Goal: Task Accomplishment & Management: Complete application form

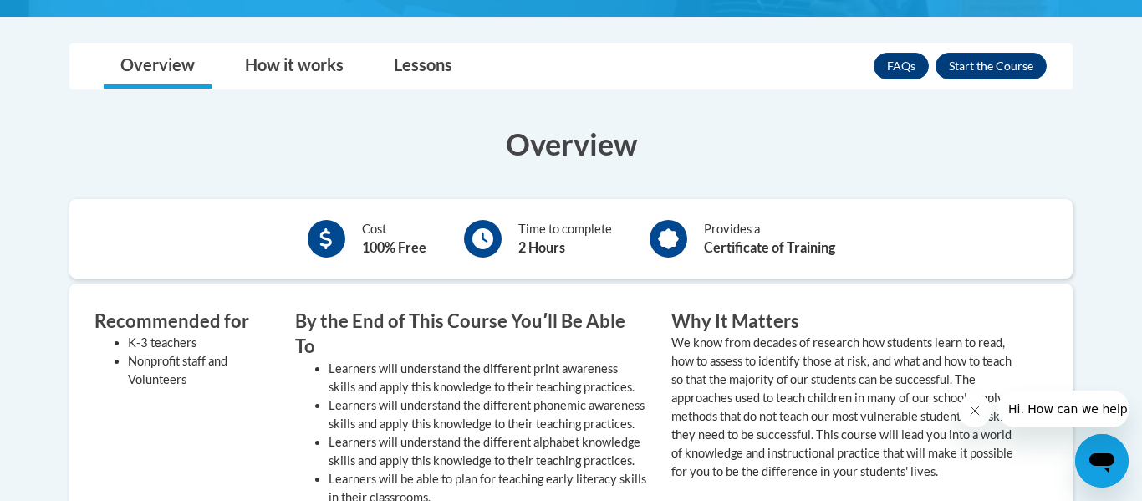
scroll to position [502, 0]
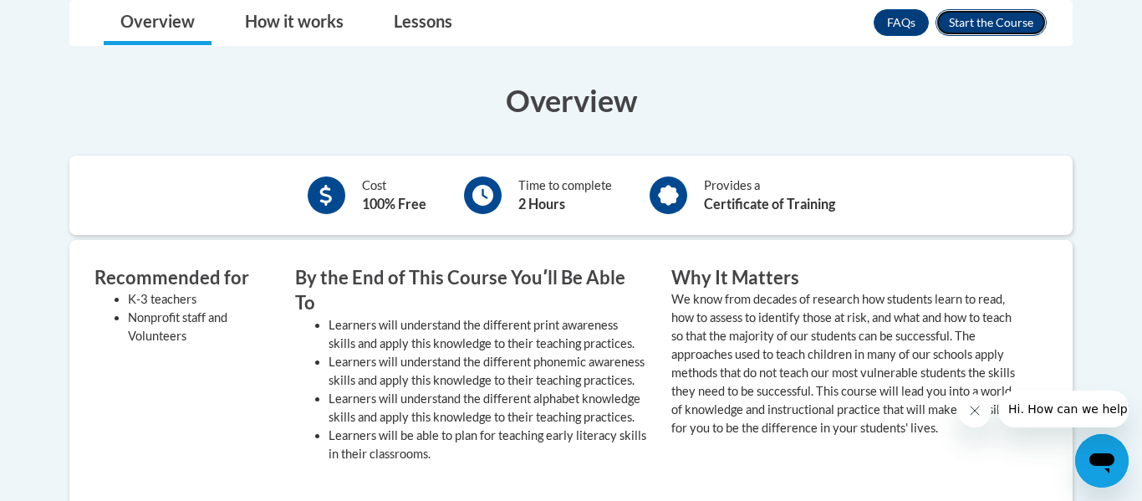
click at [1023, 13] on button "Enroll" at bounding box center [990, 22] width 111 height 27
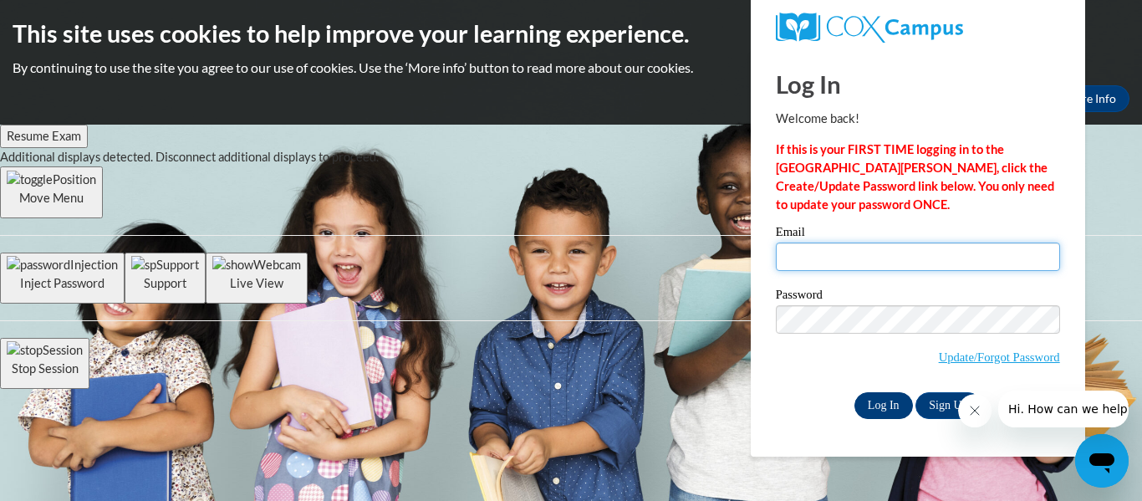
type input "pjone162@students.kennesaw.edu"
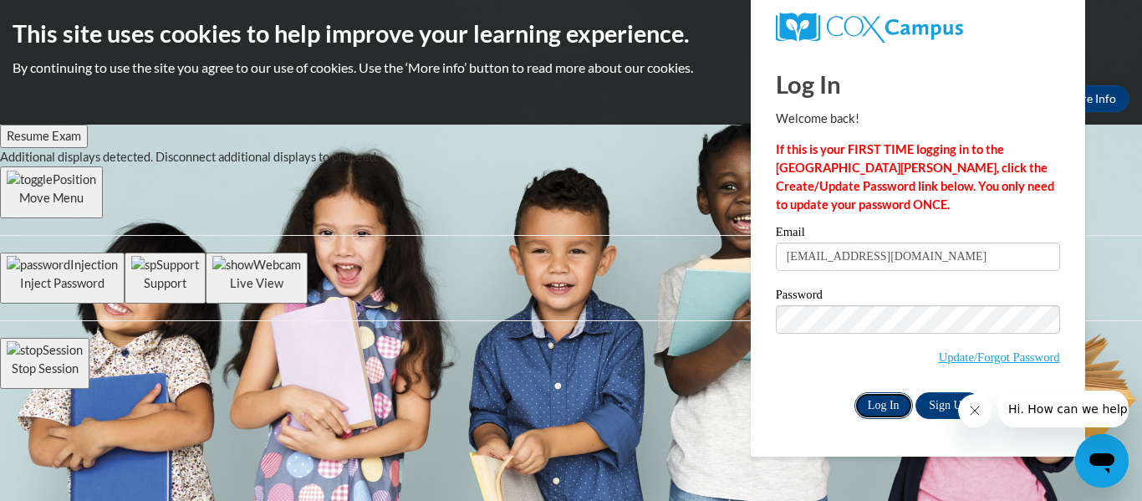
click at [881, 408] on input "Log In" at bounding box center [883, 405] width 59 height 27
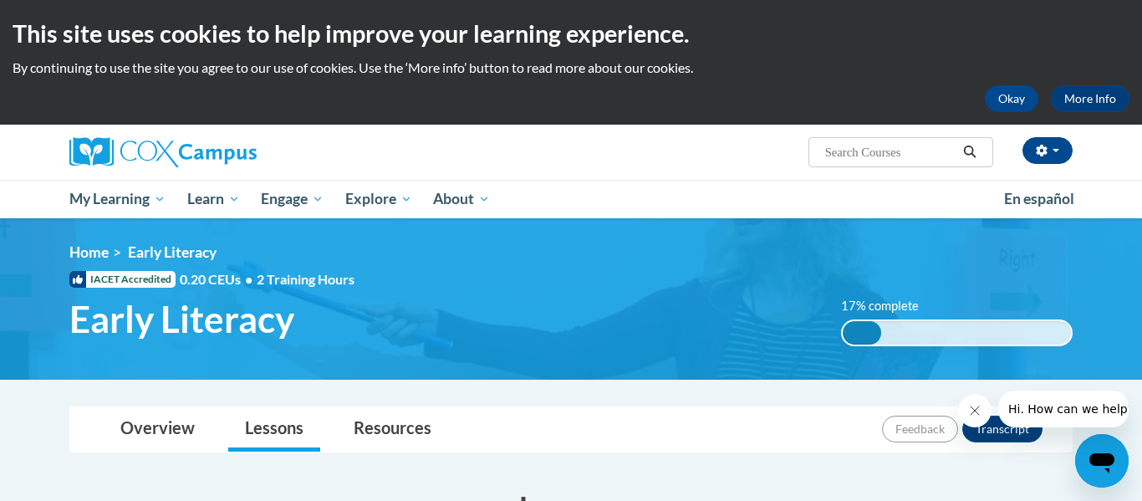
click at [769, 435] on div "Overview Lessons Resources Feedback Transcript" at bounding box center [571, 429] width 976 height 44
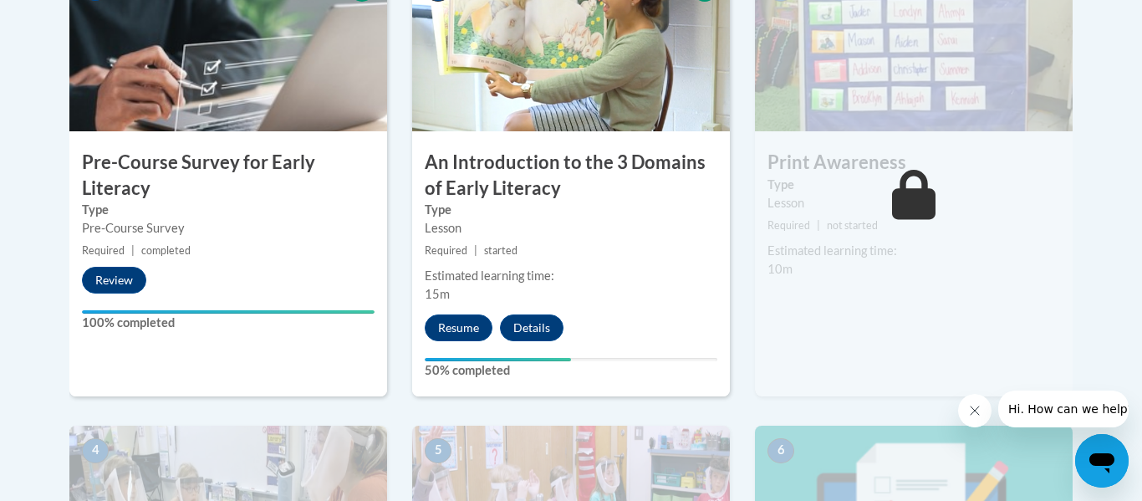
scroll to position [635, 0]
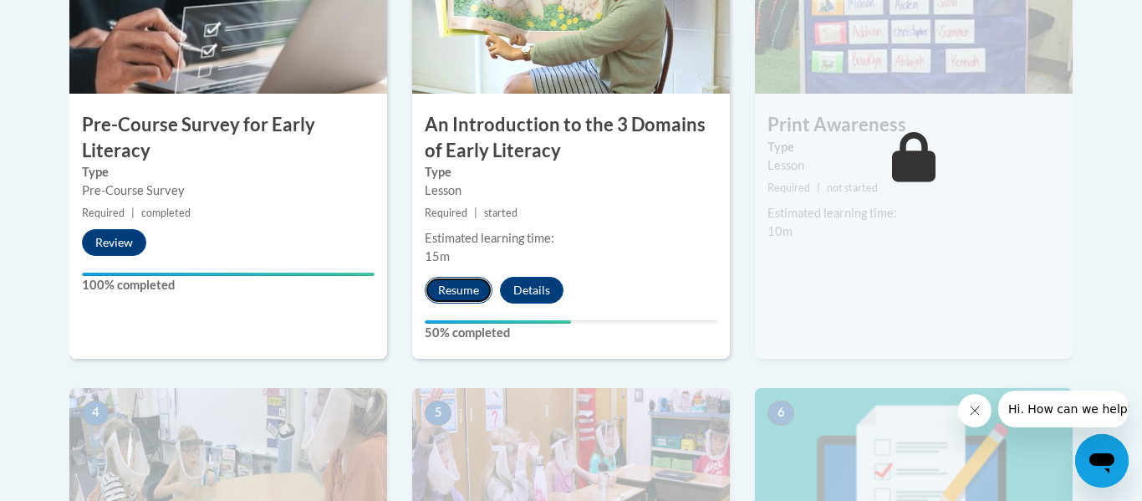
click at [476, 292] on button "Resume" at bounding box center [459, 290] width 68 height 27
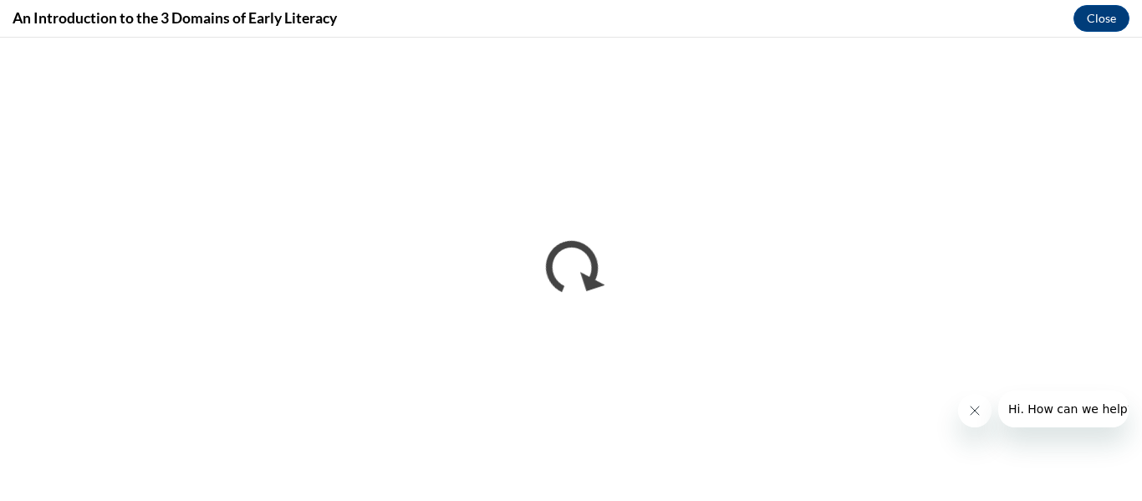
scroll to position [0, 0]
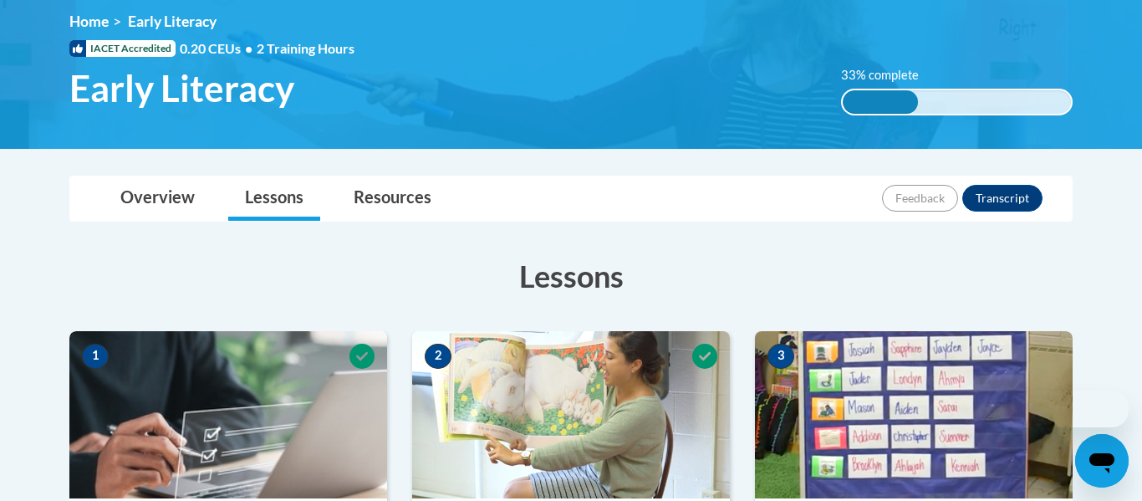
click at [1140, 140] on html "This site uses cookies to help improve your learning experience. By continuing …" at bounding box center [571, 19] width 1142 height 501
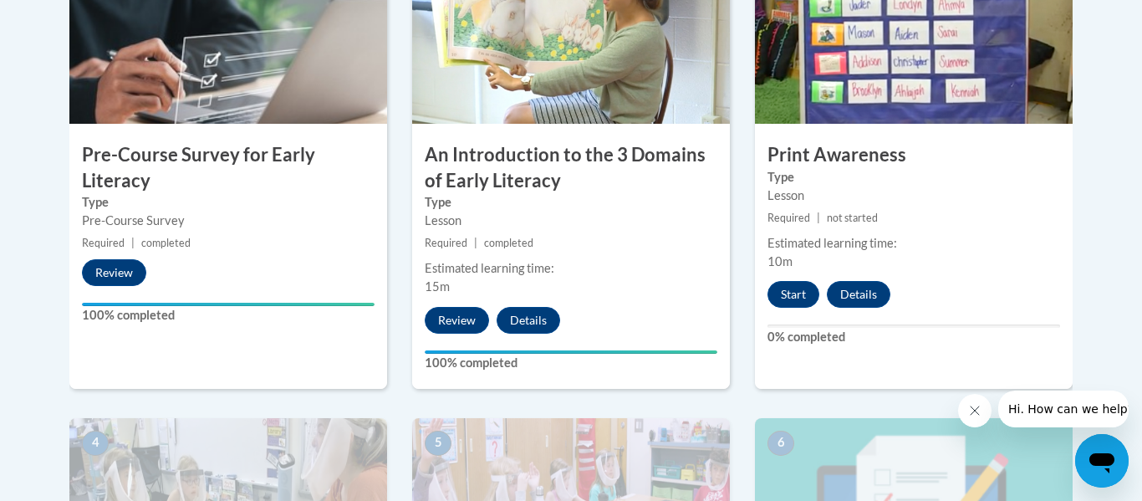
scroll to position [608, 0]
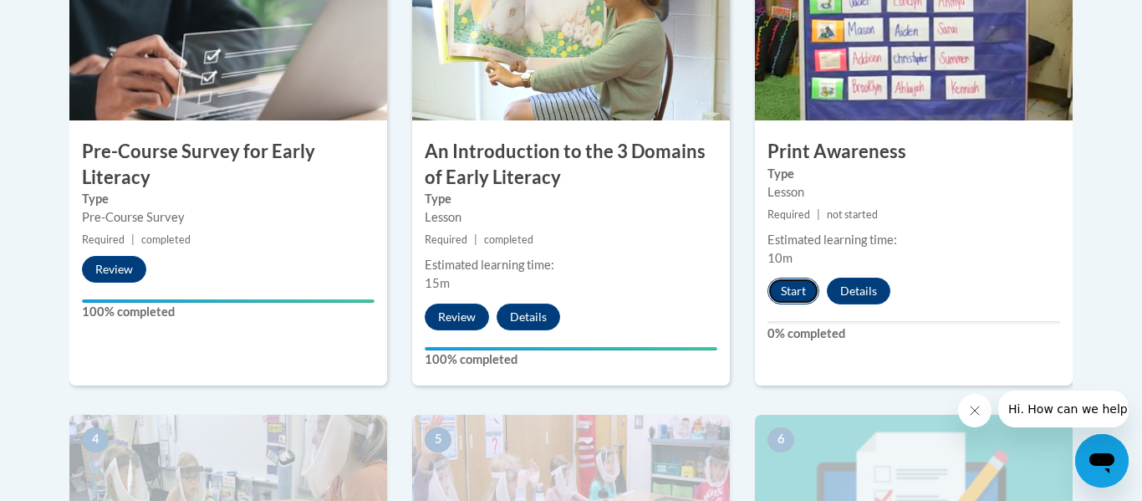
click at [782, 297] on button "Start" at bounding box center [793, 290] width 52 height 27
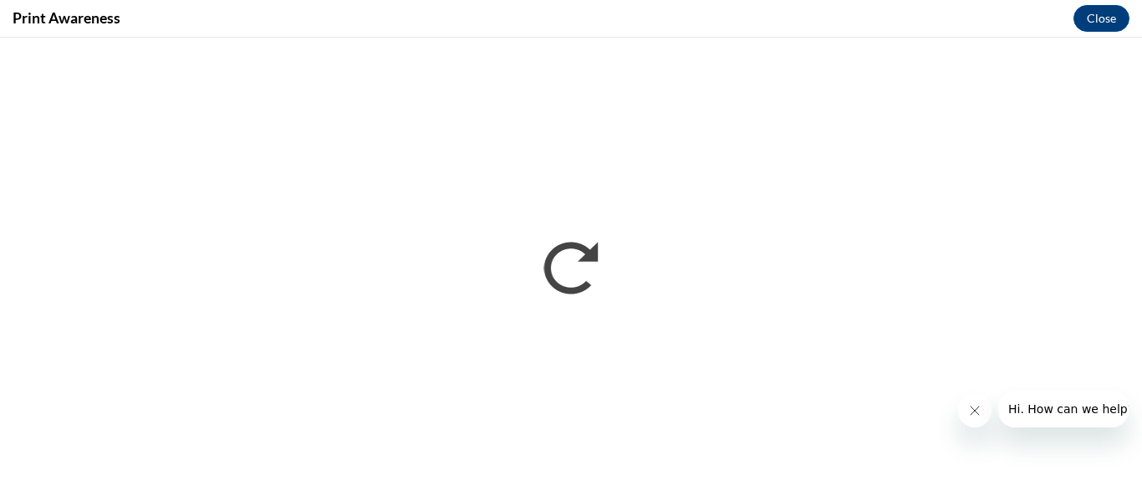
scroll to position [0, 0]
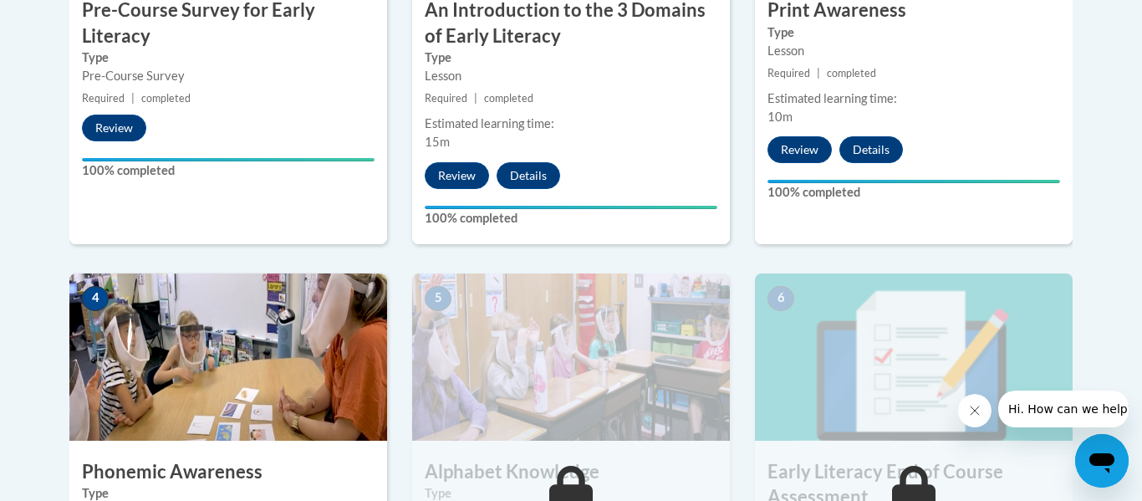
drag, startPoint x: 1141, startPoint y: 99, endPoint x: 1141, endPoint y: 307, distance: 208.1
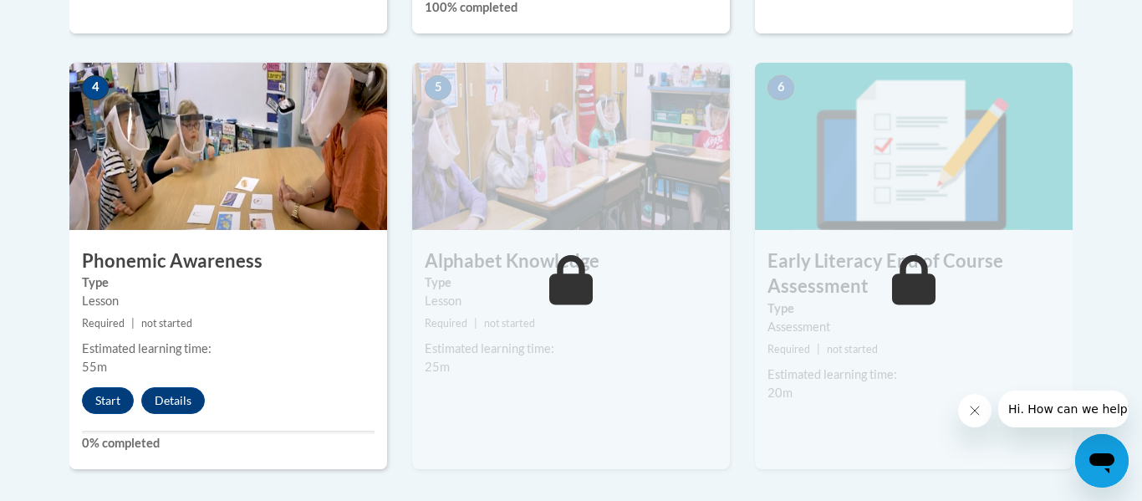
scroll to position [976, 0]
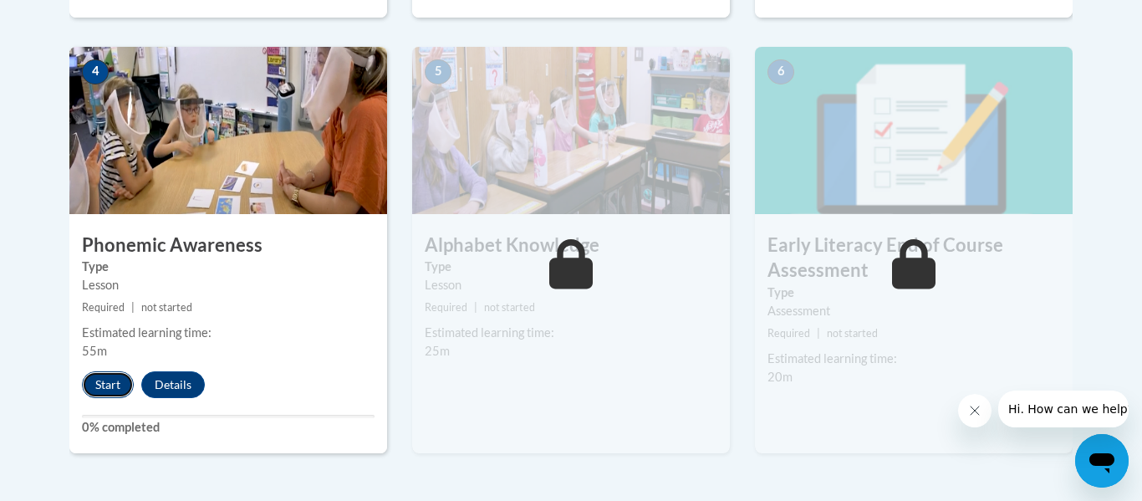
click at [97, 390] on button "Start" at bounding box center [108, 384] width 52 height 27
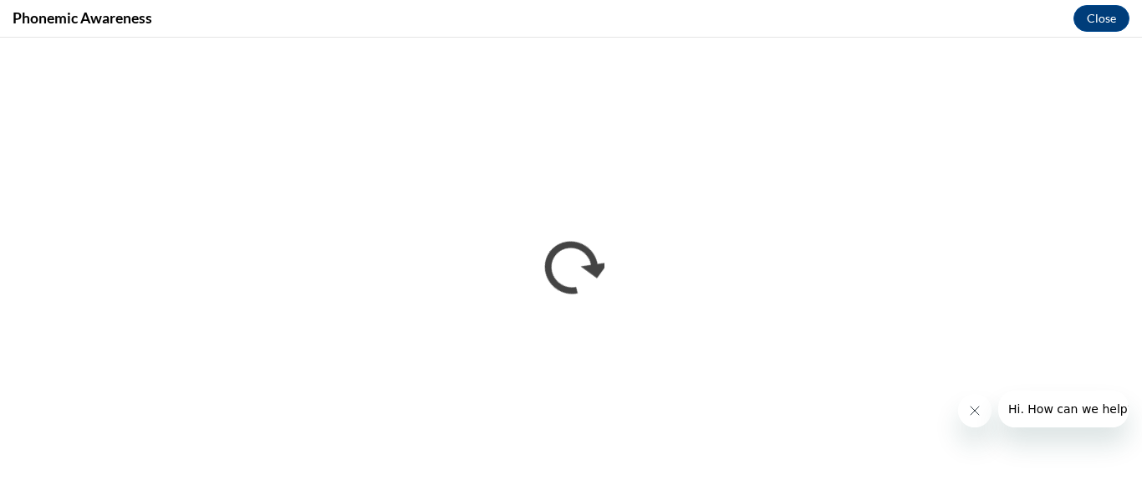
scroll to position [0, 0]
click at [977, 416] on icon "Close message from company" at bounding box center [974, 410] width 13 height 13
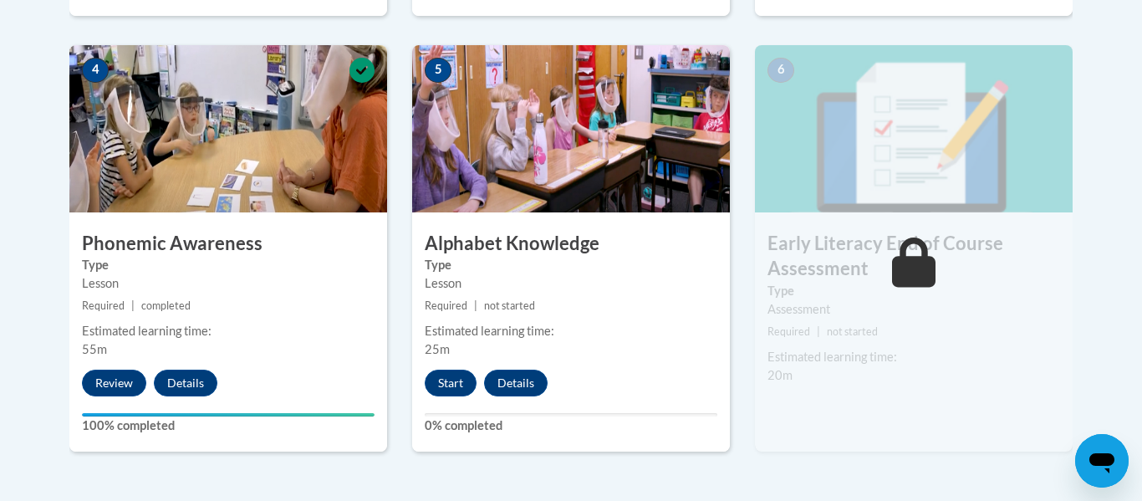
scroll to position [971, 0]
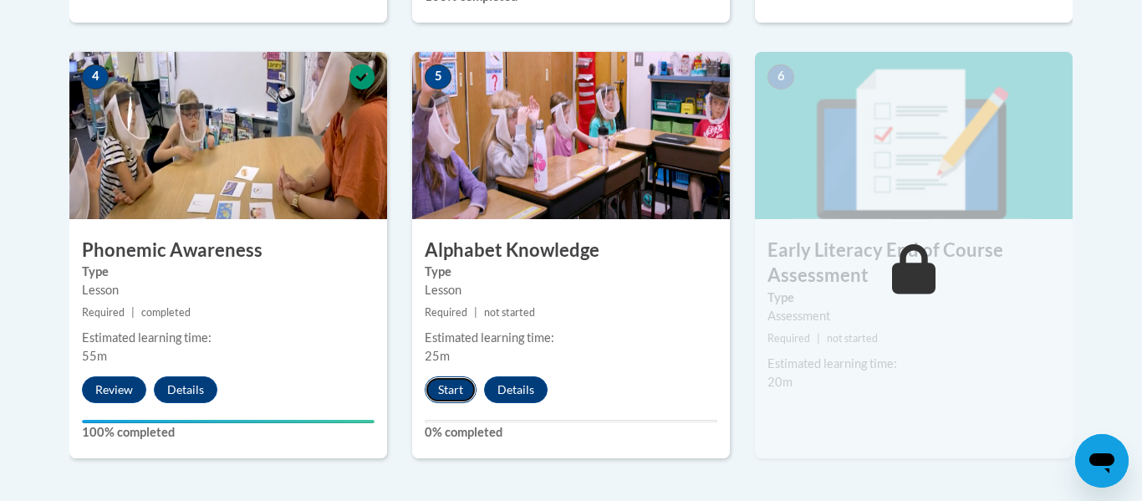
click at [464, 391] on button "Start" at bounding box center [451, 389] width 52 height 27
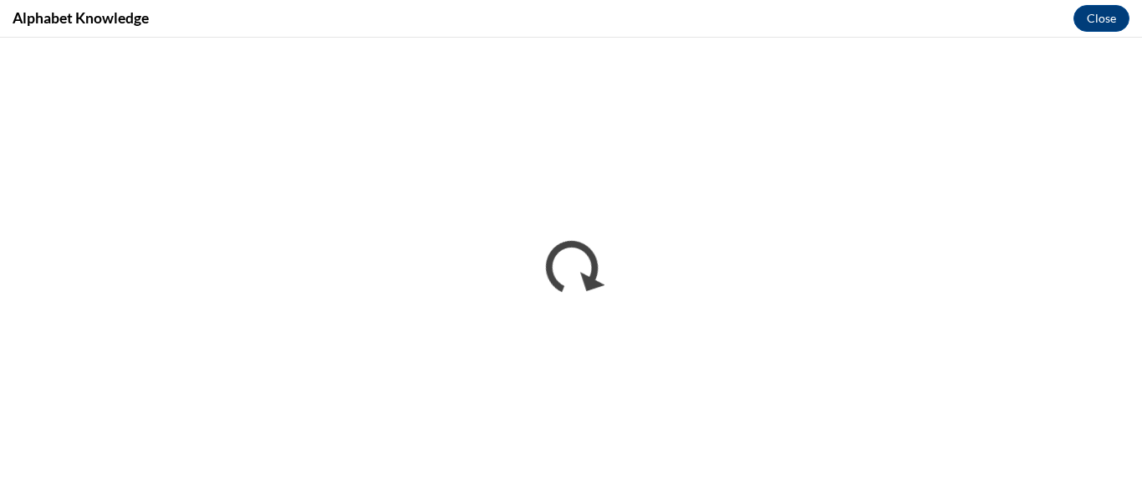
scroll to position [0, 0]
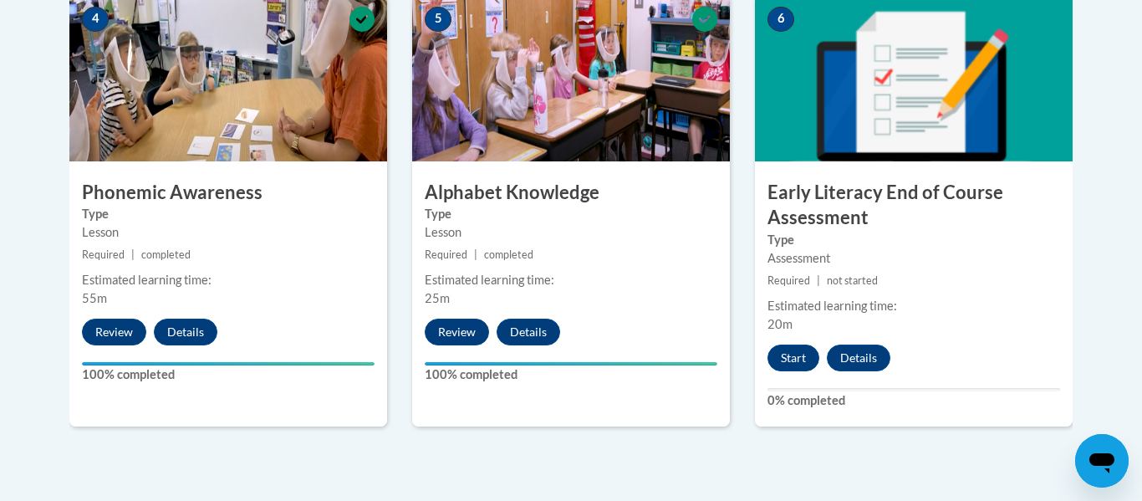
scroll to position [1032, 0]
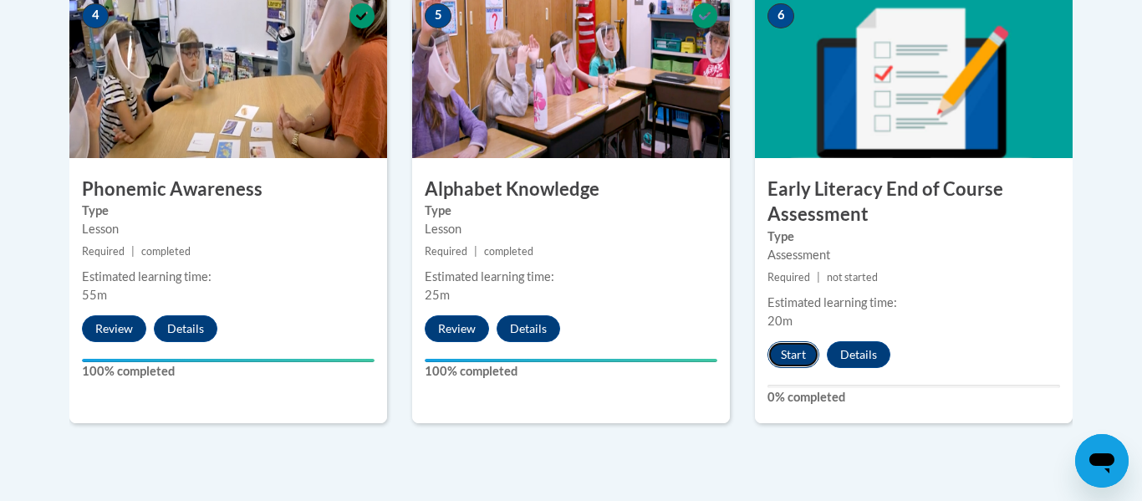
click at [775, 359] on button "Start" at bounding box center [793, 354] width 52 height 27
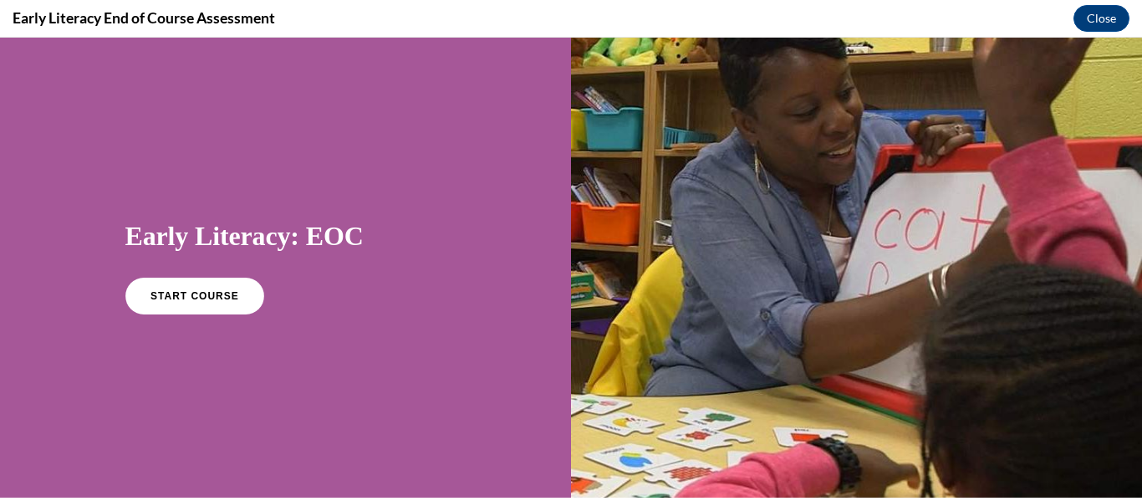
scroll to position [0, 0]
click at [227, 293] on span "START COURSE" at bounding box center [194, 296] width 93 height 13
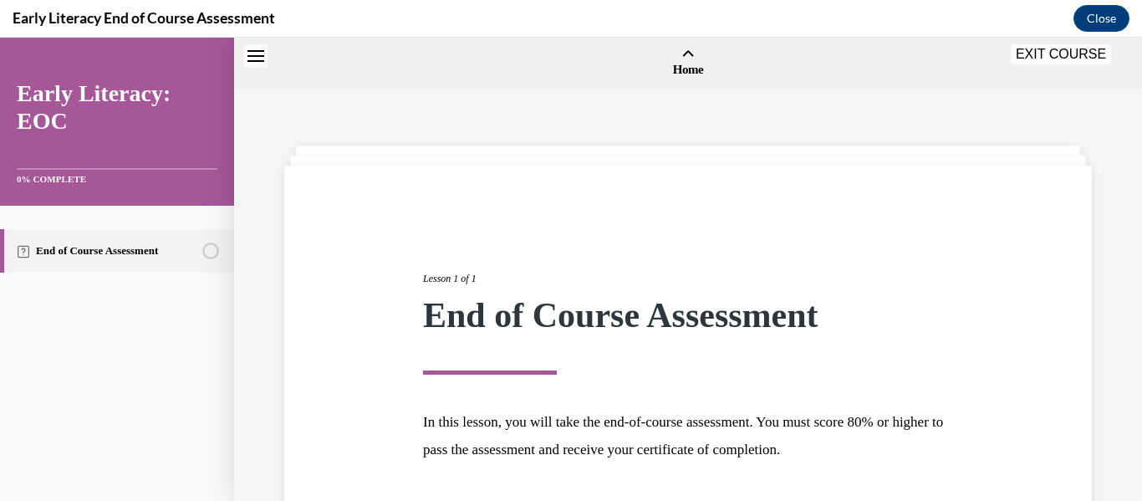
scroll to position [52, 0]
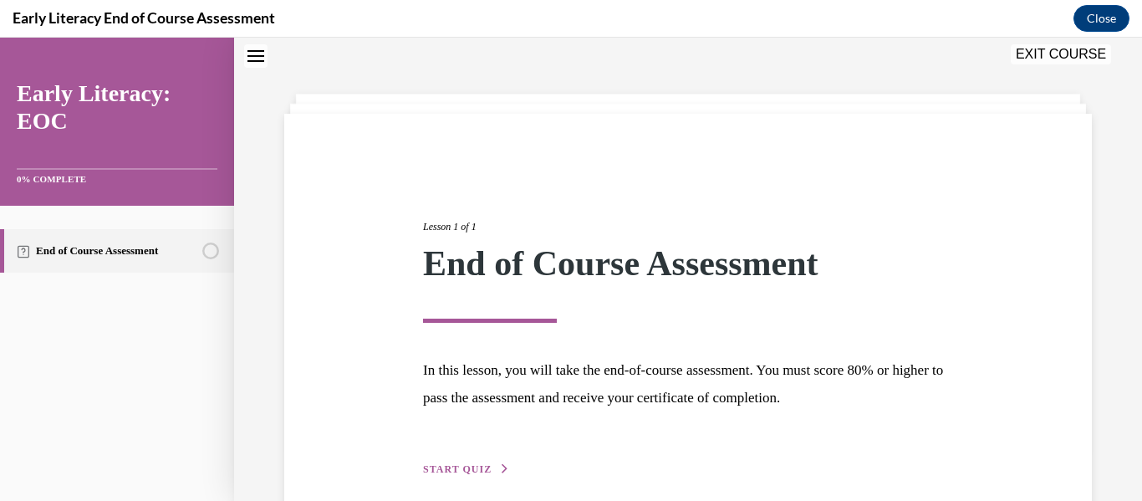
click at [385, 379] on div "Lesson 1 of 1 End of Course Assessment In this lesson, you will take the end-of…" at bounding box center [688, 330] width 832 height 298
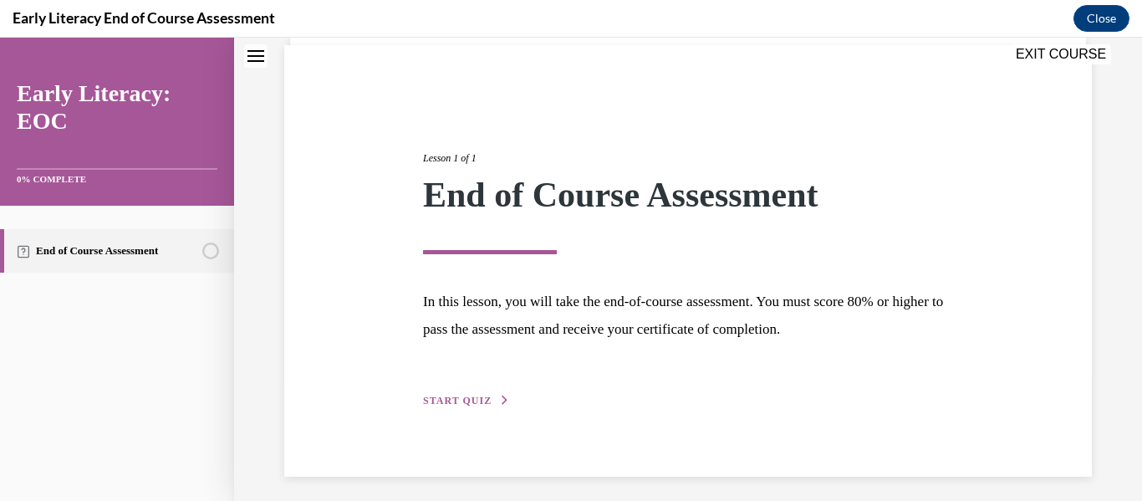
scroll to position [129, 0]
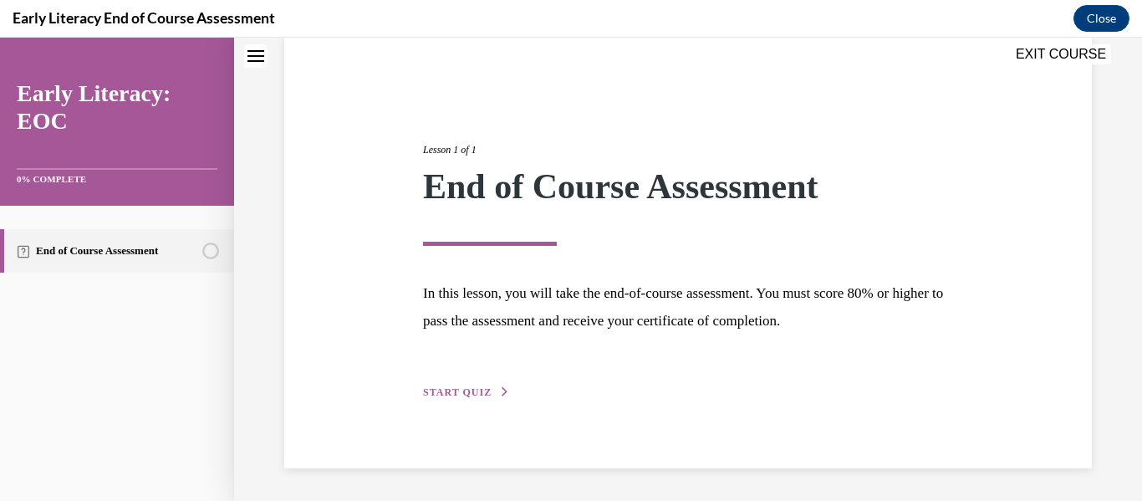
click at [430, 395] on span "START QUIZ" at bounding box center [457, 392] width 69 height 12
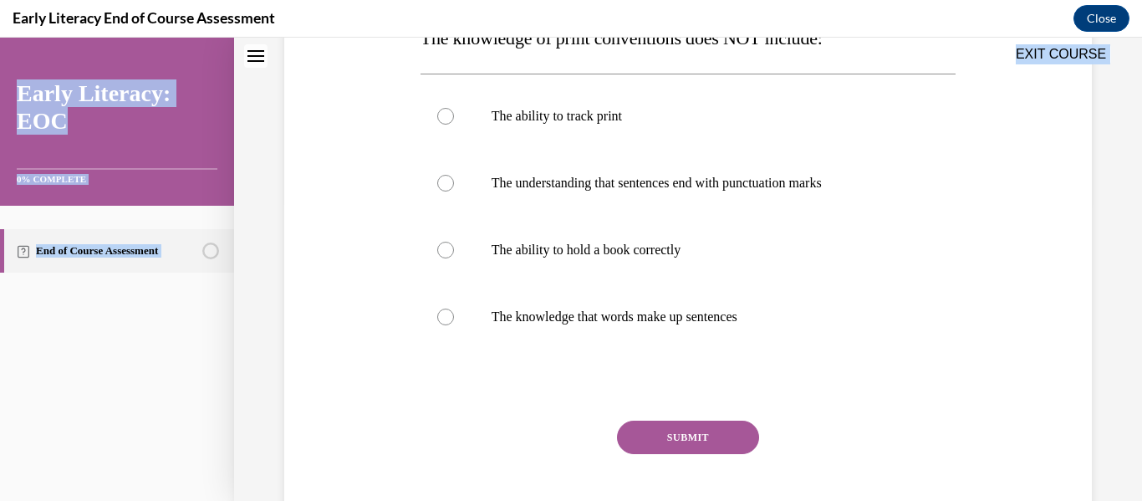
scroll to position [389, 0]
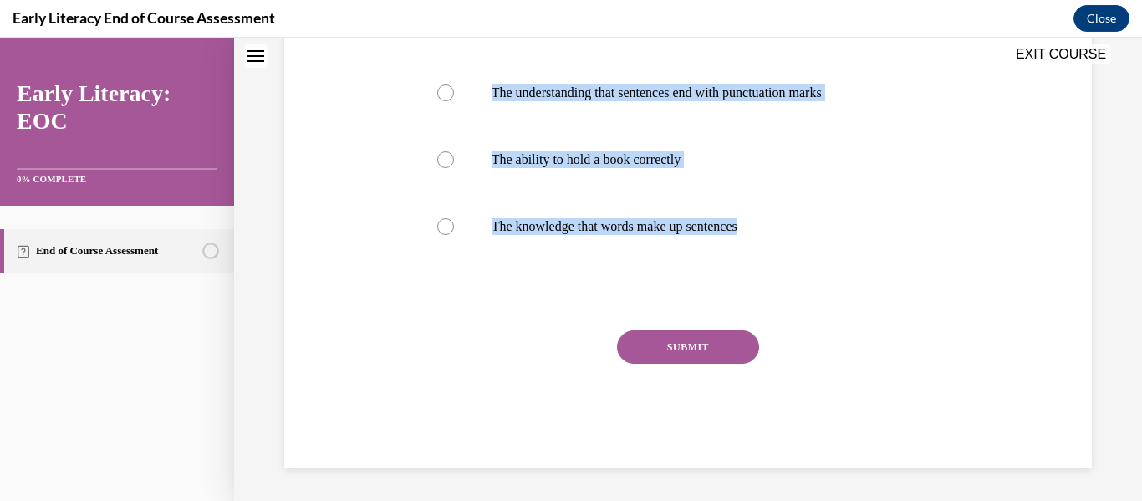
drag, startPoint x: 420, startPoint y: 205, endPoint x: 796, endPoint y: 269, distance: 381.6
click at [796, 269] on div "Question 01/12 The knowledge of print conventions does NOT include: The ability…" at bounding box center [688, 156] width 536 height 624
copy div "The knowledge of print conventions does NOT include: The ability to track print…"
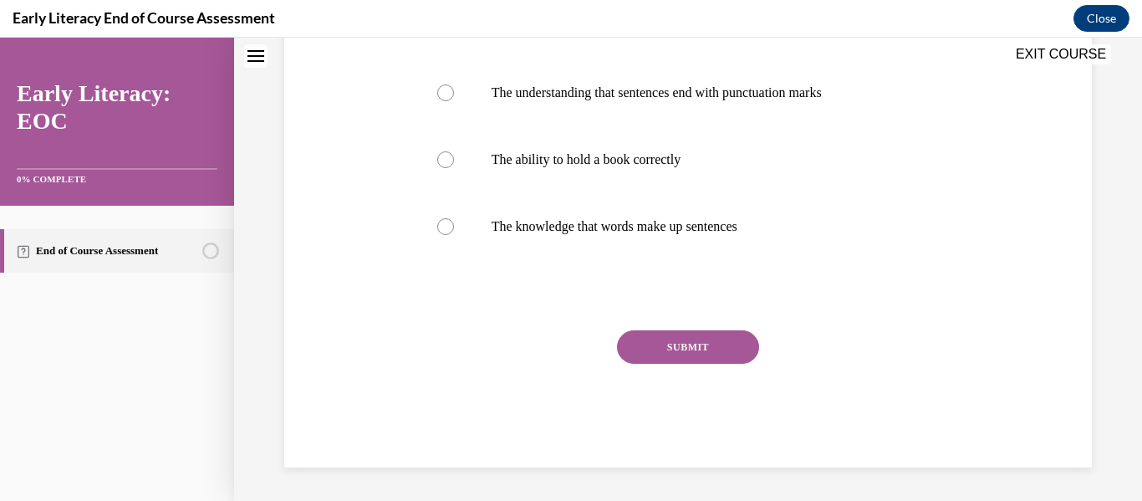
click at [598, 312] on div "Question 01/12 The knowledge of print conventions does NOT include: The ability…" at bounding box center [688, 156] width 536 height 624
click at [378, 196] on div "Question 01/12 The knowledge of print conventions does NOT include: The ability…" at bounding box center [688, 131] width 816 height 674
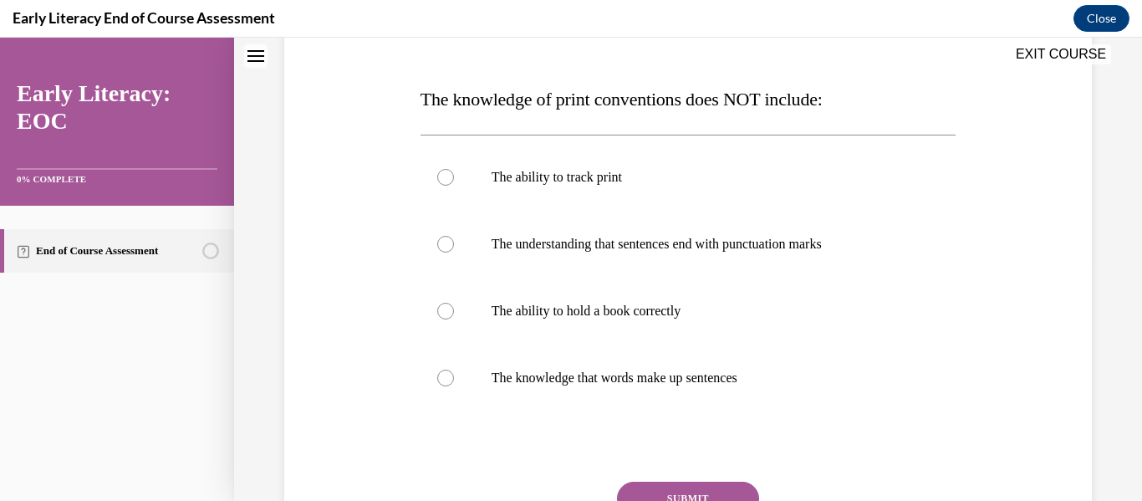
scroll to position [221, 0]
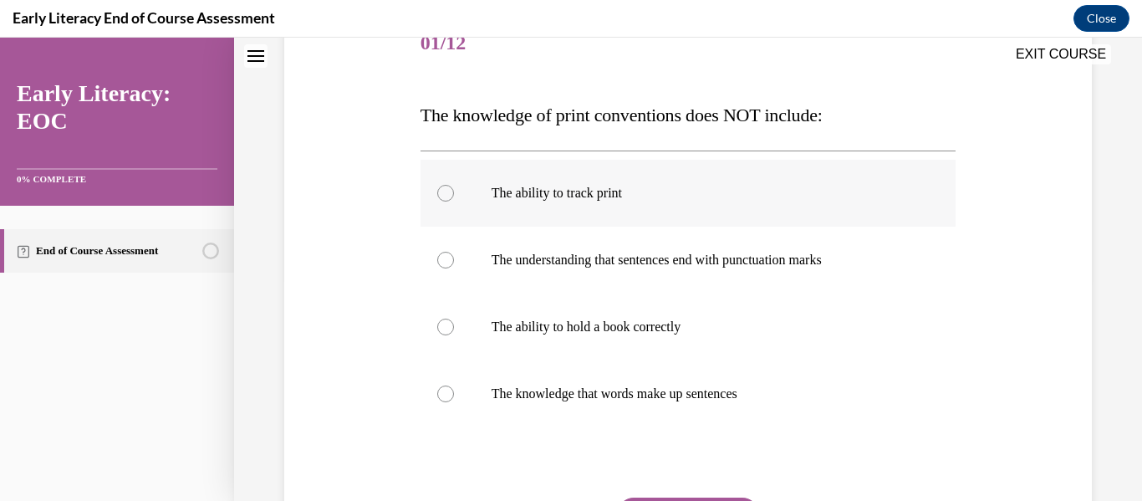
click at [495, 205] on div at bounding box center [688, 193] width 536 height 67
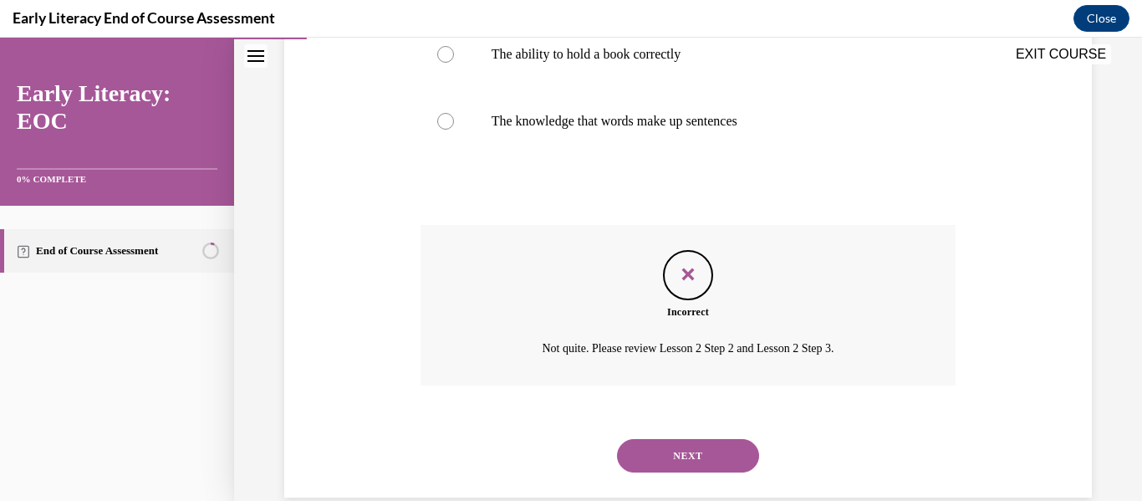
scroll to position [524, 0]
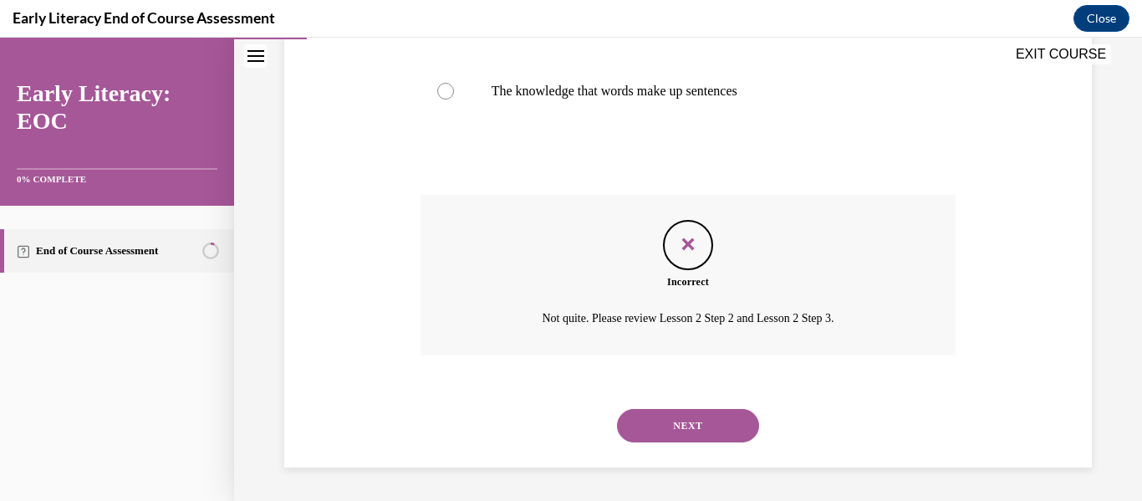
click at [622, 424] on button "NEXT" at bounding box center [688, 425] width 142 height 33
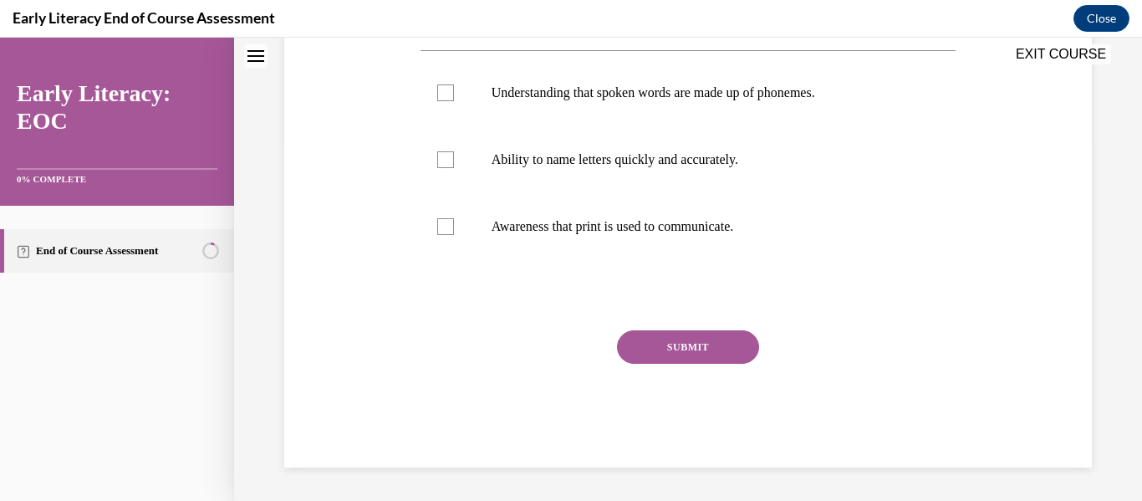
scroll to position [0, 0]
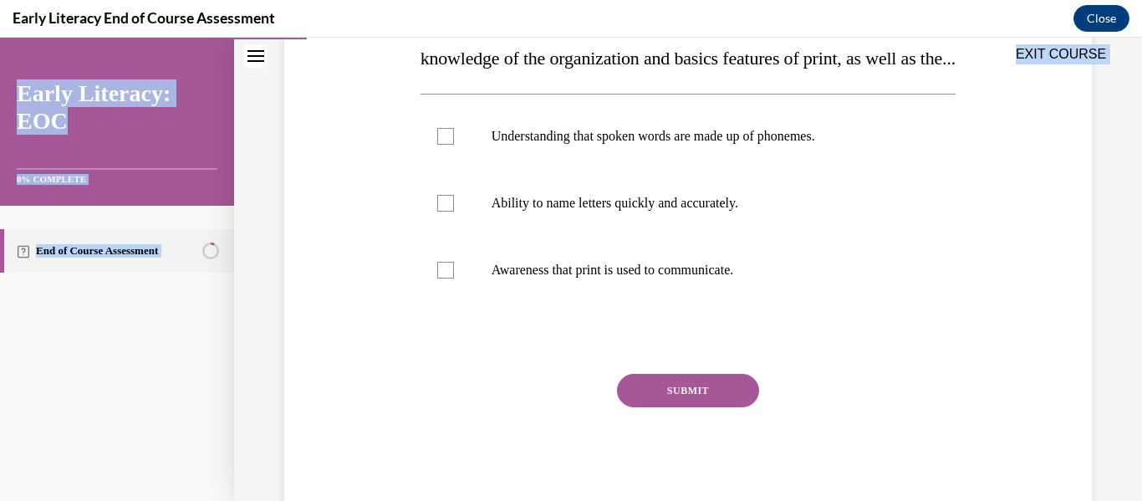
scroll to position [395, 0]
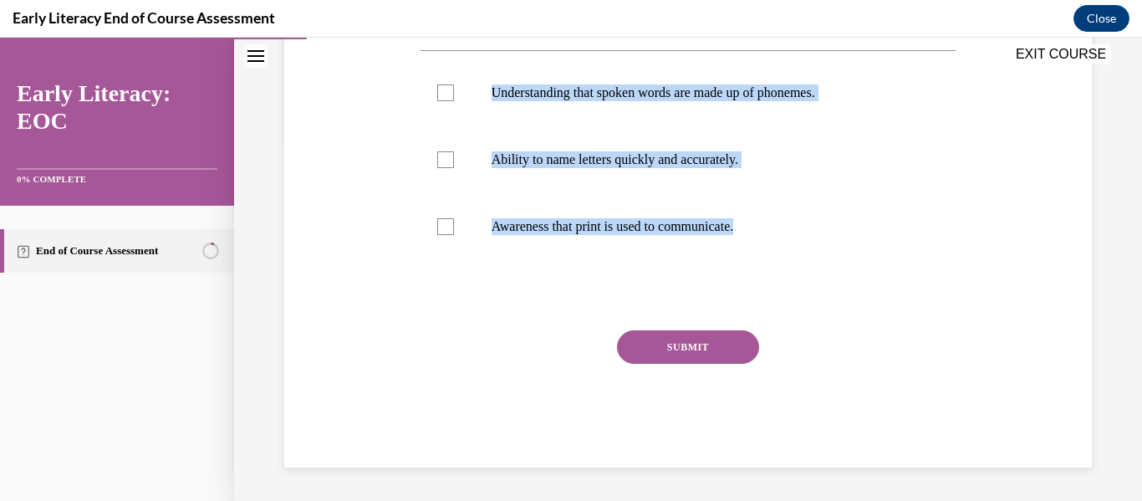
drag, startPoint x: 418, startPoint y: 176, endPoint x: 769, endPoint y: 261, distance: 361.3
click at [769, 261] on div "Question 02/12 Print awareness is the awareness of how print works. It includes…" at bounding box center [688, 158] width 544 height 619
copy div "Print awareness is the awareness of how print works. It includes the knowledge …"
click at [499, 247] on div at bounding box center [688, 226] width 536 height 67
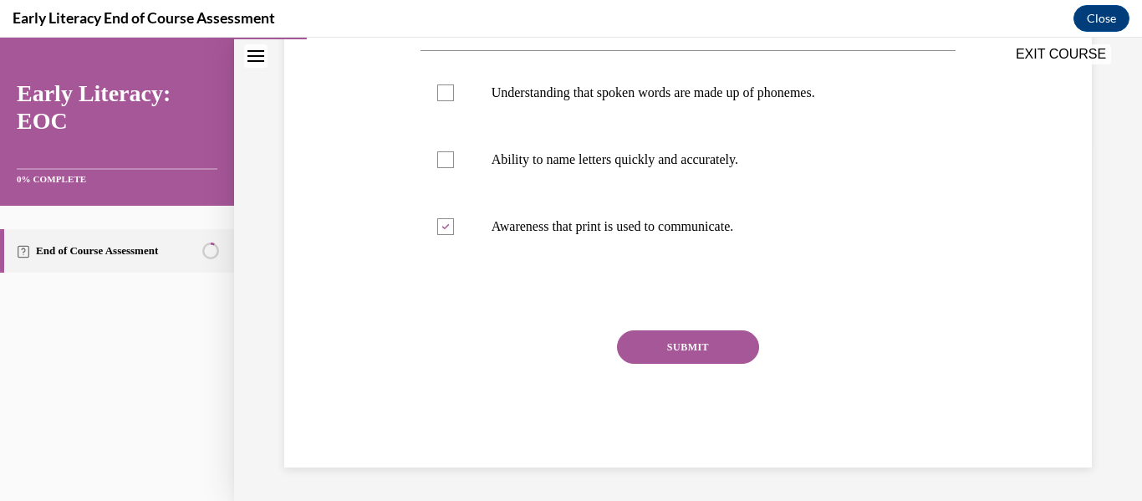
click at [699, 365] on div "SUBMIT" at bounding box center [688, 372] width 536 height 84
click at [699, 358] on button "SUBMIT" at bounding box center [688, 346] width 142 height 33
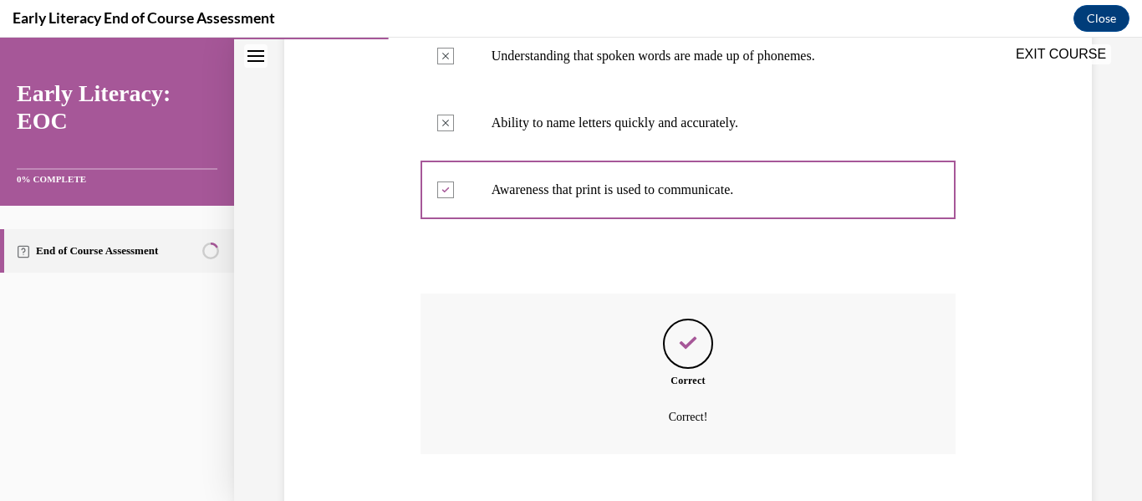
scroll to position [531, 0]
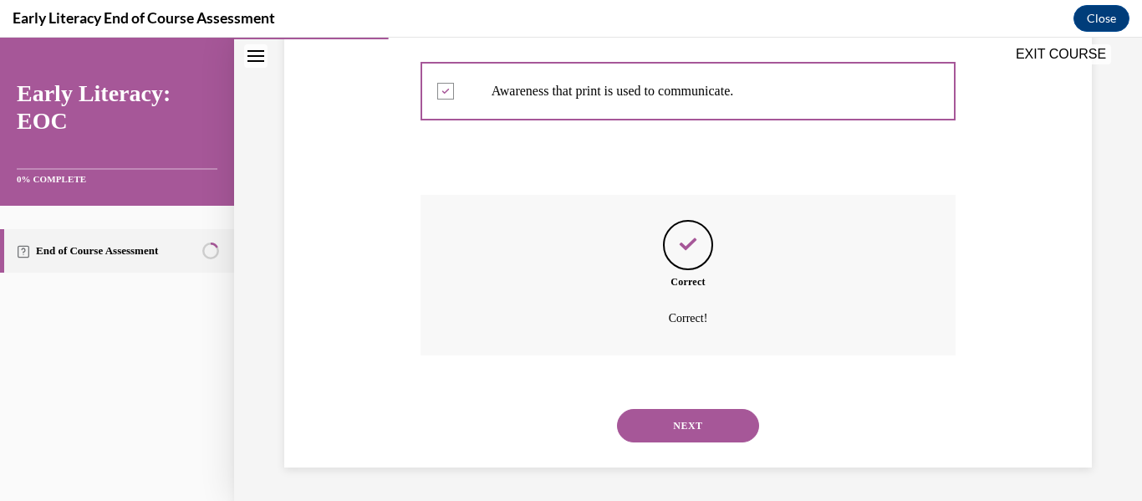
click at [678, 432] on button "NEXT" at bounding box center [688, 425] width 142 height 33
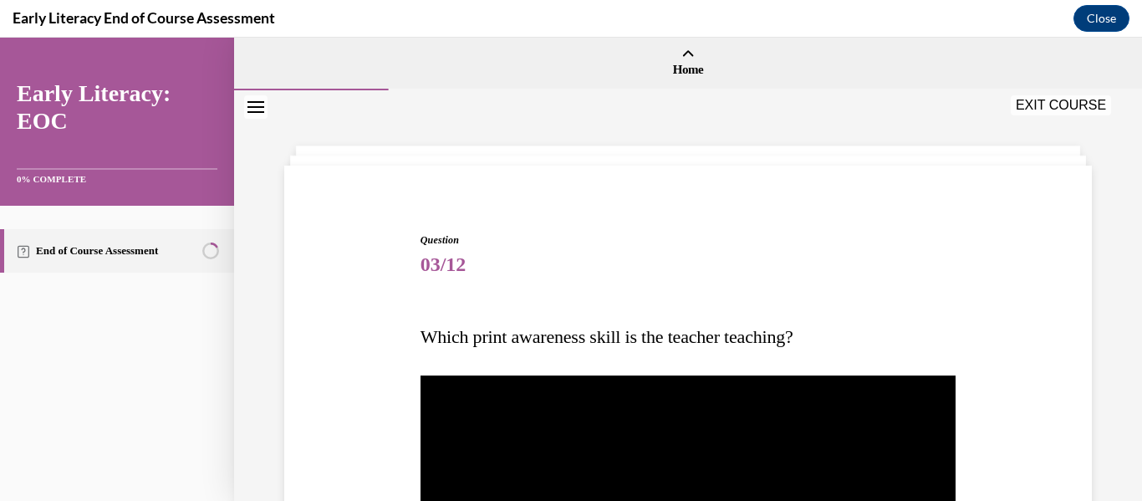
click at [613, 262] on span "03/12" at bounding box center [688, 263] width 536 height 33
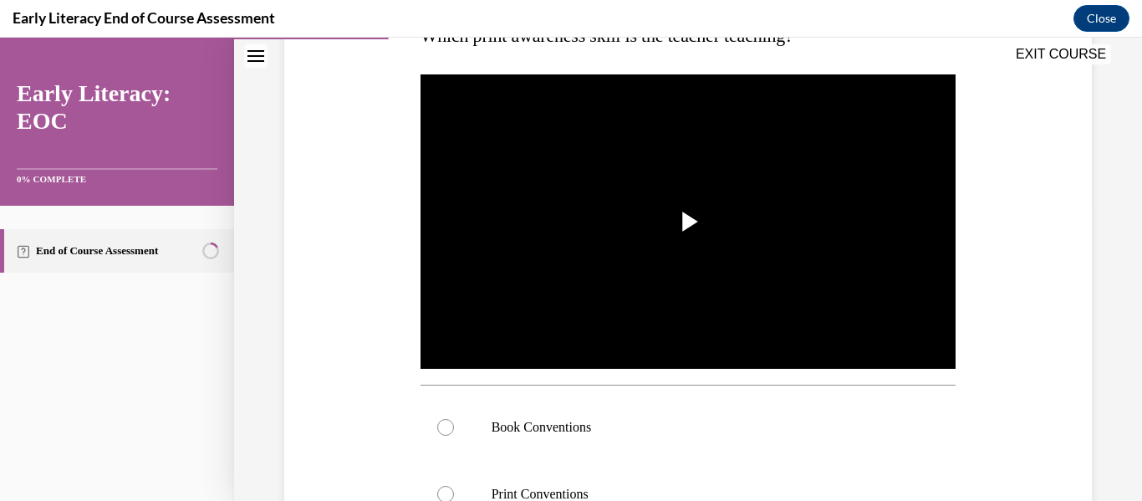
scroll to position [267, 0]
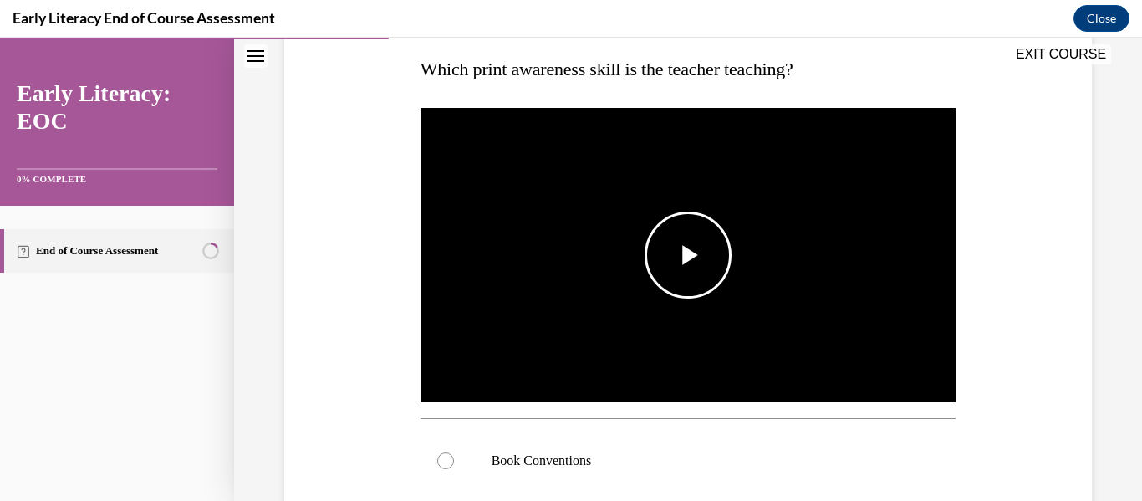
click at [547, 156] on img "Video player" at bounding box center [688, 254] width 536 height 301
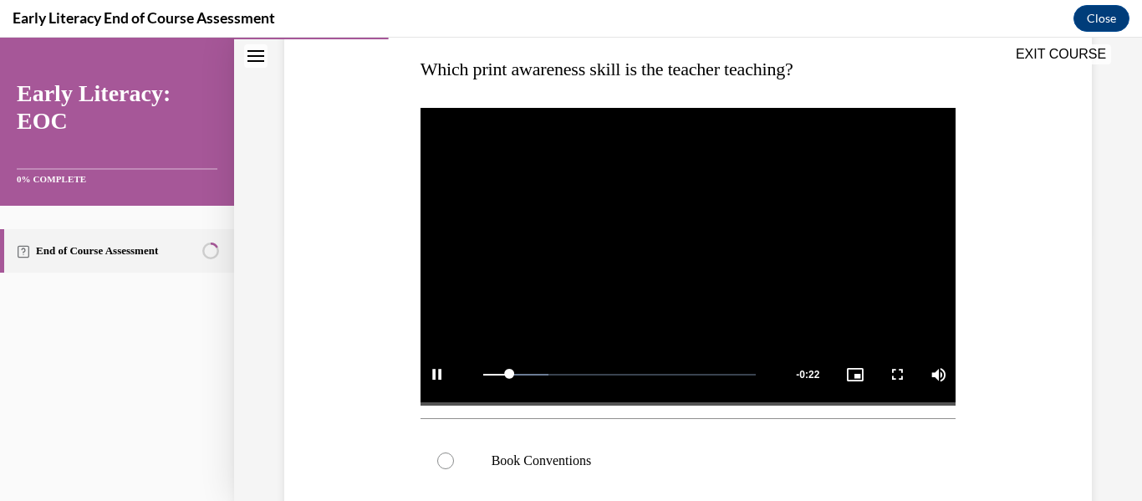
click at [1019, 260] on div "Question 03/12 Which print awareness skill is the teacher teaching? Video Playe…" at bounding box center [688, 375] width 816 height 920
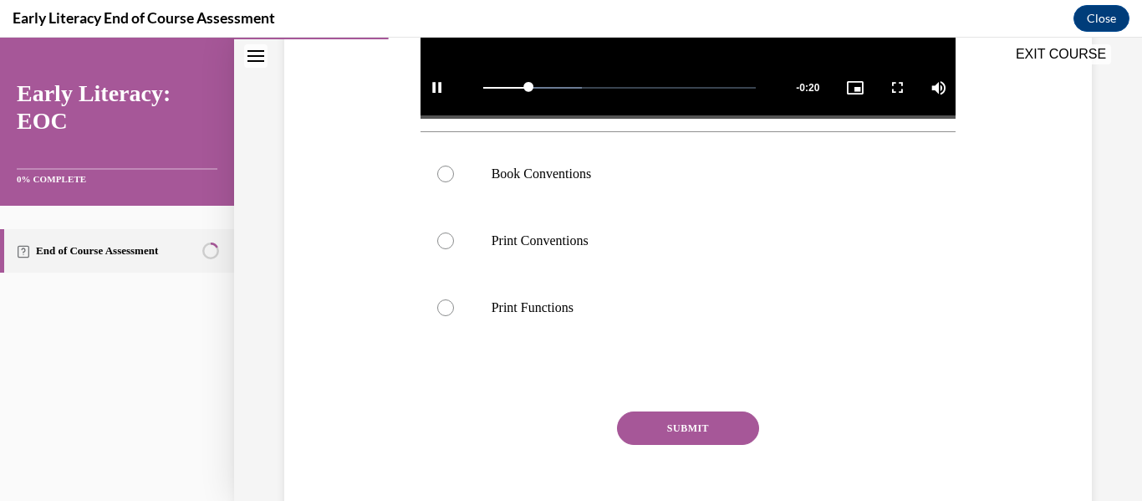
scroll to position [568, 0]
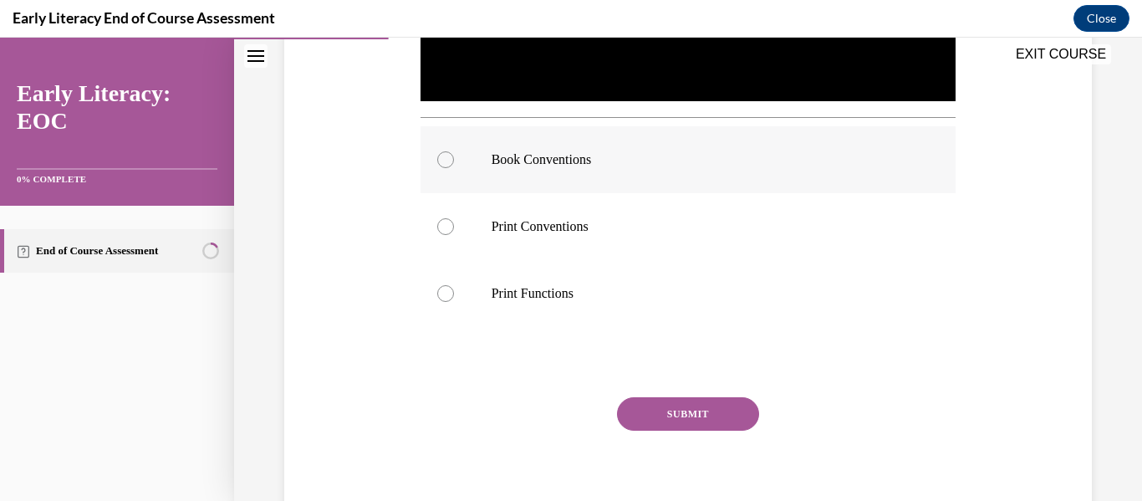
click at [816, 178] on div at bounding box center [688, 159] width 536 height 67
click at [682, 418] on button "SUBMIT" at bounding box center [688, 413] width 142 height 33
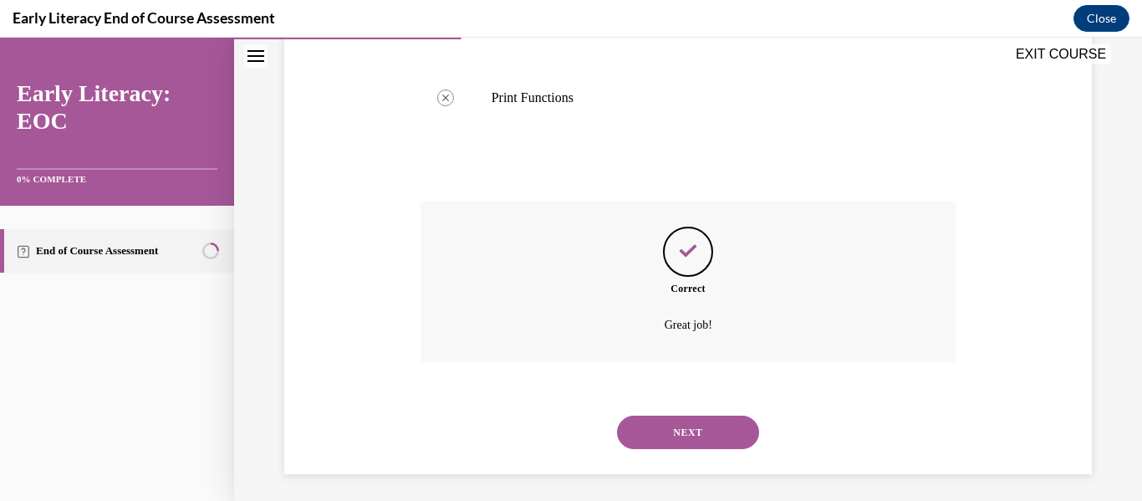
scroll to position [771, 0]
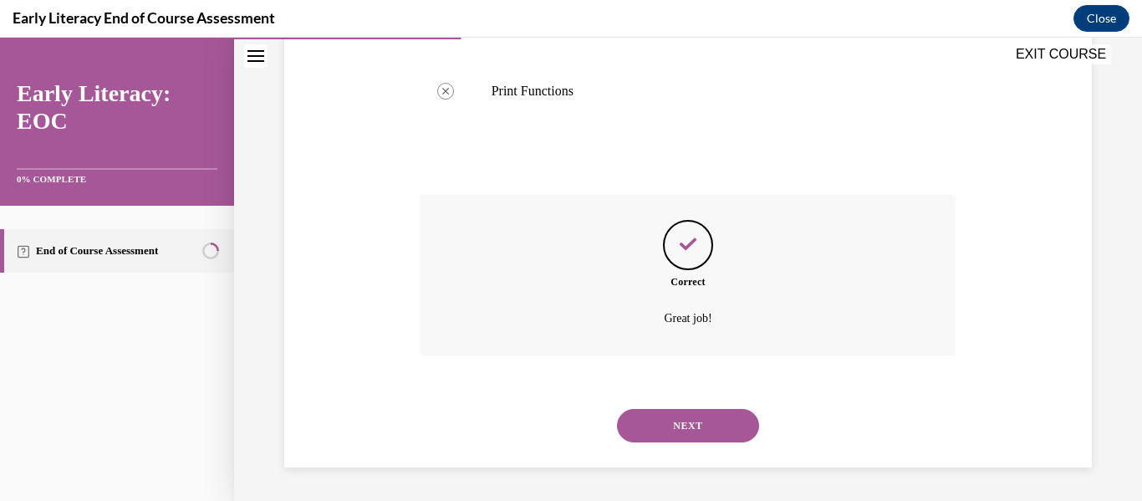
click at [678, 428] on button "NEXT" at bounding box center [688, 425] width 142 height 33
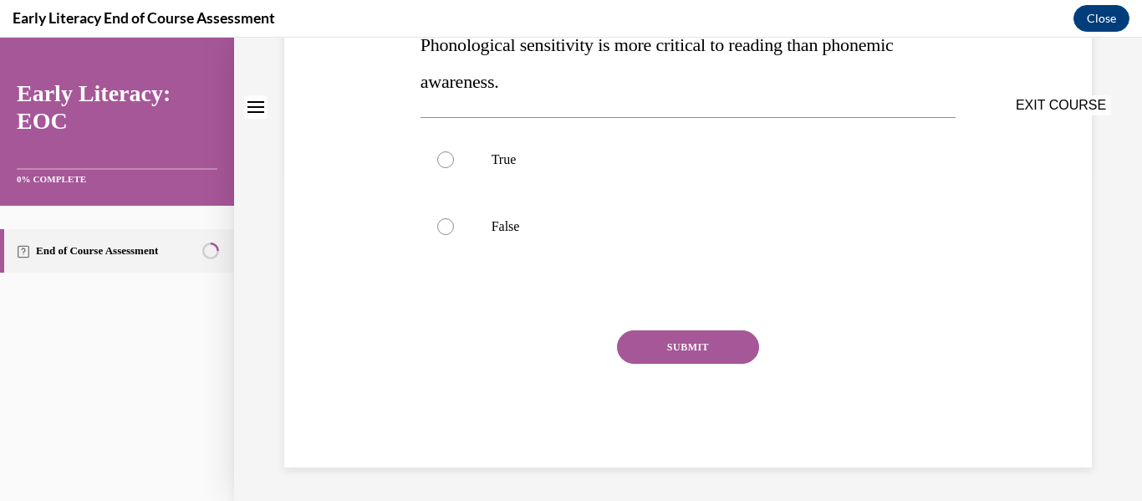
scroll to position [0, 0]
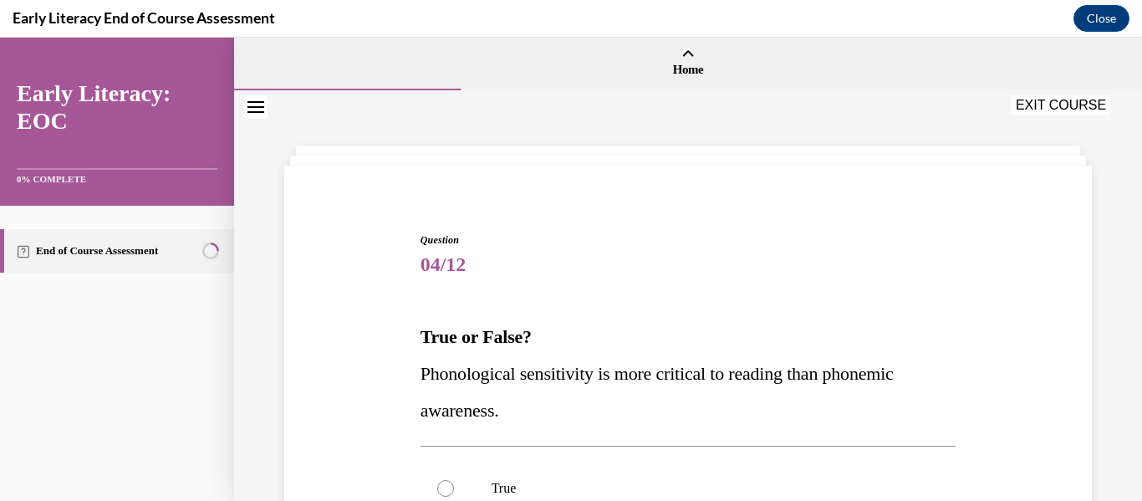
click at [873, 336] on p "True or False?" at bounding box center [688, 336] width 536 height 37
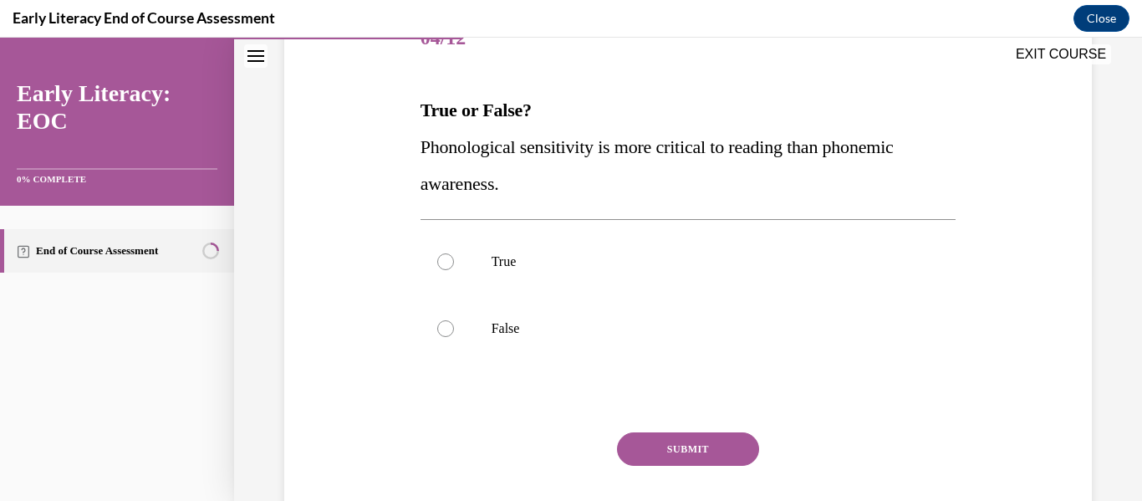
scroll to position [234, 0]
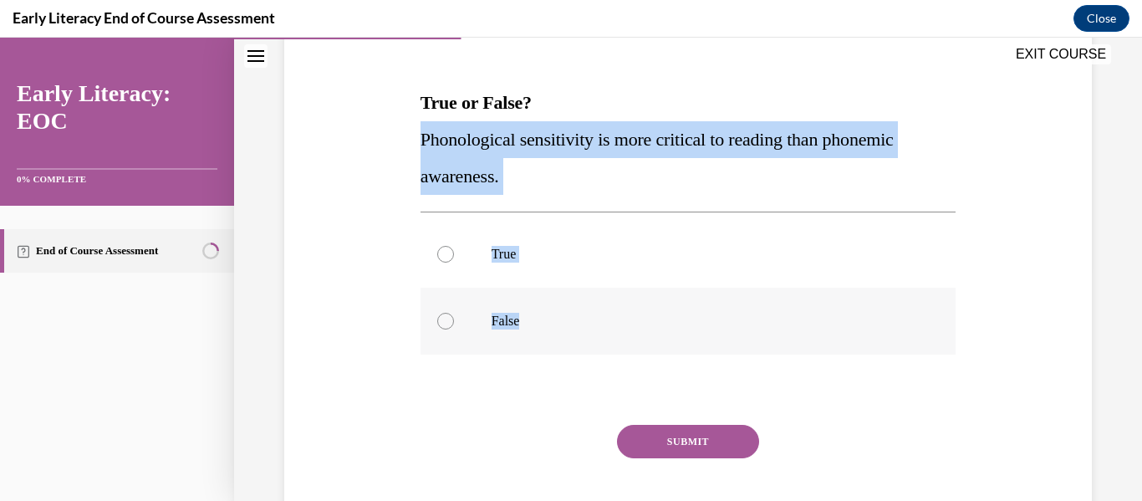
drag, startPoint x: 421, startPoint y: 135, endPoint x: 568, endPoint y: 323, distance: 238.3
click at [568, 323] on div "Question 04/12 True or False? Phonological sensitivity is more critical to read…" at bounding box center [688, 279] width 536 height 563
copy div "Phonological sensitivity is more critical to reading than phonemic awareness. T…"
click at [519, 320] on p "False" at bounding box center [702, 321] width 423 height 17
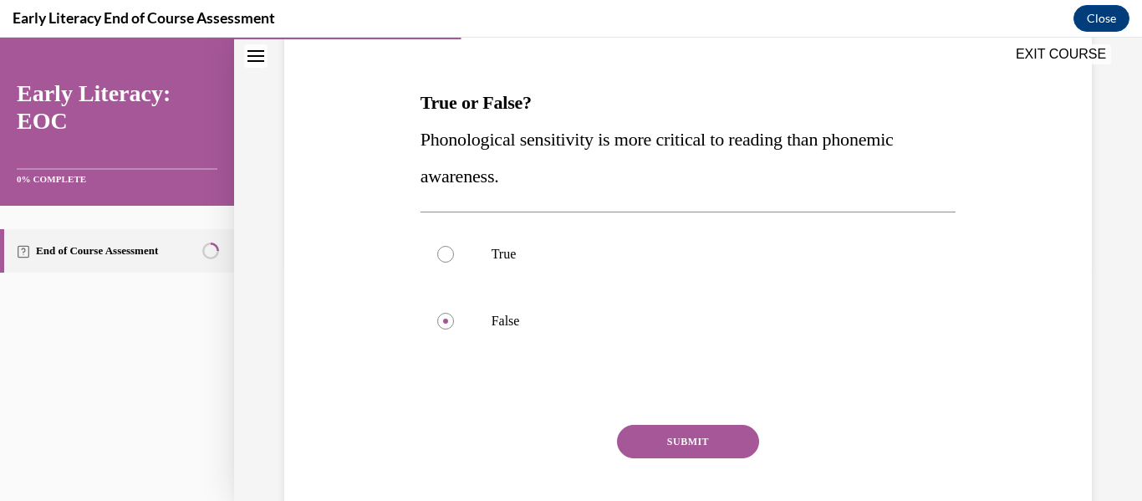
click at [648, 435] on button "SUBMIT" at bounding box center [688, 441] width 142 height 33
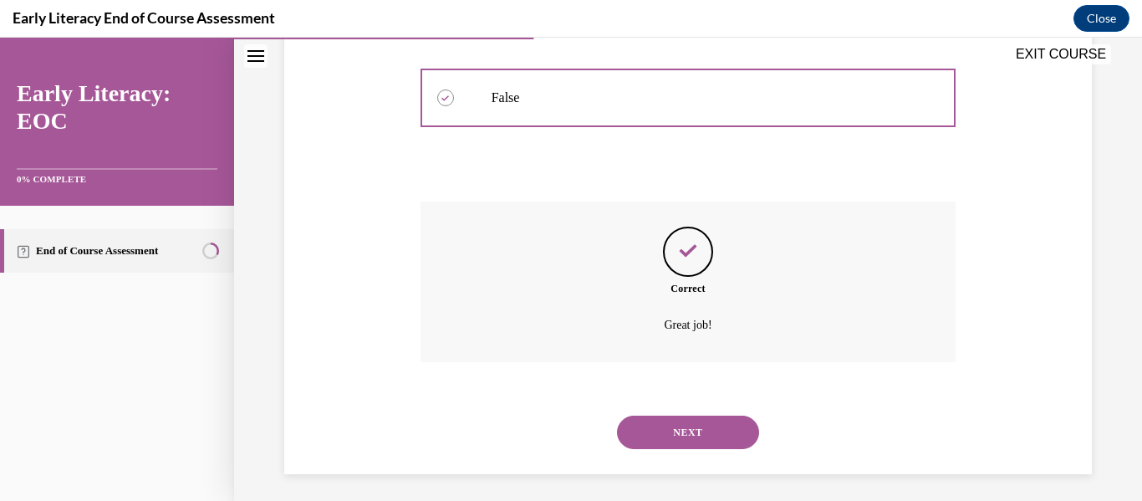
scroll to position [464, 0]
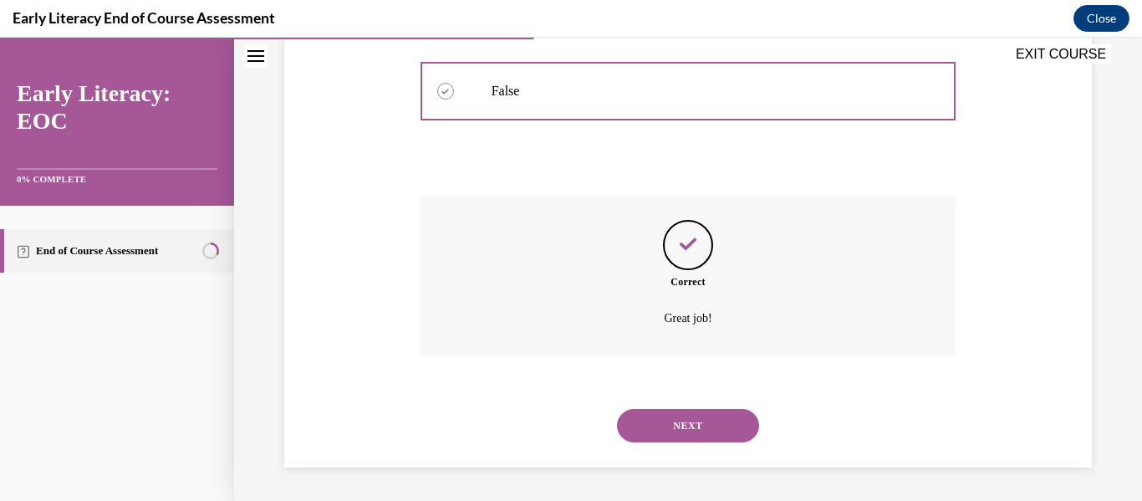
click at [648, 435] on button "NEXT" at bounding box center [688, 425] width 142 height 33
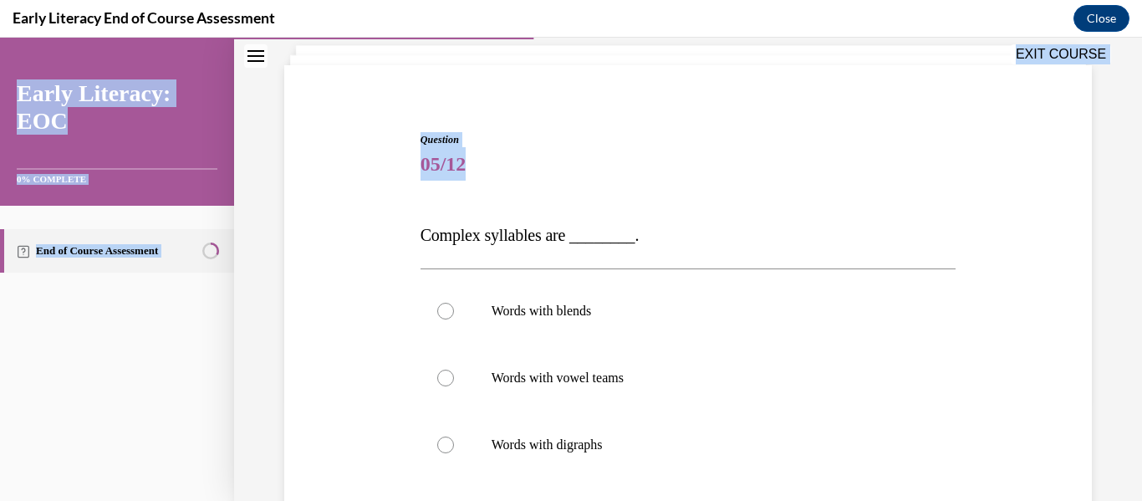
scroll to position [318, 0]
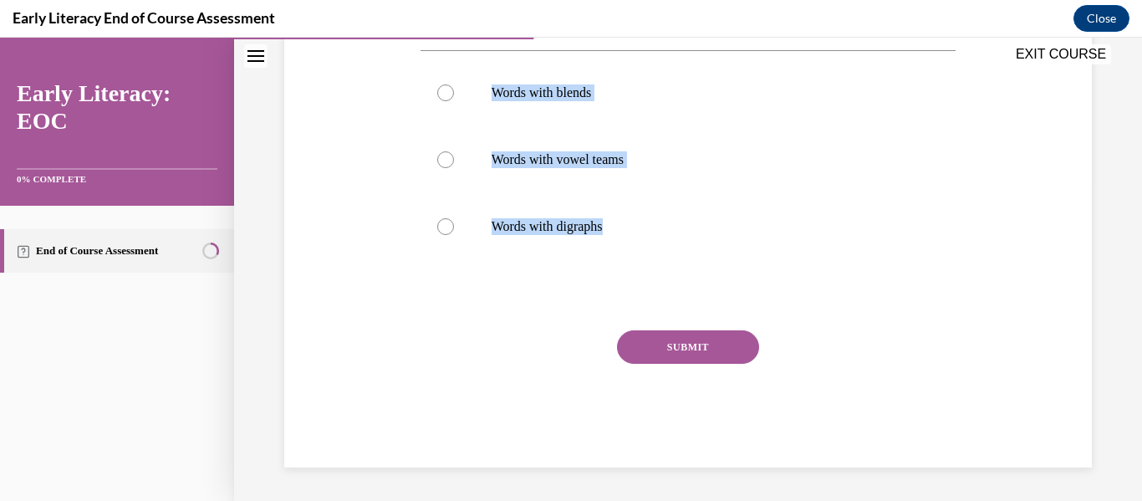
drag, startPoint x: 420, startPoint y: 339, endPoint x: 603, endPoint y: 277, distance: 193.0
click at [603, 277] on div "Question 05/12 Complex syllables are ________. Words with blends Words with vow…" at bounding box center [688, 190] width 536 height 553
copy div "Complex syllables are ________. Words with blends Words with vowel teams Words …"
click at [475, 98] on div at bounding box center [688, 92] width 536 height 67
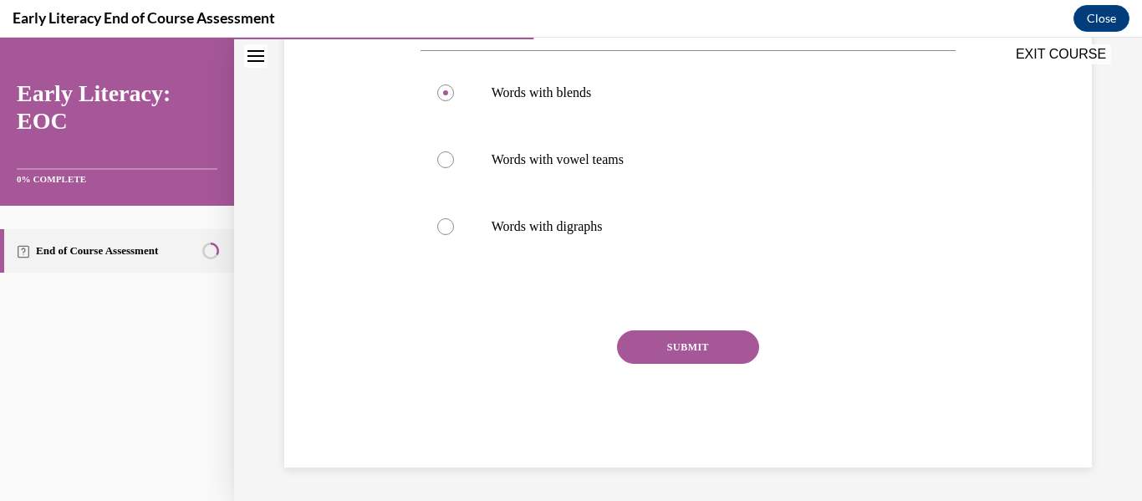
click at [651, 341] on button "SUBMIT" at bounding box center [688, 346] width 142 height 33
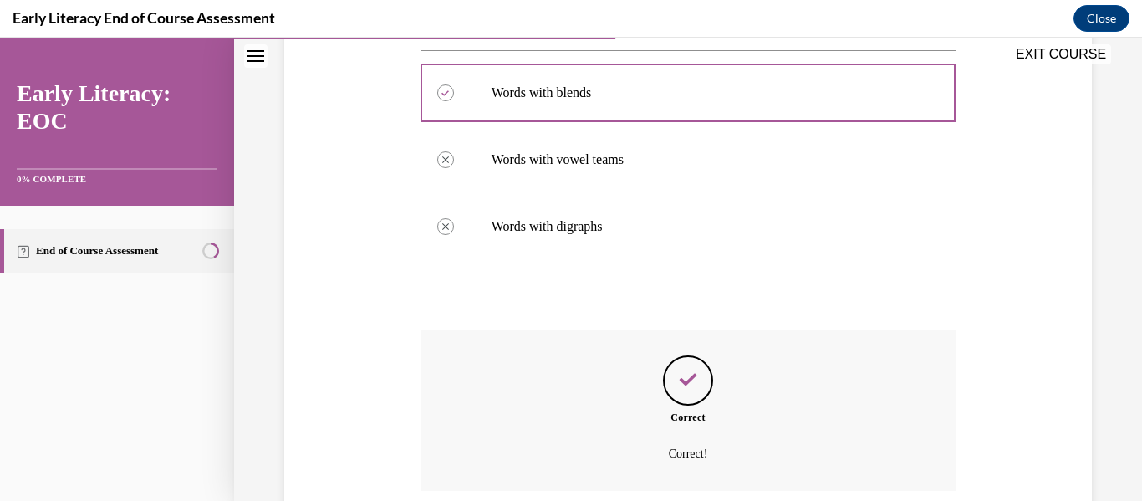
scroll to position [454, 0]
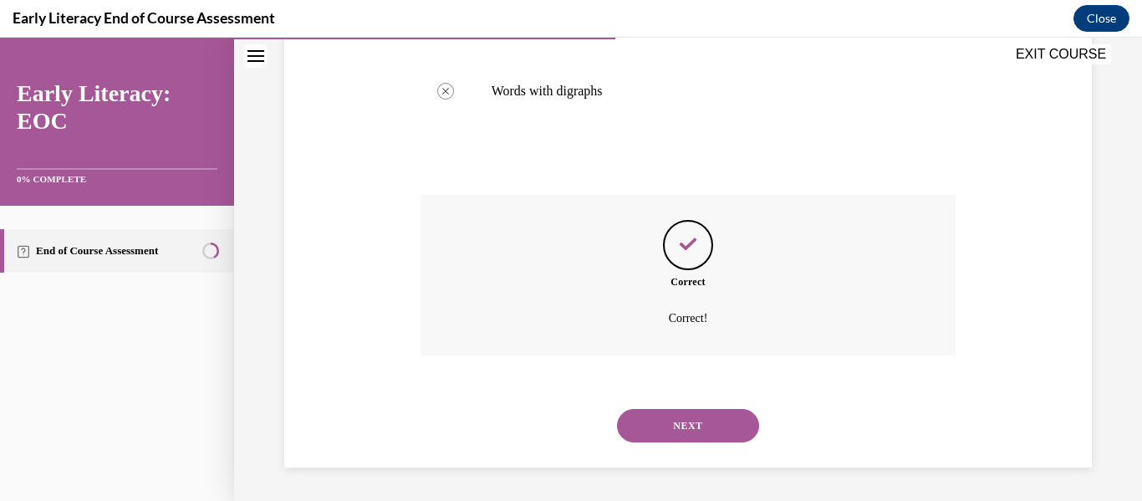
click at [680, 433] on button "NEXT" at bounding box center [688, 425] width 142 height 33
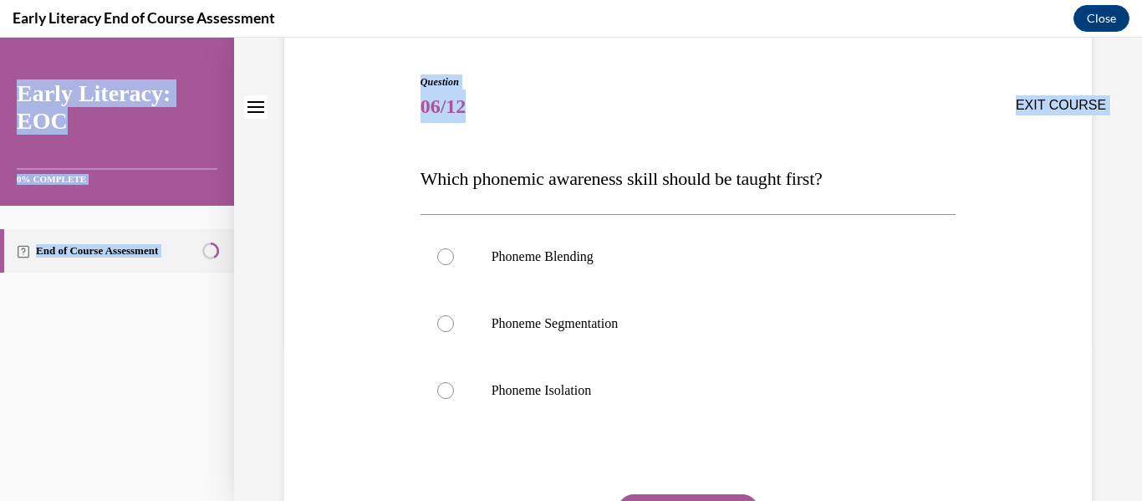
scroll to position [322, 0]
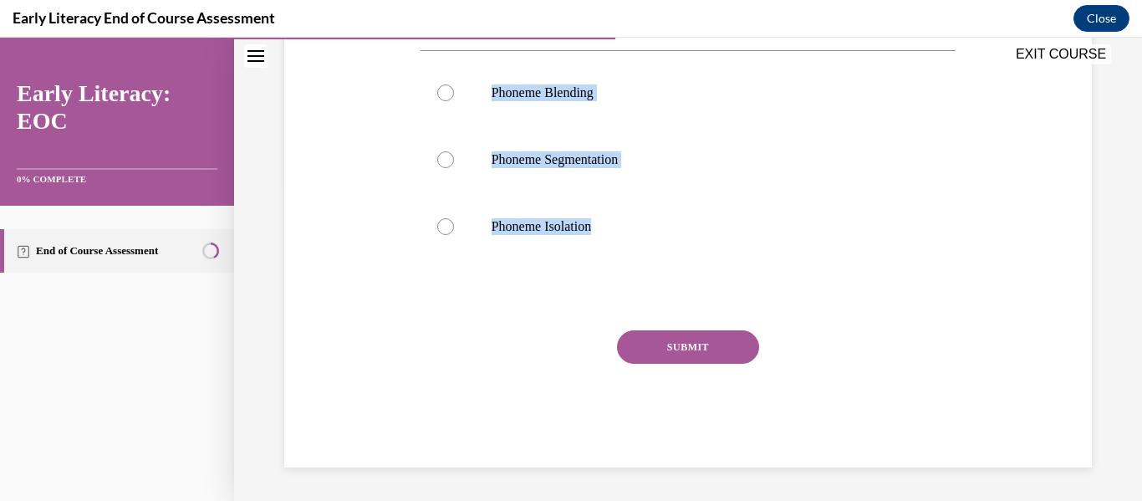
drag, startPoint x: 413, startPoint y: 330, endPoint x: 607, endPoint y: 274, distance: 201.8
click at [607, 274] on div "Question 06/12 Which phonemic awareness skill should be taught first? Phoneme B…" at bounding box center [688, 163] width 816 height 607
copy div "Which phonemic awareness skill should be taught first? Phoneme Blending Phoneme…"
click at [448, 244] on div at bounding box center [688, 226] width 536 height 67
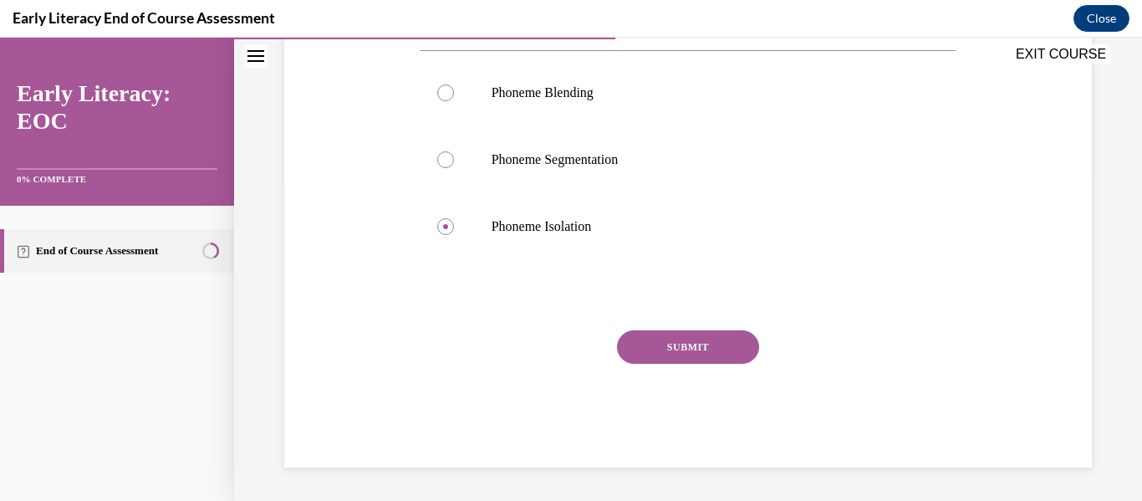
click at [654, 347] on button "SUBMIT" at bounding box center [688, 346] width 142 height 33
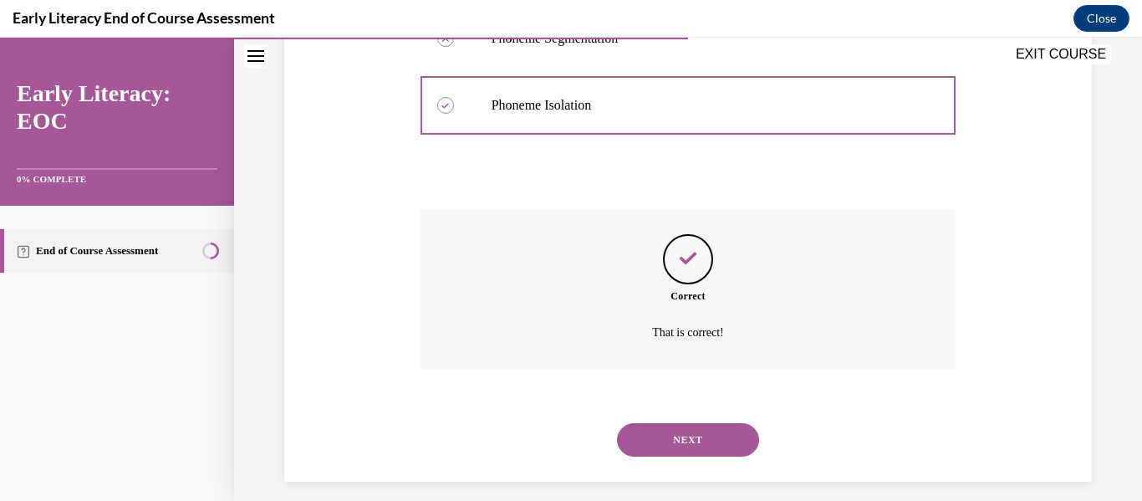
scroll to position [457, 0]
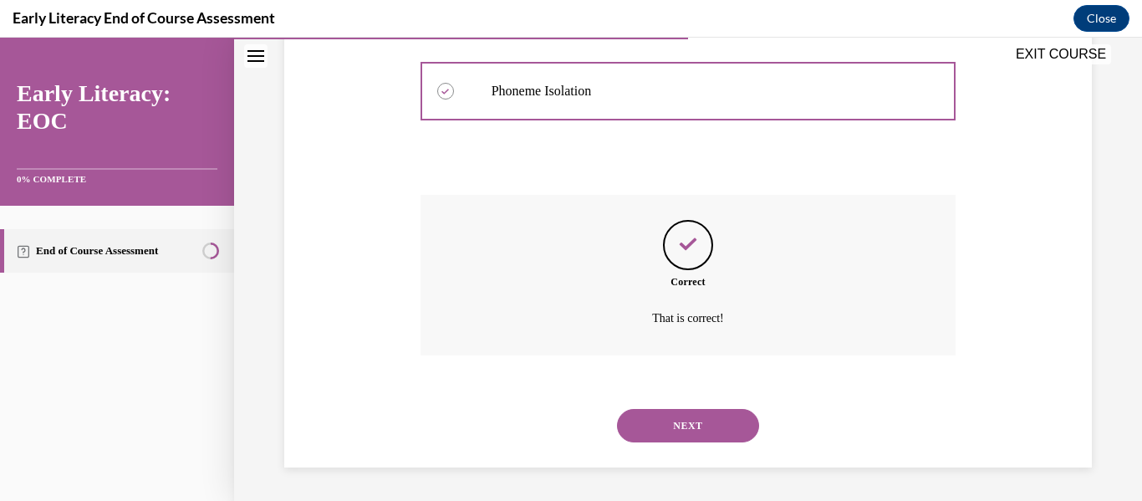
click at [680, 433] on button "NEXT" at bounding box center [688, 425] width 142 height 33
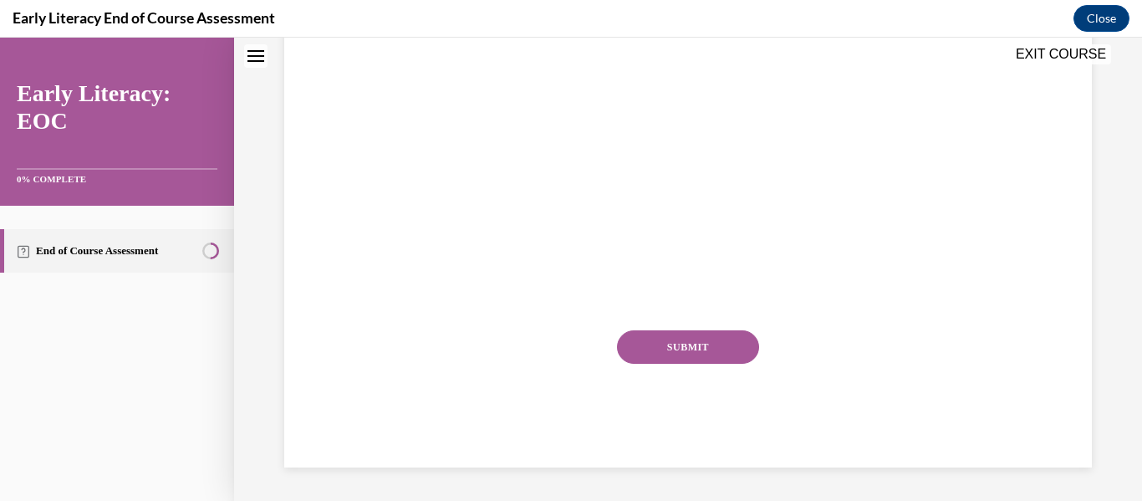
scroll to position [0, 0]
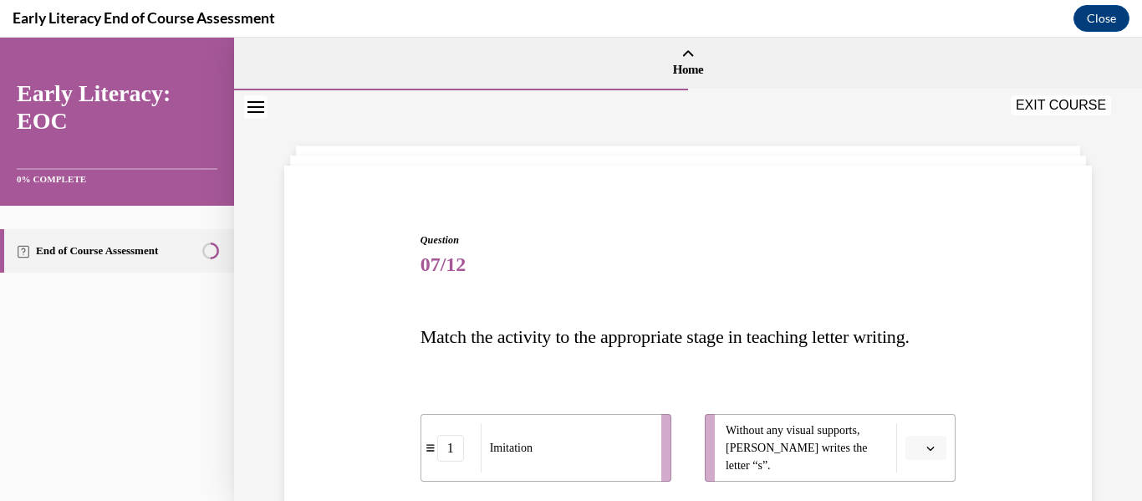
click at [703, 318] on p "Match the activity to the appropriate stage in teaching letter writing." at bounding box center [688, 336] width 536 height 37
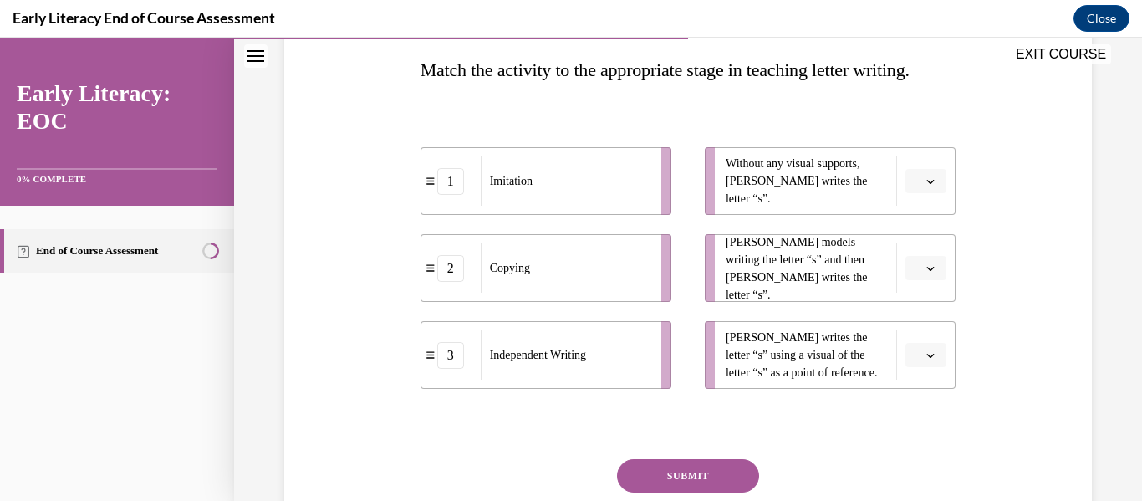
scroll to position [267, 0]
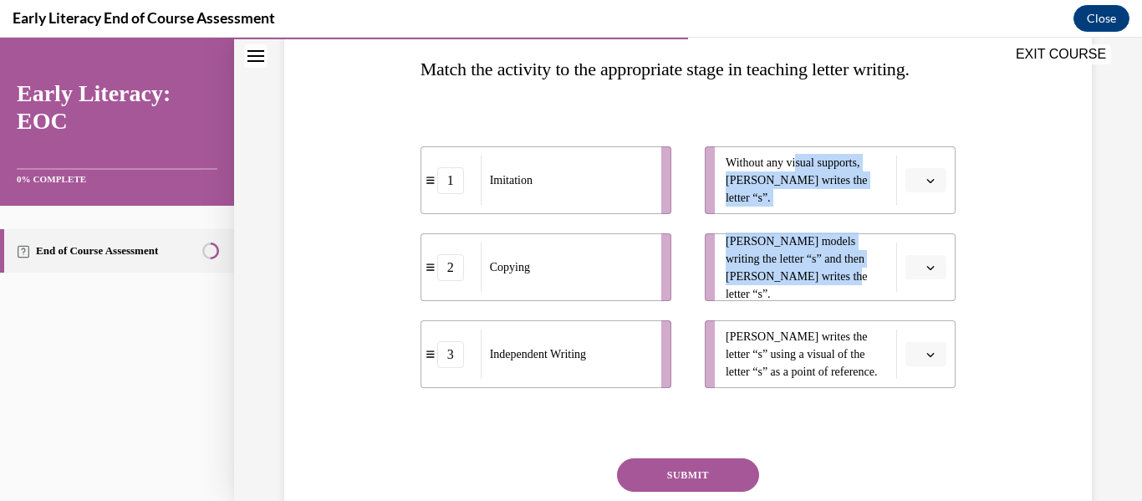
drag, startPoint x: 799, startPoint y: 175, endPoint x: 830, endPoint y: 302, distance: 130.8
click at [830, 302] on ul "Without any visual supports, Tina writes the letter “s”. Mr. Brown models writi…" at bounding box center [821, 267] width 267 height 242
click at [912, 182] on button "button" at bounding box center [925, 180] width 41 height 25
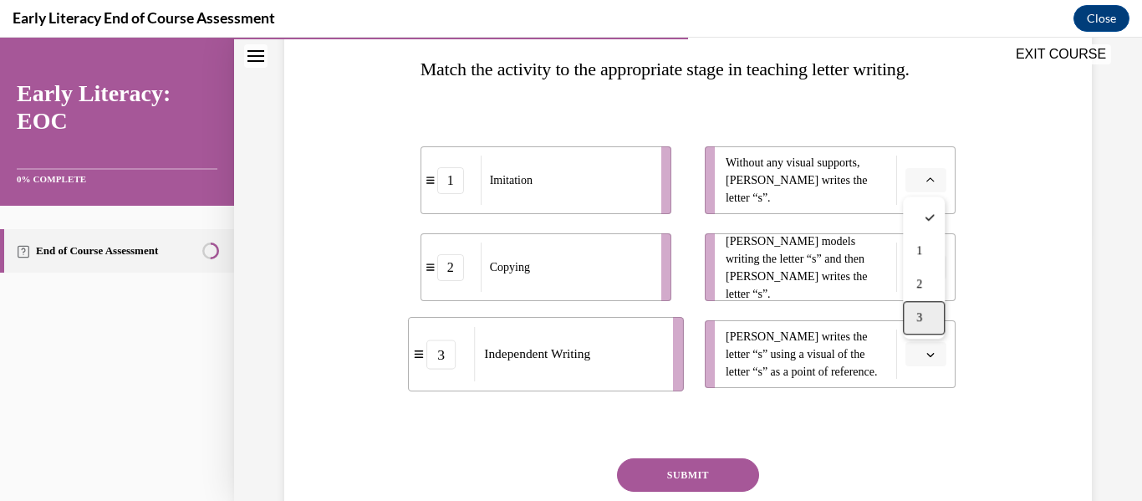
click at [920, 313] on span "3" at bounding box center [919, 317] width 6 height 13
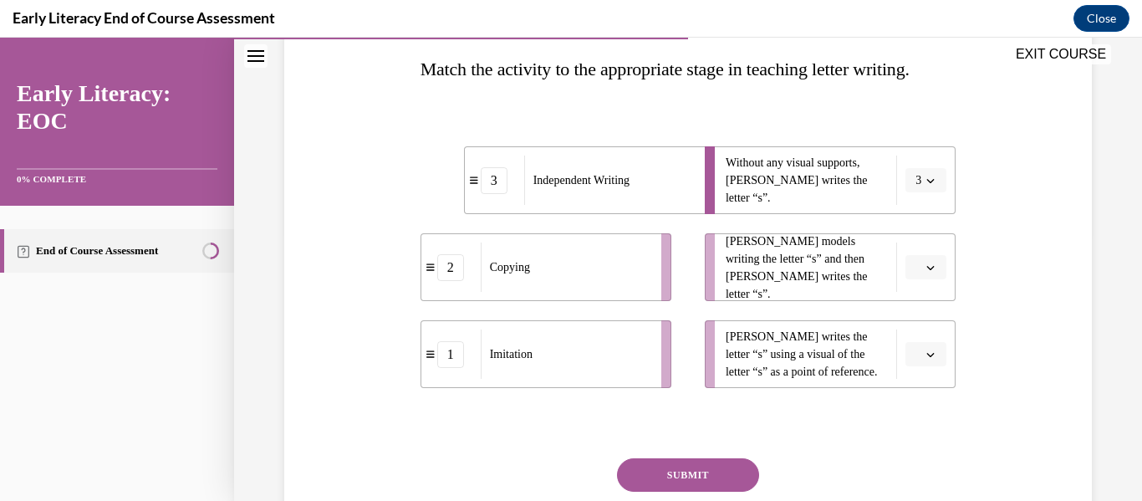
click at [918, 274] on span "Please select an option" at bounding box center [918, 267] width 6 height 17
click at [853, 444] on div "Question 07/12 Match the activity to the appropriate stage in teaching letter w…" at bounding box center [688, 280] width 536 height 630
click at [922, 349] on button "button" at bounding box center [925, 354] width 41 height 25
click at [929, 291] on div "2" at bounding box center [924, 283] width 42 height 33
click at [921, 268] on span "Please select an option" at bounding box center [918, 267] width 6 height 17
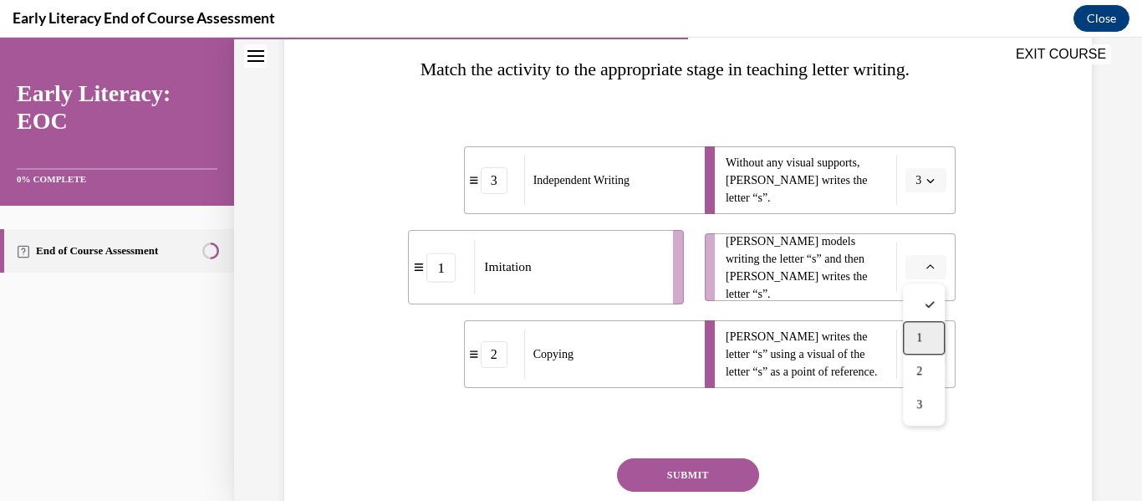
click at [931, 338] on div "1" at bounding box center [924, 337] width 42 height 33
click at [707, 492] on div "SUBMIT" at bounding box center [688, 500] width 536 height 84
click at [704, 481] on button "SUBMIT" at bounding box center [688, 474] width 142 height 33
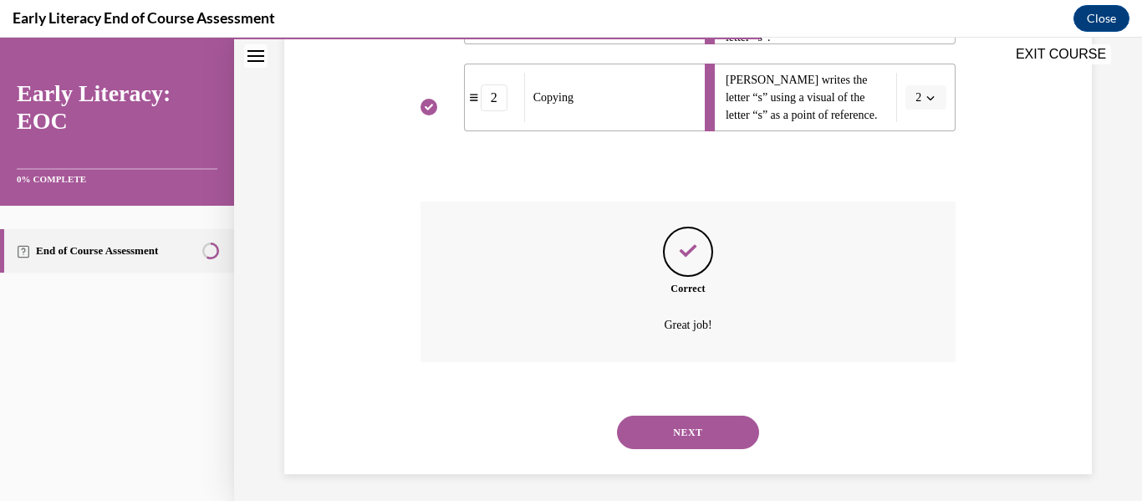
scroll to position [531, 0]
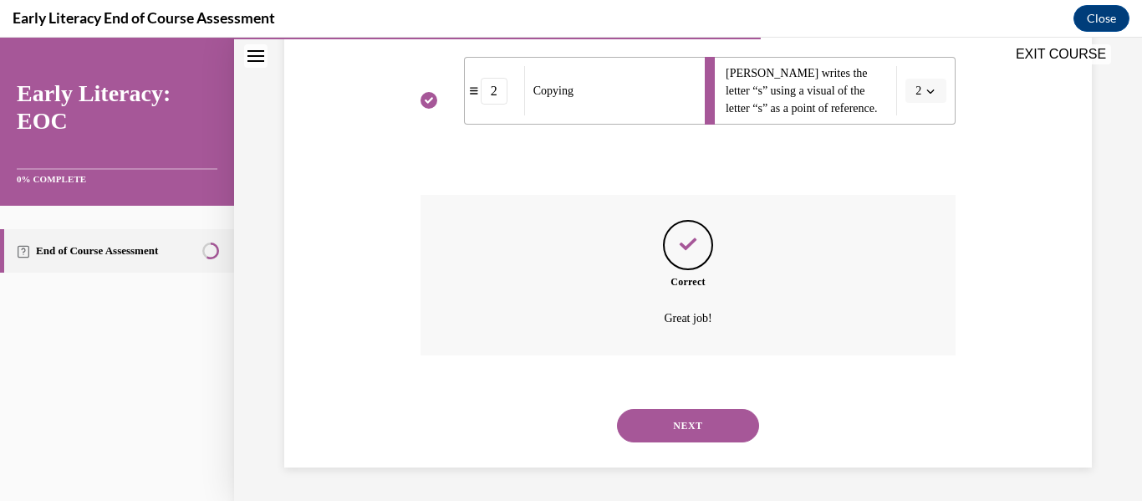
click at [623, 428] on button "NEXT" at bounding box center [688, 425] width 142 height 33
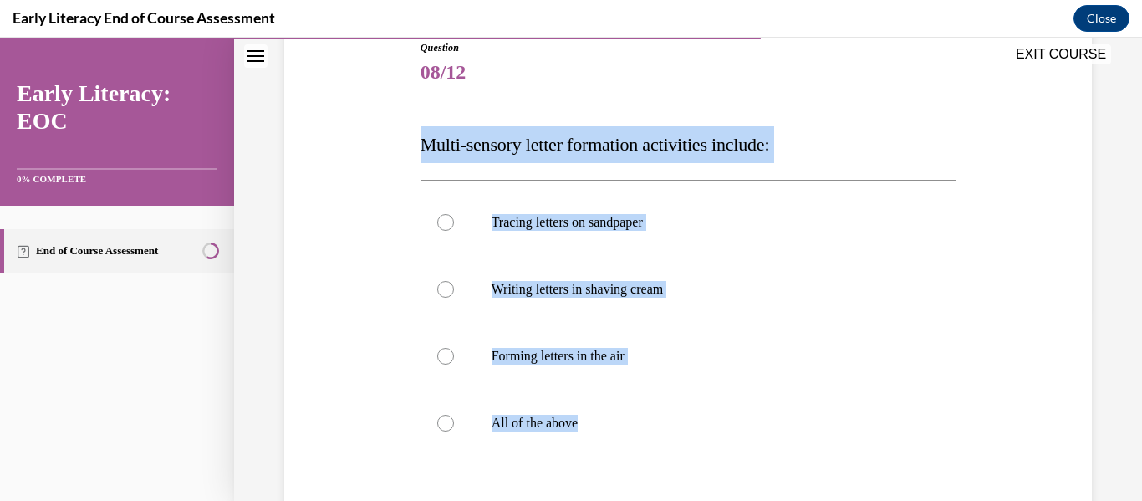
scroll to position [275, 0]
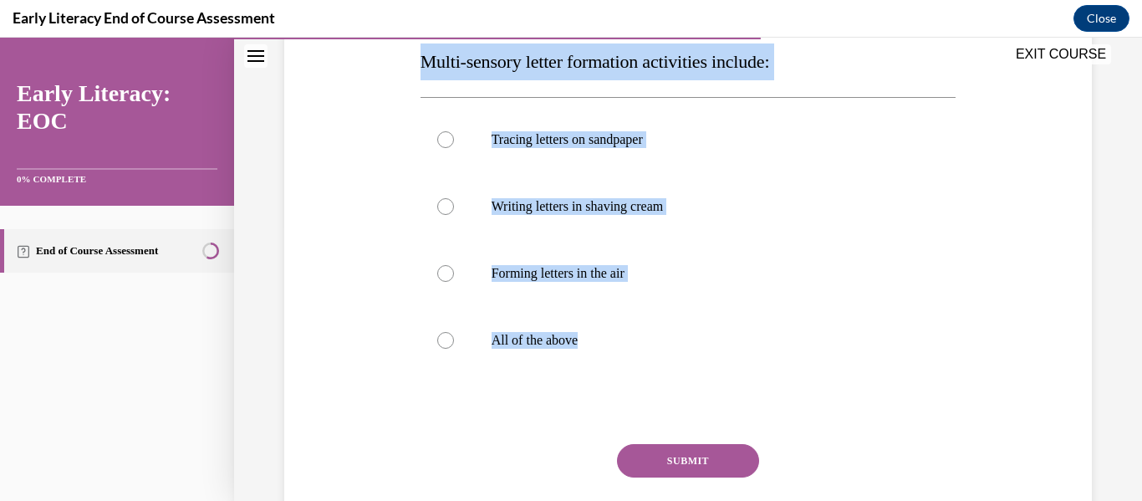
drag, startPoint x: 423, startPoint y: 333, endPoint x: 672, endPoint y: 404, distance: 259.0
click at [672, 404] on div "Question 08/12 Multi-sensory letter formation activities include: Tracing lette…" at bounding box center [688, 269] width 536 height 624
copy div "Multi-sensory letter formation activities include: Tracing letters on sandpaper…"
click at [480, 322] on div at bounding box center [688, 340] width 536 height 67
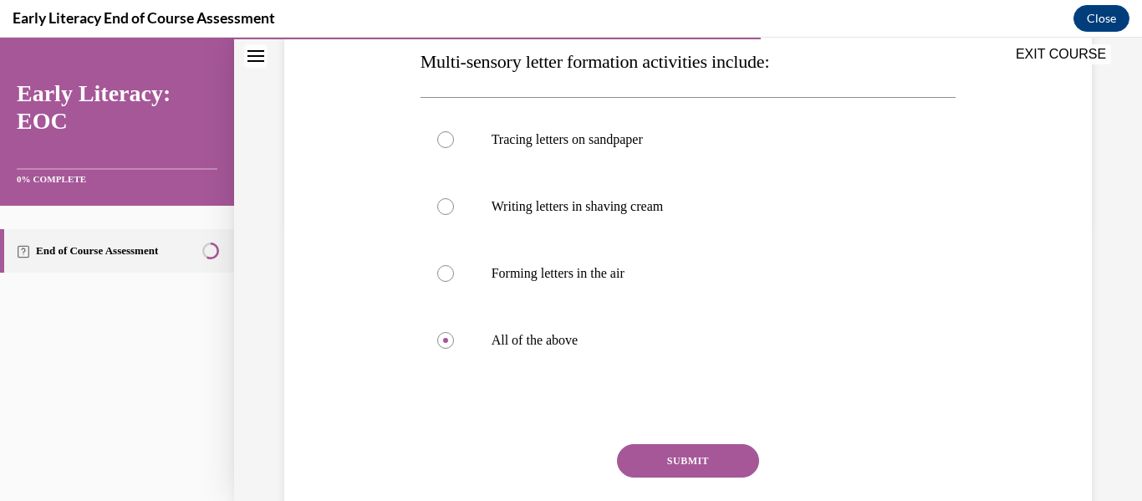
click at [715, 468] on button "SUBMIT" at bounding box center [688, 460] width 142 height 33
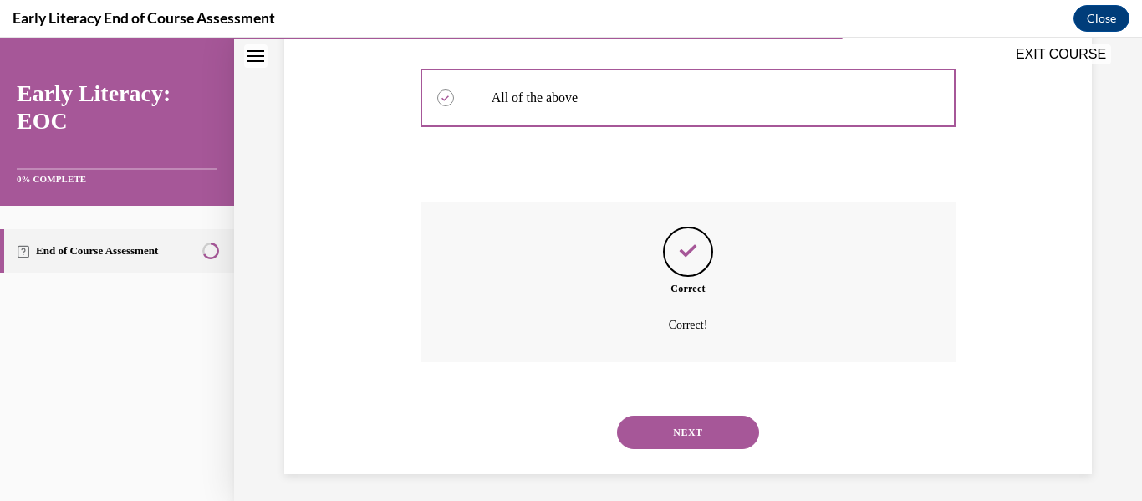
scroll to position [524, 0]
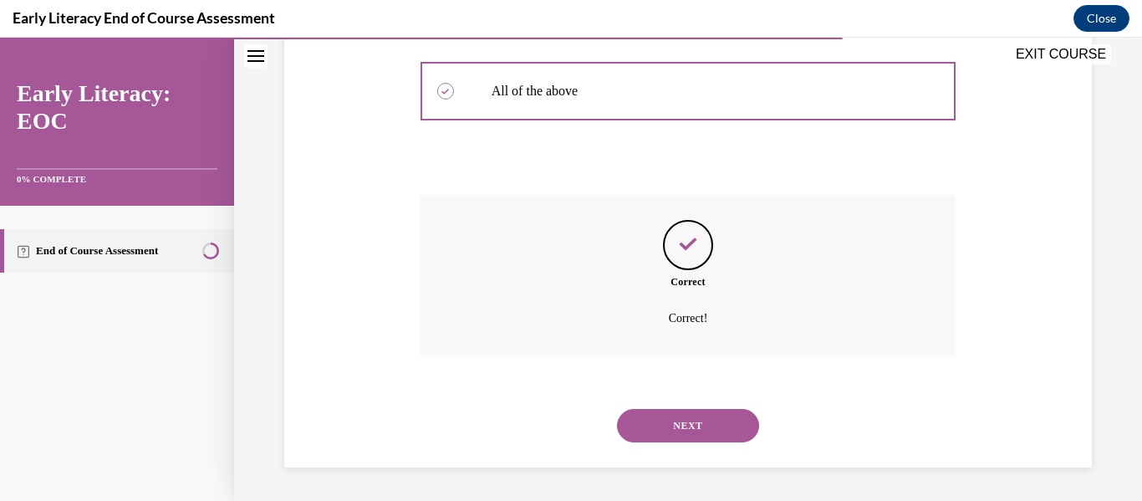
click at [639, 434] on button "NEXT" at bounding box center [688, 425] width 142 height 33
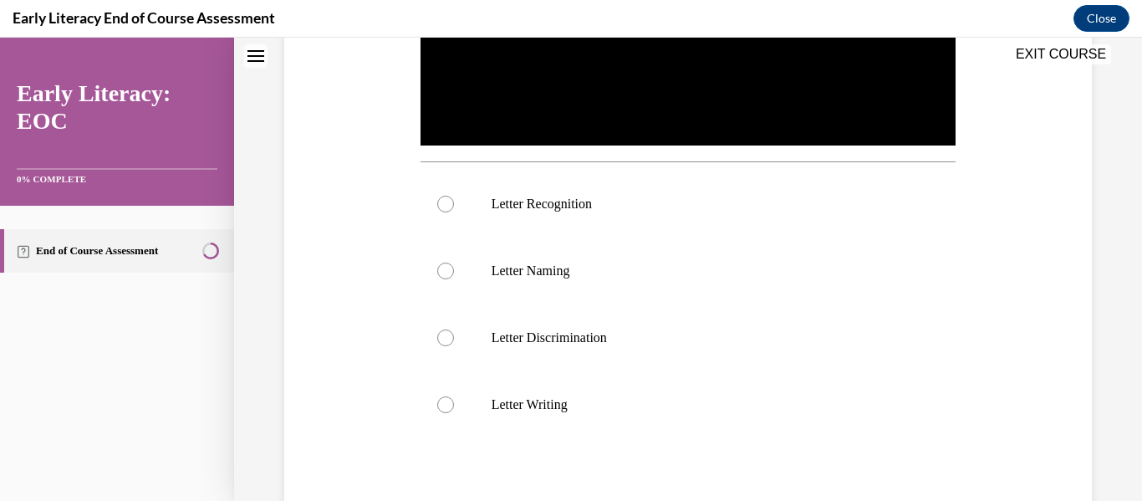
scroll to position [0, 0]
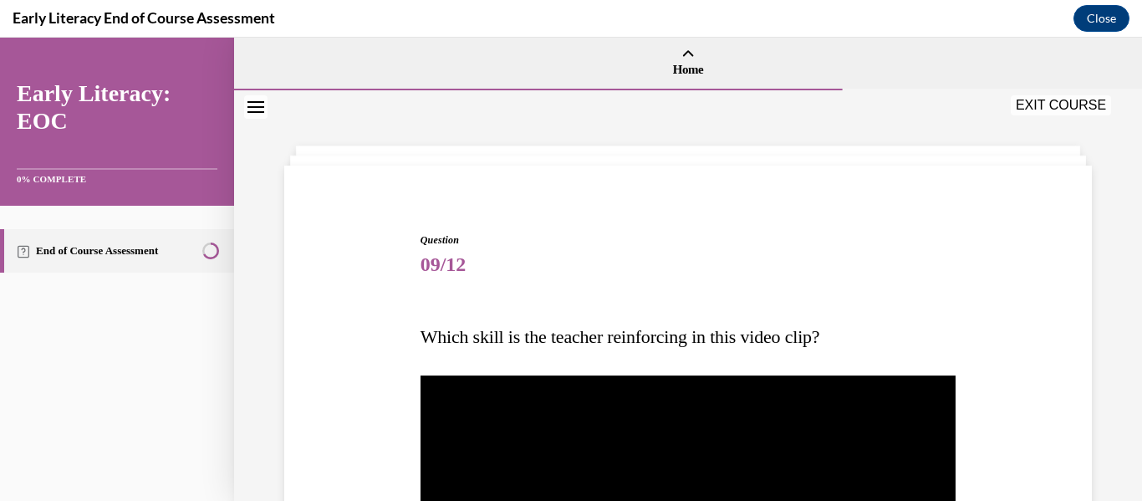
click at [893, 322] on p "Which skill is the teacher reinforcing in this video clip?" at bounding box center [688, 336] width 536 height 37
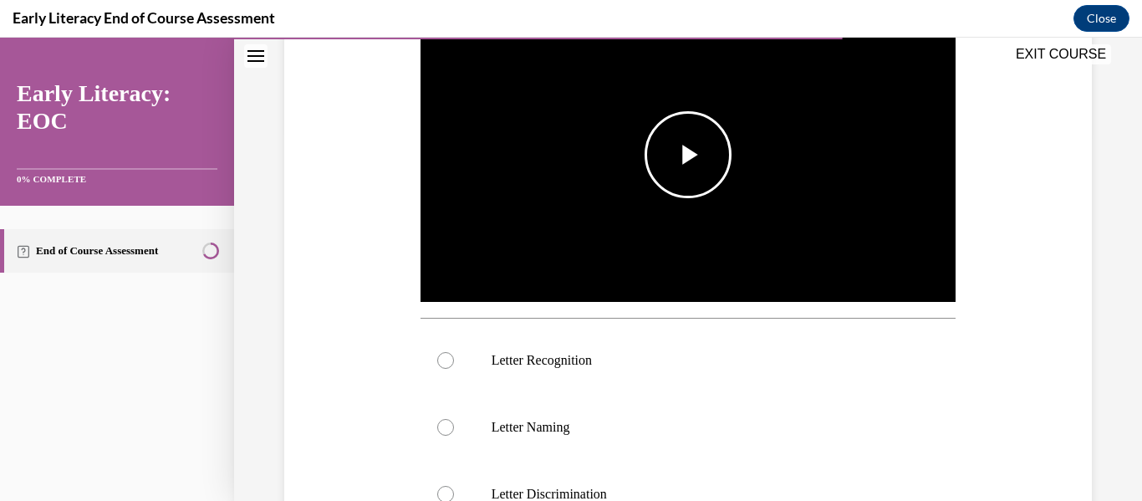
click at [624, 136] on img "Video player" at bounding box center [688, 154] width 536 height 301
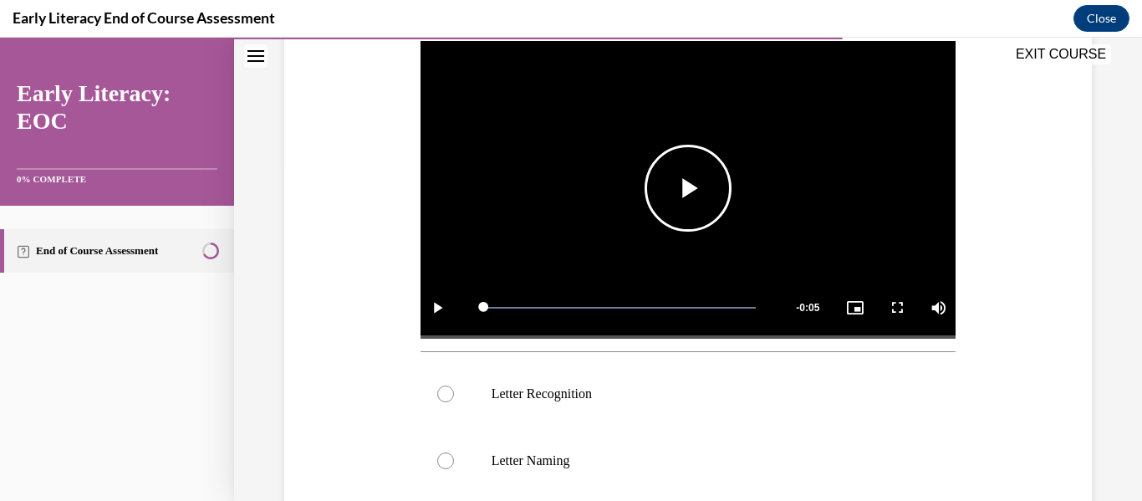
click at [562, 216] on video "Video player" at bounding box center [688, 188] width 536 height 301
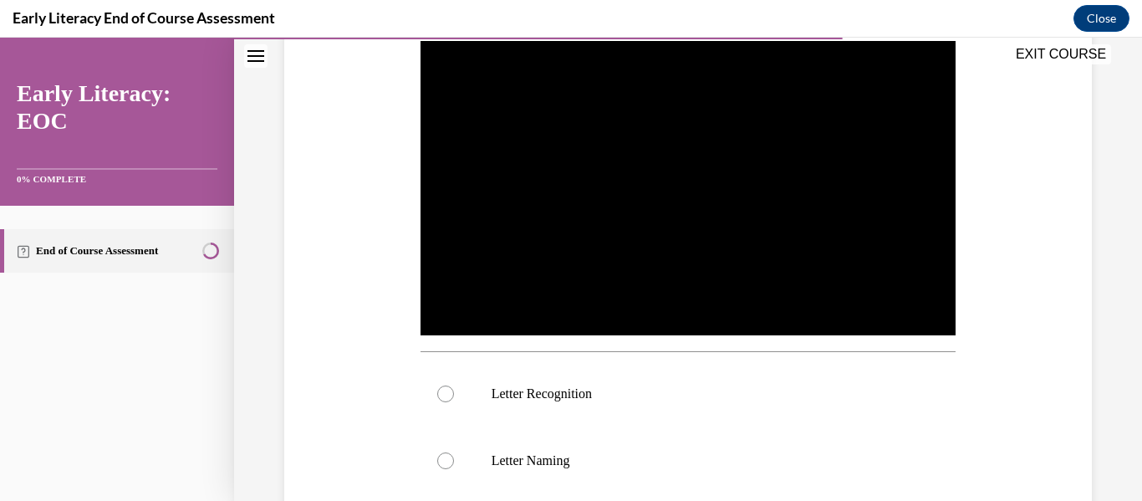
click at [562, 216] on video "Video player" at bounding box center [688, 188] width 536 height 301
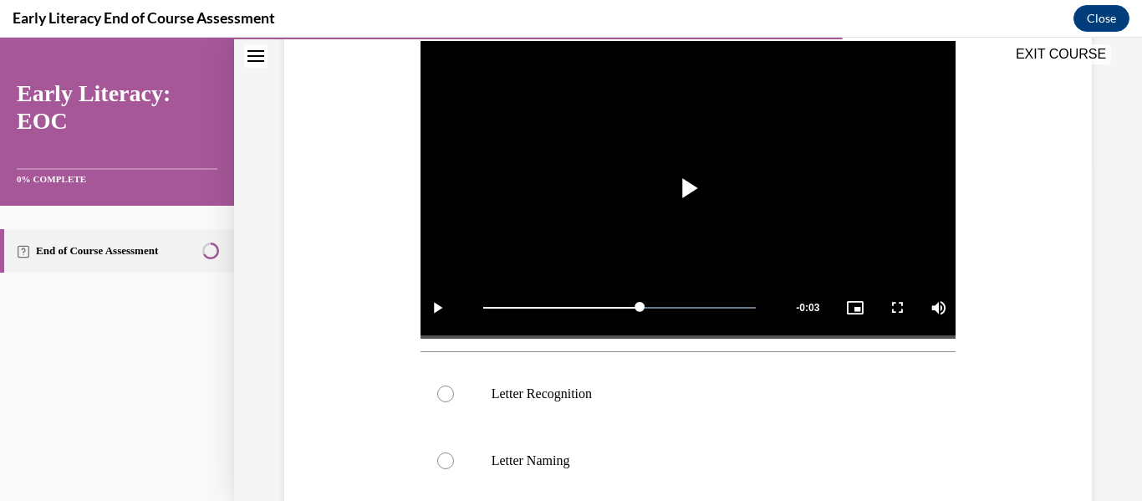
click at [384, 417] on div "Question 09/12 Which skill is the teacher reinforcing in this video clip? Video…" at bounding box center [688, 341] width 816 height 987
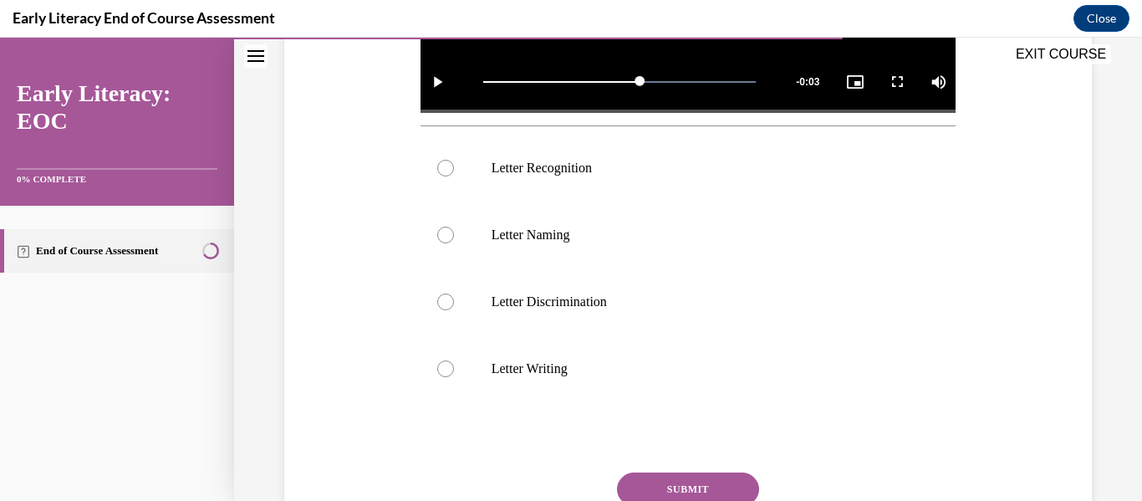
scroll to position [568, 0]
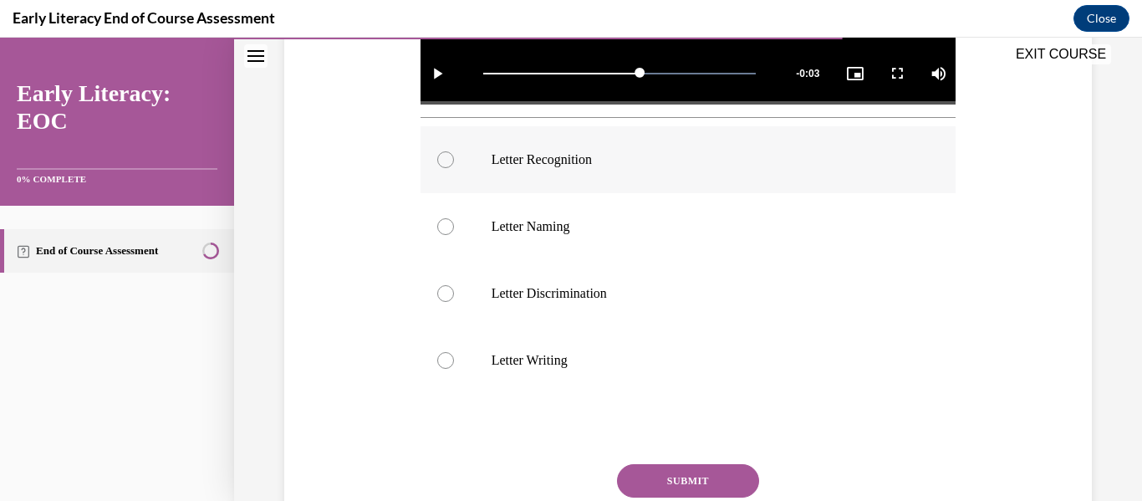
click at [534, 163] on p "Letter Recognition" at bounding box center [702, 159] width 423 height 17
click at [650, 476] on button "SUBMIT" at bounding box center [688, 480] width 142 height 33
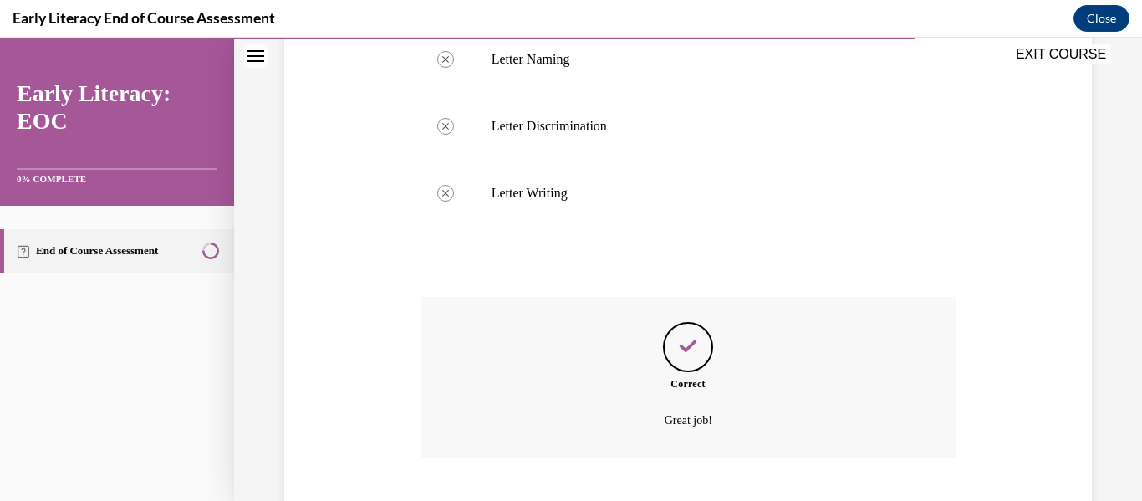
scroll to position [838, 0]
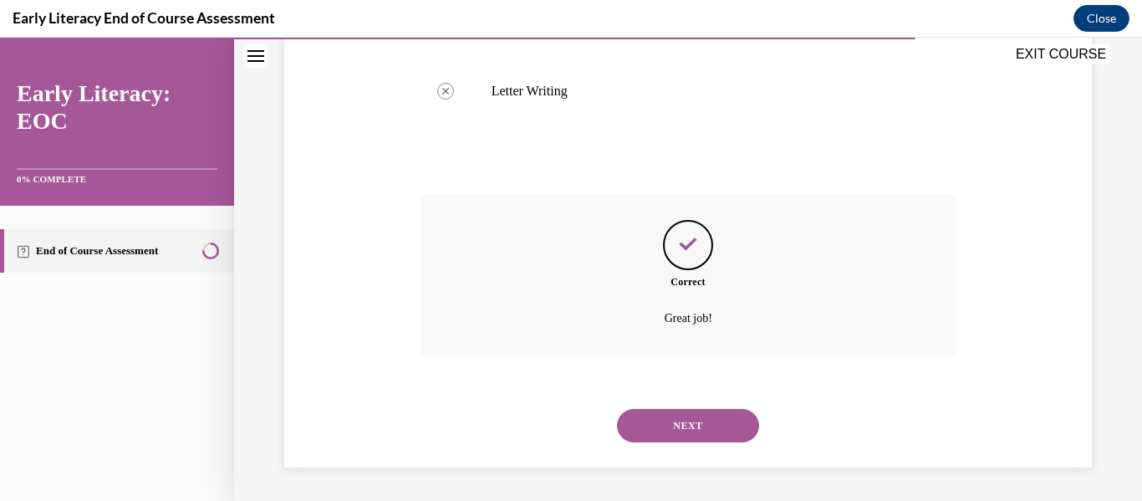
click at [647, 436] on button "NEXT" at bounding box center [688, 425] width 142 height 33
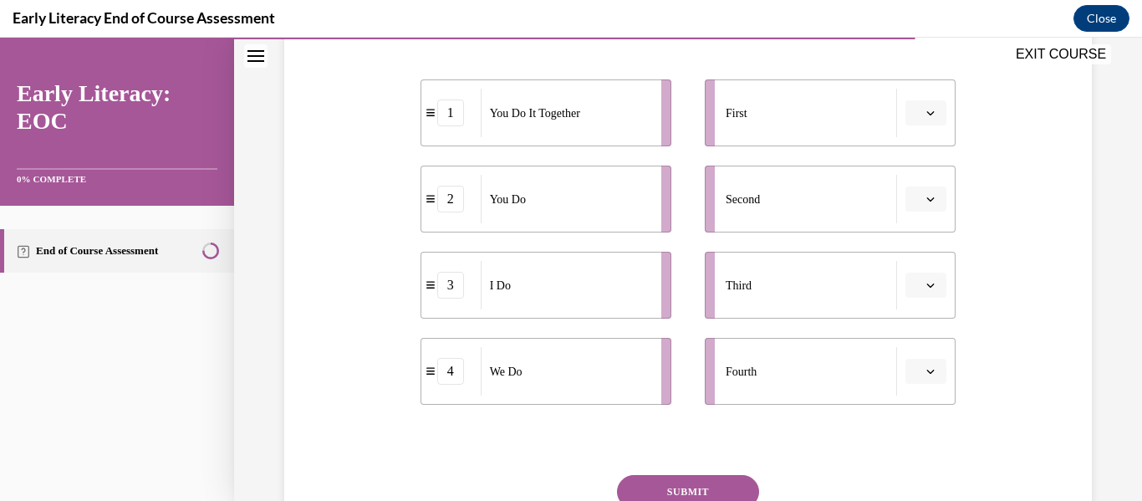
scroll to position [301, 0]
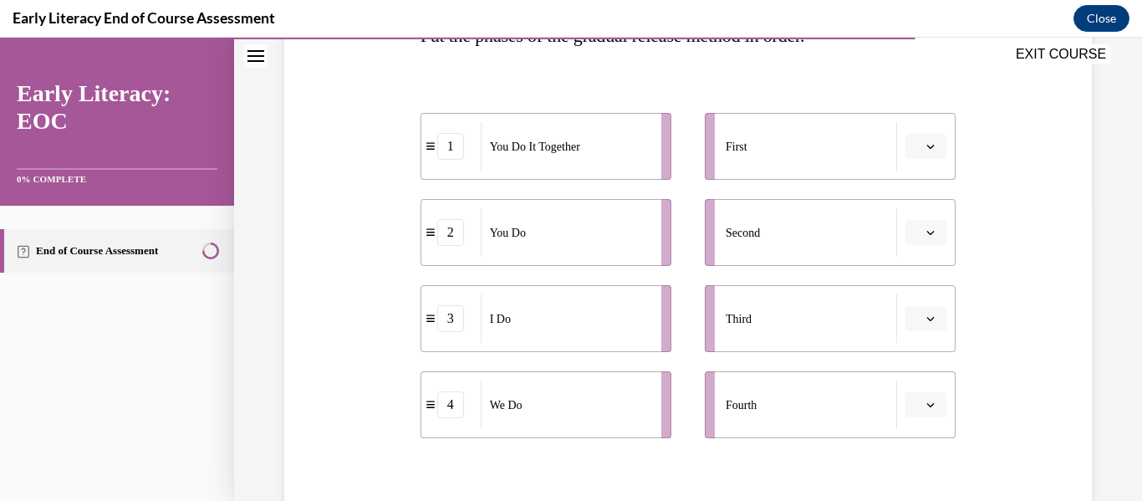
click at [923, 322] on button "button" at bounding box center [925, 318] width 41 height 25
click at [917, 194] on div "1" at bounding box center [924, 180] width 42 height 33
click at [994, 272] on div "Question 10/12 Put the phases of the gradual release method in order. 3 I Do 2 …" at bounding box center [688, 263] width 816 height 764
click at [915, 141] on span "Please select an option" at bounding box center [918, 146] width 6 height 17
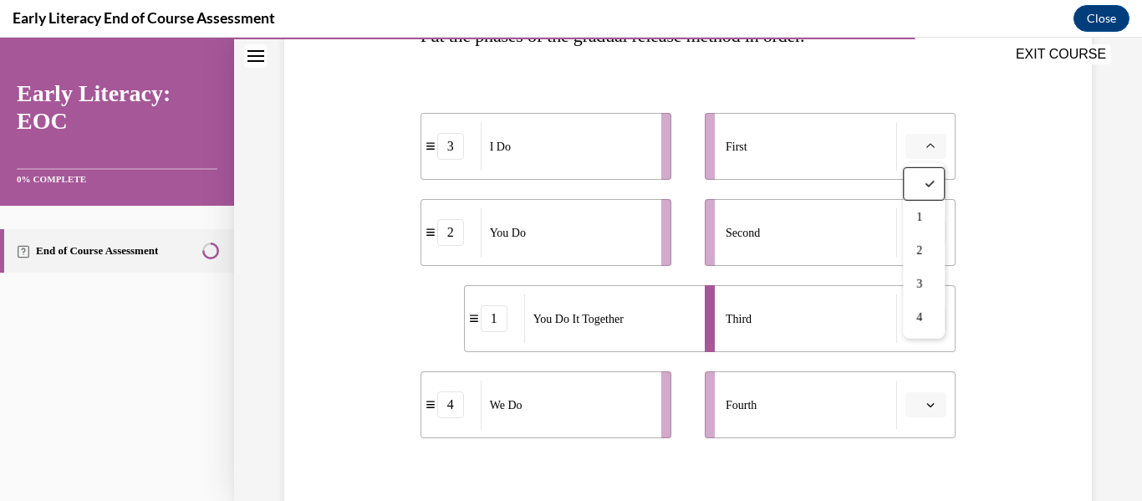
click at [995, 194] on div "Question 10/12 Put the phases of the gradual release method in order. 3 I Do 2 …" at bounding box center [688, 263] width 816 height 764
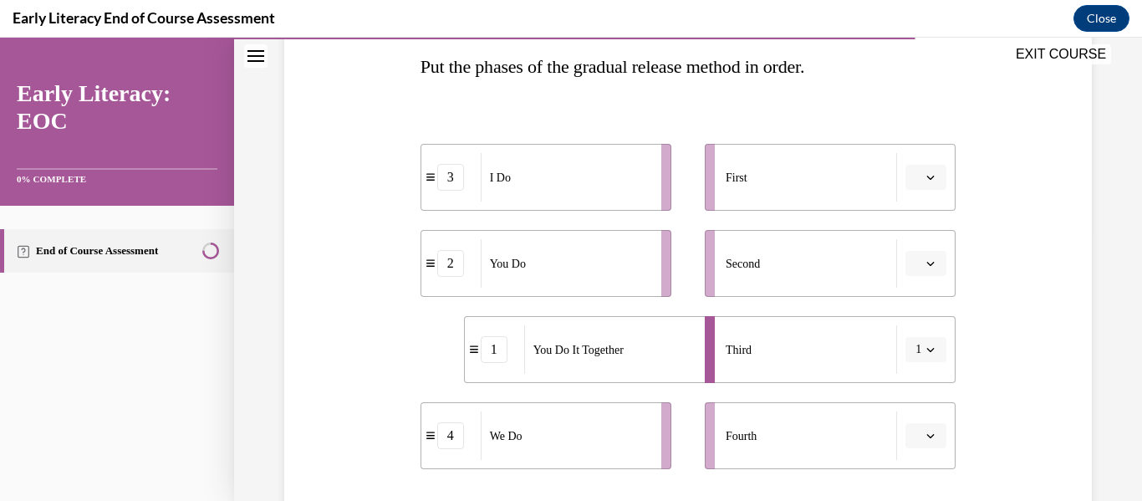
scroll to position [267, 0]
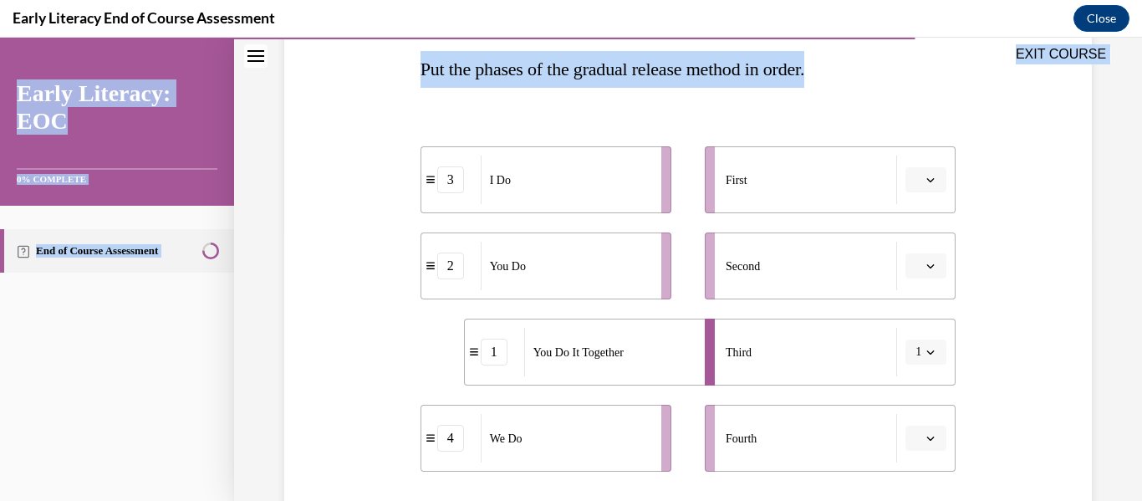
drag, startPoint x: 418, startPoint y: 73, endPoint x: 863, endPoint y: 78, distance: 444.7
click at [863, 78] on div "EXIT COURSE Early Literacy: EOC 0% COMPLETE End of Course Assessment Home Quest…" at bounding box center [571, 269] width 1142 height 463
click at [431, 153] on li "3 I Do" at bounding box center [545, 179] width 251 height 67
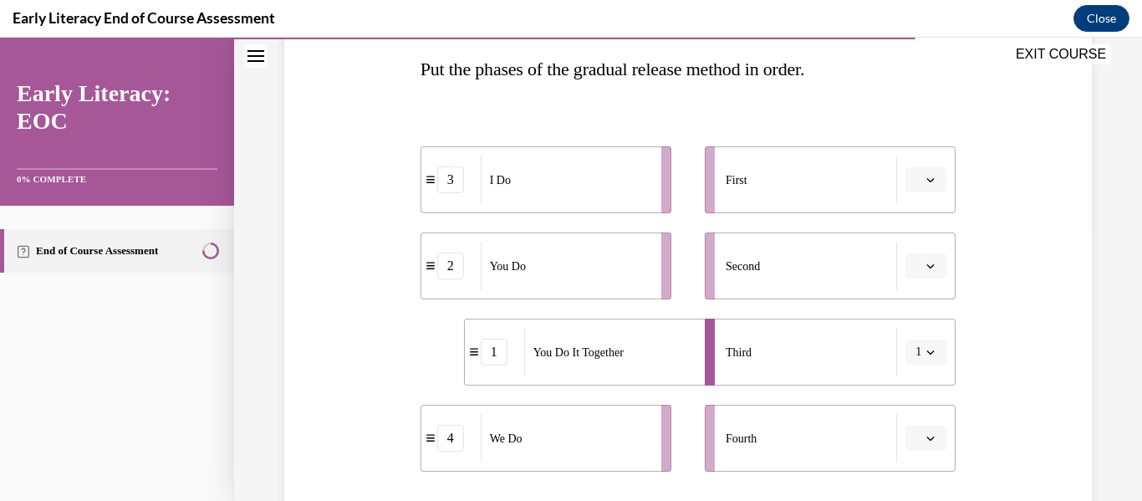
click at [414, 133] on div "Question 10/12 Put the phases of the gradual release method in order. 3 I Do 2 …" at bounding box center [688, 297] width 816 height 764
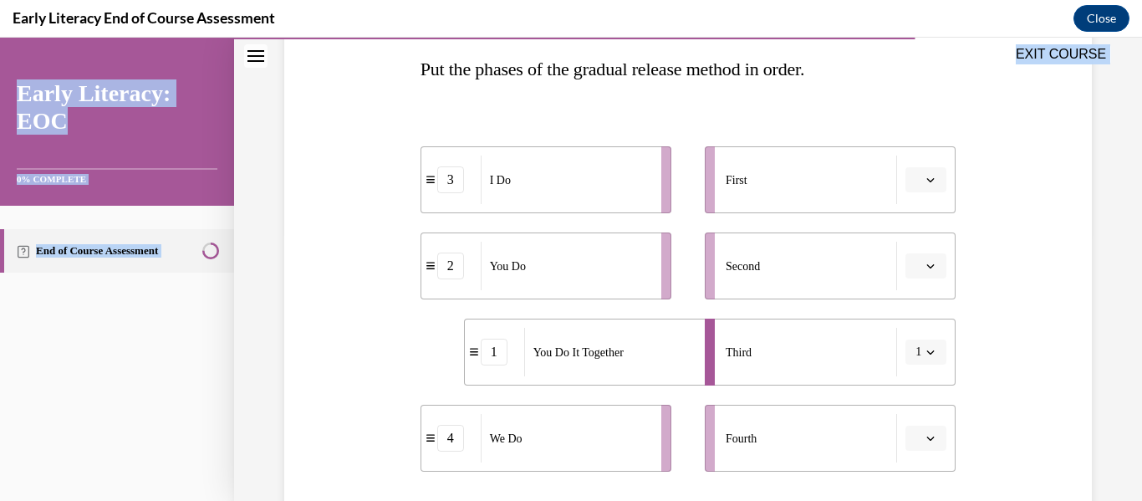
drag, startPoint x: 421, startPoint y: 75, endPoint x: 842, endPoint y: 73, distance: 420.4
click at [842, 73] on div "EXIT COURSE Early Literacy: EOC 0% COMPLETE End of Course Assessment Home Quest…" at bounding box center [571, 269] width 1142 height 463
click at [842, 73] on div "EXIT COURSE" at bounding box center [679, 56] width 891 height 37
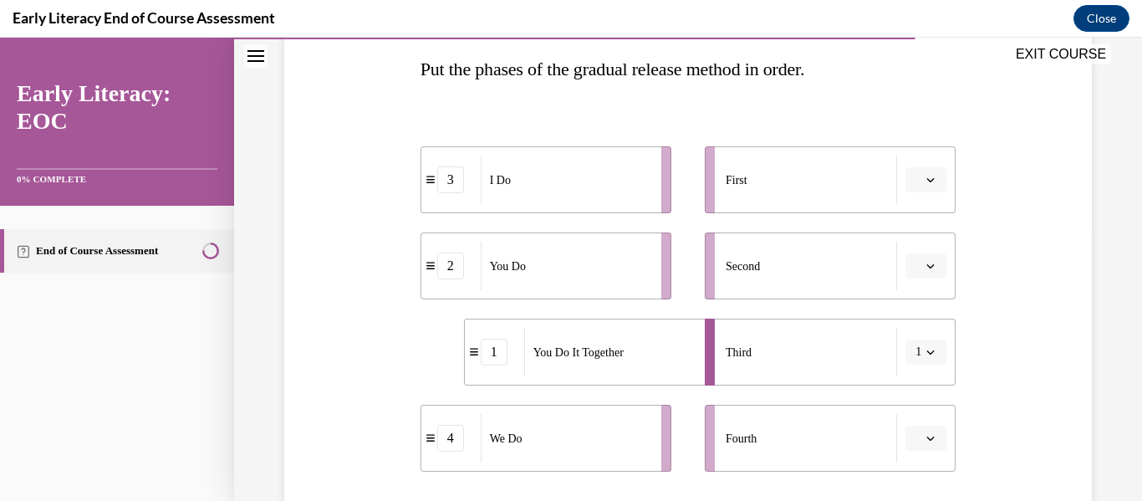
drag, startPoint x: 417, startPoint y: 73, endPoint x: 749, endPoint y: 64, distance: 331.9
click at [749, 64] on div "EXIT COURSE" at bounding box center [679, 56] width 891 height 37
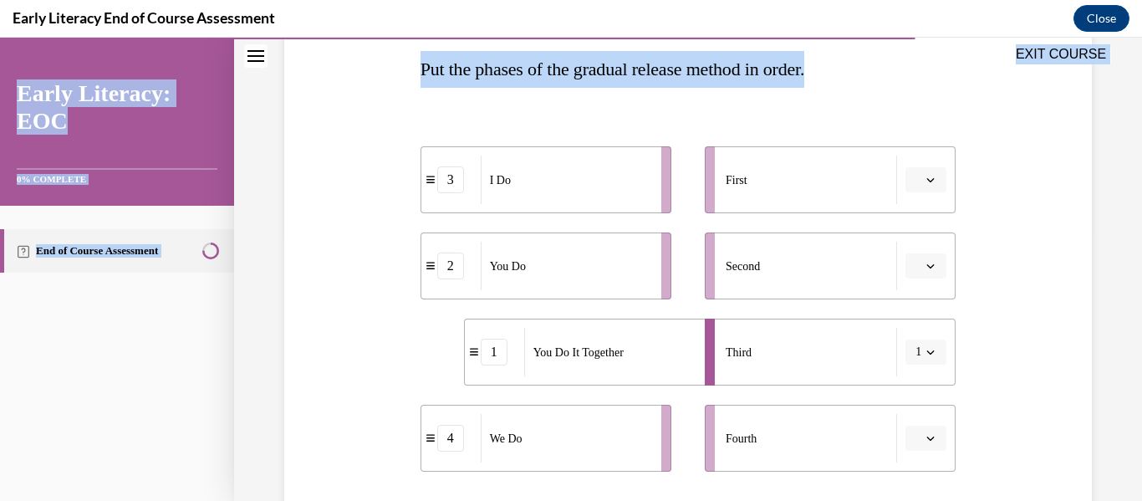
drag, startPoint x: 422, startPoint y: 67, endPoint x: 848, endPoint y: 79, distance: 425.6
click at [848, 79] on div "EXIT COURSE Early Literacy: EOC 0% COMPLETE End of Course Assessment Home Quest…" at bounding box center [571, 269] width 1142 height 463
copy div "EXIT COURSE Early Literacy: EOC 0% COMPLETE End of Course Assessment Home Quest…"
click at [920, 173] on span "Please select an option" at bounding box center [918, 179] width 6 height 17
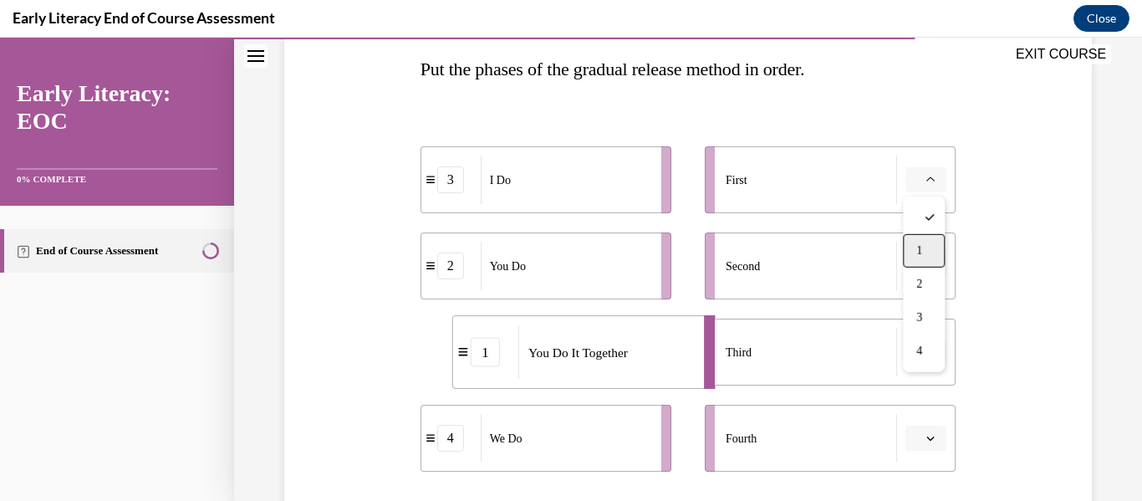
click at [925, 245] on div "1" at bounding box center [924, 250] width 42 height 33
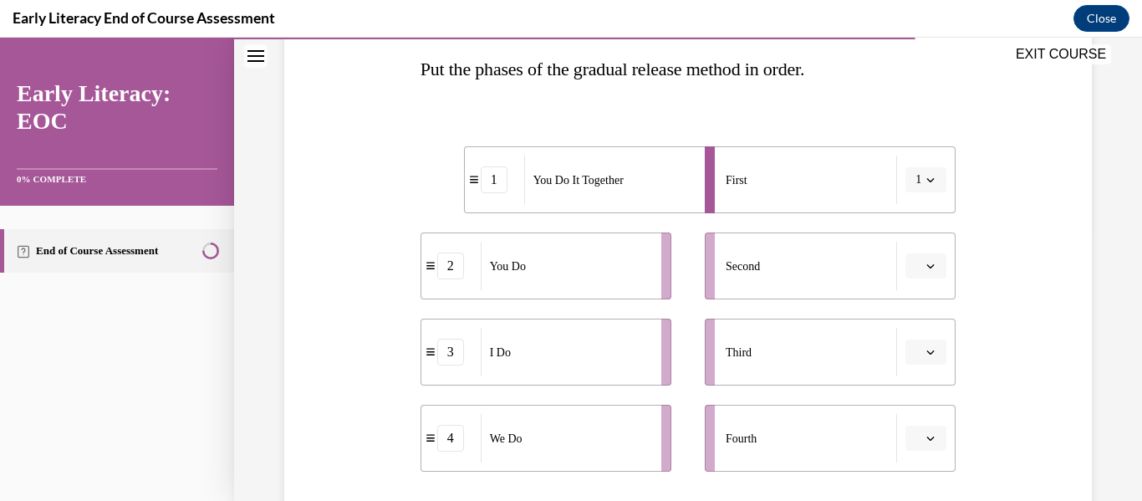
click at [924, 177] on button "1" at bounding box center [925, 179] width 41 height 25
click at [929, 316] on div "3" at bounding box center [920, 317] width 42 height 33
click at [919, 273] on button "button" at bounding box center [925, 265] width 41 height 25
click at [924, 433] on div "4" at bounding box center [924, 436] width 42 height 33
click at [920, 350] on span "Please select an option" at bounding box center [918, 352] width 6 height 17
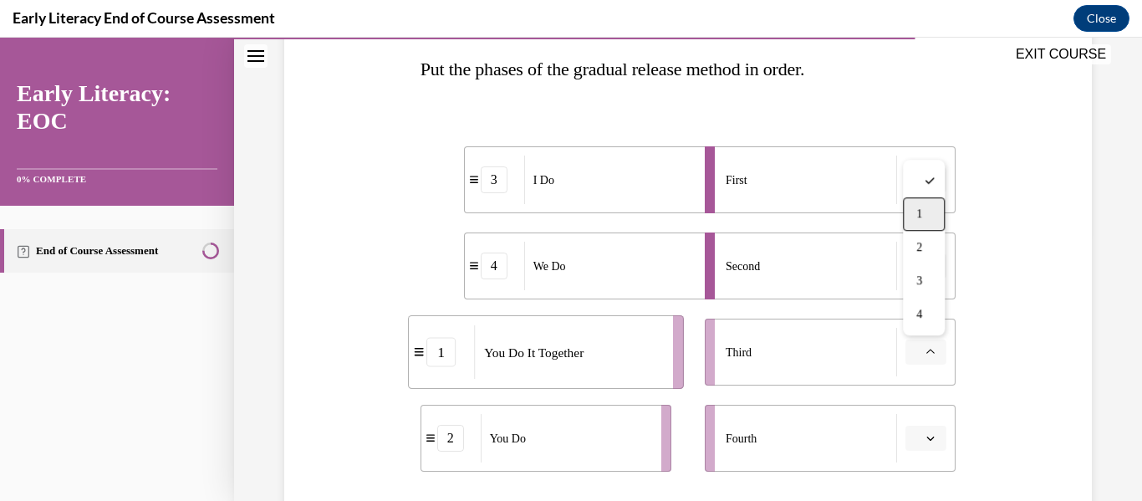
click at [926, 205] on div "1" at bounding box center [924, 213] width 42 height 33
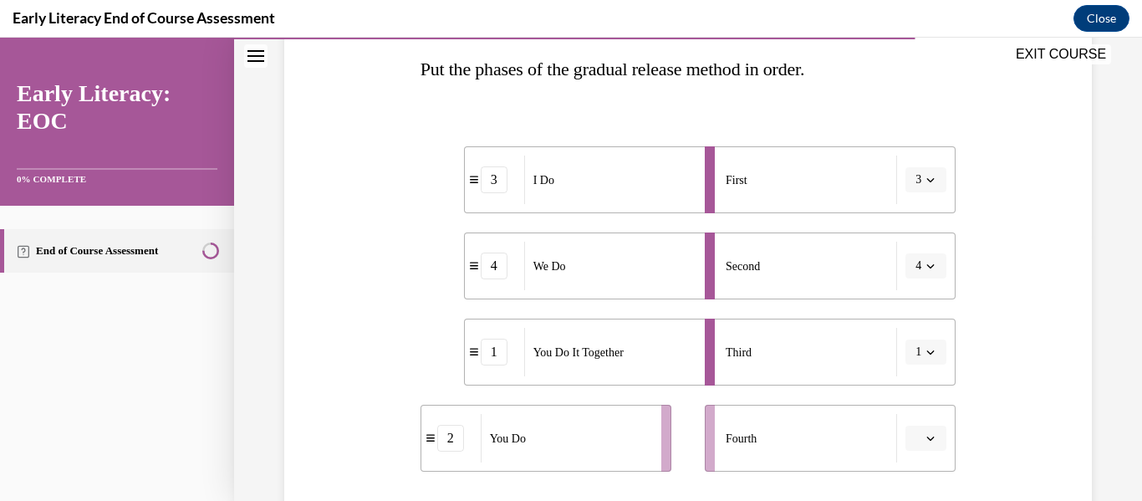
click at [940, 439] on button "button" at bounding box center [925, 437] width 41 height 25
click at [930, 330] on div "2" at bounding box center [924, 333] width 42 height 33
click at [970, 387] on div "Question 10/12 Put the phases of the gradual release method in order. 3 I Do 4 …" at bounding box center [688, 297] width 816 height 764
click at [1062, 400] on div "Question 10/12 Put the phases of the gradual release method in order. 3 I Do 4 …" at bounding box center [688, 297] width 816 height 764
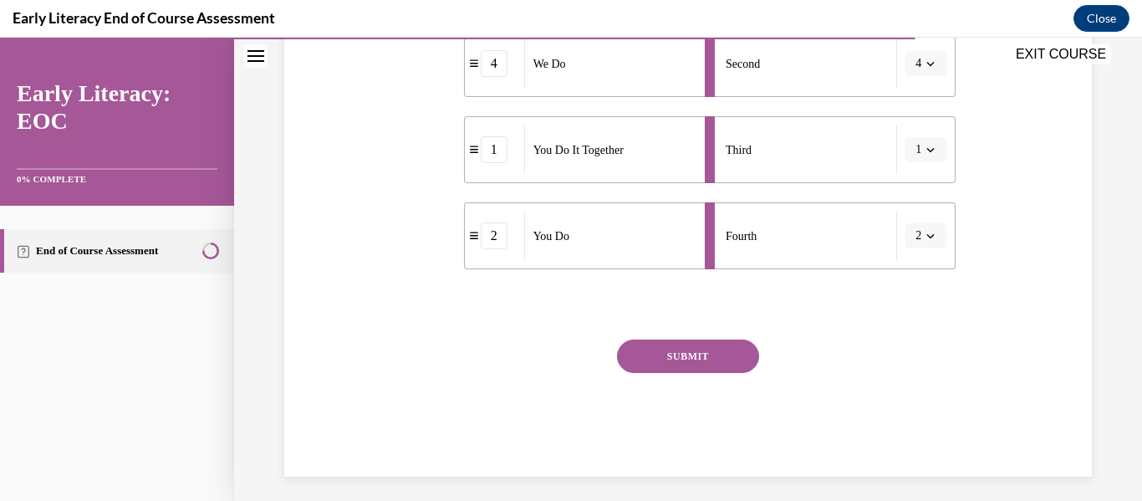
scroll to position [479, 0]
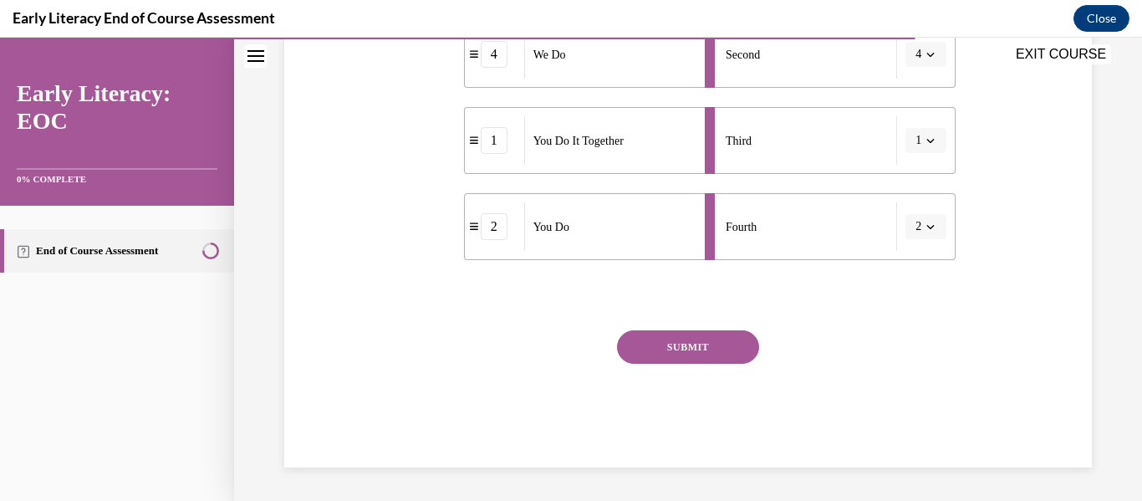
click at [735, 338] on button "SUBMIT" at bounding box center [688, 346] width 142 height 33
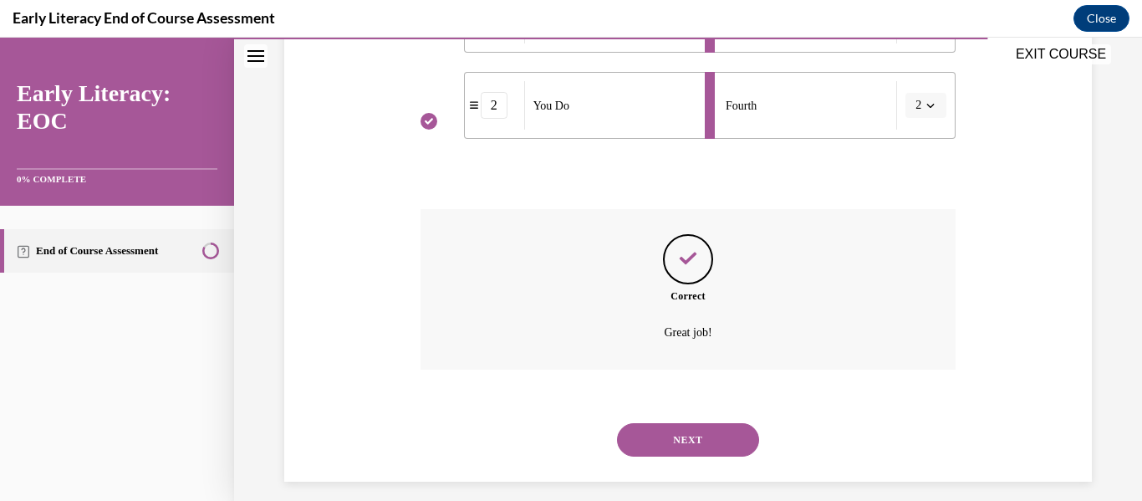
scroll to position [614, 0]
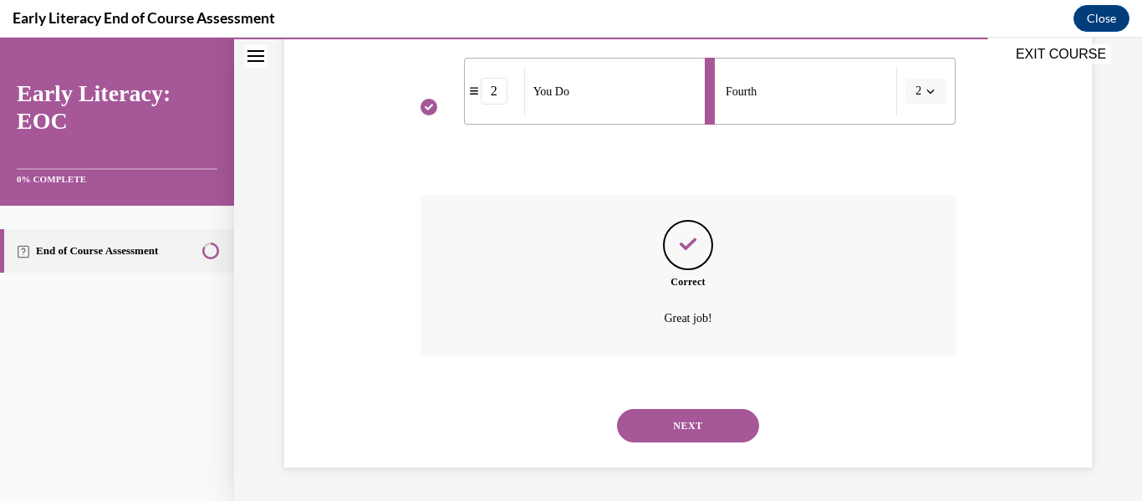
click at [726, 433] on button "NEXT" at bounding box center [688, 425] width 142 height 33
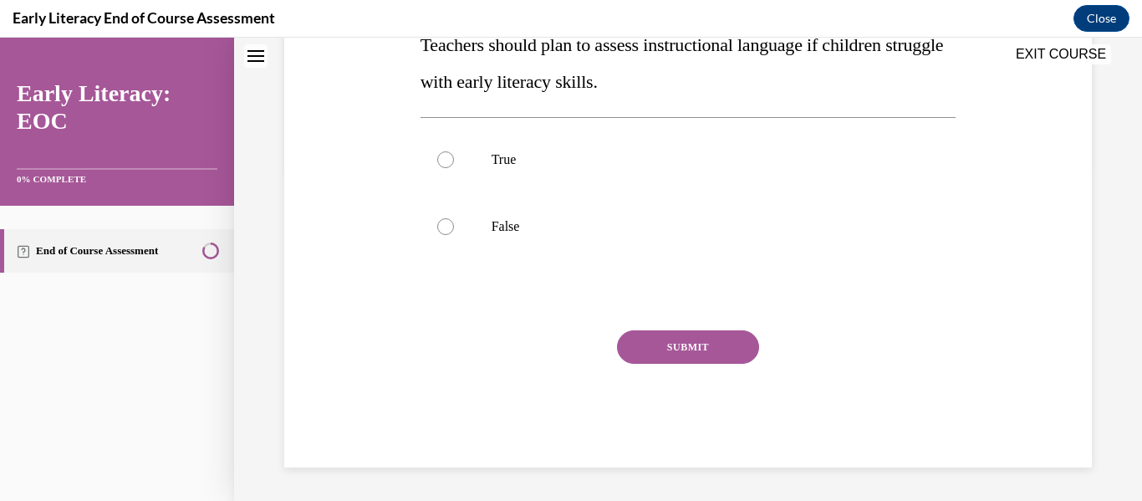
scroll to position [0, 0]
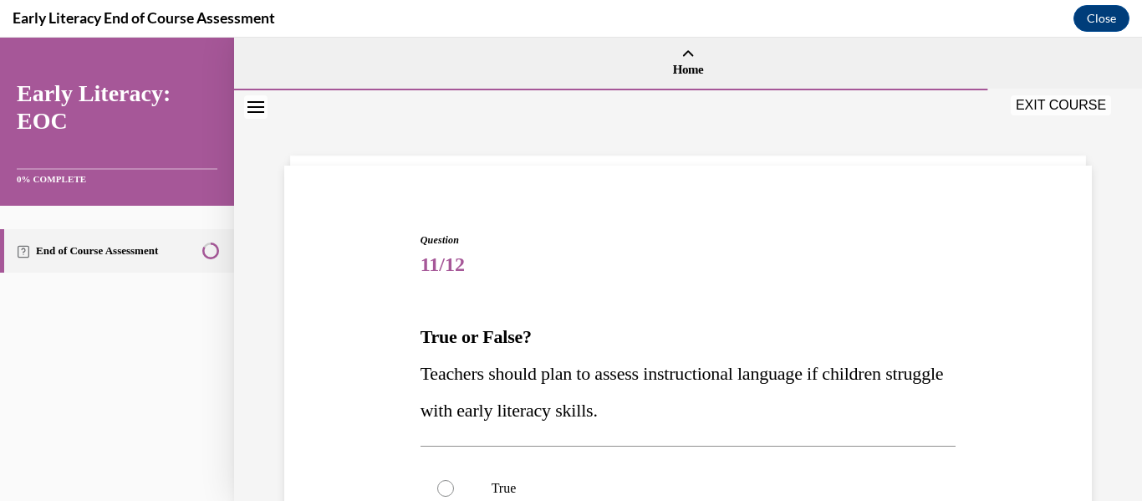
click at [403, 318] on div "Question 11/12 True or False? Teachers should plan to assess instructional lang…" at bounding box center [688, 489] width 816 height 614
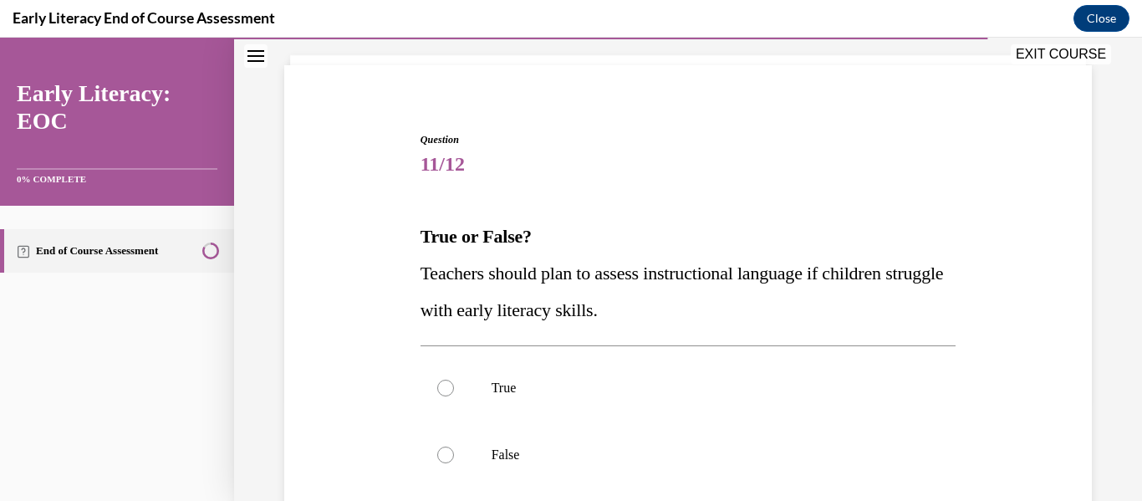
scroll to position [134, 0]
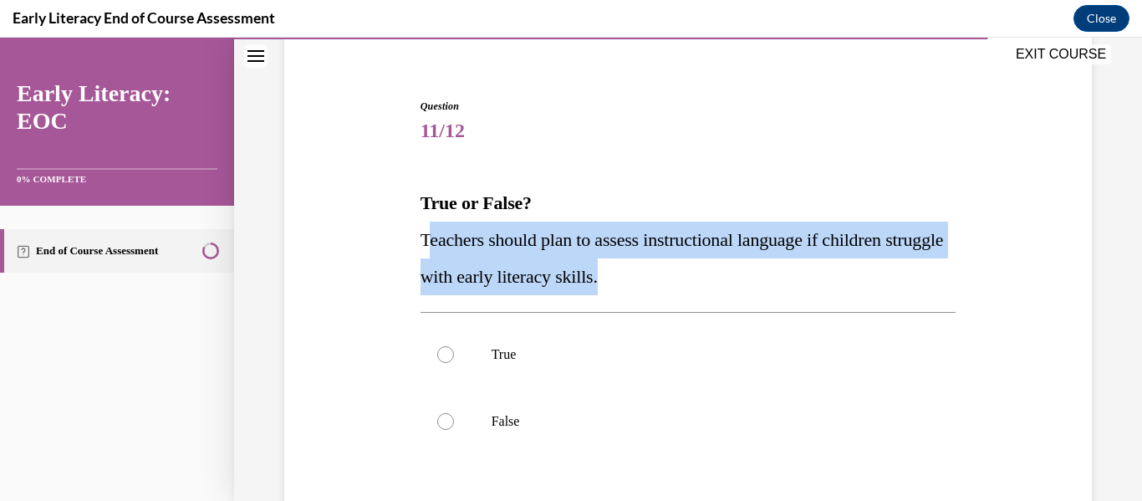
drag, startPoint x: 425, startPoint y: 242, endPoint x: 700, endPoint y: 288, distance: 279.8
click at [700, 288] on p "Teachers should plan to assess instructional language if children struggle with…" at bounding box center [688, 258] width 536 height 74
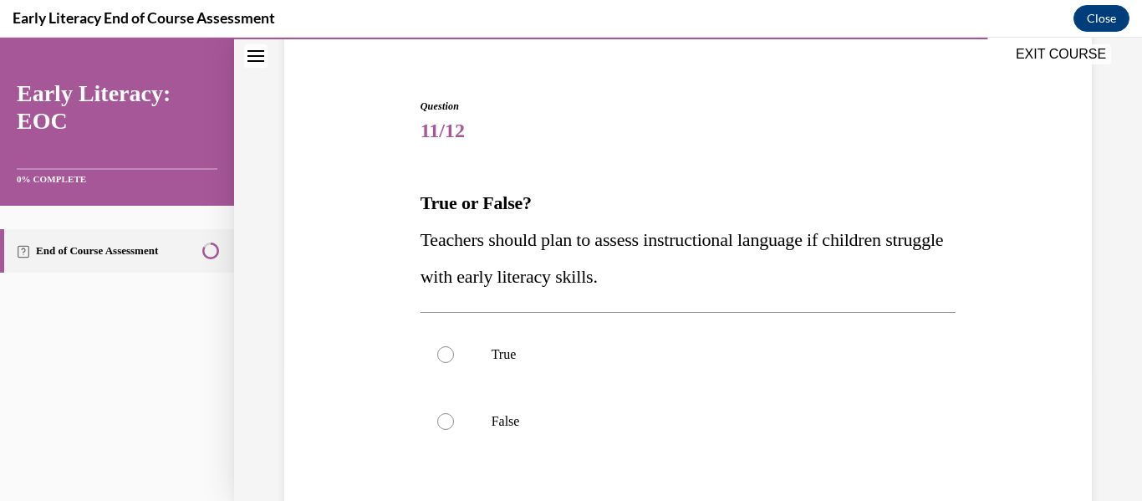
click at [398, 240] on div "Question 11/12 True or False? Teachers should plan to assess instructional lang…" at bounding box center [688, 355] width 816 height 614
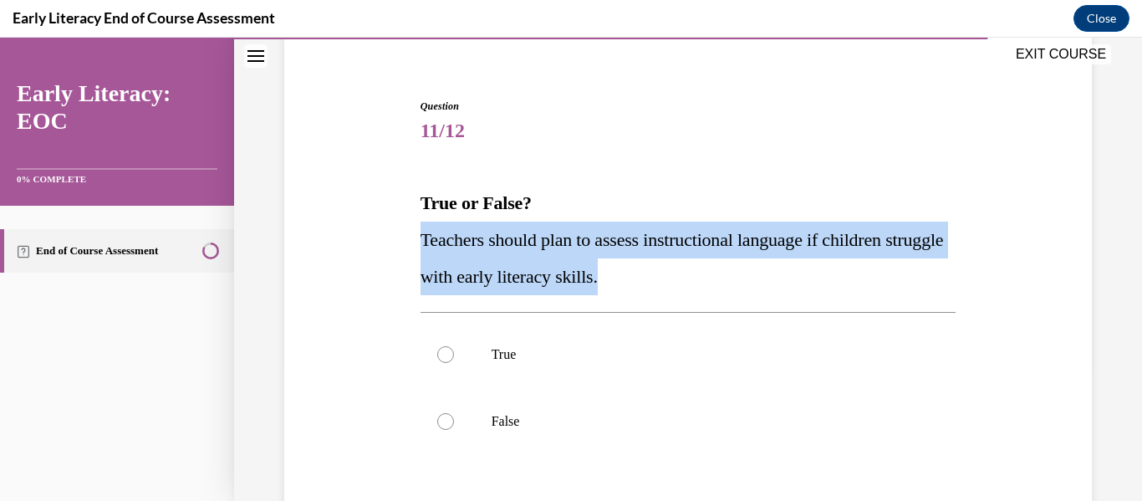
drag, startPoint x: 417, startPoint y: 238, endPoint x: 715, endPoint y: 287, distance: 302.3
click at [715, 287] on div "Question 11/12 True or False? Teachers should plan to assess instructional lang…" at bounding box center [688, 368] width 544 height 588
copy span "Teachers should plan to assess instructional language if children struggle with…"
click at [507, 352] on p "True" at bounding box center [702, 354] width 423 height 17
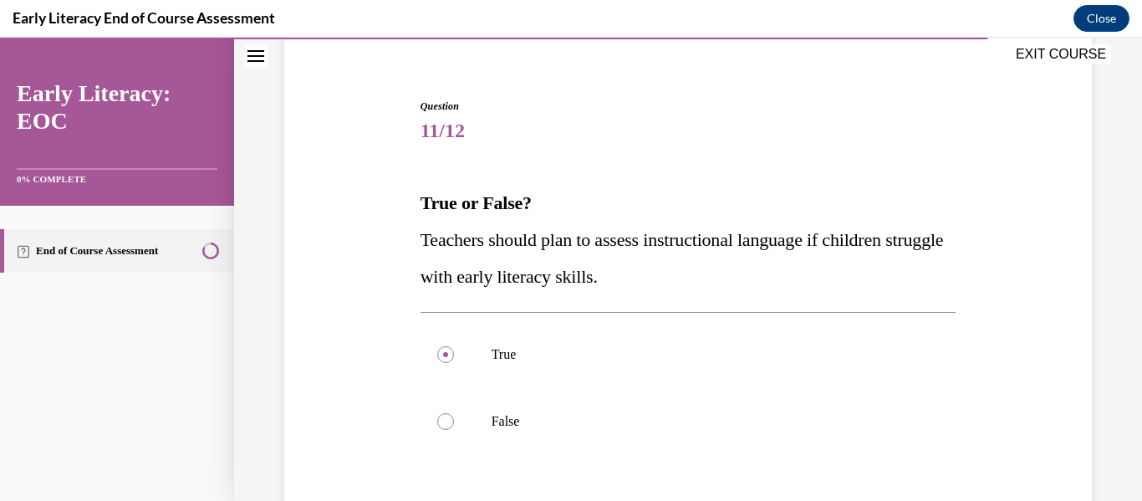
click at [339, 405] on div "Question 11/12 True or False? Teachers should plan to assess instructional lang…" at bounding box center [688, 355] width 816 height 614
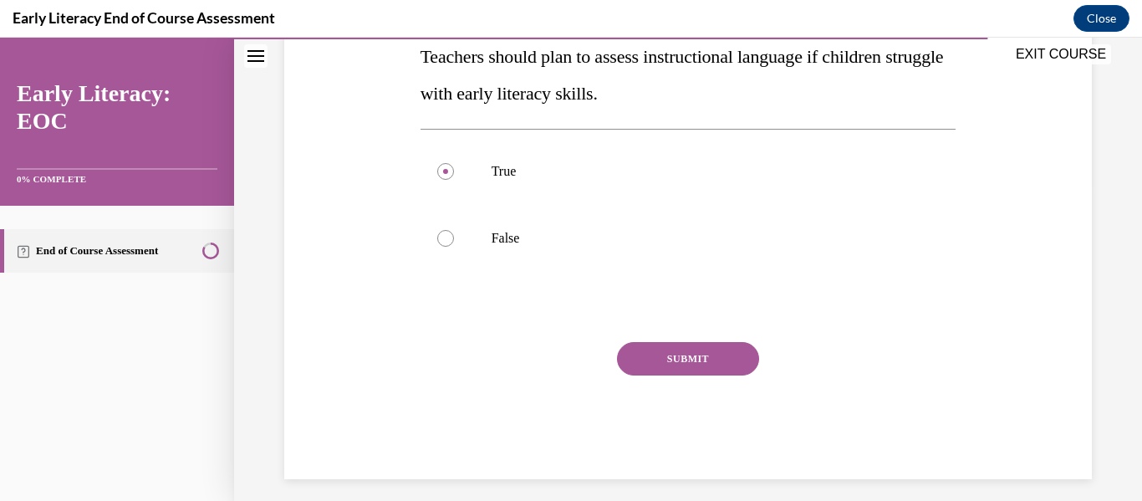
scroll to position [321, 0]
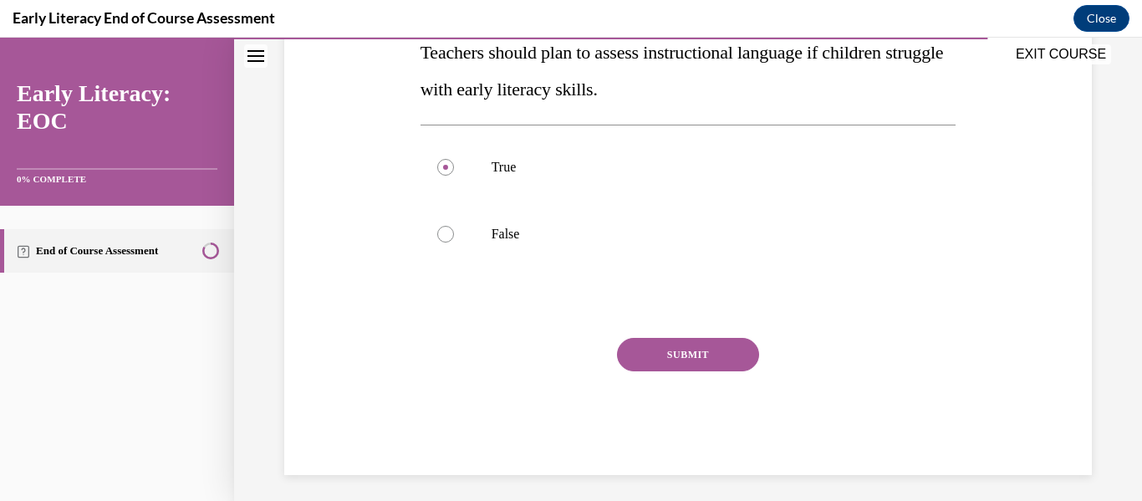
click at [759, 353] on div "SUBMIT" at bounding box center [688, 380] width 536 height 84
click at [756, 354] on button "SUBMIT" at bounding box center [688, 354] width 142 height 33
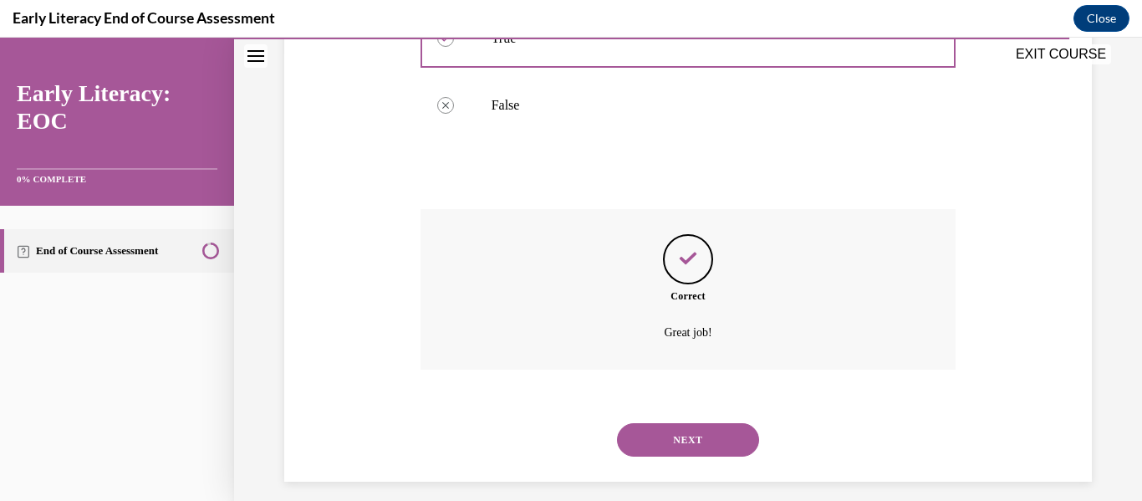
scroll to position [464, 0]
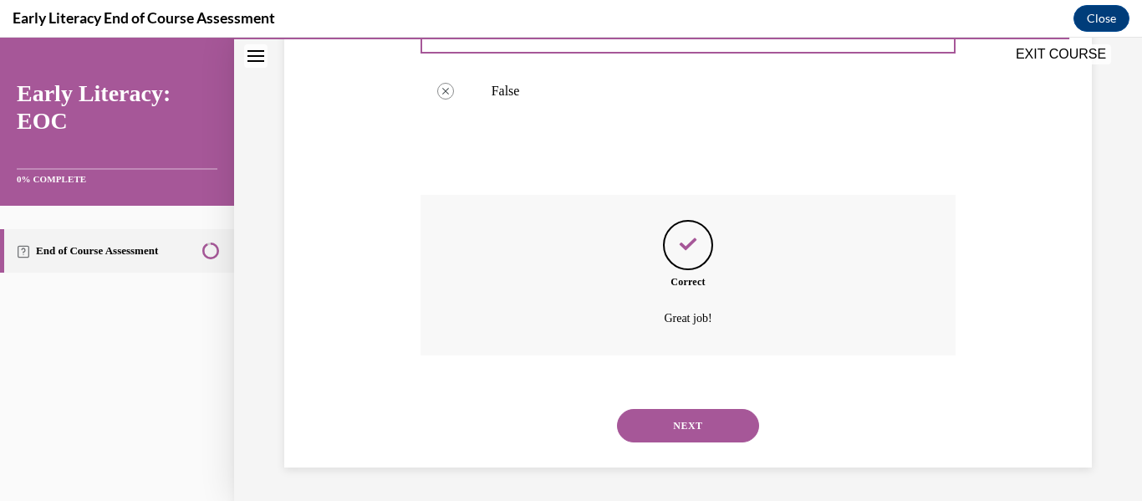
click at [727, 422] on button "NEXT" at bounding box center [688, 425] width 142 height 33
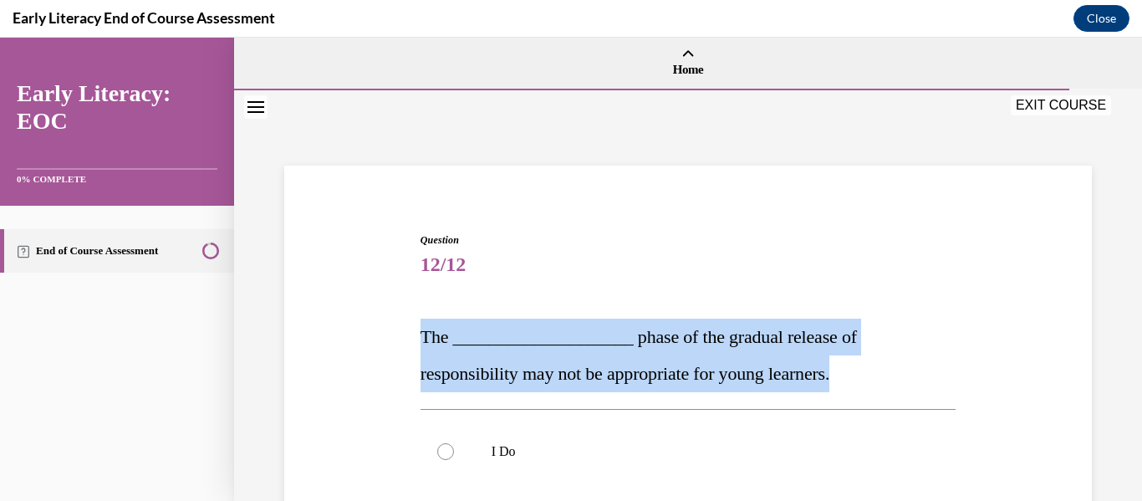
drag, startPoint x: 420, startPoint y: 333, endPoint x: 823, endPoint y: 370, distance: 404.6
click at [823, 370] on p "The ____________________ phase of the gradual release of responsibility may not…" at bounding box center [688, 355] width 536 height 74
copy span "The ____________________ phase of the gradual release of responsibility may not…"
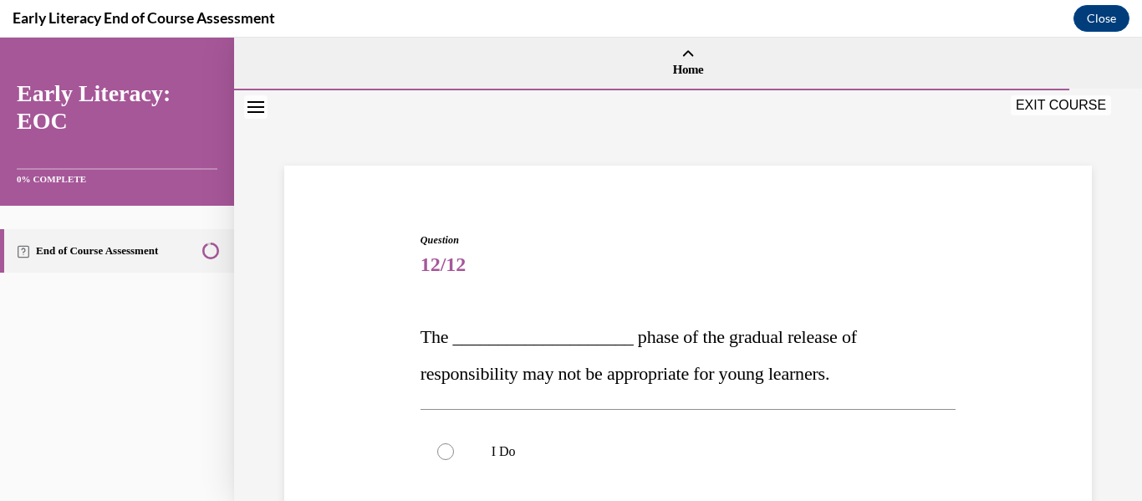
click at [887, 280] on span "12/12" at bounding box center [688, 263] width 536 height 33
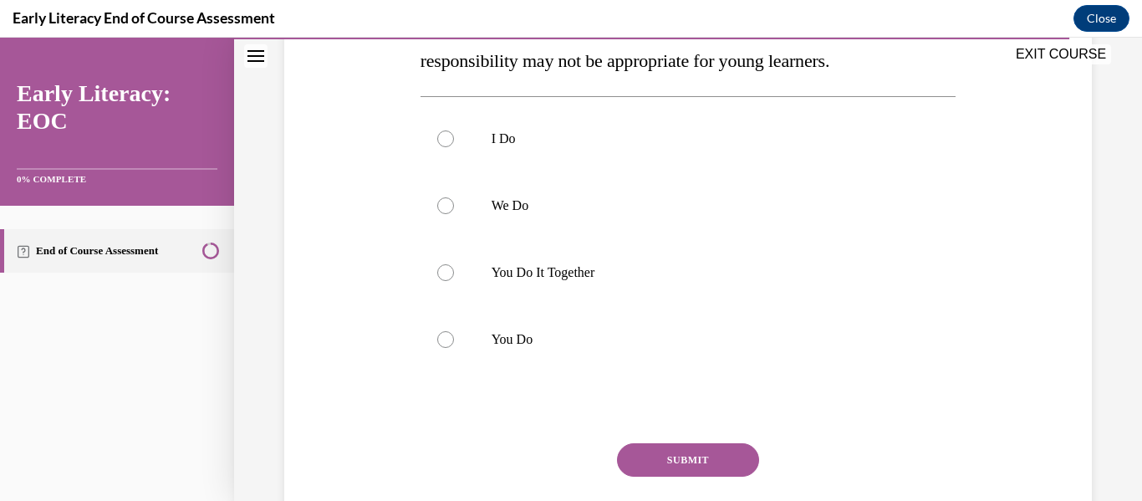
scroll to position [368, 0]
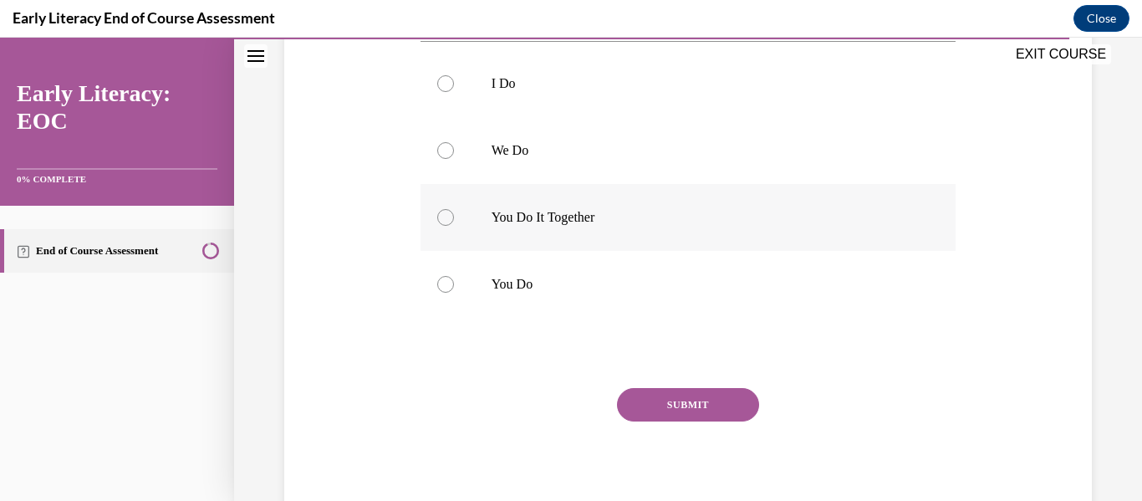
click at [573, 248] on div at bounding box center [688, 217] width 536 height 67
click at [677, 420] on button "SUBMIT" at bounding box center [688, 404] width 142 height 33
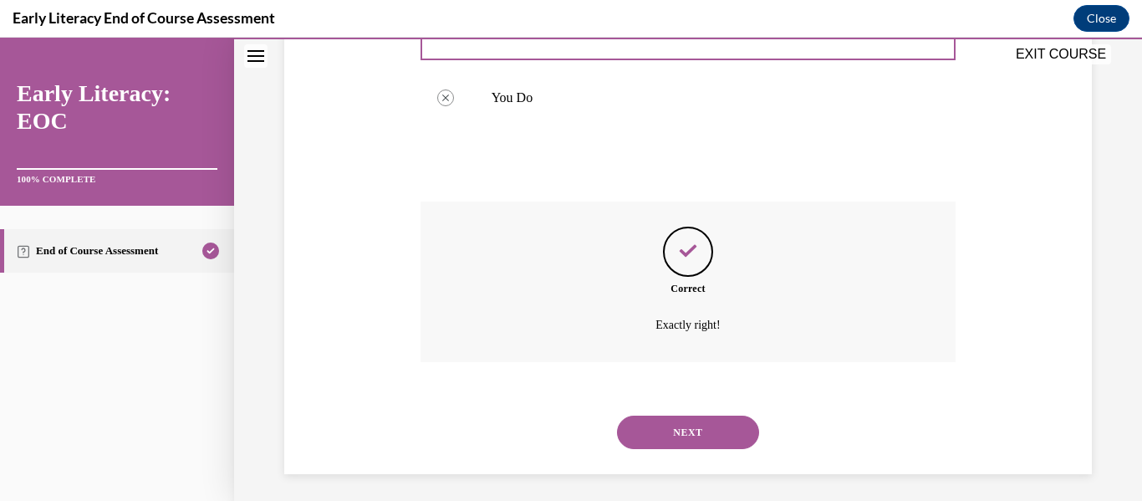
scroll to position [561, 0]
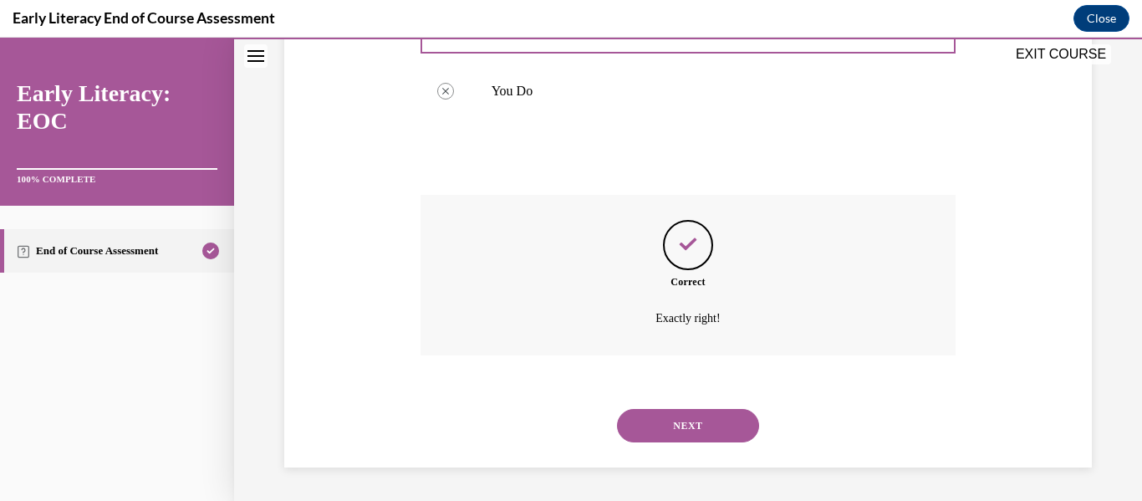
click at [702, 432] on button "NEXT" at bounding box center [688, 425] width 142 height 33
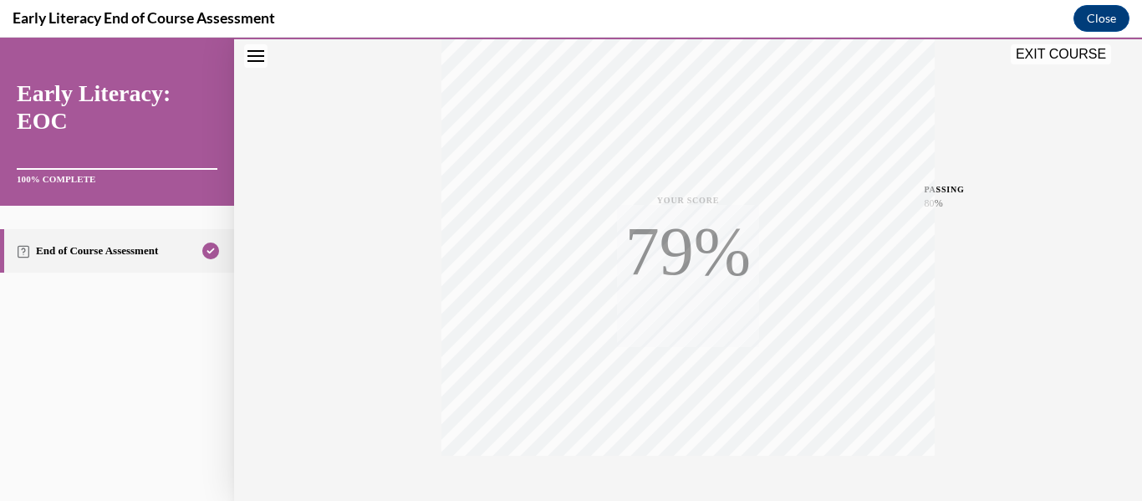
scroll to position [394, 0]
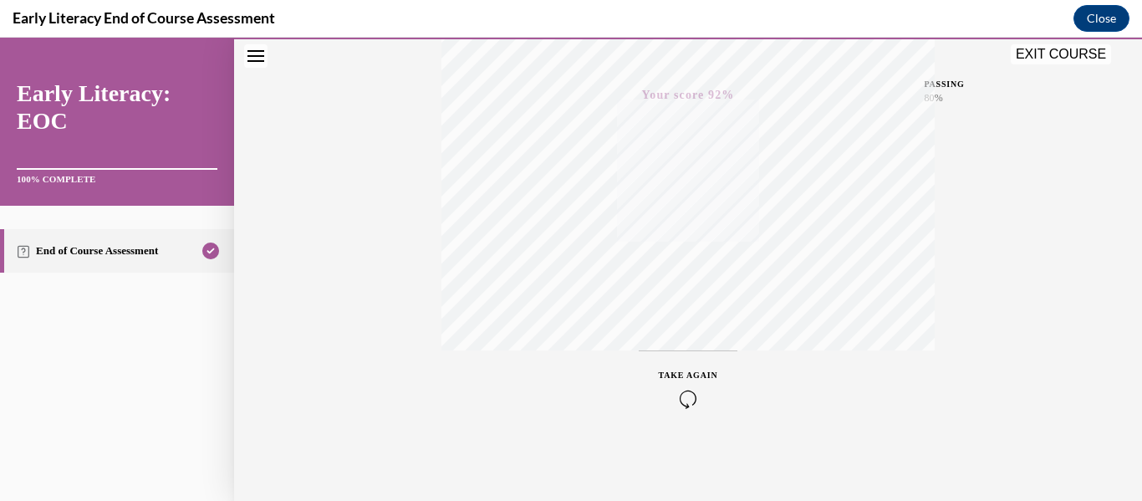
click at [700, 406] on icon "button" at bounding box center [688, 399] width 59 height 18
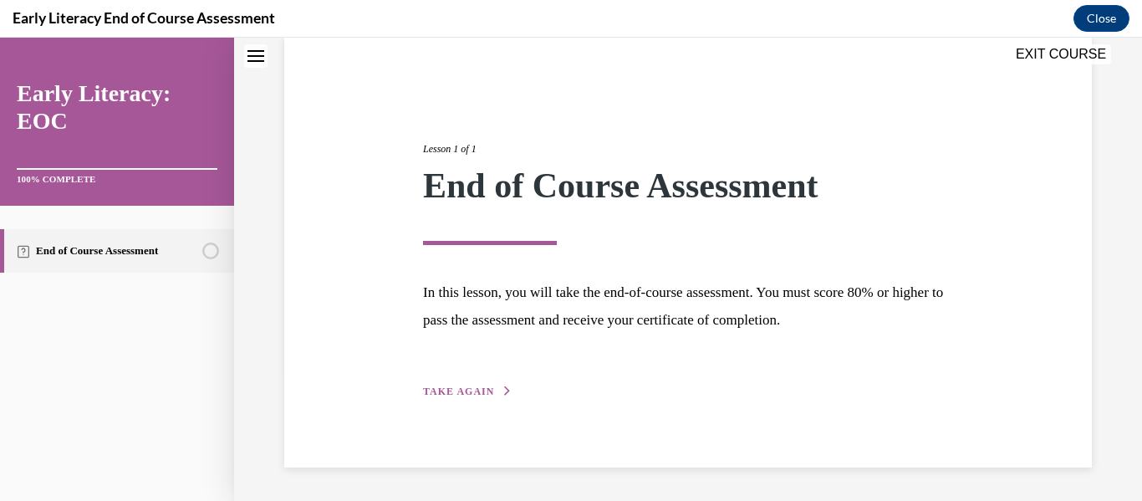
scroll to position [129, 0]
click at [433, 336] on div "Lesson 1 of 1 End of Course Assessment In this lesson, you will take the end-of…" at bounding box center [687, 253] width 555 height 298
click at [468, 390] on span "TAKE AGAIN" at bounding box center [458, 392] width 71 height 12
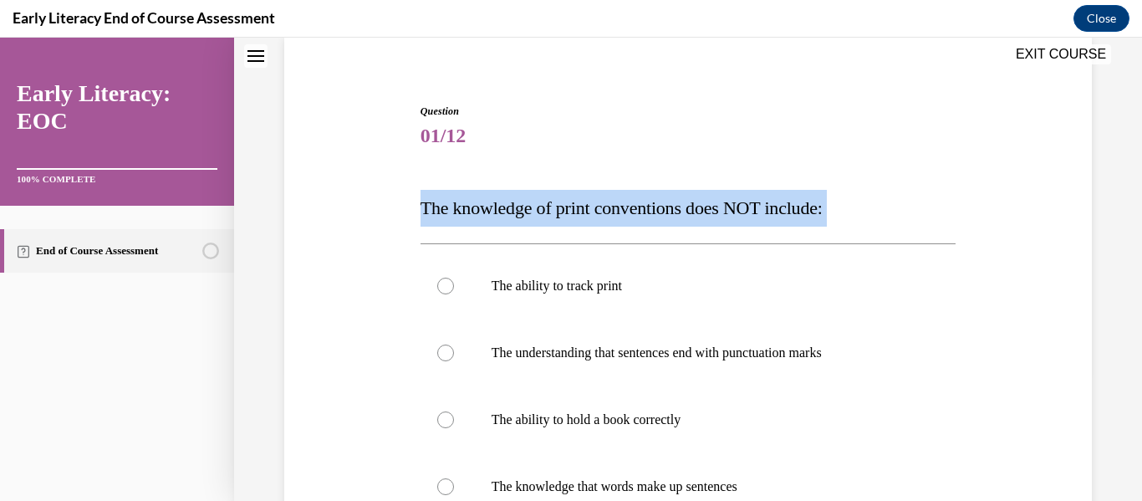
drag, startPoint x: 415, startPoint y: 210, endPoint x: 479, endPoint y: 235, distance: 68.3
click at [479, 235] on div "Question 01/12 The knowledge of print conventions does NOT include: The ability…" at bounding box center [688, 403] width 544 height 649
click at [298, 272] on div "Question 01/12 The knowledge of print conventions does NOT include: The ability…" at bounding box center [688, 390] width 816 height 674
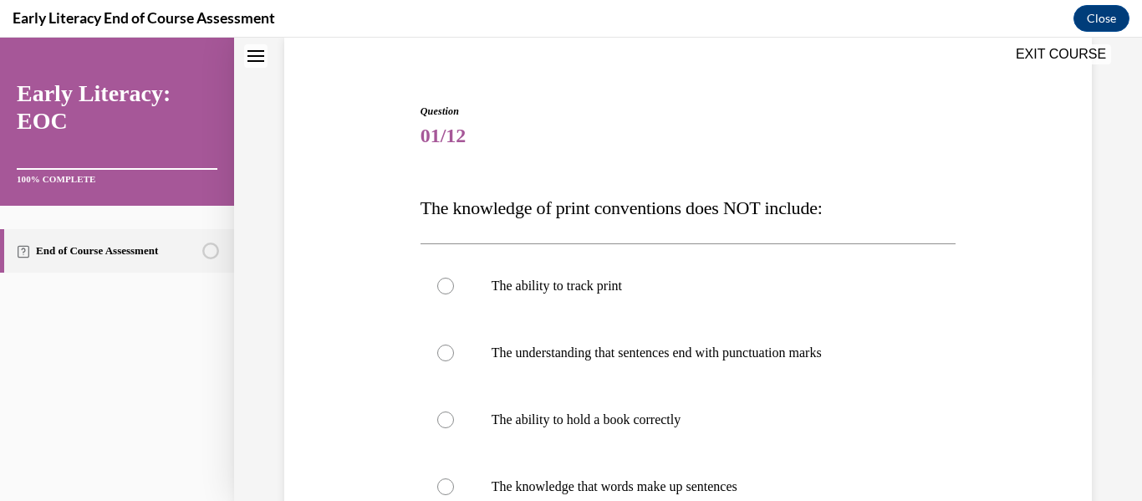
click at [317, 227] on div "Question 01/12 The knowledge of print conventions does NOT include: The ability…" at bounding box center [688, 390] width 816 height 674
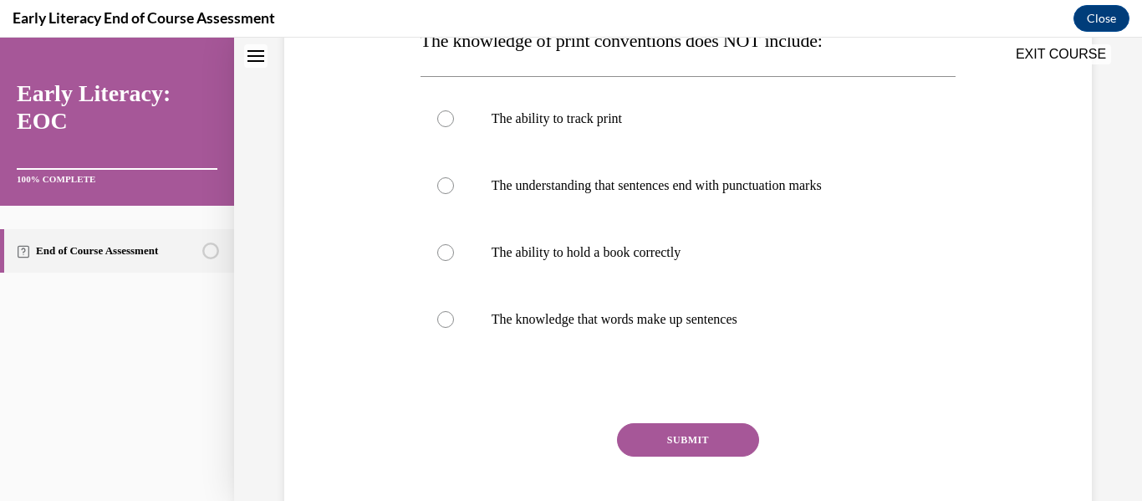
scroll to position [262, 0]
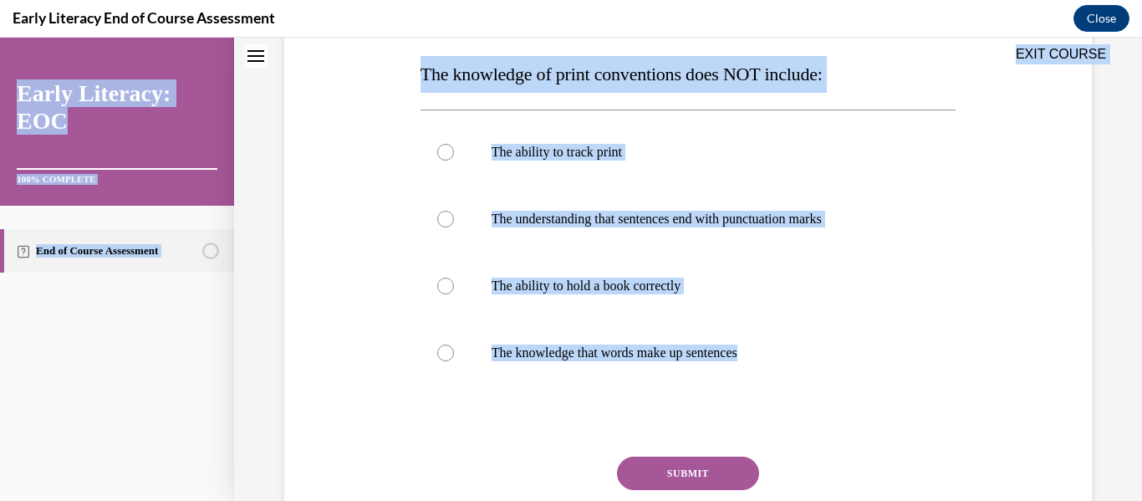
drag, startPoint x: 420, startPoint y: 68, endPoint x: 804, endPoint y: 391, distance: 502.5
click at [804, 391] on div "EXIT COURSE Early Literacy: EOC 100% COMPLETE End of Course Assessment Home Les…" at bounding box center [571, 269] width 1142 height 463
copy div "EXIT COURSE Early Literacy: EOC 100% COMPLETE End of Course Assessment Home Les…"
click at [532, 156] on p "The ability to track print" at bounding box center [702, 152] width 423 height 17
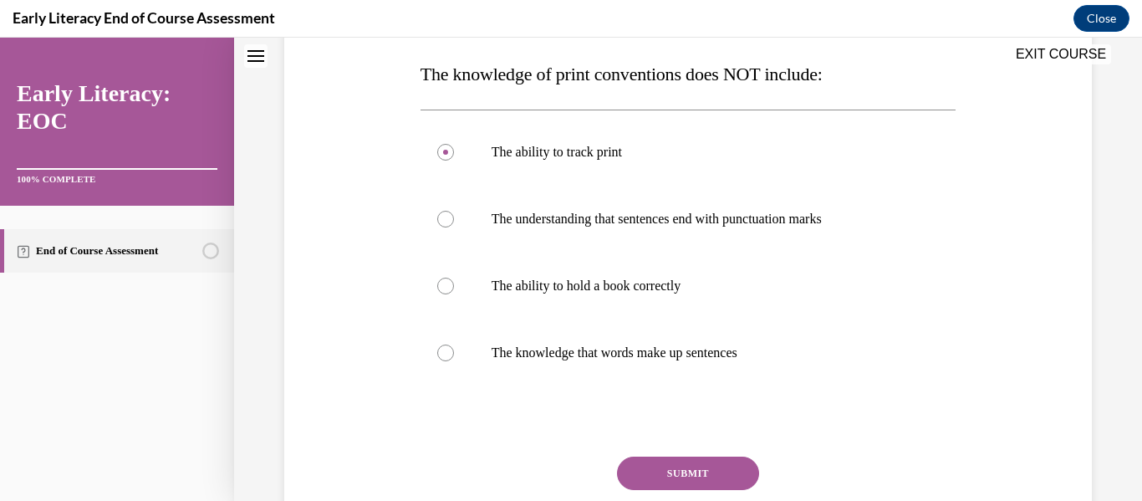
click at [649, 471] on button "SUBMIT" at bounding box center [688, 472] width 142 height 33
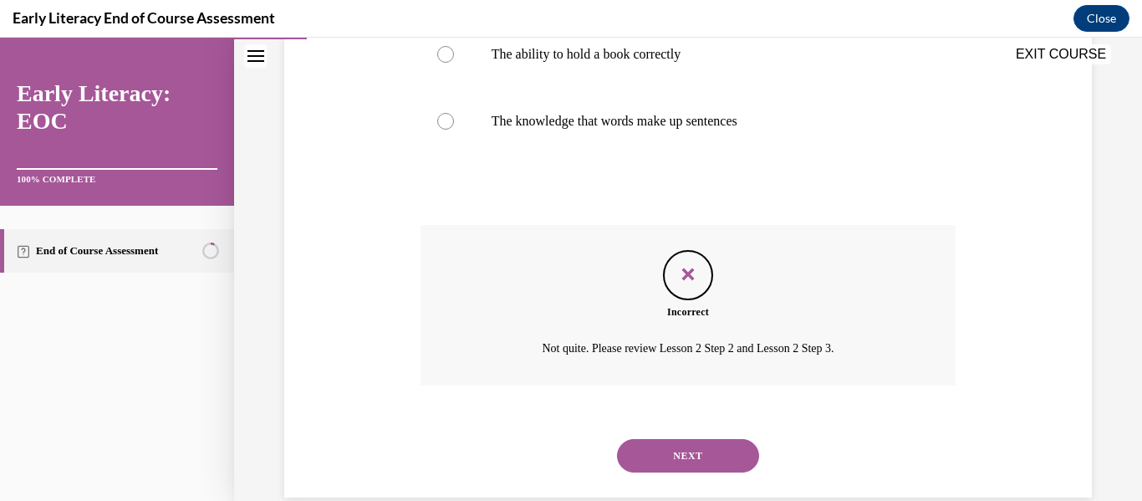
scroll to position [524, 0]
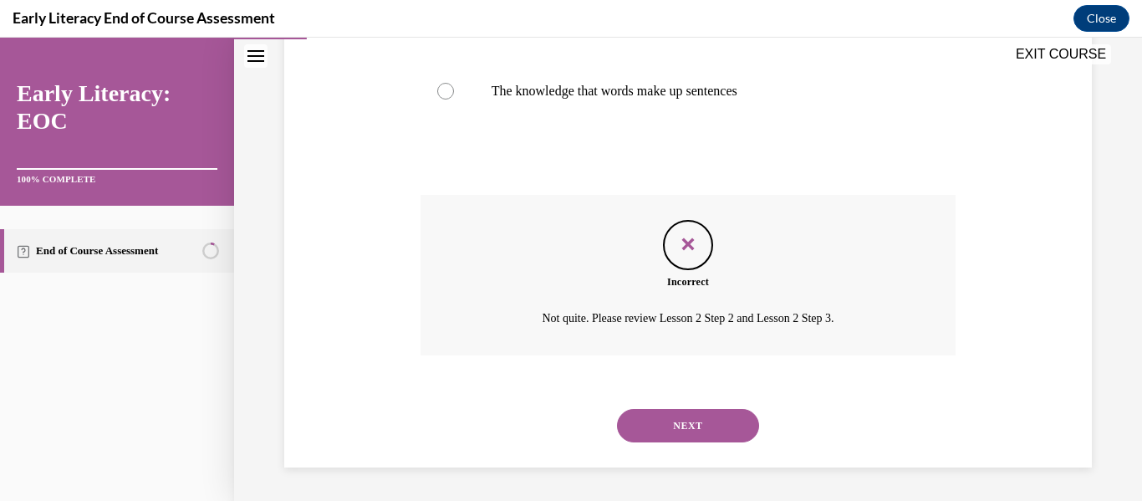
click at [819, 272] on div "Incorrect Not quite. Please review Lesson 2 Step 2 and Lesson 2 Step 3." at bounding box center [688, 275] width 536 height 160
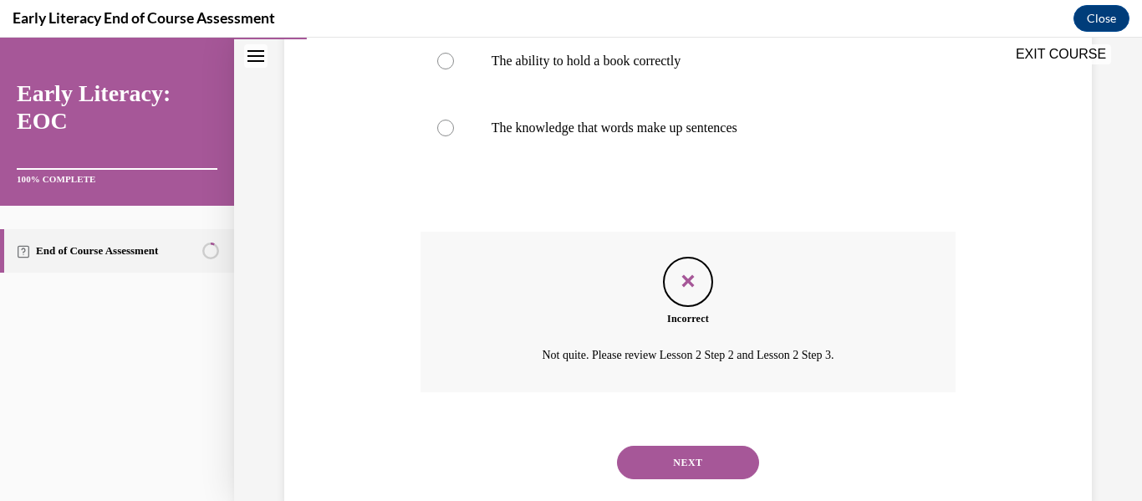
scroll to position [491, 0]
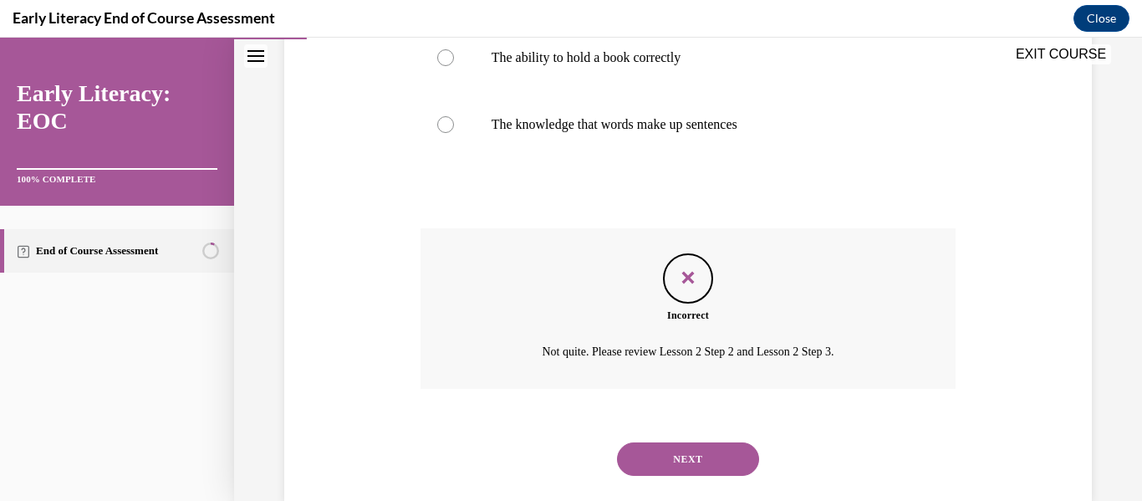
click at [53, 242] on link "End of Course Assessment" at bounding box center [117, 250] width 234 height 43
click at [563, 404] on div "Incorrect Not quite. Please review Lesson 2 Step 2 and Lesson 2 Step 3." at bounding box center [688, 321] width 536 height 186
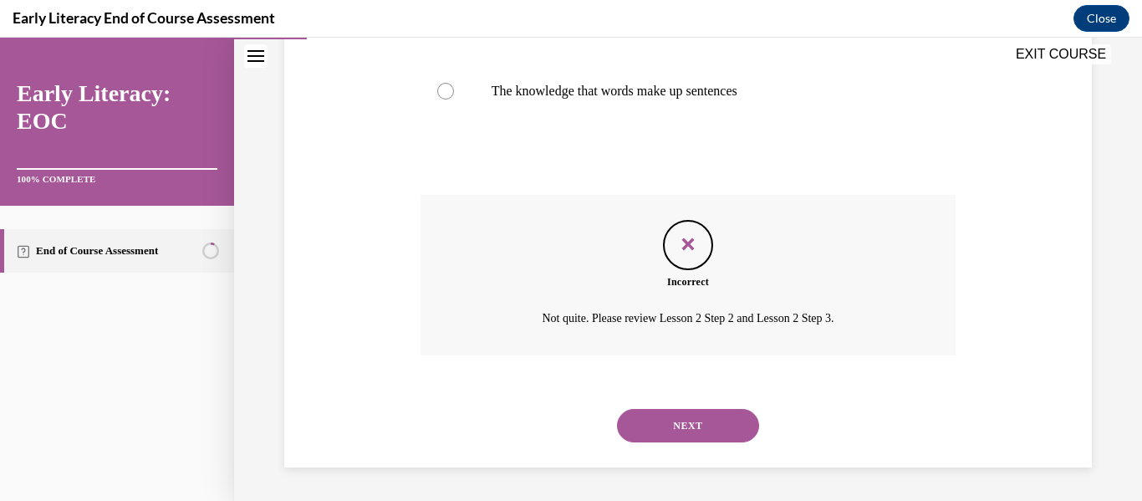
click at [747, 415] on button "NEXT" at bounding box center [688, 425] width 142 height 33
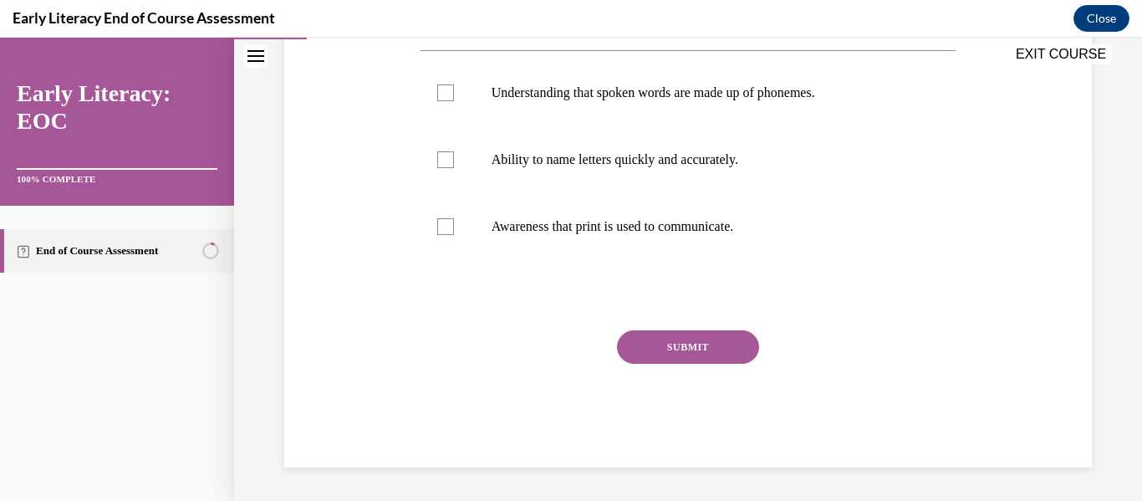
scroll to position [395, 0]
click at [612, 237] on div at bounding box center [688, 226] width 536 height 67
click at [635, 349] on button "SUBMIT" at bounding box center [688, 346] width 142 height 33
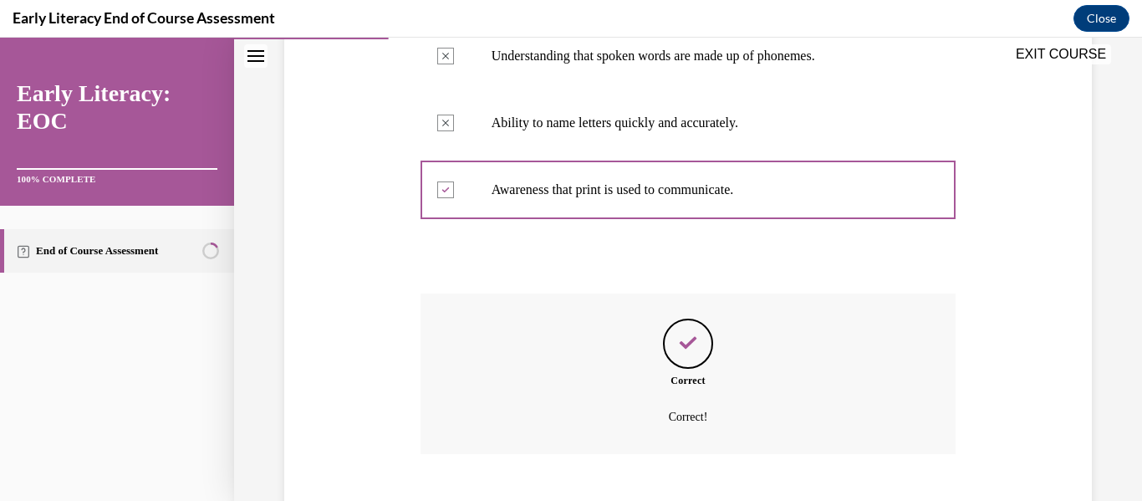
scroll to position [531, 0]
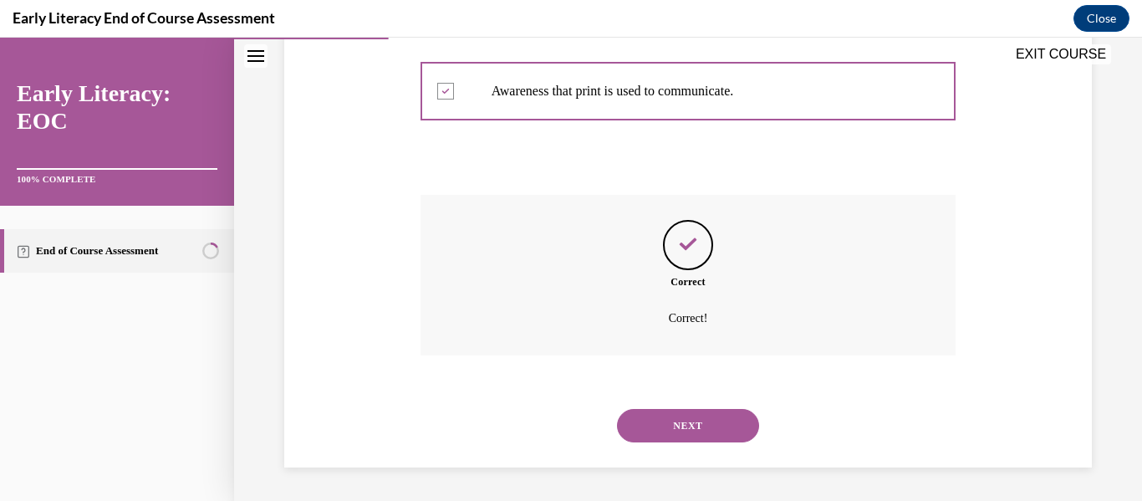
click at [736, 431] on button "NEXT" at bounding box center [688, 425] width 142 height 33
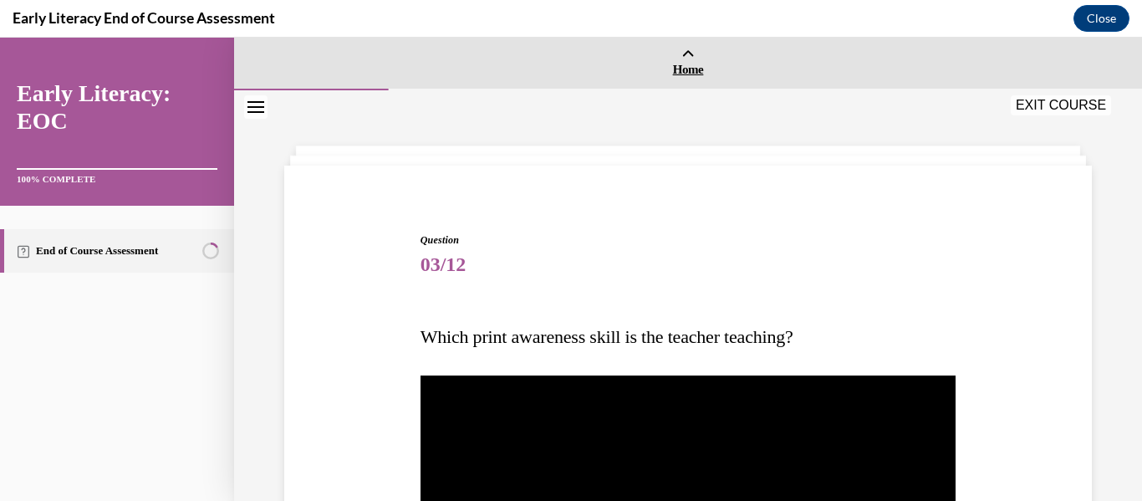
click at [697, 72] on span "Home" at bounding box center [687, 69] width 899 height 15
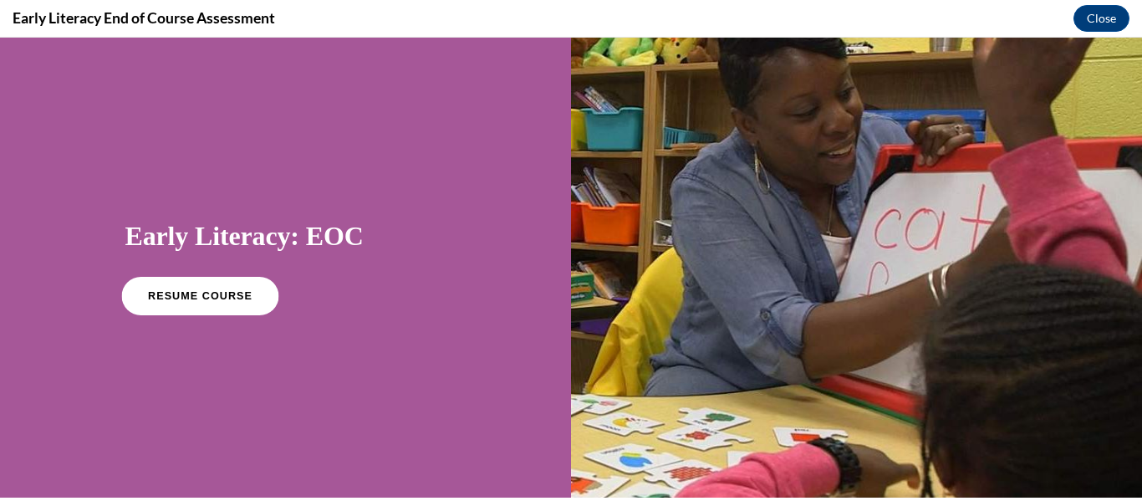
click at [210, 308] on link "RESUME COURSE" at bounding box center [199, 296] width 157 height 38
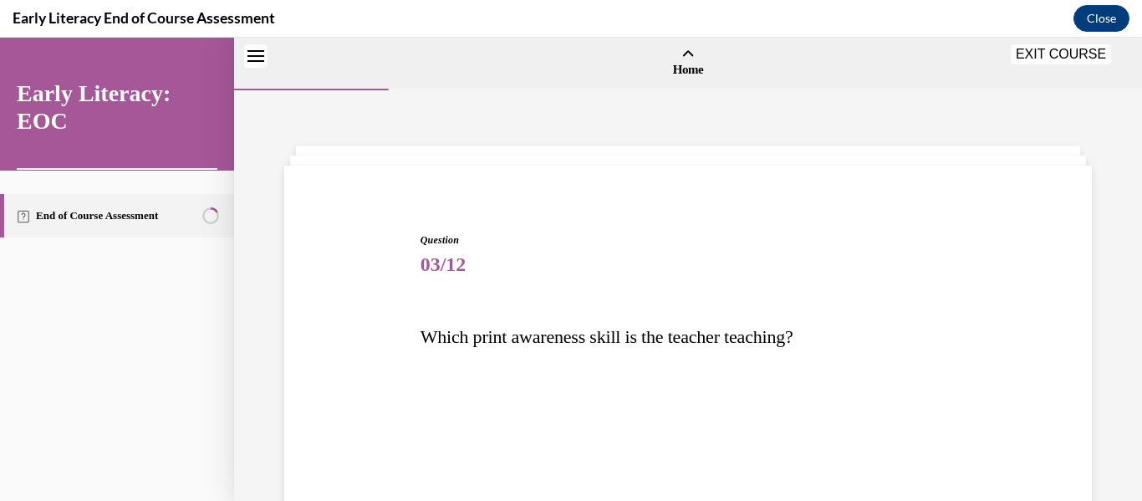
scroll to position [52, 0]
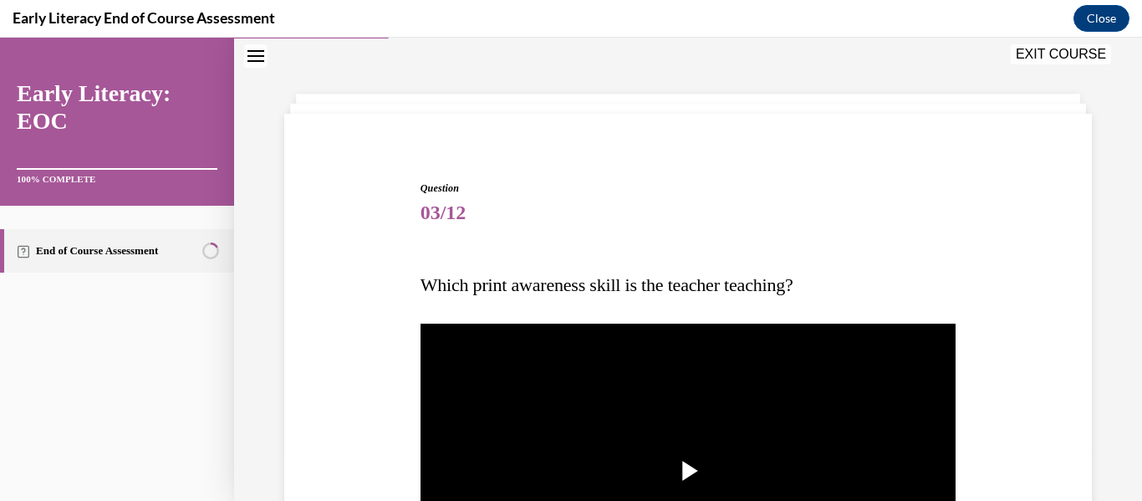
click at [144, 242] on link "End of Course Assessment" at bounding box center [117, 250] width 234 height 43
click at [665, 191] on span "Question" at bounding box center [688, 188] width 536 height 15
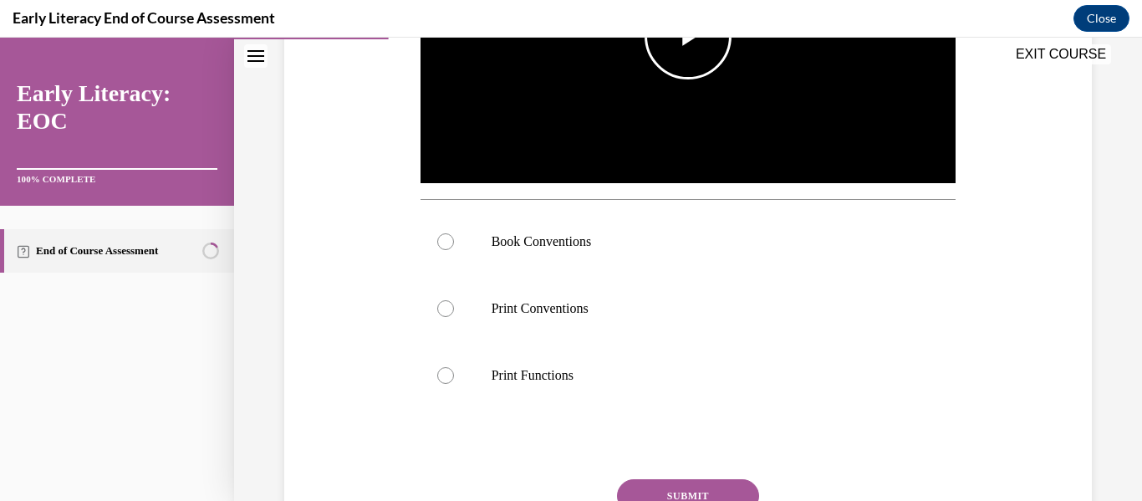
click at [619, 104] on img "Video player" at bounding box center [688, 35] width 536 height 301
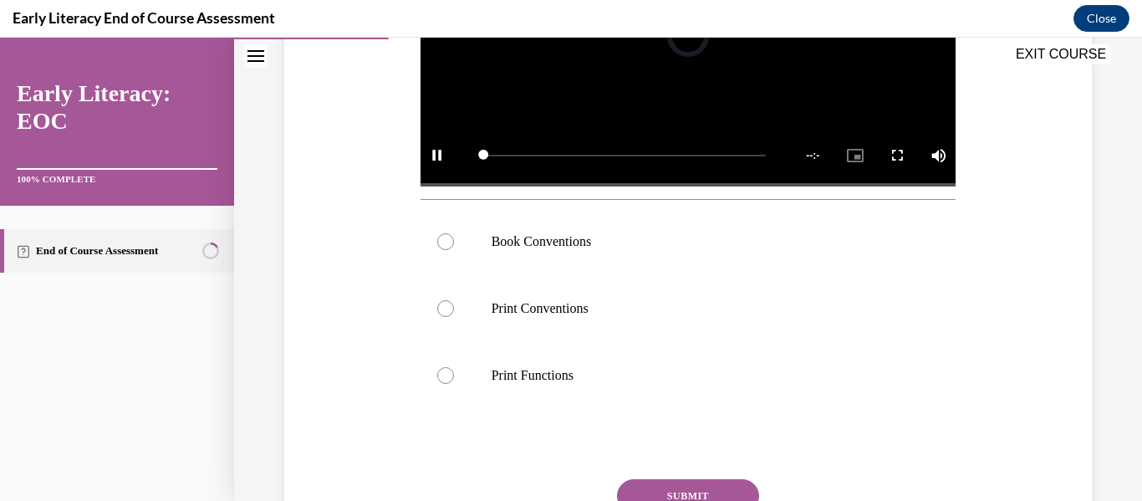
scroll to position [334, 0]
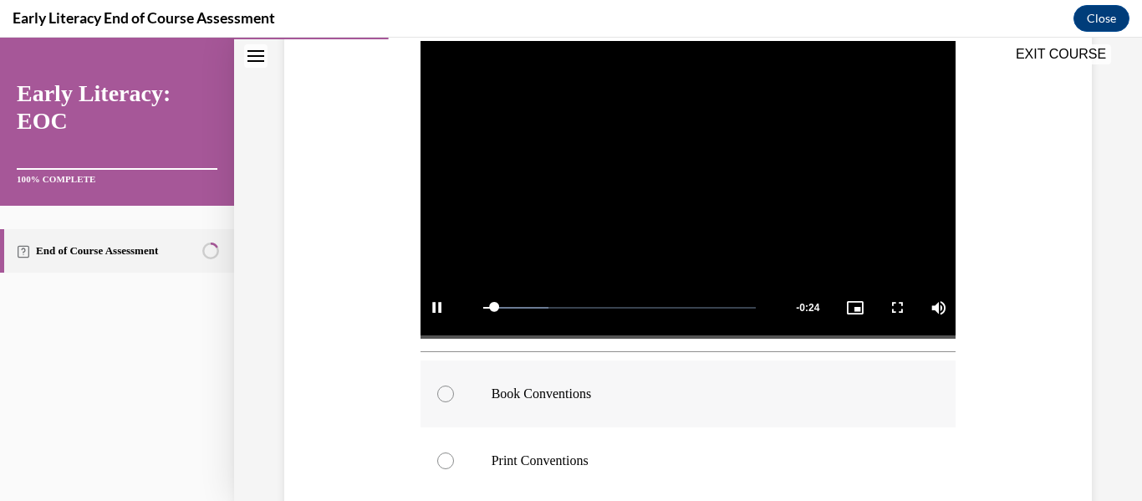
click at [523, 388] on p "Book Conventions" at bounding box center [702, 393] width 423 height 17
click at [1140, 252] on div "Question 03/12 Which print awareness skill is the teacher teaching? Video Playe…" at bounding box center [688, 279] width 908 height 1046
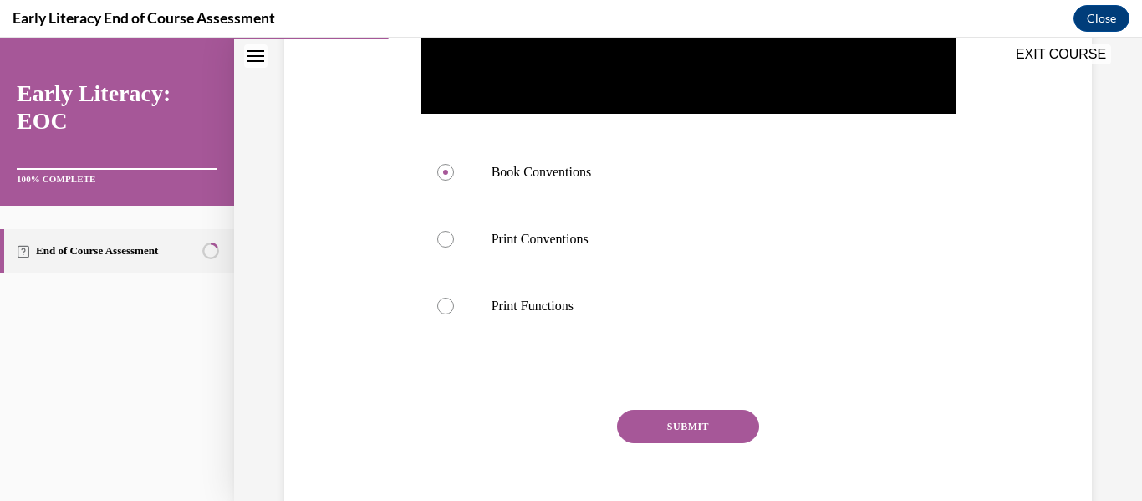
scroll to position [629, 0]
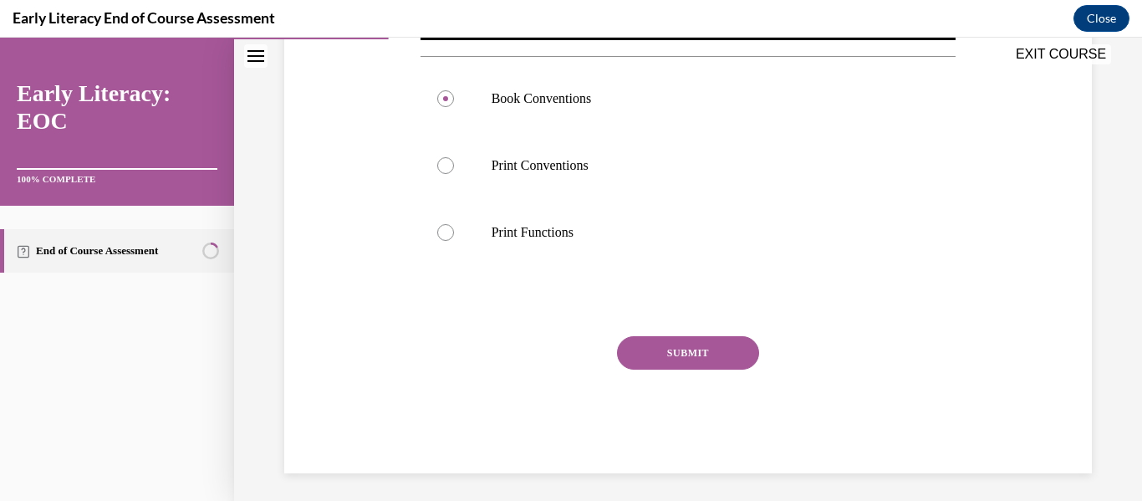
click at [663, 354] on button "SUBMIT" at bounding box center [688, 352] width 142 height 33
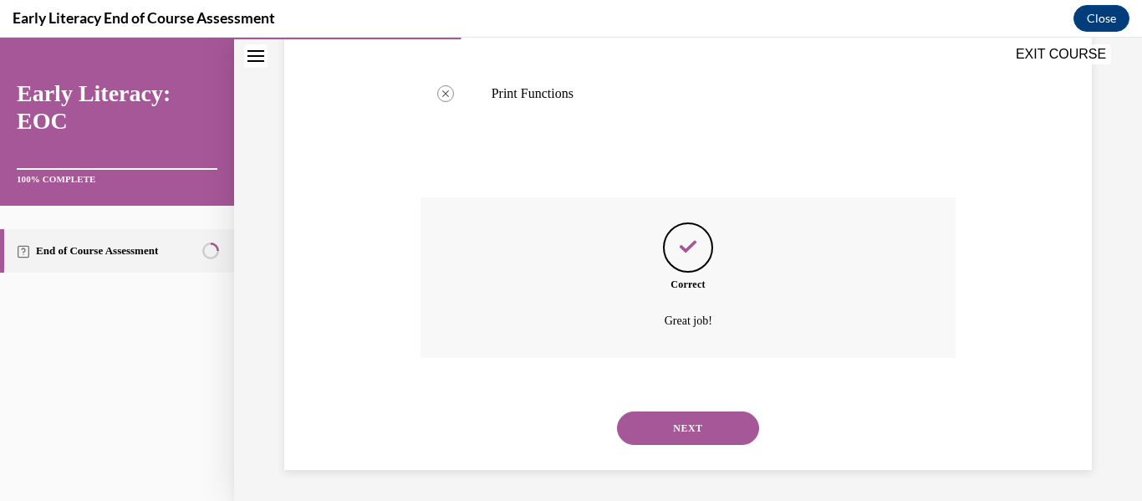
scroll to position [771, 0]
click at [675, 426] on button "NEXT" at bounding box center [688, 425] width 142 height 33
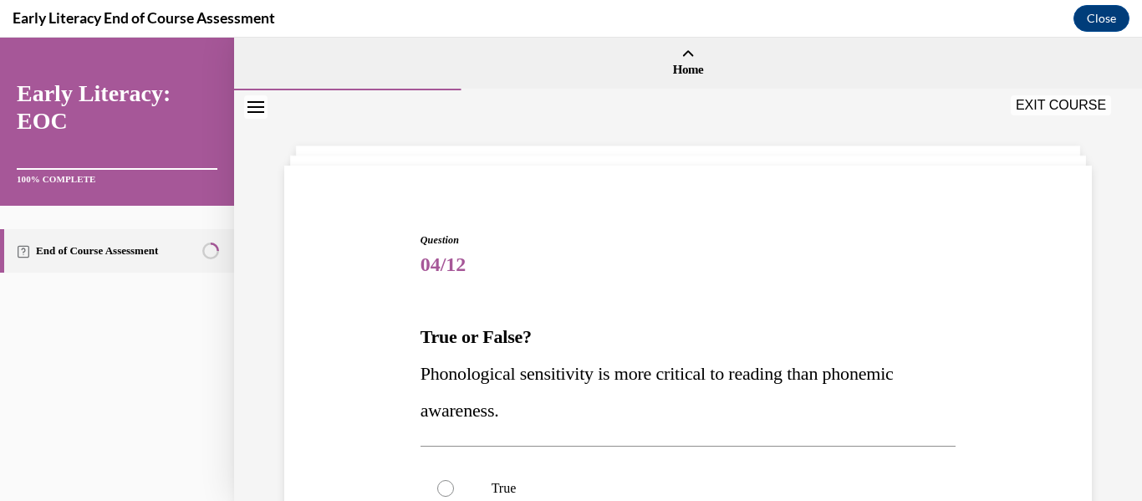
click at [571, 401] on p "Phonological sensitivity is more critical to reading than phonemic awareness." at bounding box center [688, 392] width 536 height 74
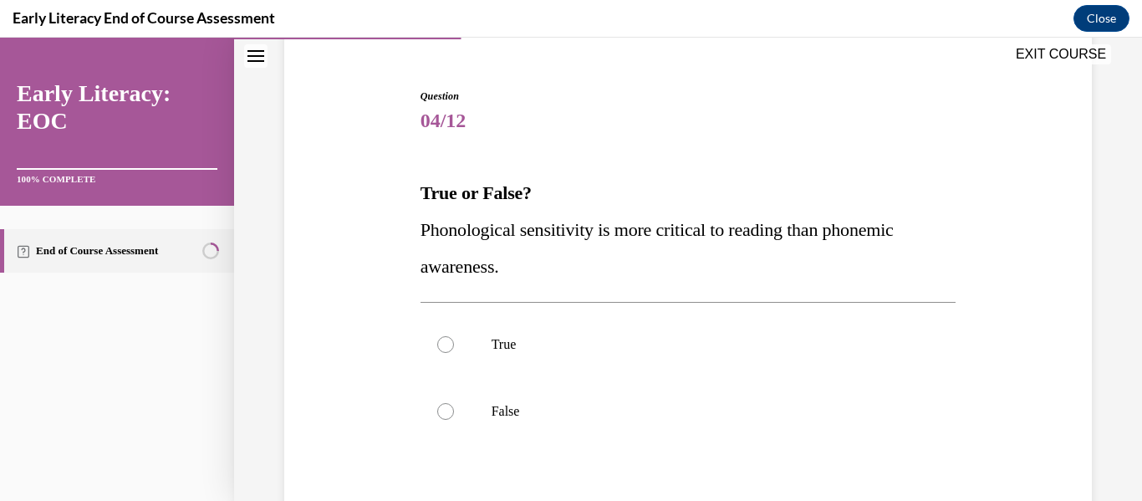
scroll to position [201, 0]
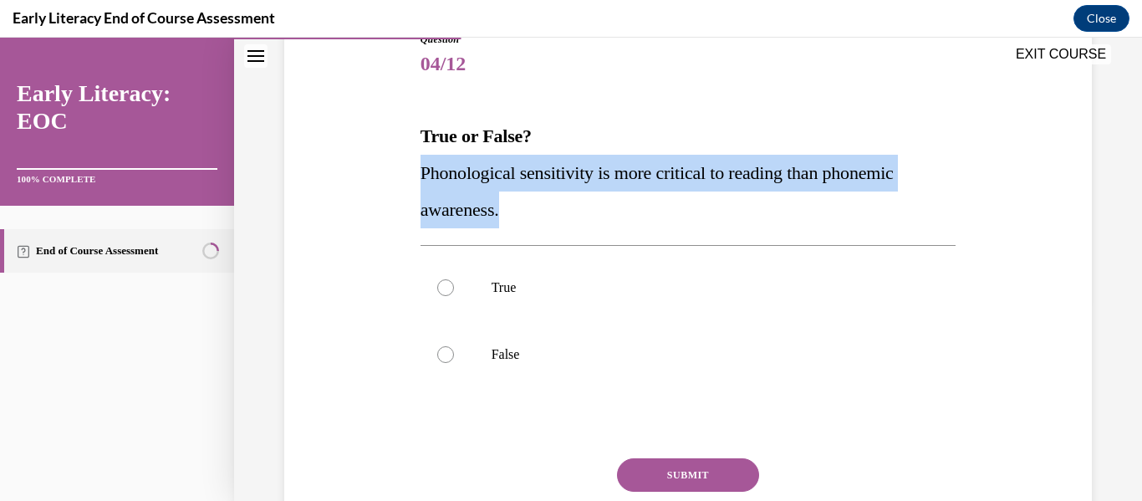
drag, startPoint x: 421, startPoint y: 173, endPoint x: 541, endPoint y: 216, distance: 126.9
click at [541, 216] on p "Phonological sensitivity is more critical to reading than phonemic awareness." at bounding box center [688, 192] width 536 height 74
click at [507, 335] on div at bounding box center [688, 354] width 536 height 67
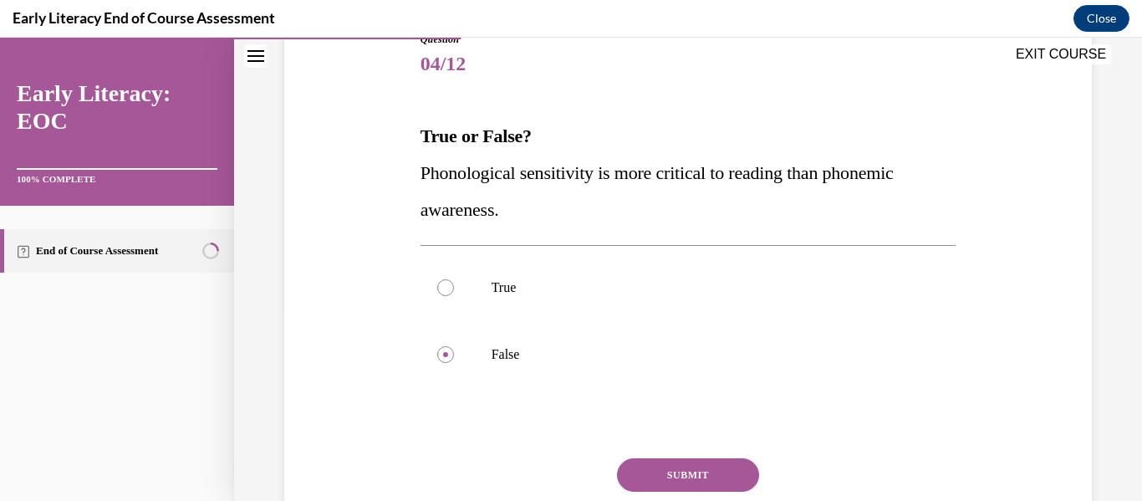
click at [677, 477] on button "SUBMIT" at bounding box center [688, 474] width 142 height 33
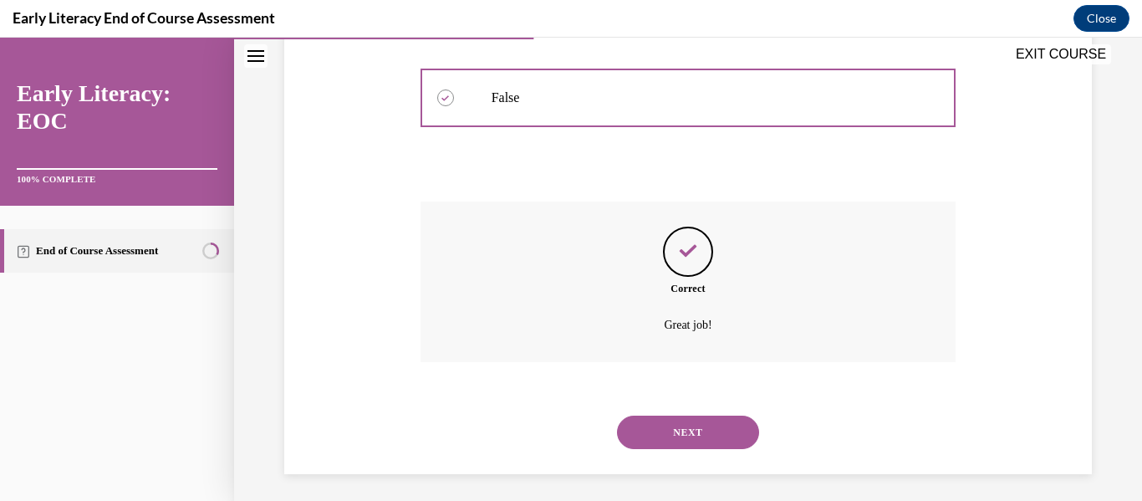
scroll to position [464, 0]
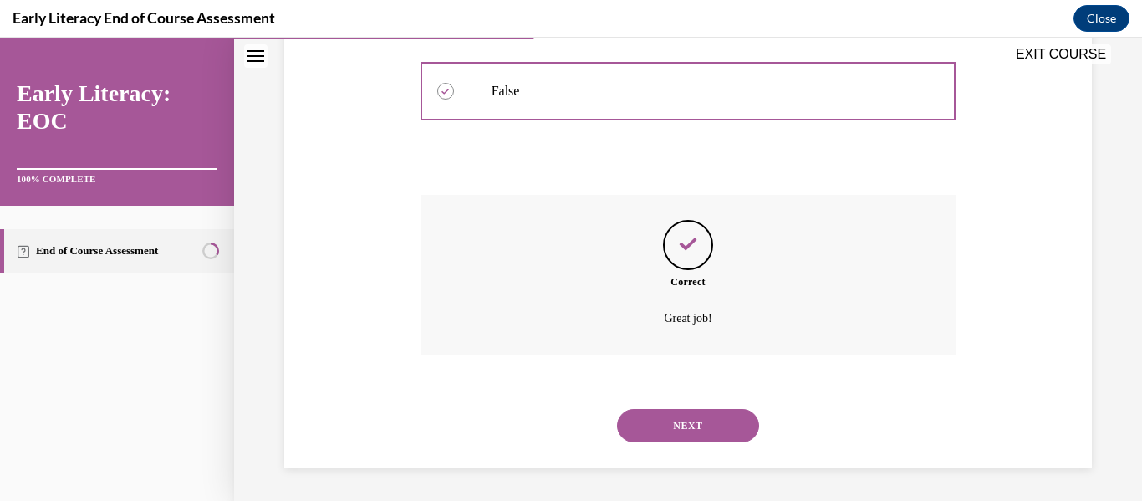
click at [690, 422] on button "NEXT" at bounding box center [688, 425] width 142 height 33
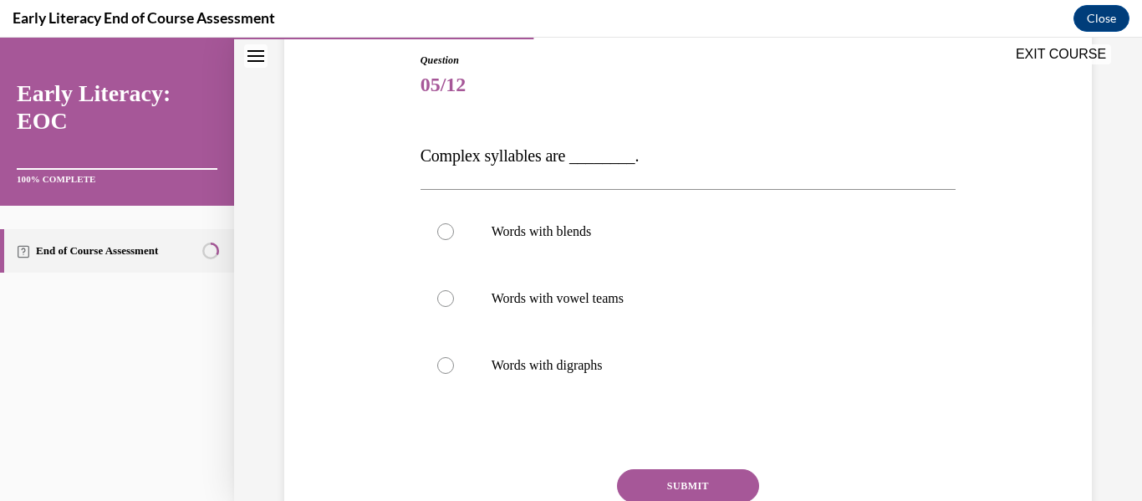
scroll to position [196, 0]
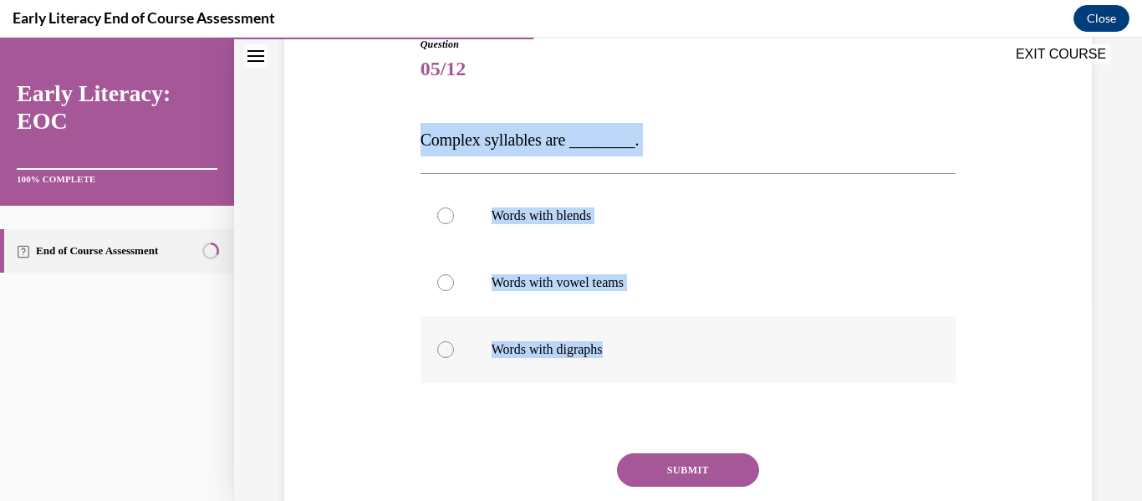
drag, startPoint x: 421, startPoint y: 137, endPoint x: 680, endPoint y: 352, distance: 335.9
click at [680, 352] on div "Question 05/12 Complex syllables are ________. Words with blends Words with vow…" at bounding box center [688, 313] width 536 height 553
click at [598, 92] on div "Question 05/12 Complex syllables are ________. Words with blends Words with vow…" at bounding box center [688, 313] width 536 height 553
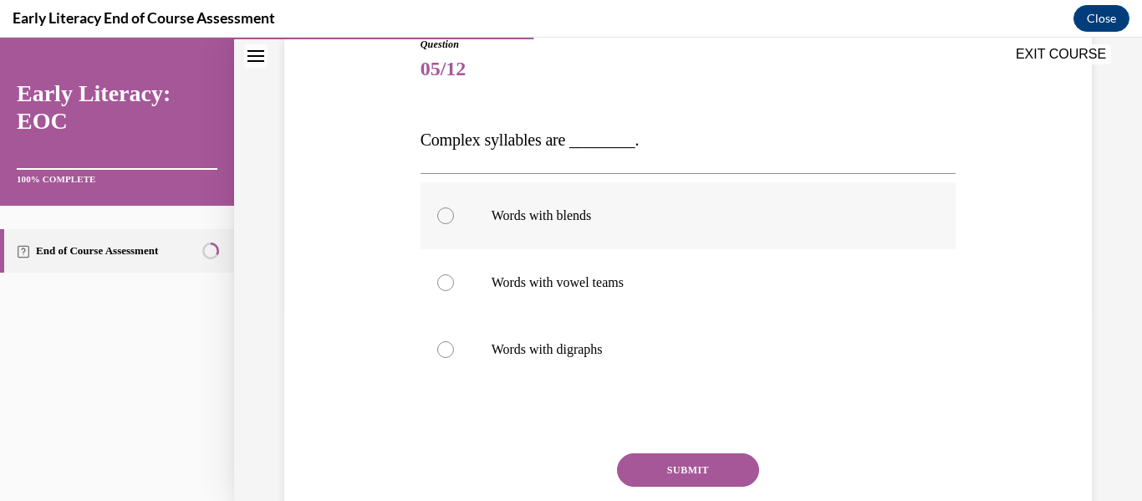
click at [518, 218] on p "Words with blends" at bounding box center [702, 215] width 423 height 17
click at [671, 462] on button "SUBMIT" at bounding box center [688, 469] width 142 height 33
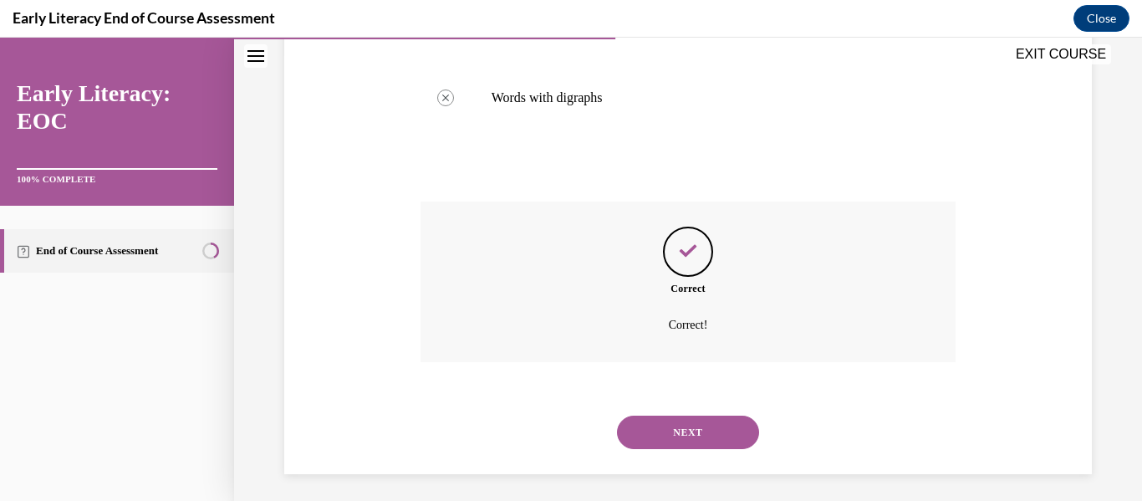
scroll to position [454, 0]
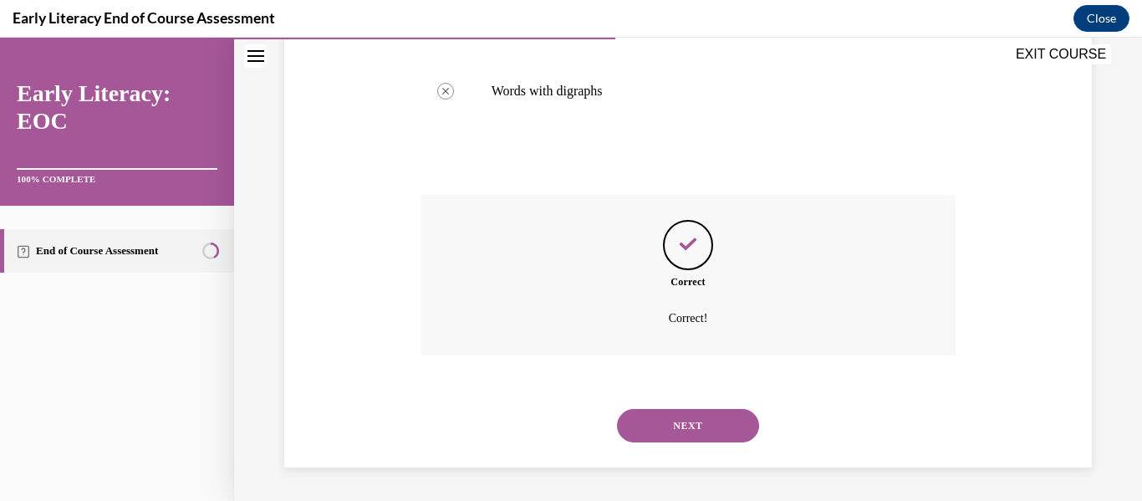
click at [658, 431] on button "NEXT" at bounding box center [688, 425] width 142 height 33
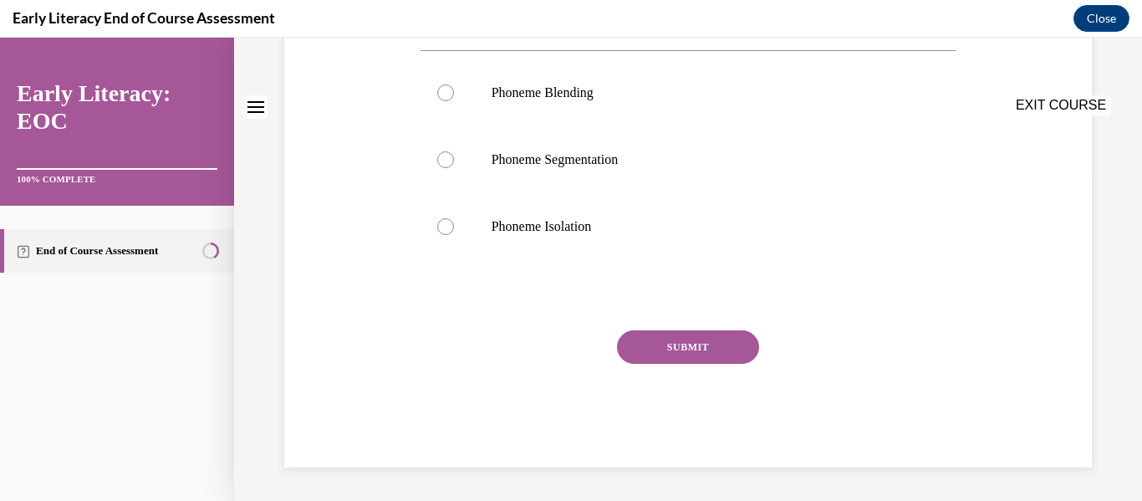
scroll to position [0, 0]
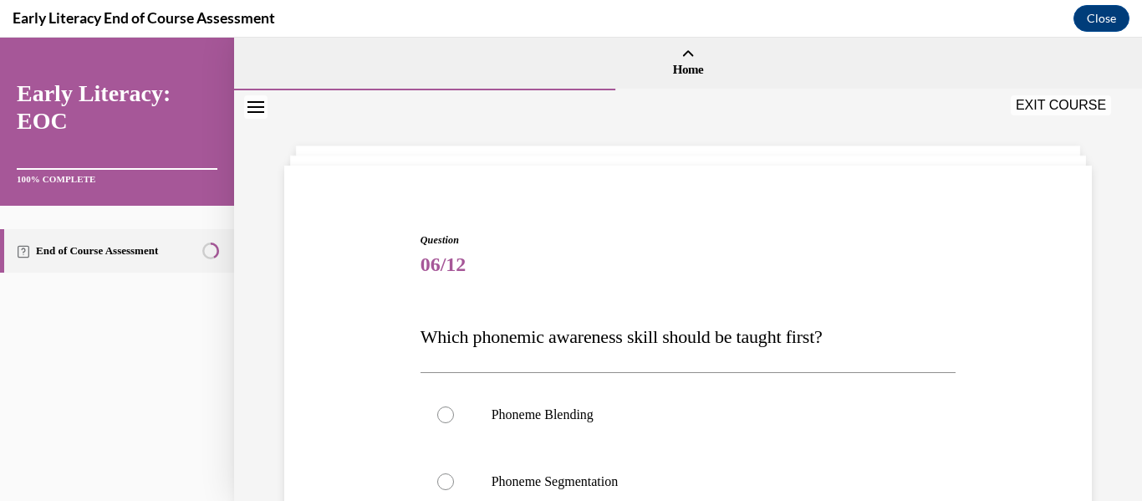
click at [551, 287] on div "Question 06/12 Which phonemic awareness skill should be taught first? Phoneme B…" at bounding box center [688, 510] width 536 height 557
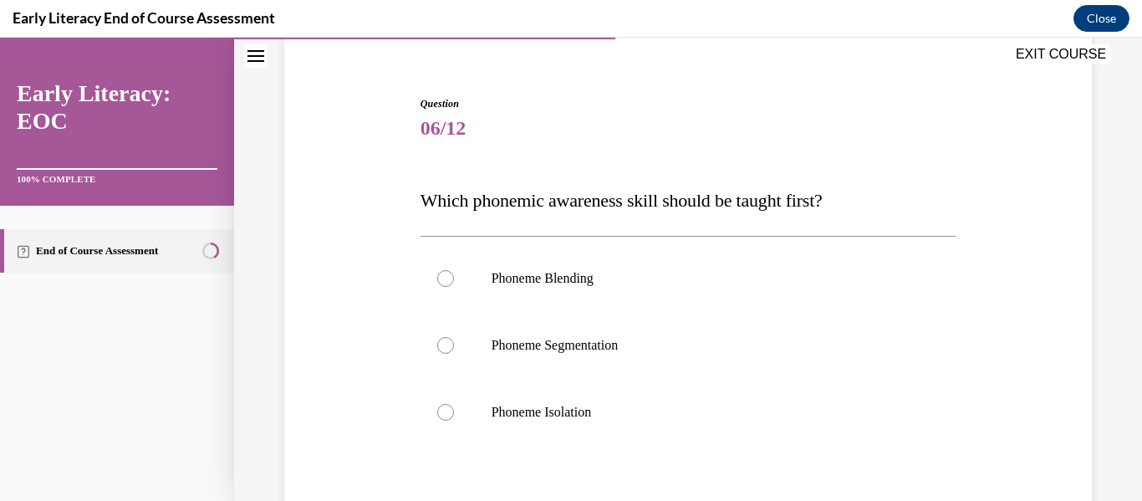
scroll to position [234, 0]
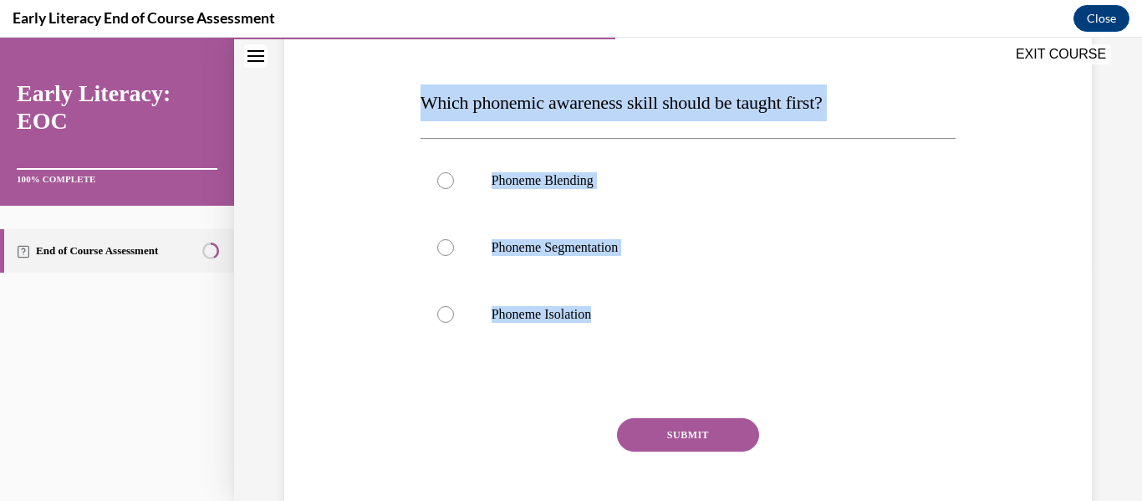
drag, startPoint x: 425, startPoint y: 101, endPoint x: 640, endPoint y: 376, distance: 349.5
click at [640, 376] on div "Question 06/12 Which phonemic awareness skill should be taught first? Phoneme B…" at bounding box center [688, 276] width 536 height 557
click at [608, 374] on div at bounding box center [688, 383] width 536 height 20
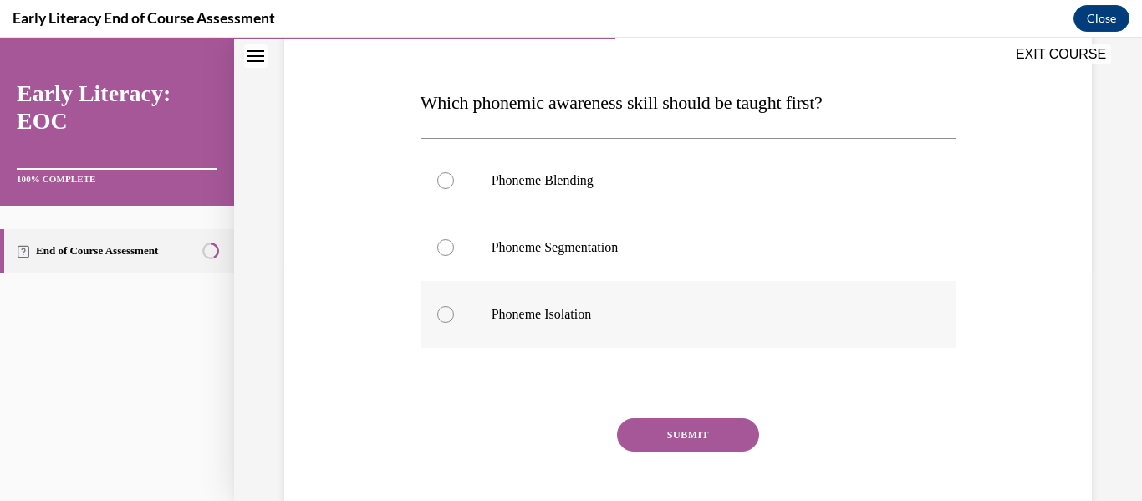
click at [601, 303] on div at bounding box center [688, 314] width 536 height 67
click at [656, 438] on button "SUBMIT" at bounding box center [688, 434] width 142 height 33
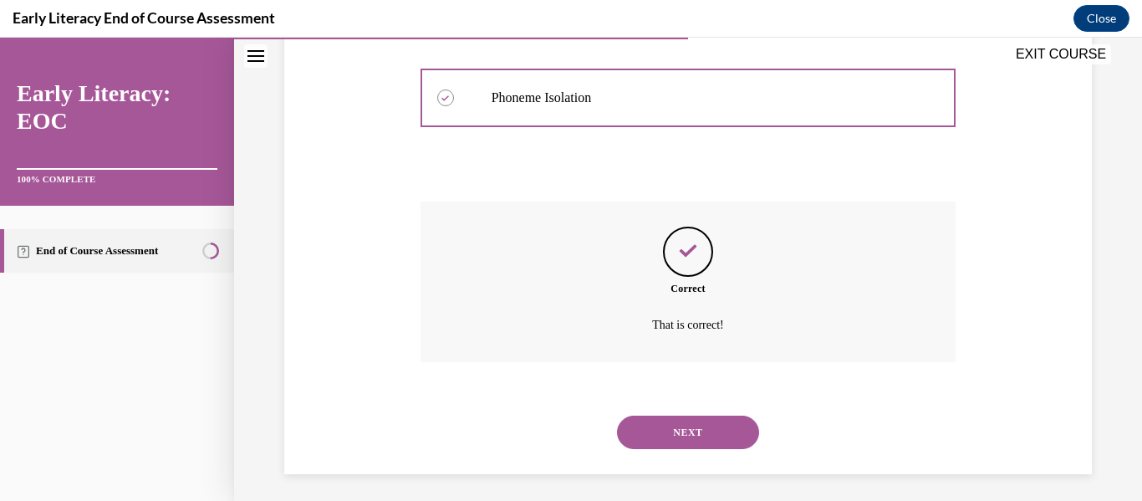
scroll to position [457, 0]
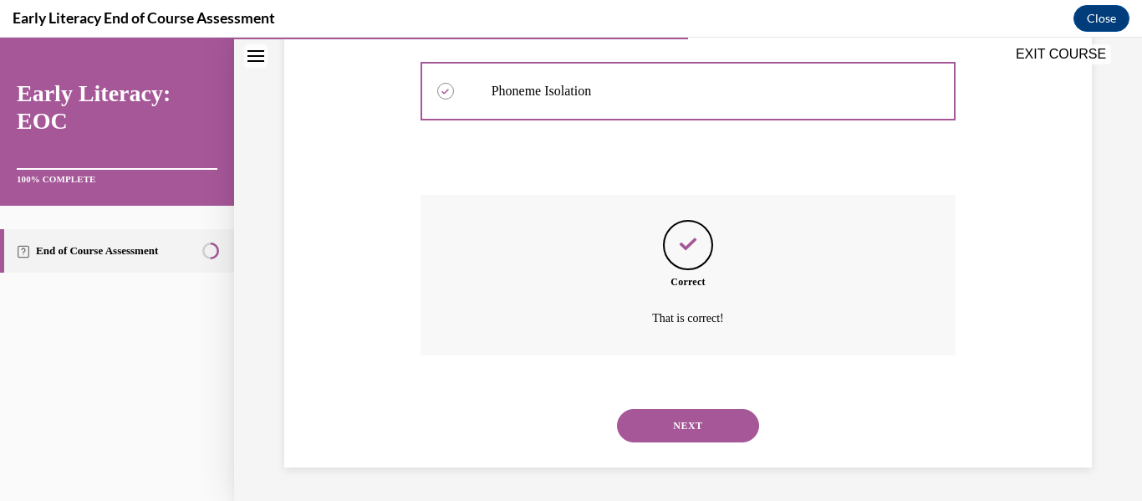
click at [674, 425] on button "NEXT" at bounding box center [688, 425] width 142 height 33
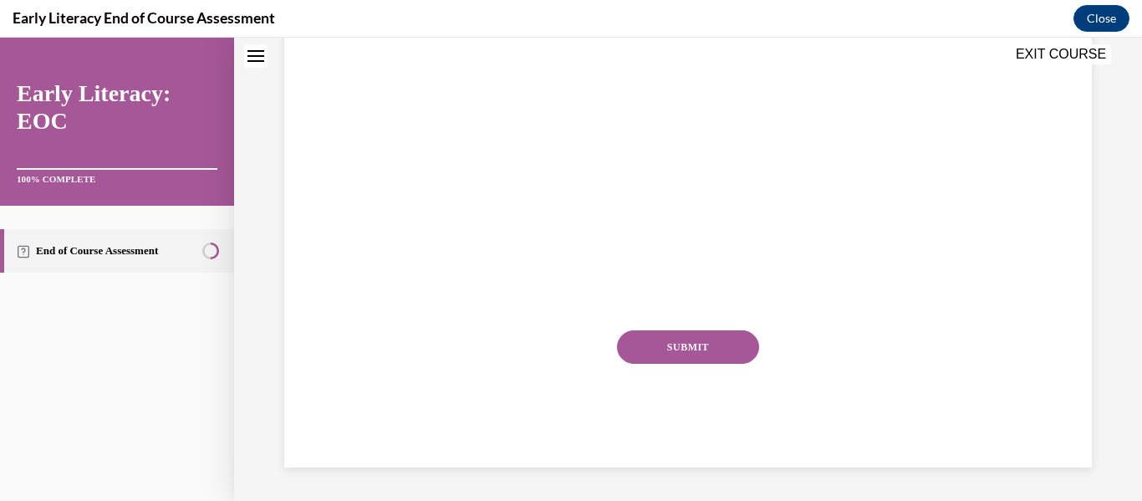
scroll to position [0, 0]
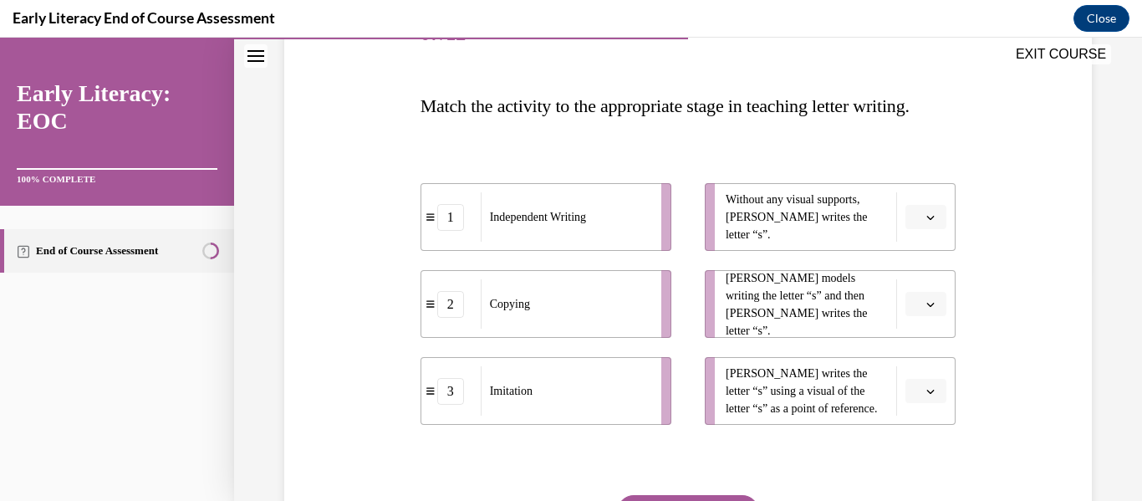
scroll to position [234, 0]
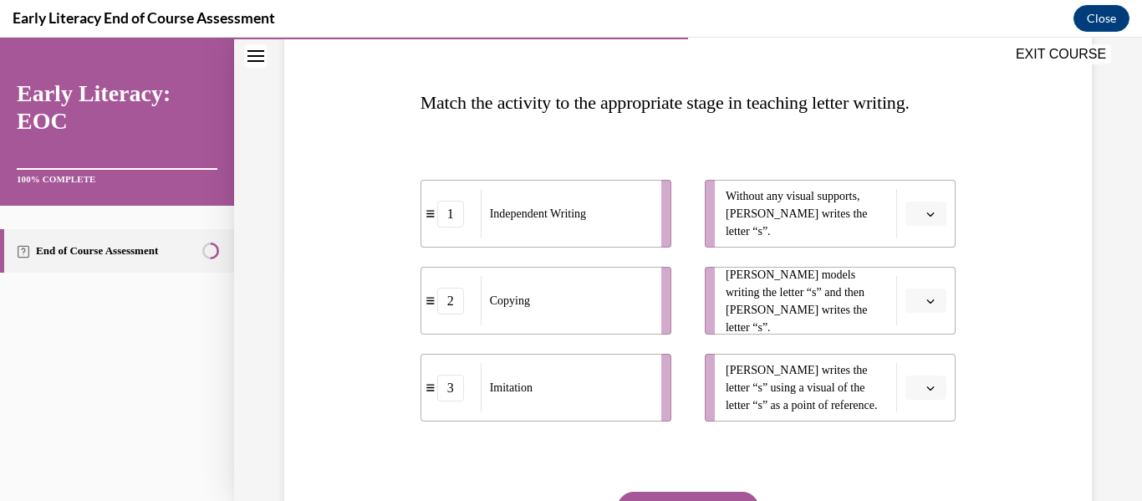
click at [923, 303] on button "button" at bounding box center [925, 300] width 41 height 25
click at [922, 447] on div "3" at bounding box center [924, 437] width 42 height 33
click at [929, 390] on icon "button" at bounding box center [930, 388] width 8 height 8
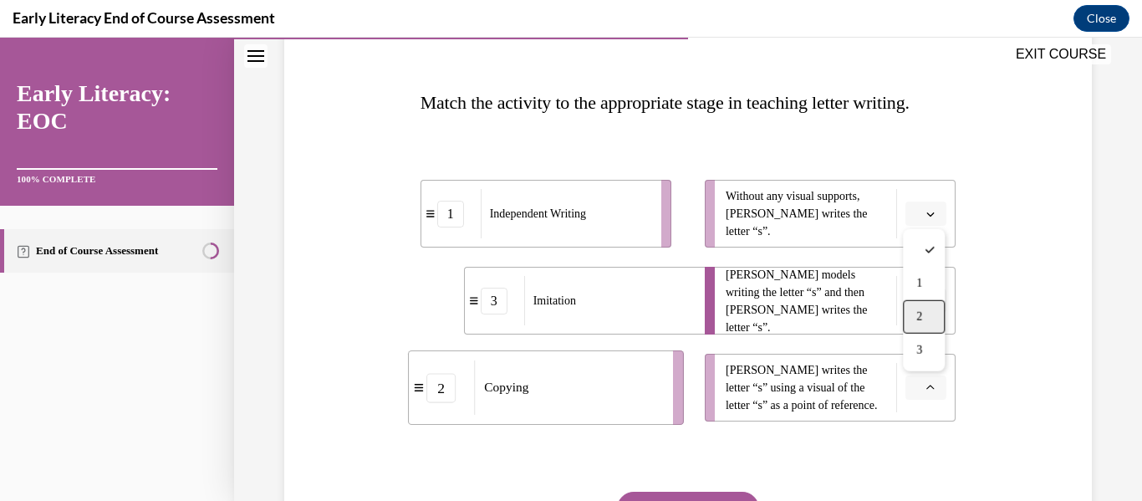
click at [918, 325] on div "2" at bounding box center [924, 316] width 42 height 33
click at [934, 219] on button "button" at bounding box center [925, 213] width 41 height 25
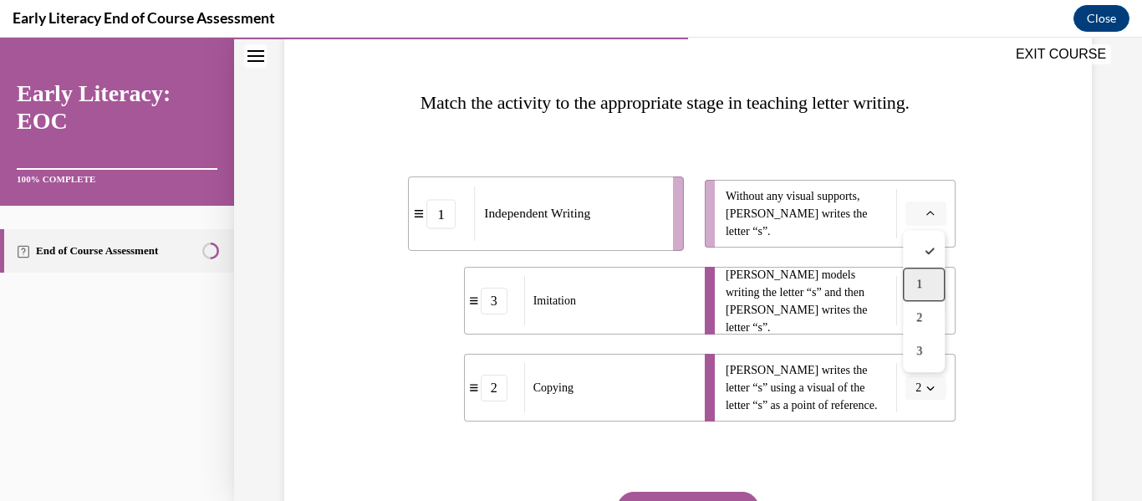
click at [918, 291] on div "1" at bounding box center [924, 283] width 42 height 33
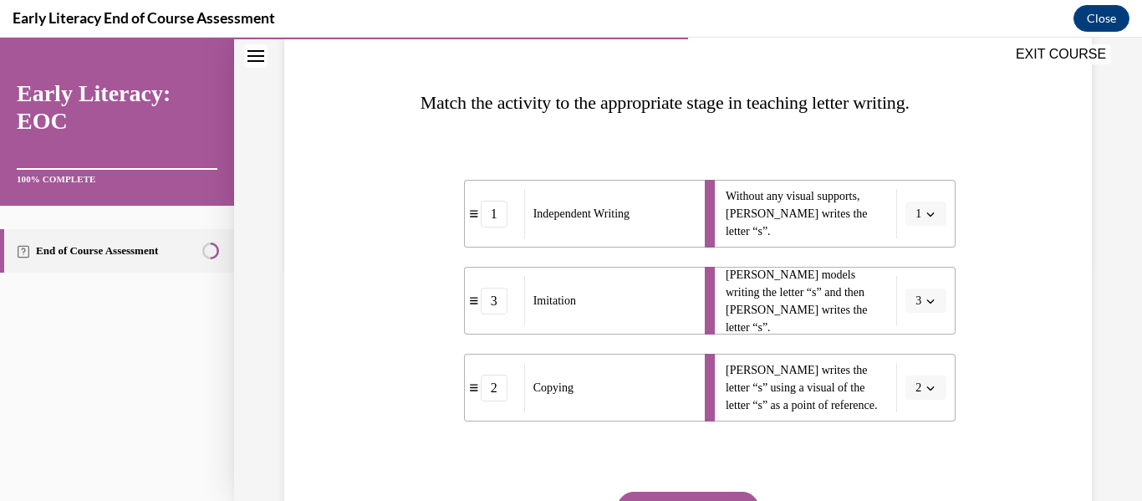
click at [686, 499] on button "SUBMIT" at bounding box center [688, 507] width 142 height 33
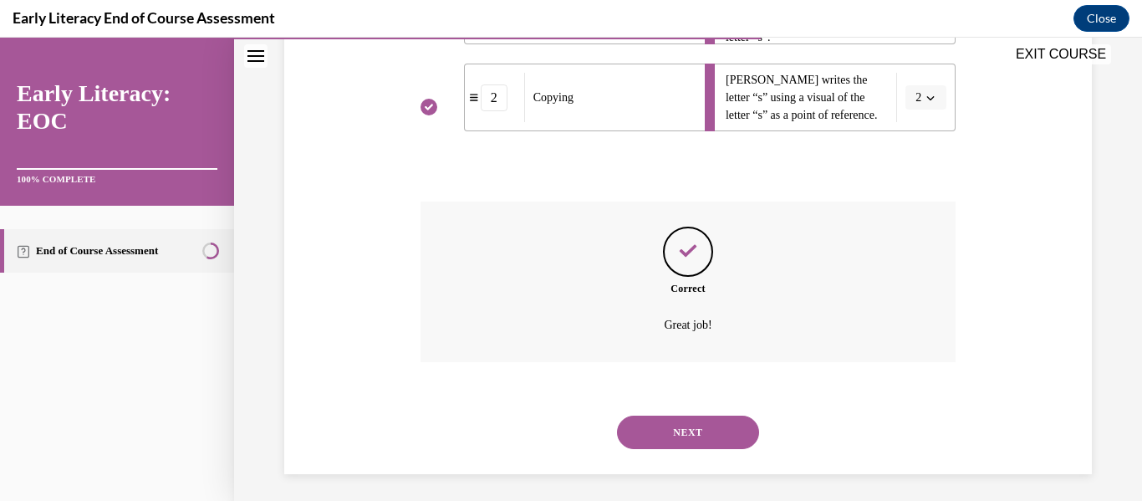
scroll to position [531, 0]
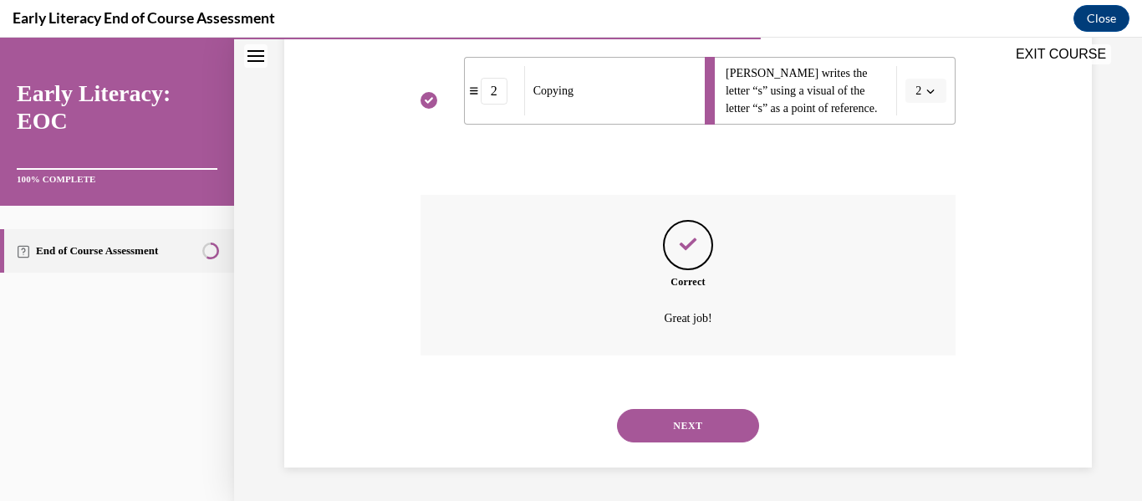
click at [675, 459] on div "SUBMIT NEXT" at bounding box center [688, 423] width 536 height 87
click at [640, 429] on button "NEXT" at bounding box center [688, 425] width 142 height 33
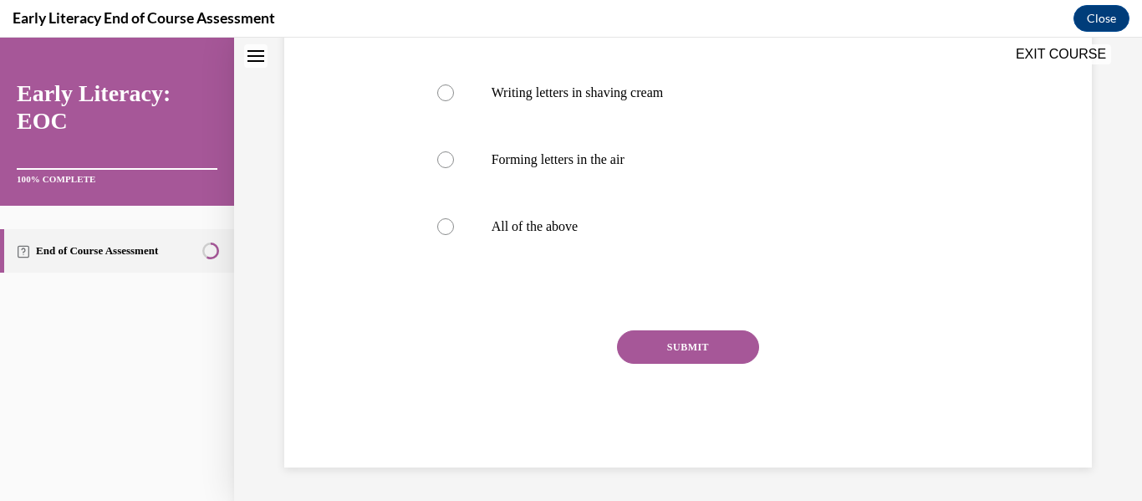
scroll to position [0, 0]
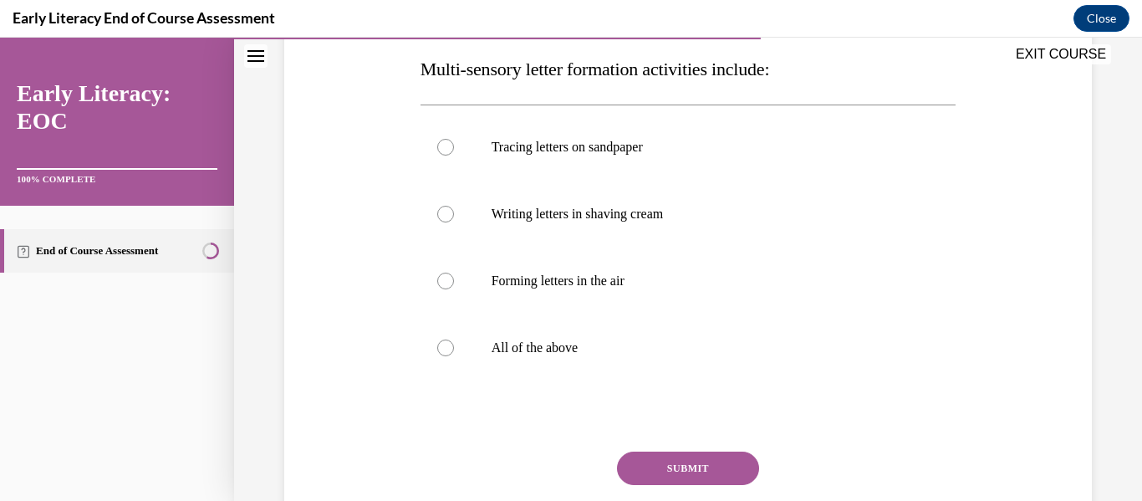
scroll to position [234, 0]
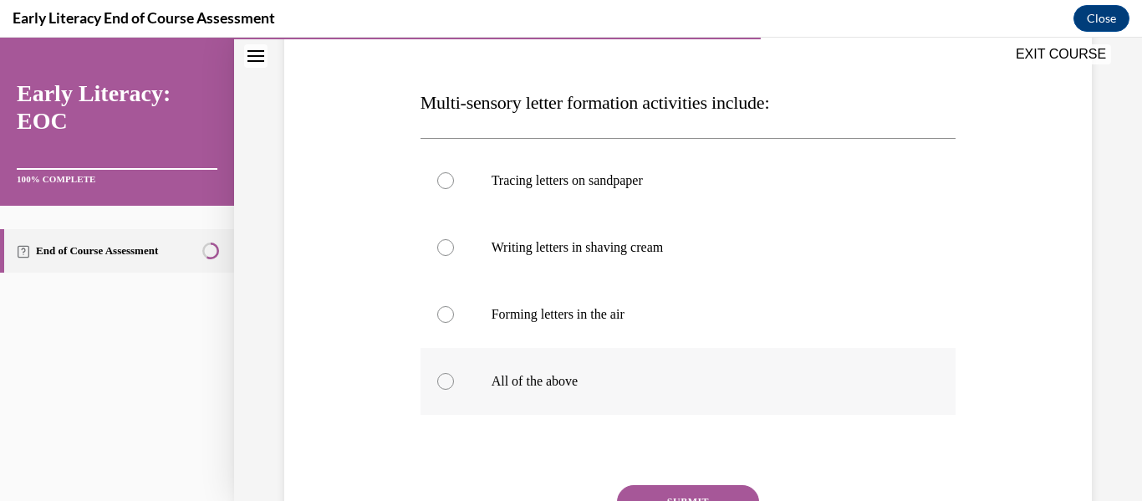
click at [507, 382] on p "All of the above" at bounding box center [702, 381] width 423 height 17
click at [648, 491] on button "SUBMIT" at bounding box center [688, 501] width 142 height 33
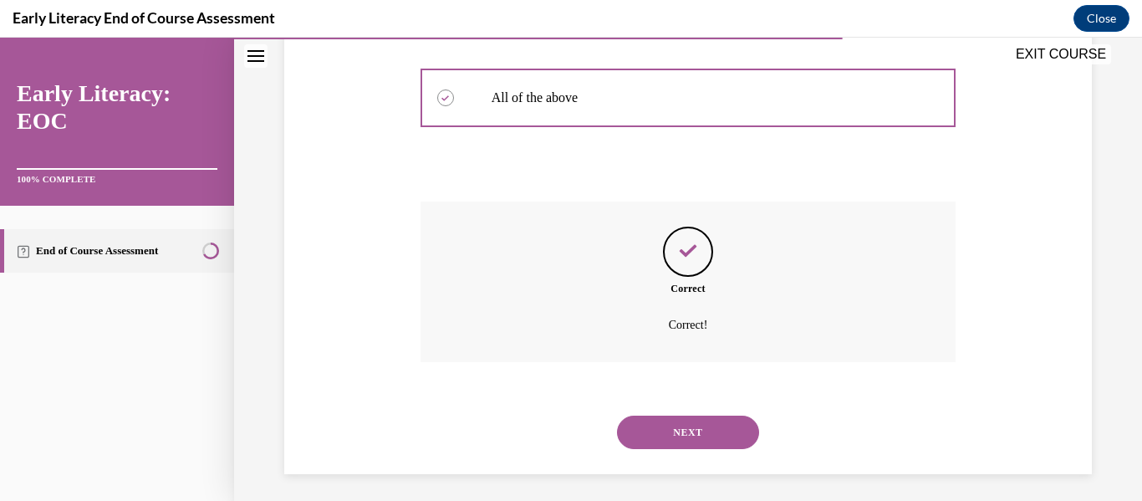
scroll to position [524, 0]
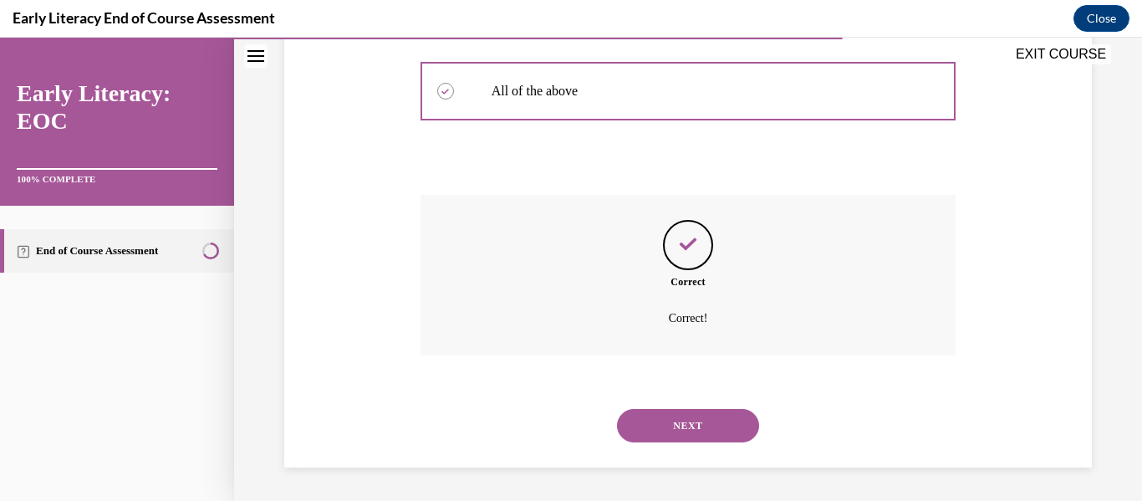
click at [676, 432] on button "NEXT" at bounding box center [688, 425] width 142 height 33
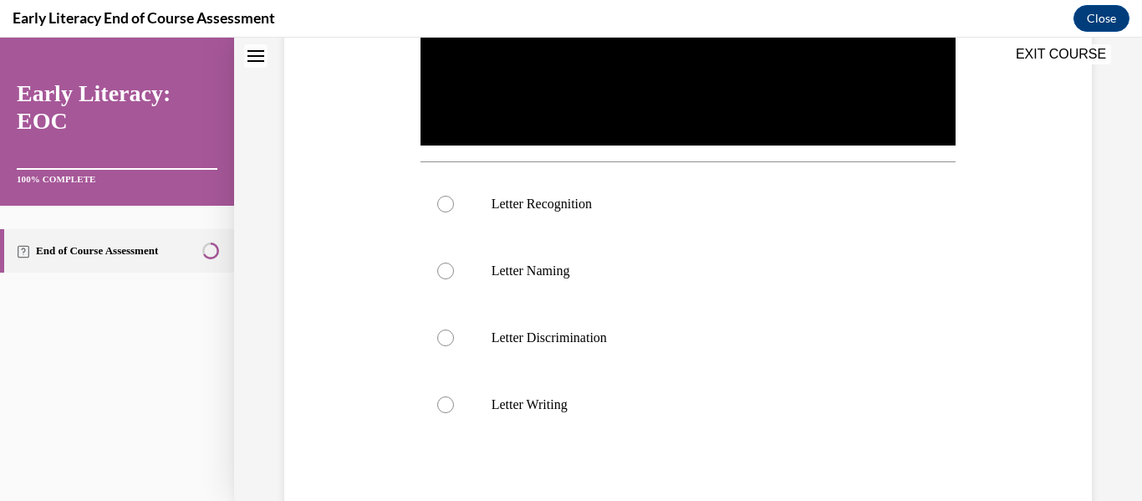
scroll to position [0, 0]
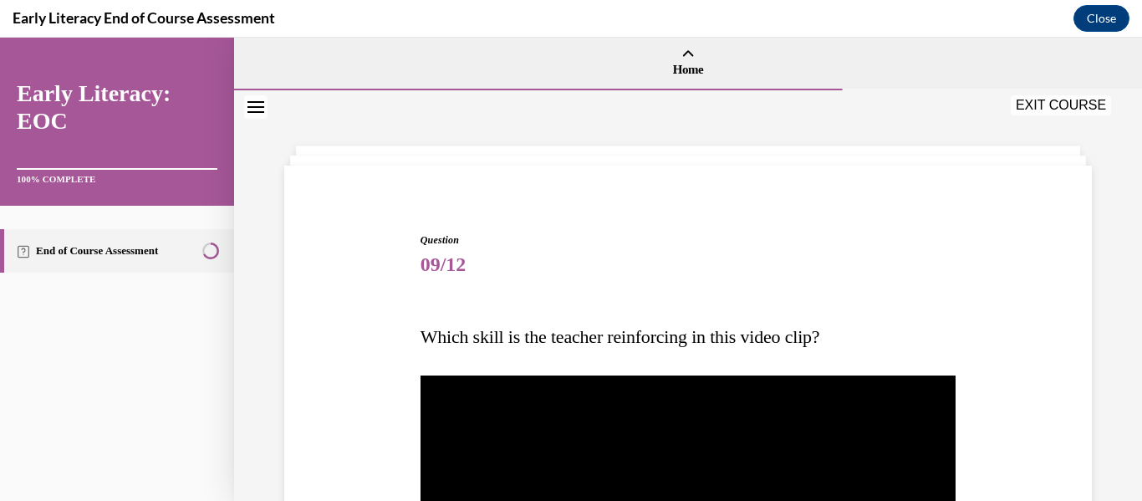
click at [673, 279] on span "09/12" at bounding box center [688, 263] width 536 height 33
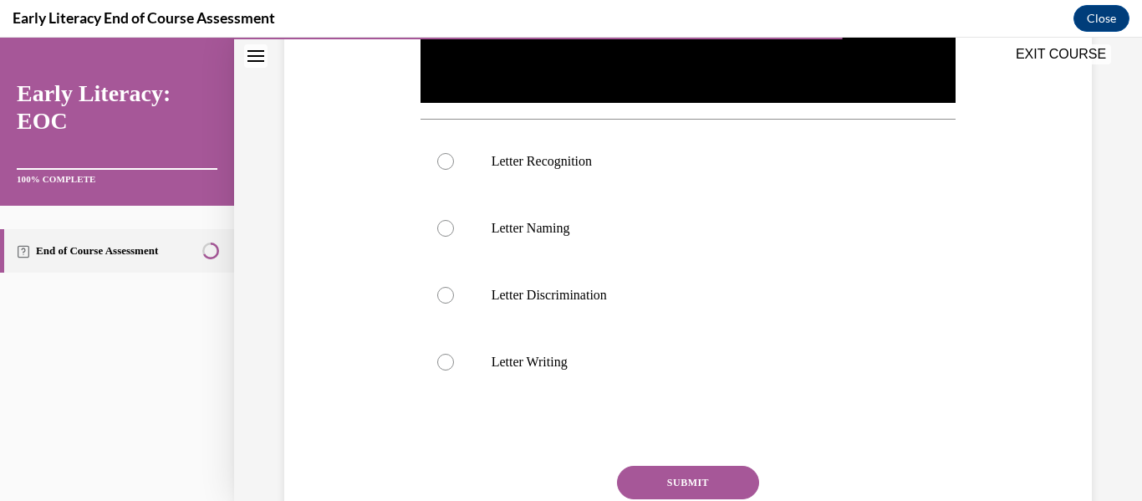
scroll to position [568, 0]
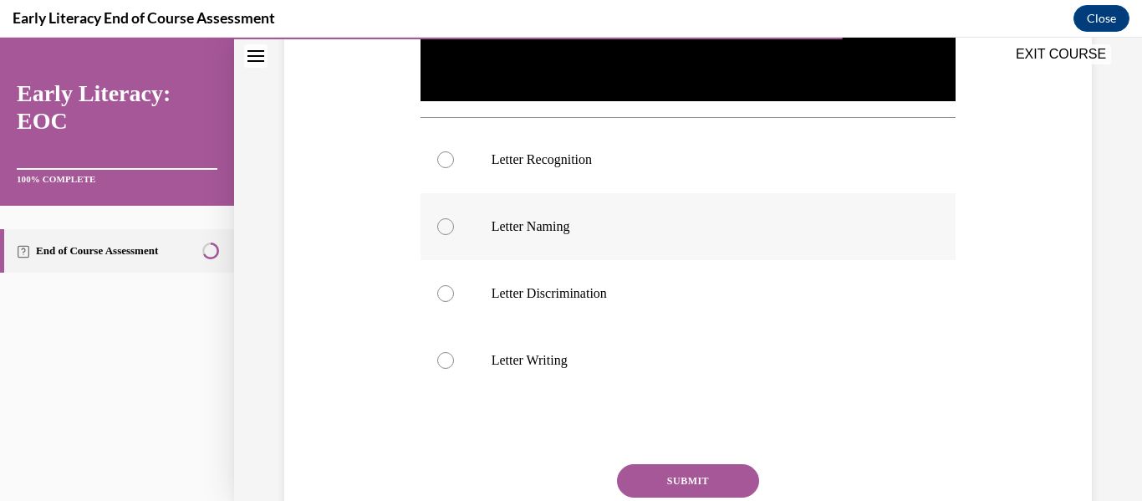
click at [587, 221] on p "Letter Naming" at bounding box center [702, 226] width 423 height 17
click at [532, 173] on div at bounding box center [688, 159] width 536 height 67
click at [684, 489] on button "SUBMIT" at bounding box center [688, 480] width 142 height 33
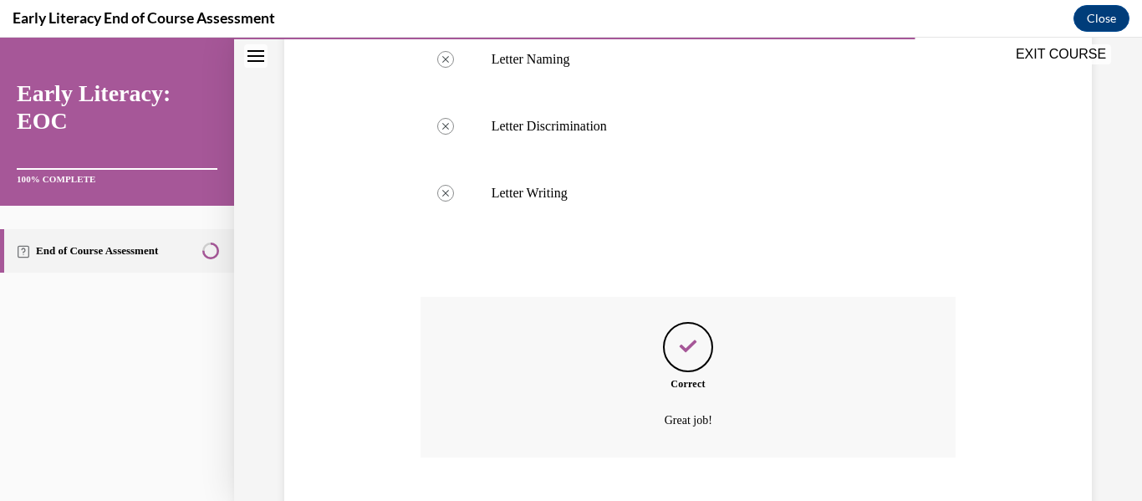
scroll to position [838, 0]
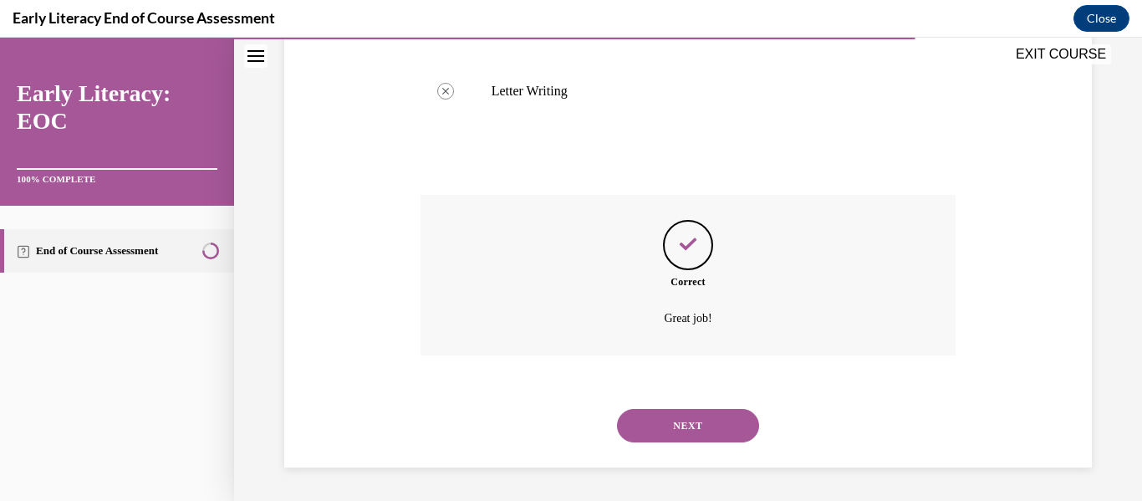
click at [665, 425] on button "NEXT" at bounding box center [688, 425] width 142 height 33
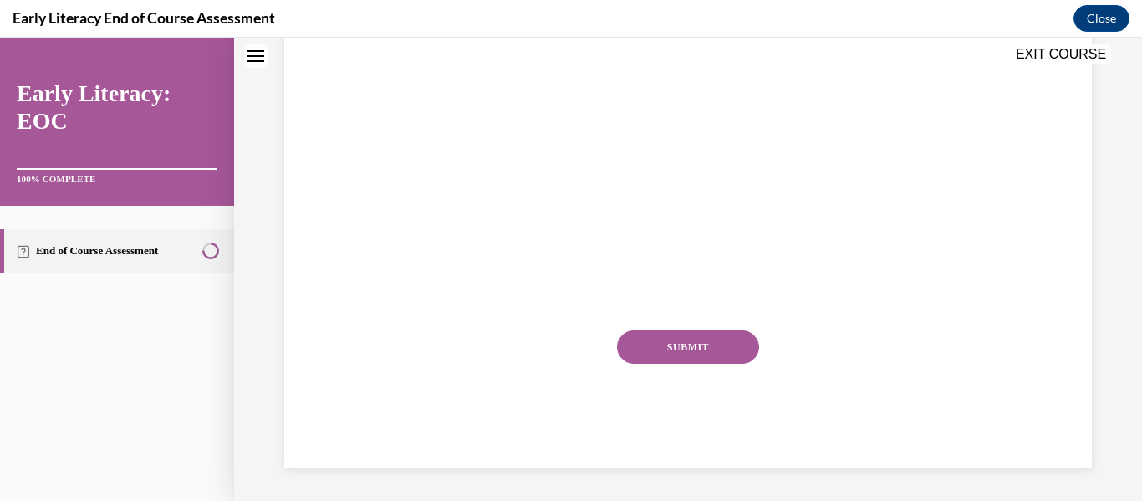
scroll to position [0, 0]
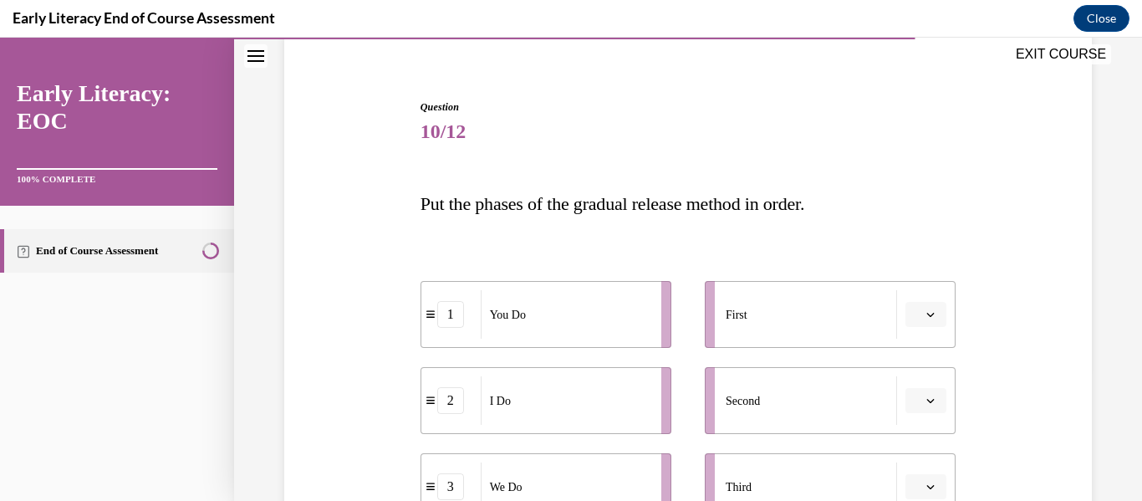
scroll to position [134, 0]
click at [374, 247] on div "Question 10/12 Put the phases of the gradual release method in order. 1 You Do …" at bounding box center [688, 430] width 816 height 764
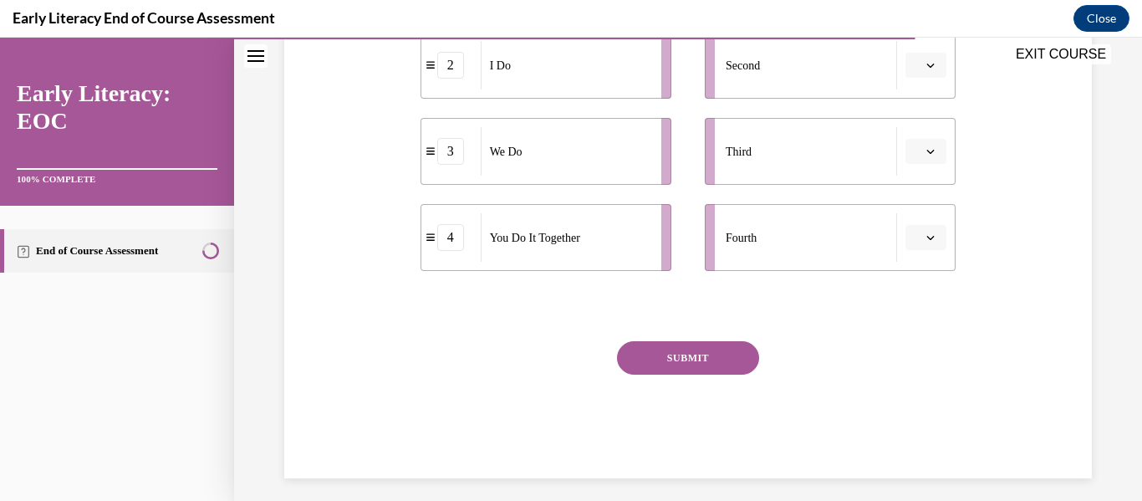
scroll to position [479, 0]
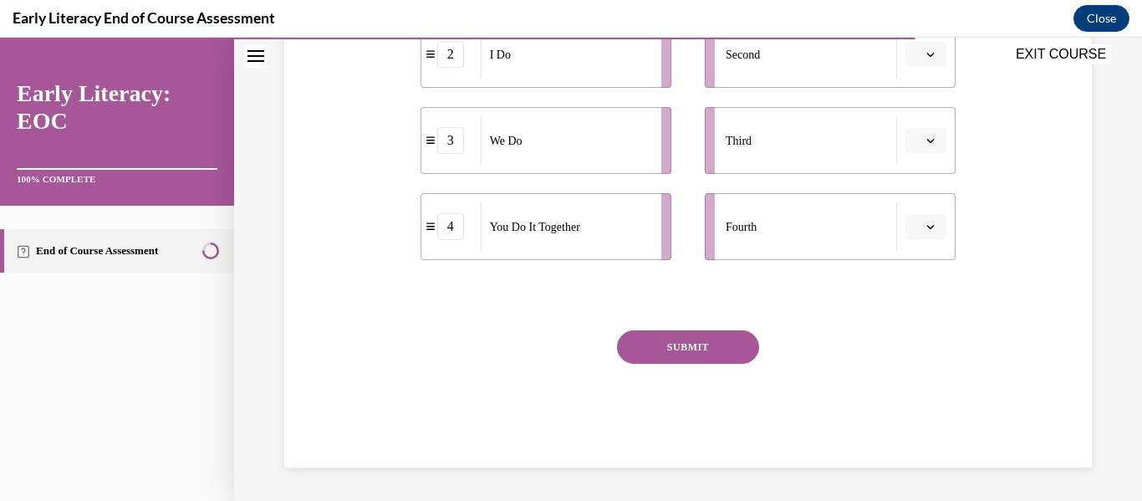
click at [629, 339] on button "SUBMIT" at bounding box center [688, 346] width 142 height 33
click at [922, 223] on button "button" at bounding box center [925, 226] width 41 height 25
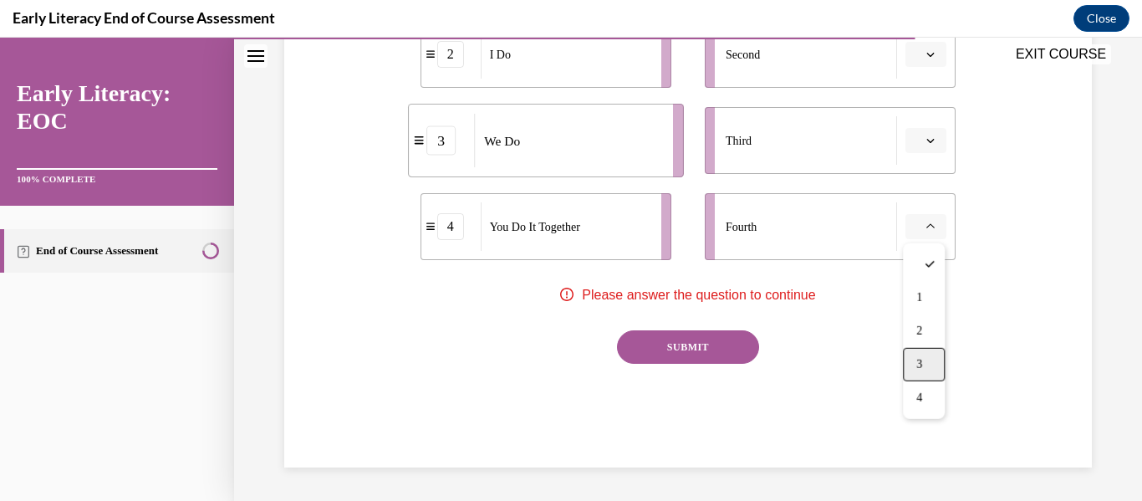
click at [939, 363] on div "3" at bounding box center [924, 364] width 42 height 33
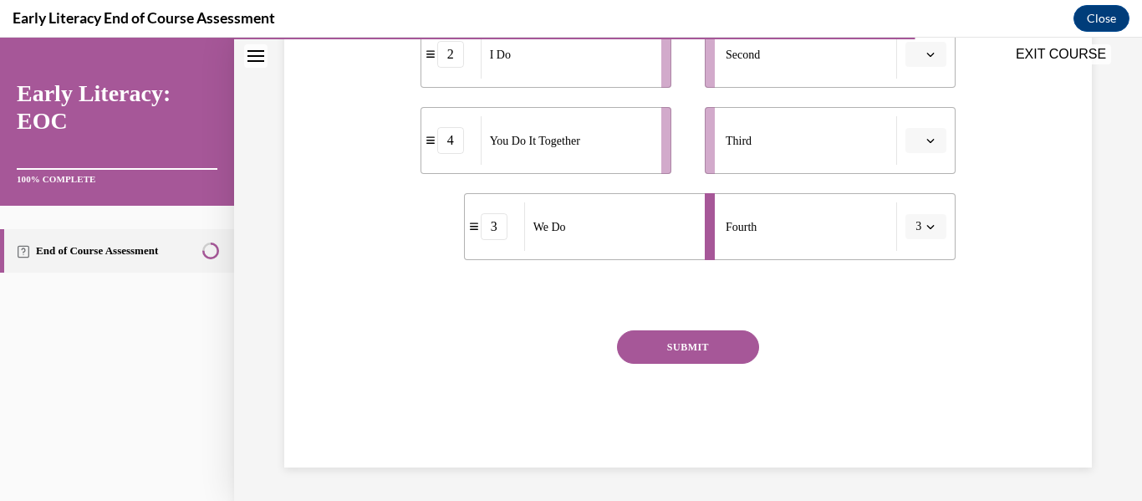
click at [927, 217] on button "3" at bounding box center [925, 226] width 41 height 25
click at [913, 404] on span "4" at bounding box center [916, 397] width 6 height 13
click at [877, 340] on div "SUBMIT" at bounding box center [688, 372] width 536 height 84
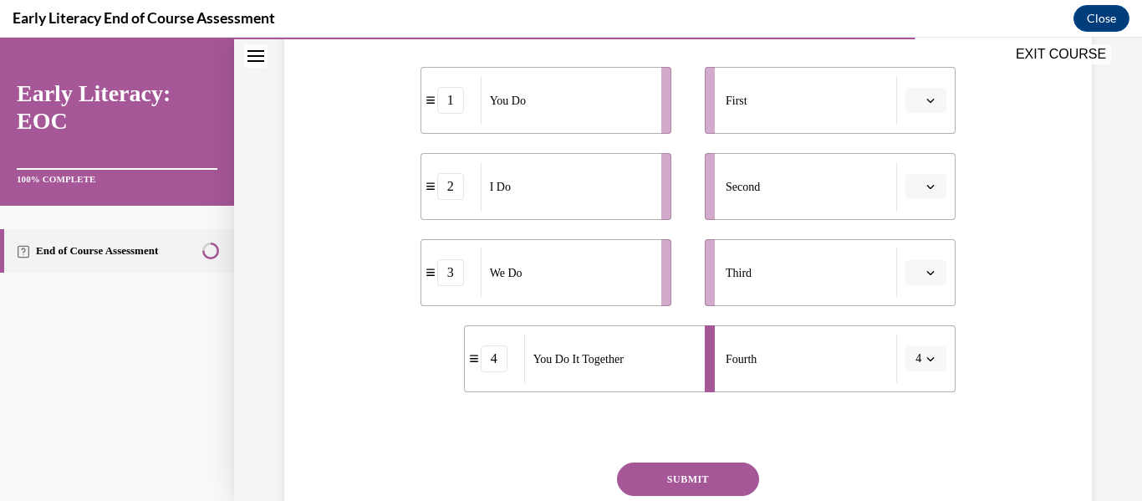
scroll to position [345, 0]
click at [922, 90] on button "button" at bounding box center [925, 101] width 41 height 25
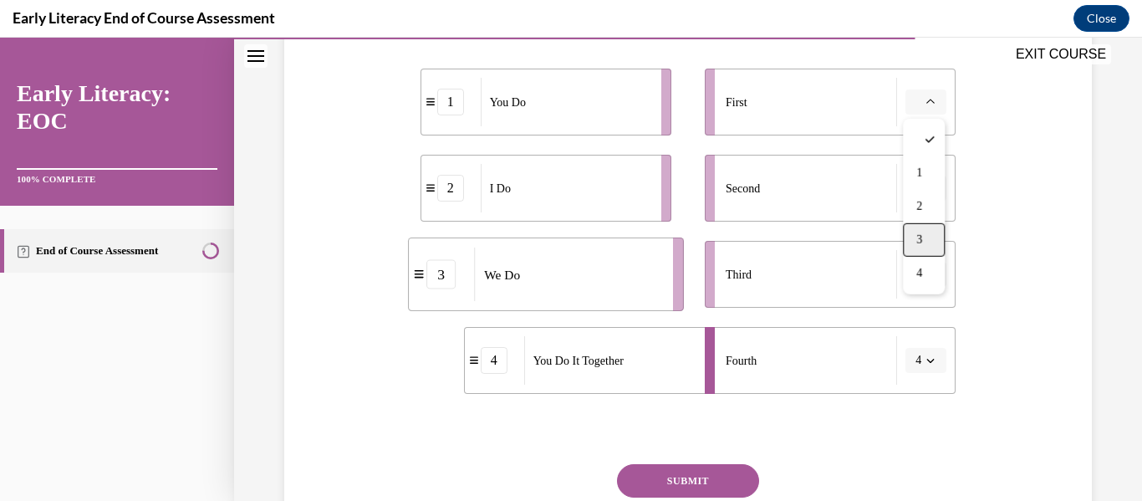
click at [915, 252] on div "3" at bounding box center [924, 239] width 42 height 33
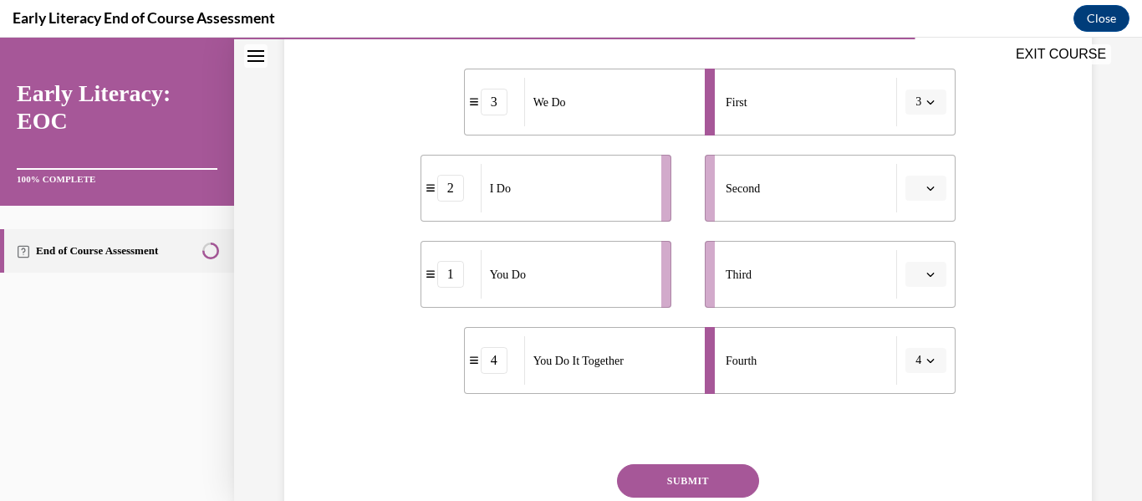
click at [927, 195] on button "button" at bounding box center [925, 188] width 41 height 25
click at [910, 309] on div "3" at bounding box center [924, 325] width 42 height 33
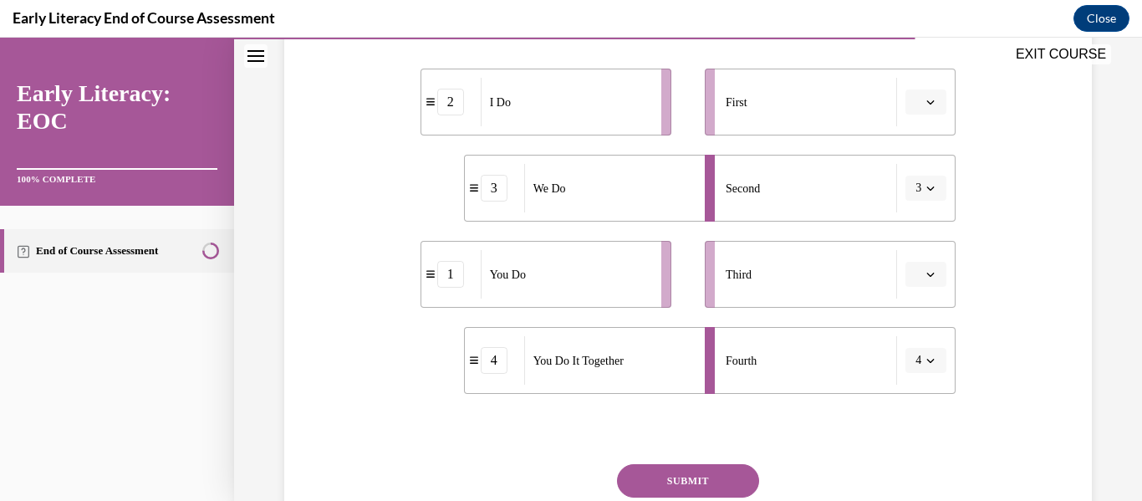
click at [937, 269] on button "button" at bounding box center [925, 274] width 41 height 25
click at [913, 351] on div "1" at bounding box center [924, 344] width 42 height 33
click at [929, 98] on icon "button" at bounding box center [930, 102] width 8 height 8
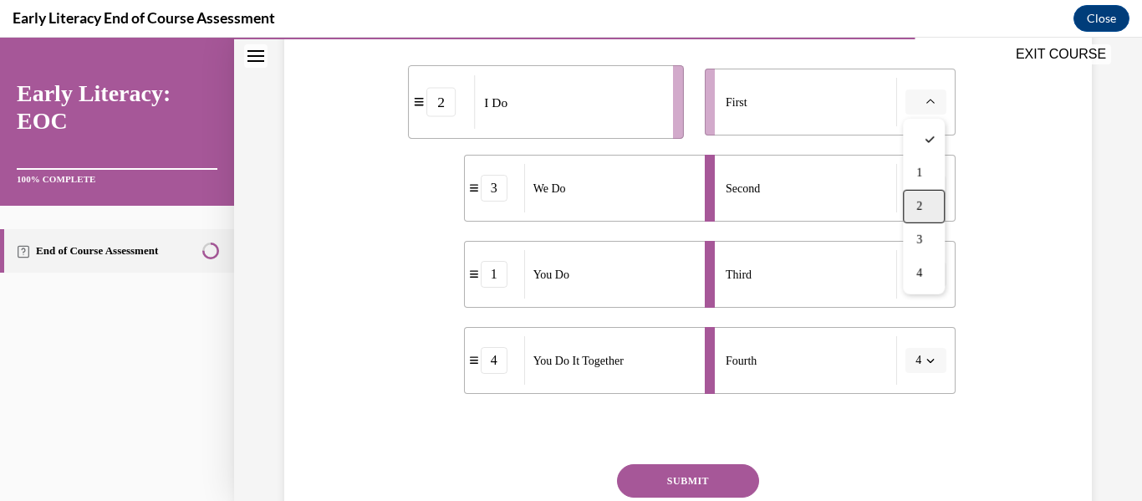
click at [927, 198] on div "2" at bounding box center [924, 206] width 42 height 33
click at [711, 481] on button "SUBMIT" at bounding box center [688, 480] width 142 height 33
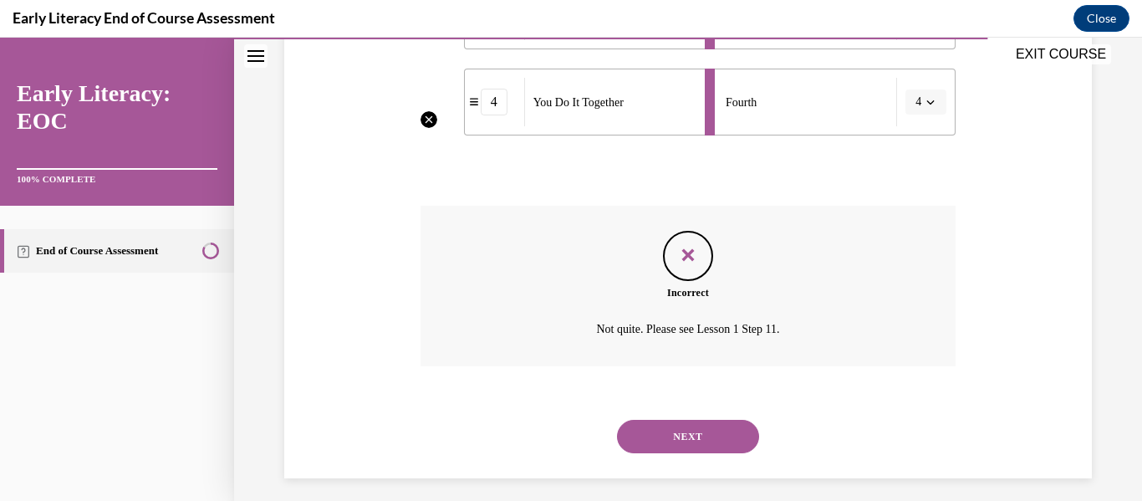
scroll to position [614, 0]
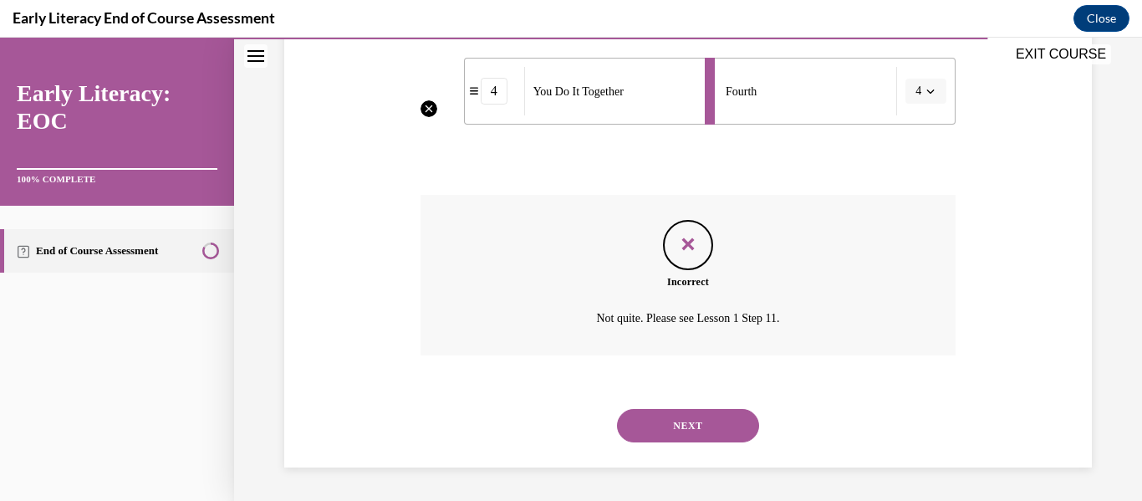
click at [684, 429] on button "NEXT" at bounding box center [688, 425] width 142 height 33
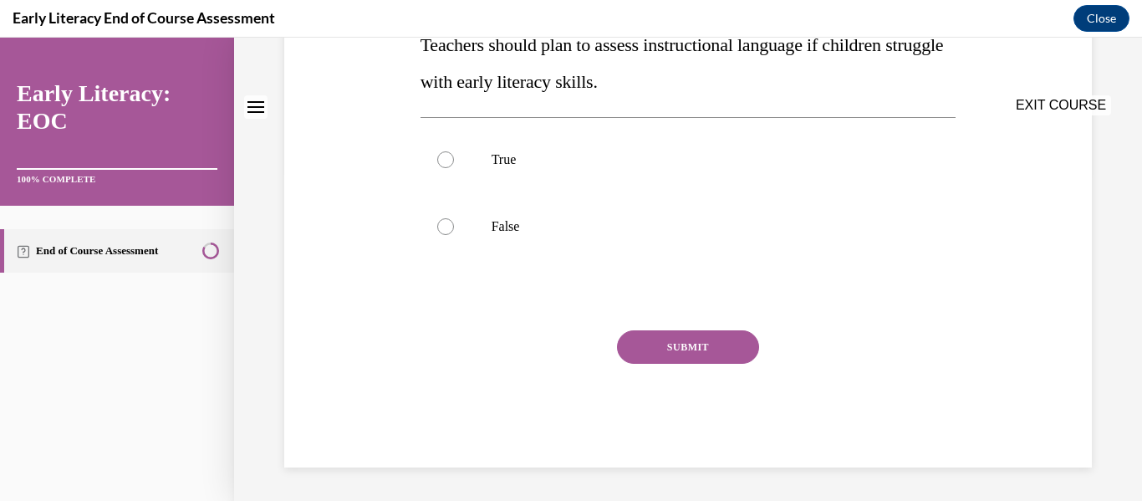
scroll to position [0, 0]
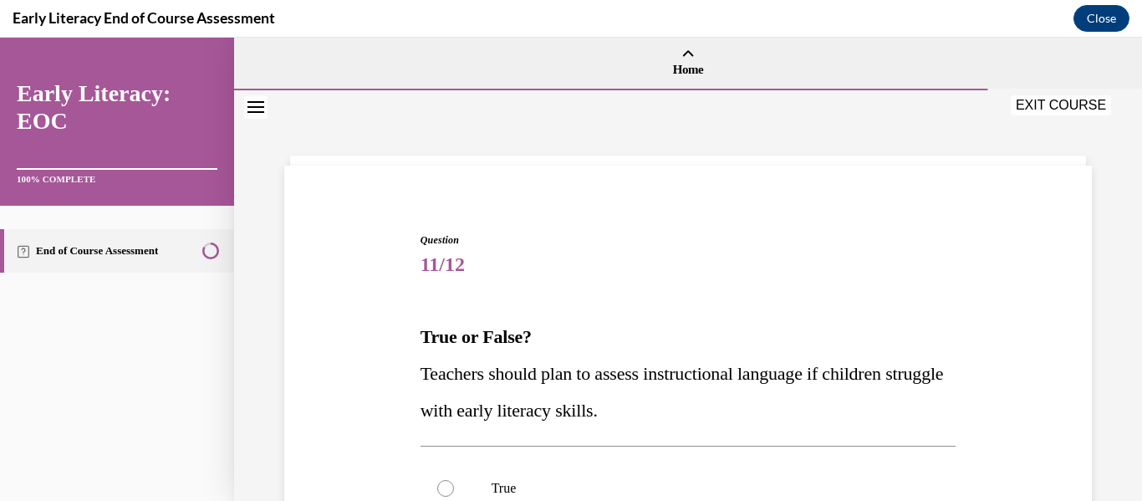
click at [670, 369] on span "Teachers should plan to assess instructional language if children struggle with…" at bounding box center [681, 392] width 523 height 58
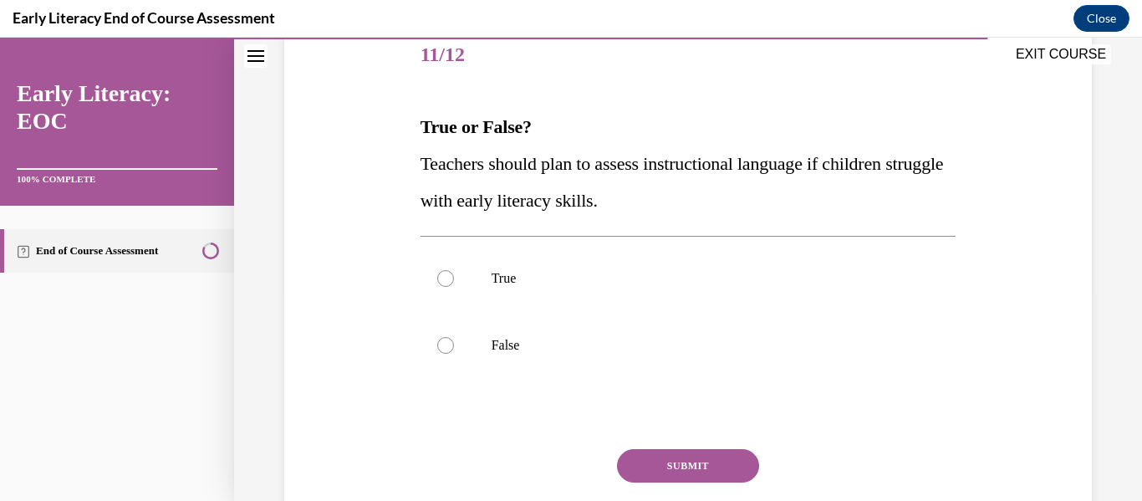
scroll to position [234, 0]
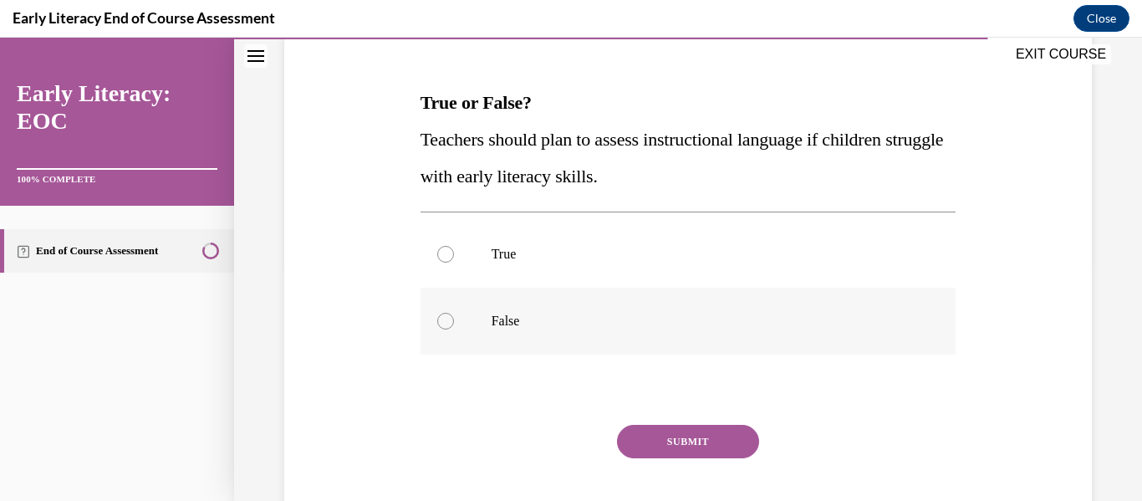
click at [505, 327] on p "False" at bounding box center [702, 321] width 423 height 17
click at [728, 445] on button "SUBMIT" at bounding box center [688, 441] width 142 height 33
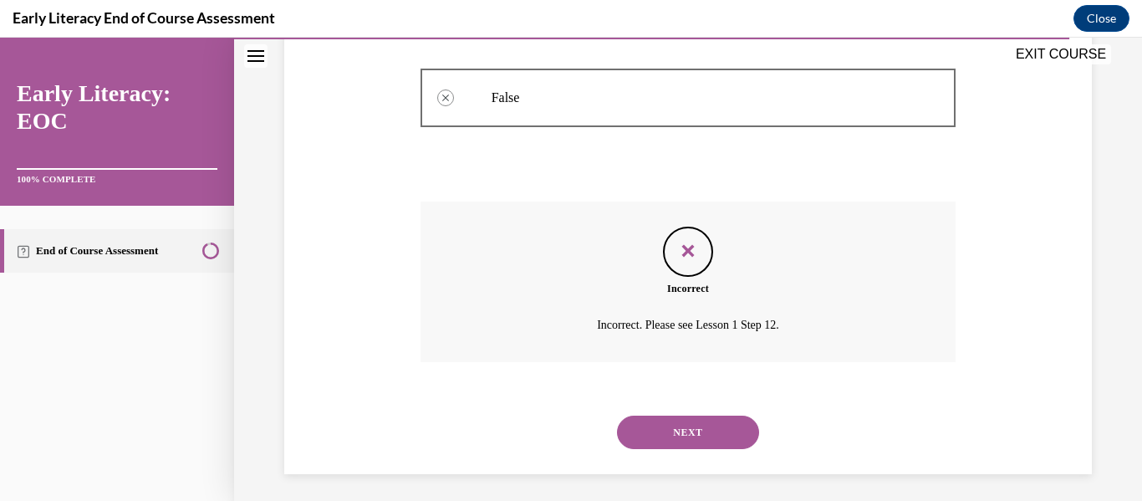
scroll to position [464, 0]
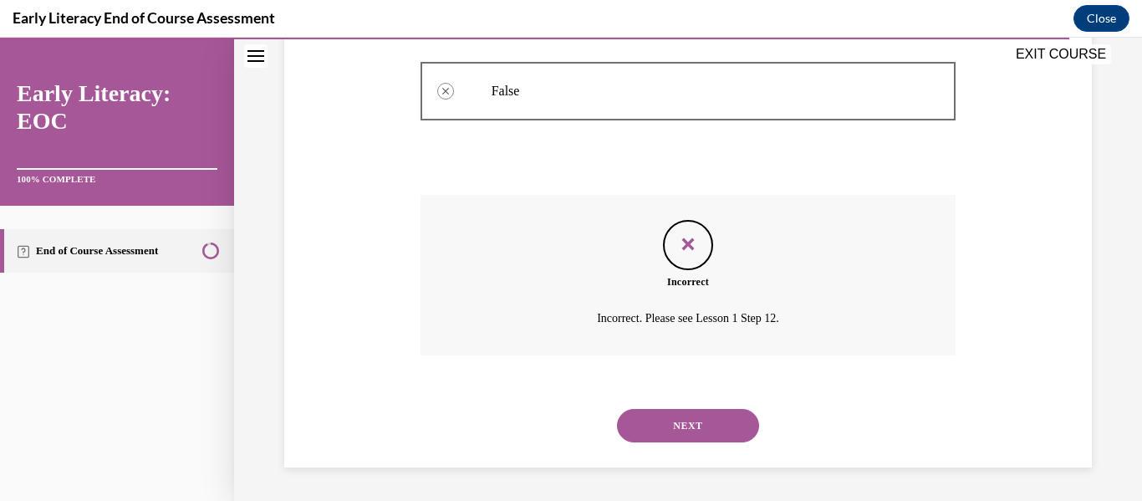
click at [663, 435] on button "NEXT" at bounding box center [688, 425] width 142 height 33
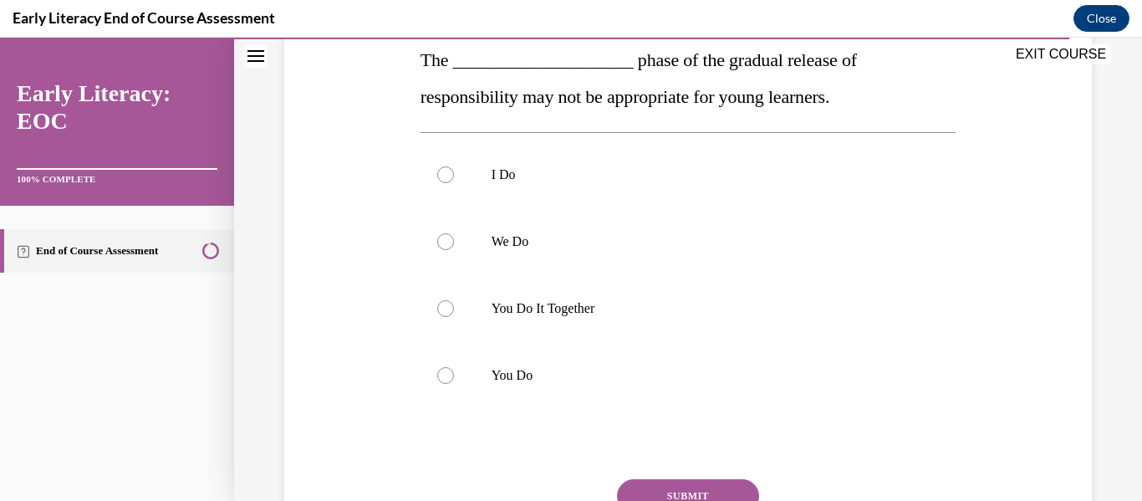
scroll to position [301, 0]
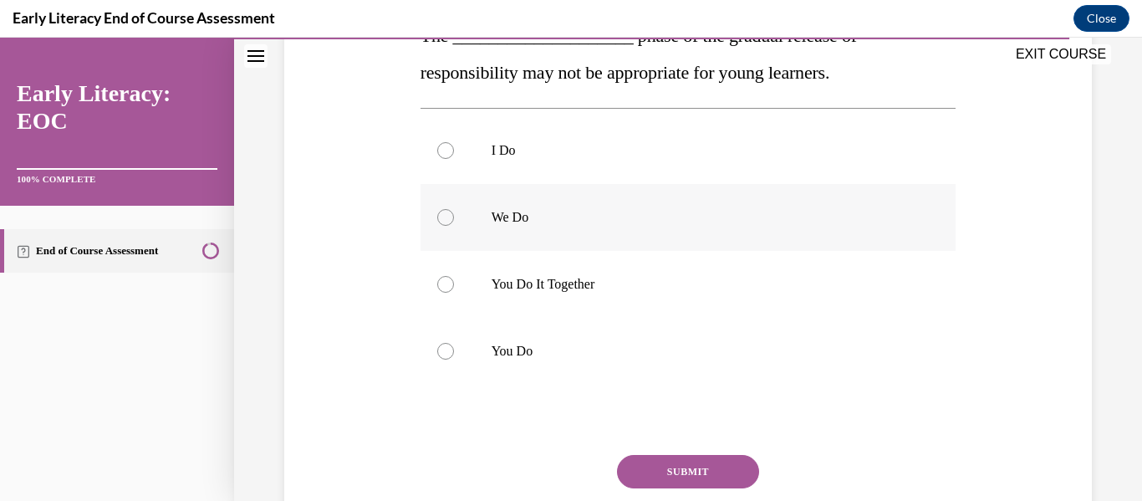
click at [507, 248] on div at bounding box center [688, 217] width 536 height 67
click at [670, 462] on button "SUBMIT" at bounding box center [688, 471] width 142 height 33
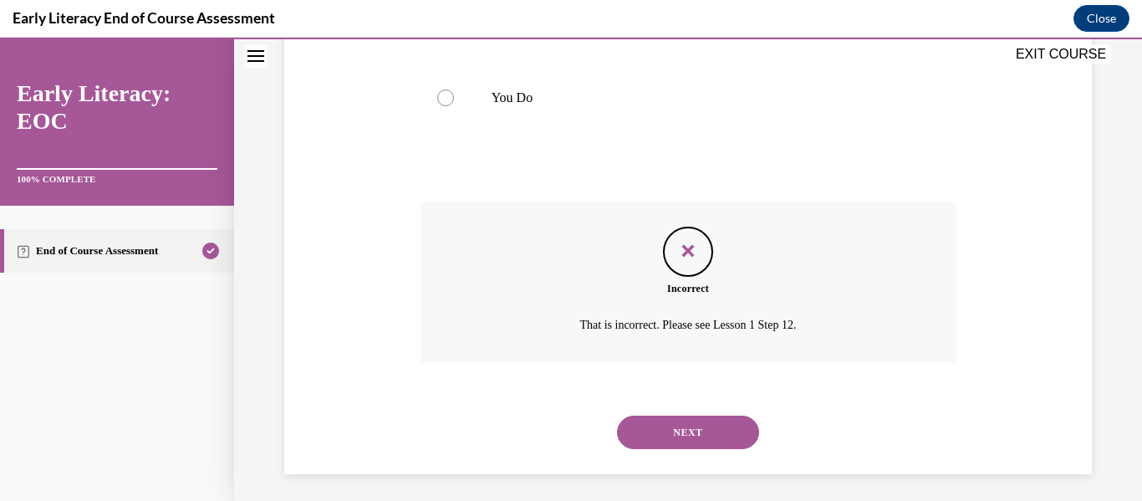
scroll to position [561, 0]
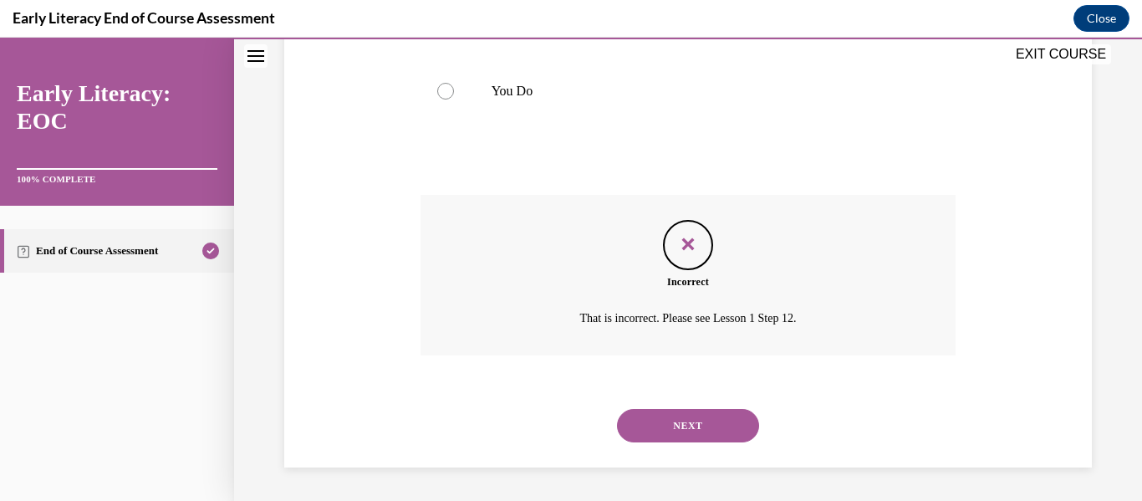
click at [636, 423] on button "NEXT" at bounding box center [688, 425] width 142 height 33
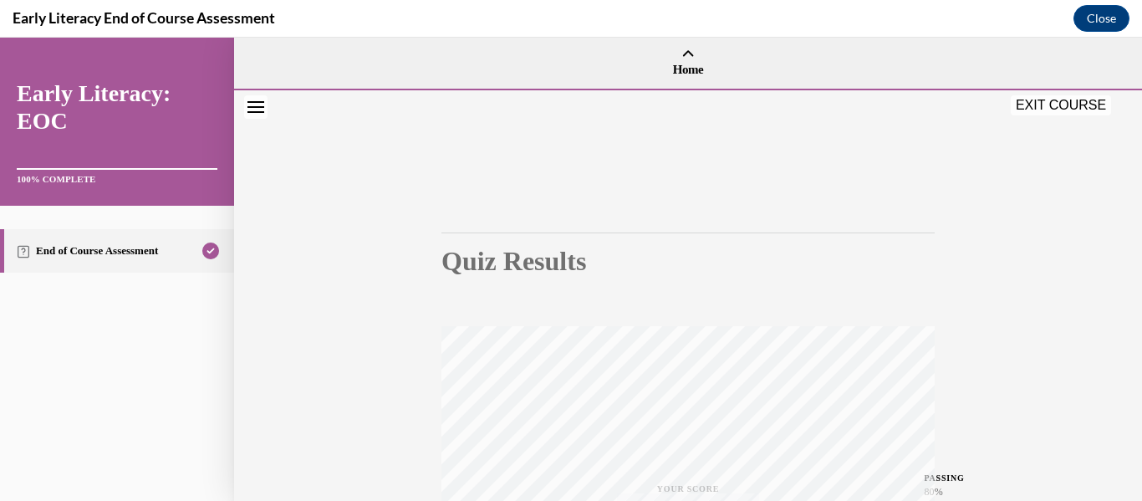
click at [570, 304] on div "Quiz Results PASSING 80% Your score 67% Failed PASSING 80% Your score Your scor…" at bounding box center [687, 492] width 493 height 654
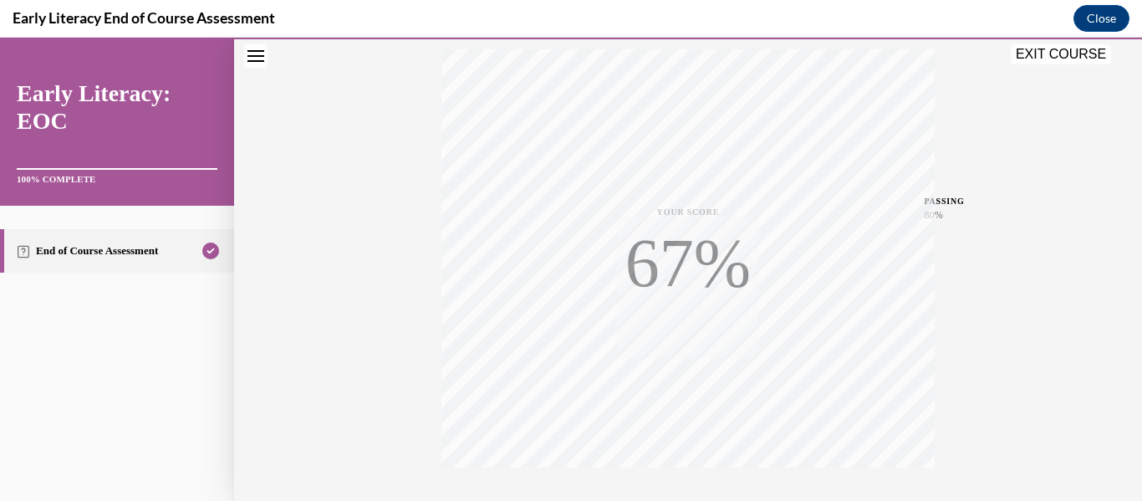
scroll to position [394, 0]
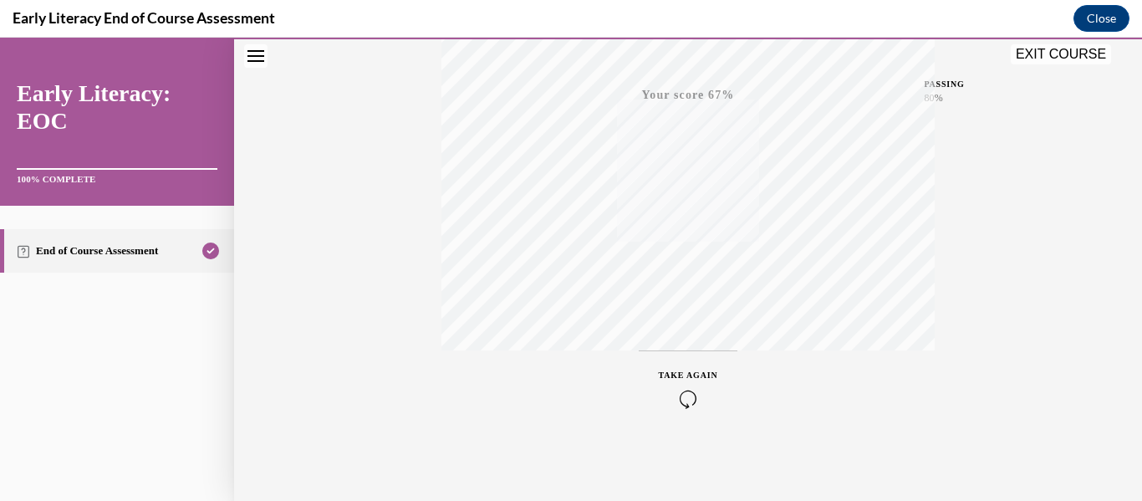
click at [680, 405] on icon "button" at bounding box center [688, 399] width 59 height 18
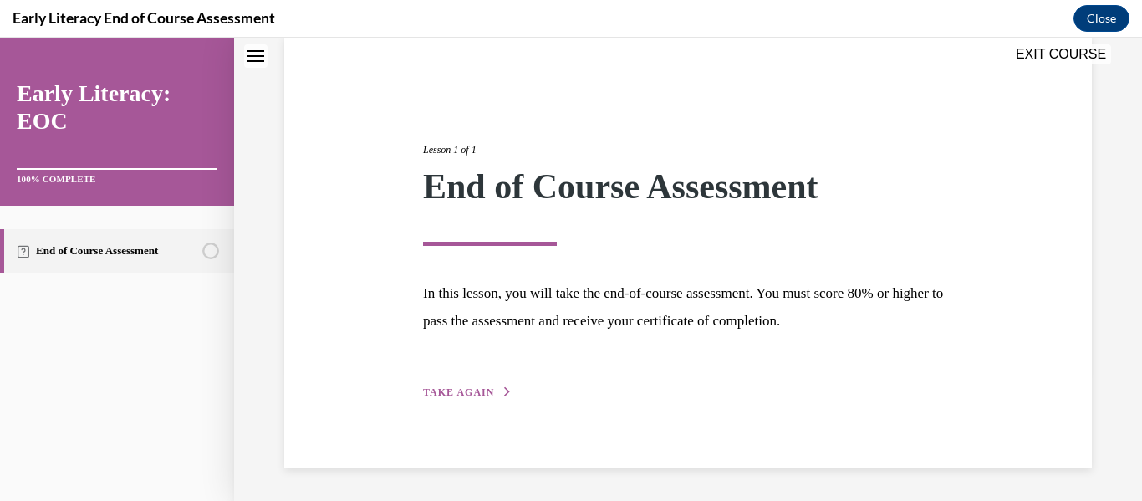
click at [449, 386] on span "TAKE AGAIN" at bounding box center [458, 392] width 71 height 12
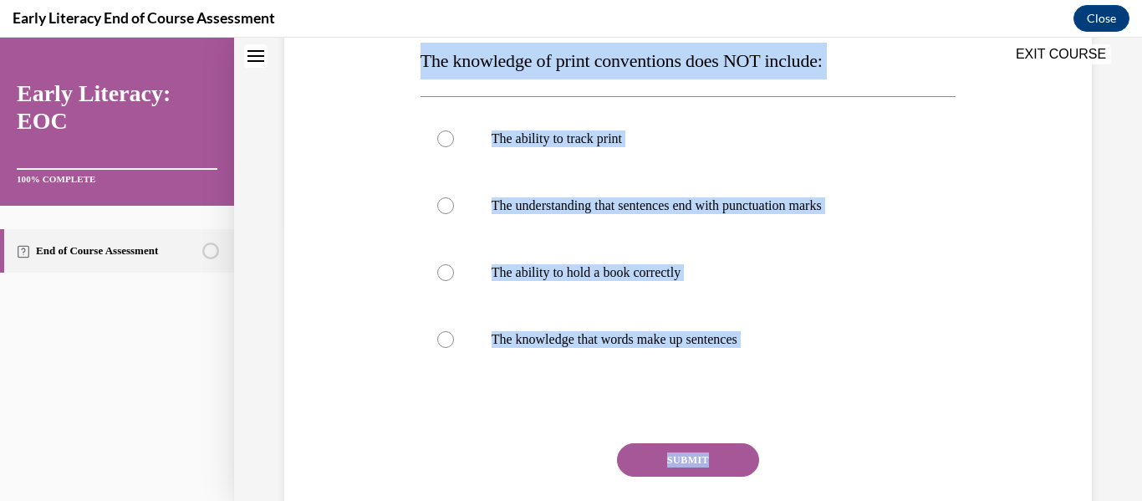
scroll to position [279, 0]
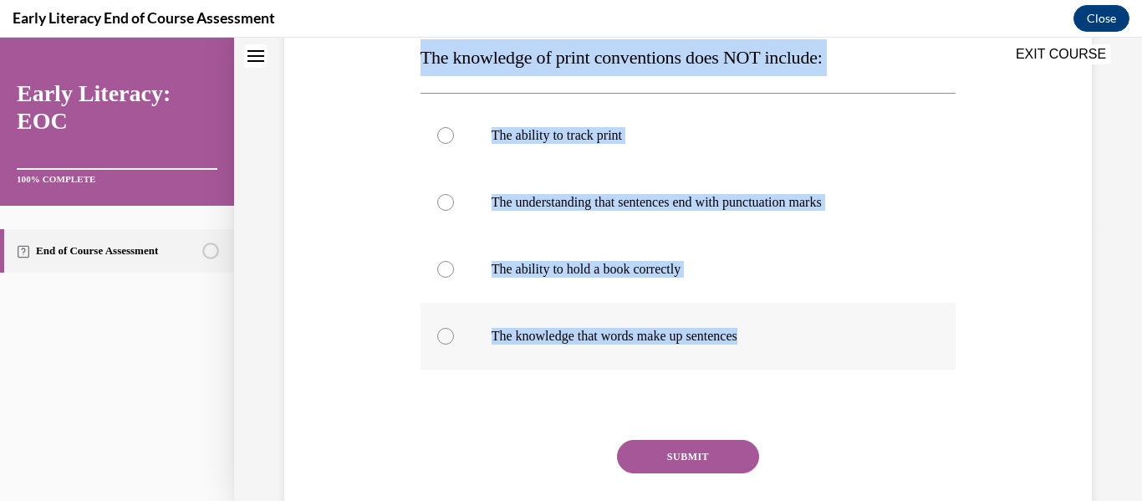
drag, startPoint x: 421, startPoint y: 210, endPoint x: 772, endPoint y: 341, distance: 374.8
click at [772, 341] on div "Question 01/12 The knowledge of print conventions does NOT include: The ability…" at bounding box center [688, 265] width 536 height 624
click at [465, 272] on div at bounding box center [688, 269] width 536 height 67
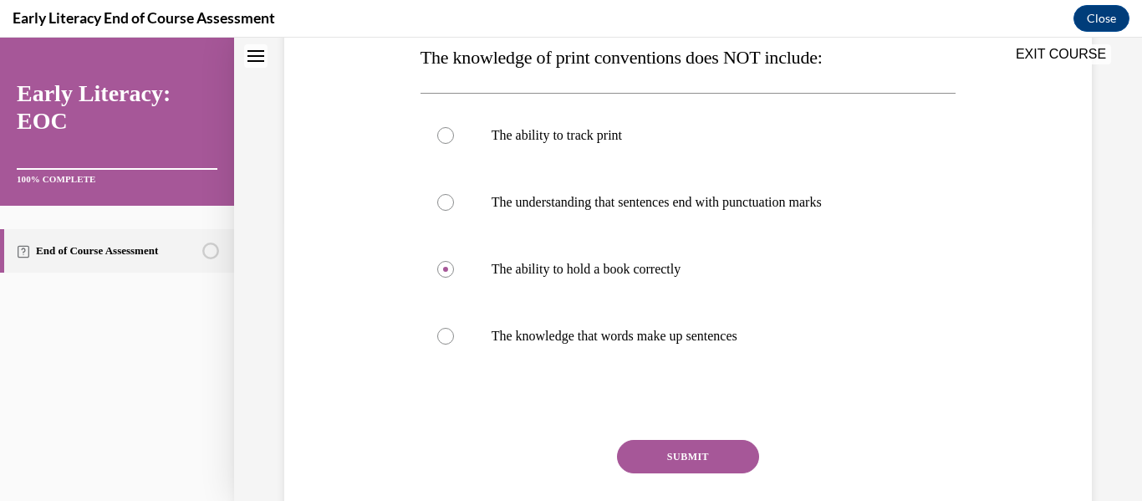
click at [688, 446] on button "SUBMIT" at bounding box center [688, 456] width 142 height 33
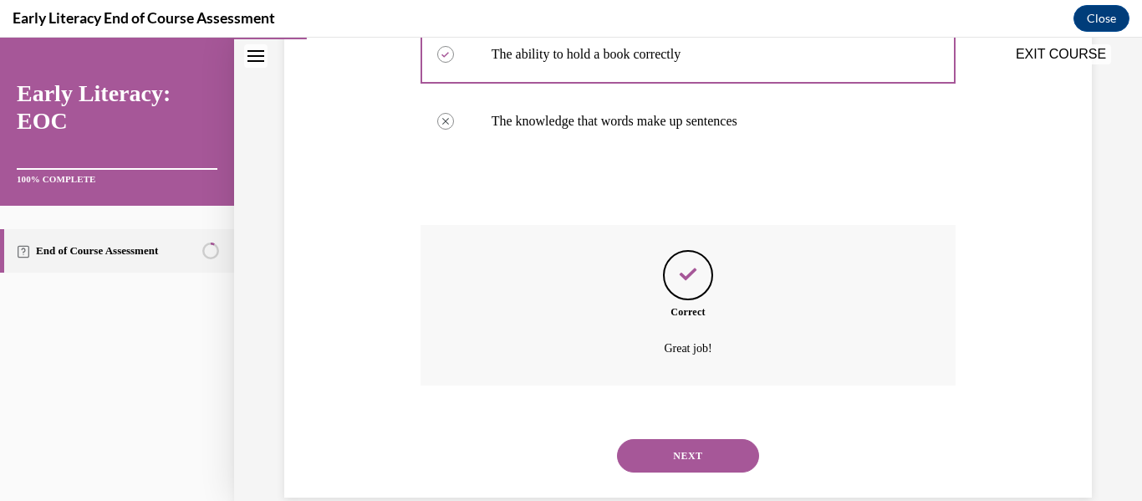
scroll to position [524, 0]
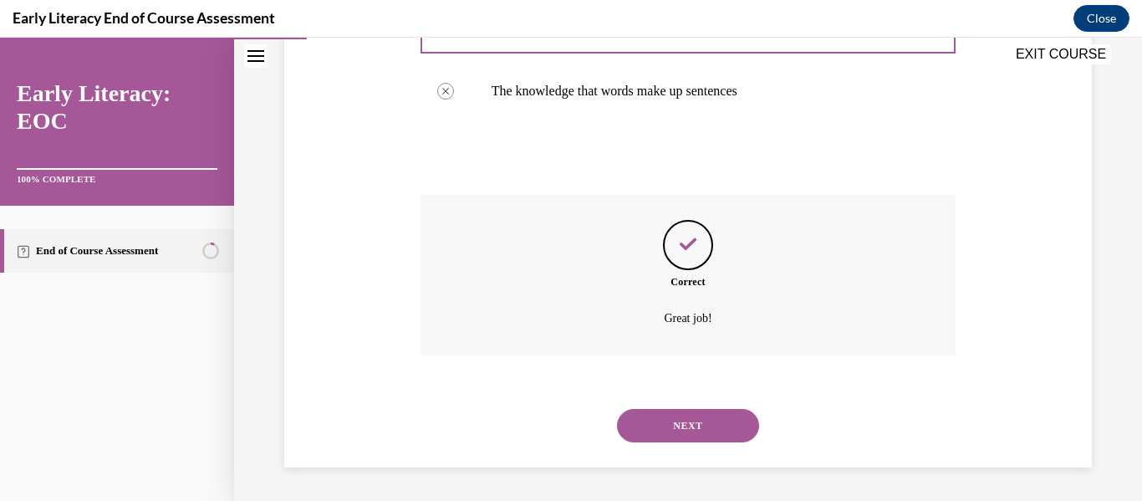
click at [674, 430] on button "NEXT" at bounding box center [688, 425] width 142 height 33
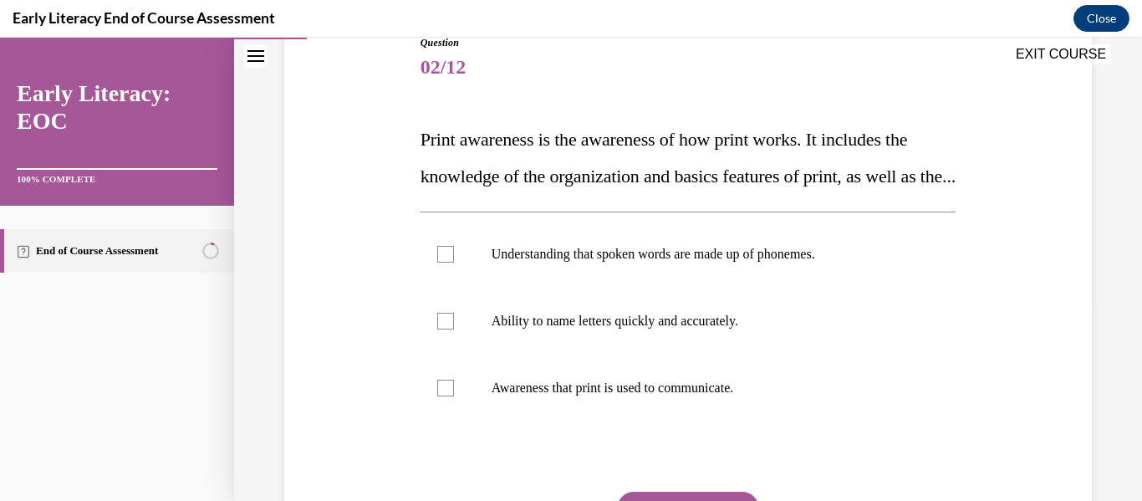
scroll to position [201, 0]
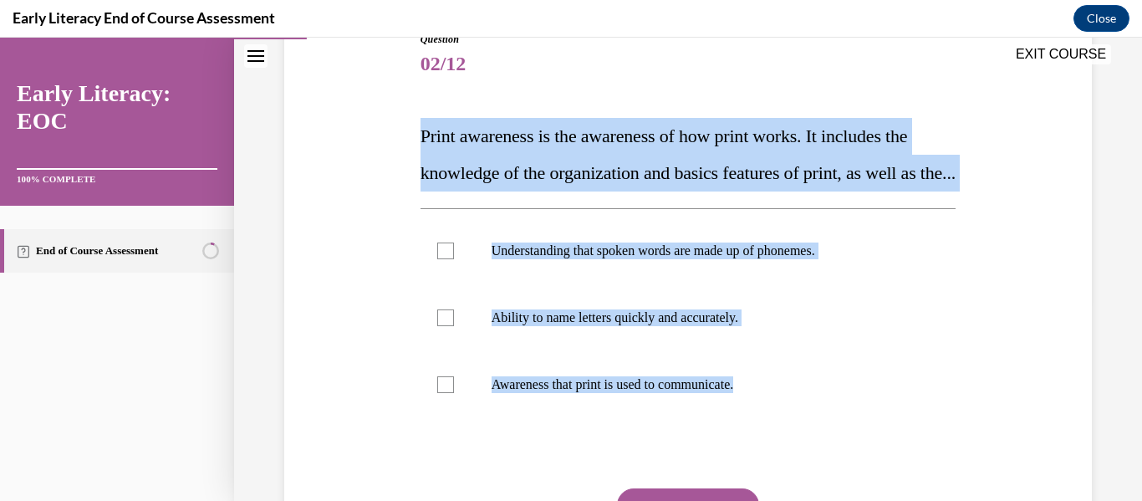
drag, startPoint x: 415, startPoint y: 137, endPoint x: 816, endPoint y: 457, distance: 513.3
click at [816, 457] on div "Question 02/12 Print awareness is the awareness of how print works. It includes…" at bounding box center [688, 304] width 816 height 644
click at [733, 41] on div "EXIT COURSE" at bounding box center [679, 56] width 891 height 37
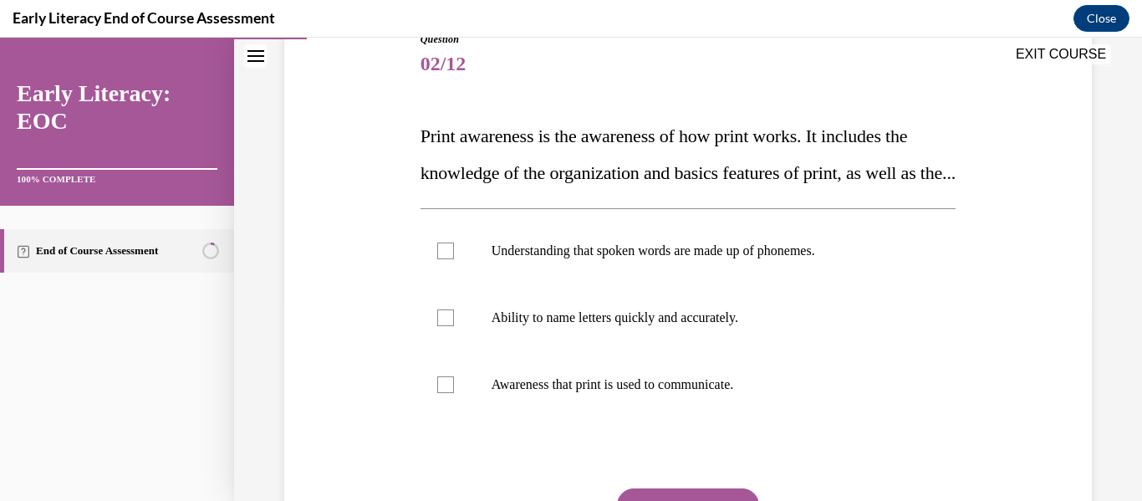
click at [525, 191] on p "Print awareness is the awareness of how print works. It includes the knowledge …" at bounding box center [688, 155] width 536 height 74
click at [430, 127] on span "Print awareness is the awareness of how print works. It includes the knowledge …" at bounding box center [687, 154] width 535 height 58
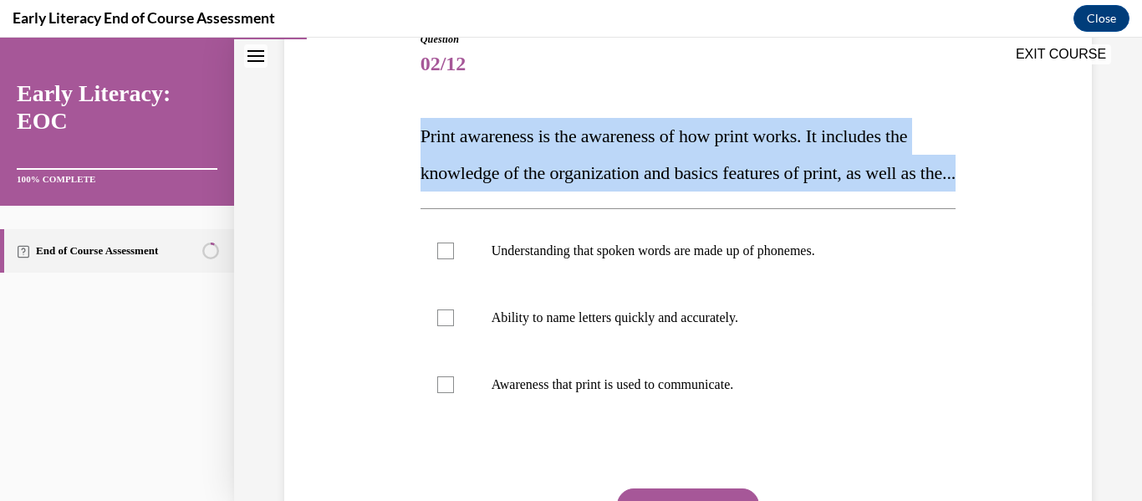
drag, startPoint x: 420, startPoint y: 139, endPoint x: 473, endPoint y: 227, distance: 102.8
click at [473, 191] on p "Print awareness is the awareness of how print works. It includes the knowledge …" at bounding box center [688, 155] width 536 height 74
click at [377, 227] on div "Question 02/12 Print awareness is the awareness of how print works. It includes…" at bounding box center [688, 304] width 816 height 644
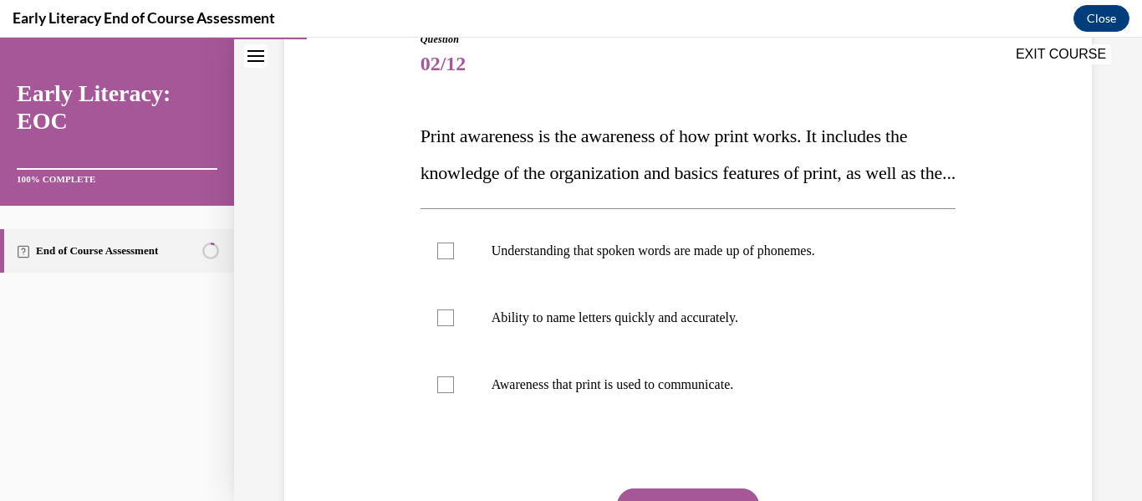
click at [600, 191] on p "Print awareness is the awareness of how print works. It includes the knowledge …" at bounding box center [688, 155] width 536 height 74
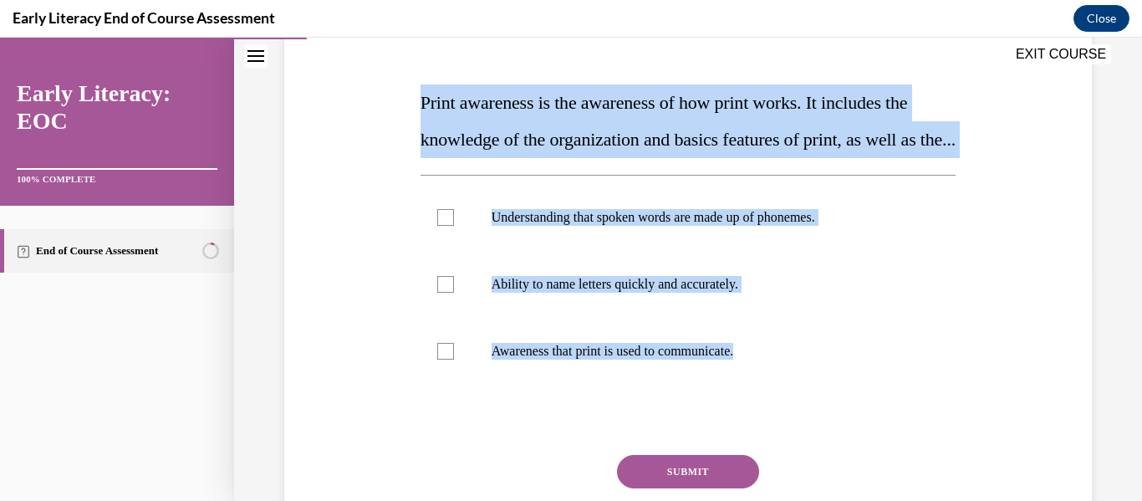
drag, startPoint x: 417, startPoint y: 99, endPoint x: 761, endPoint y: 425, distance: 473.6
click at [761, 425] on div "Question 02/12 Print awareness is the awareness of how print works. It includes…" at bounding box center [688, 282] width 544 height 619
click at [500, 384] on div at bounding box center [688, 351] width 536 height 67
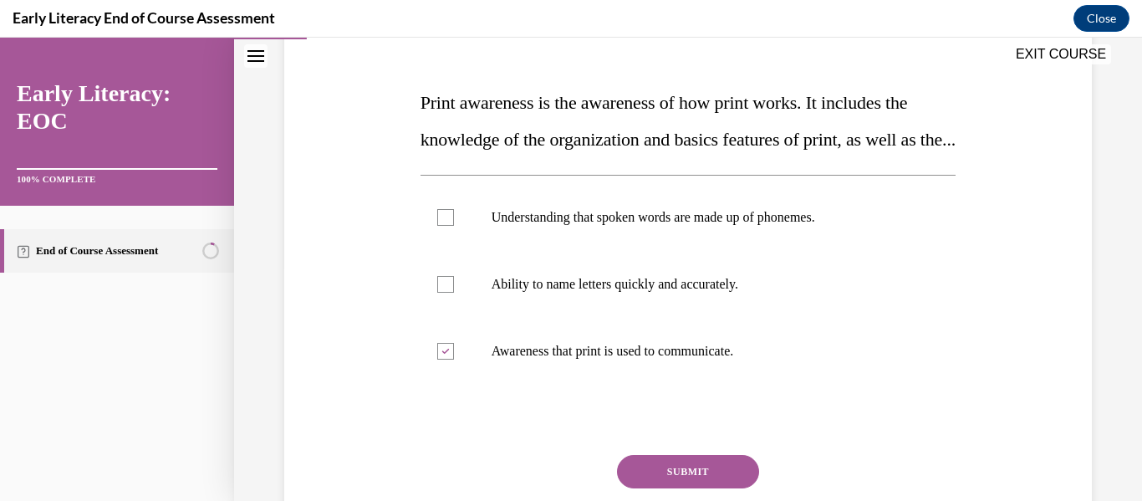
click at [692, 488] on button "SUBMIT" at bounding box center [688, 471] width 142 height 33
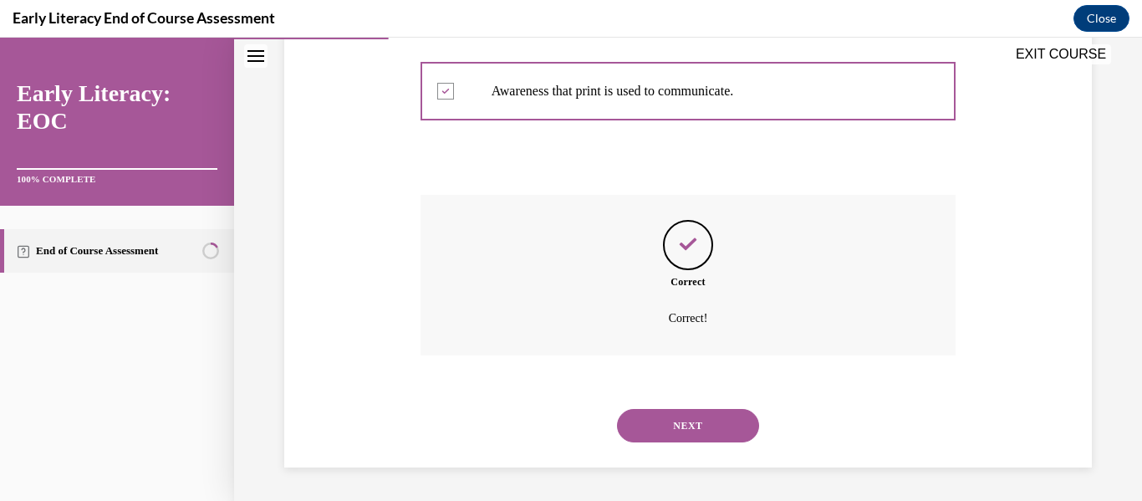
scroll to position [531, 0]
click at [635, 434] on button "NEXT" at bounding box center [688, 425] width 142 height 33
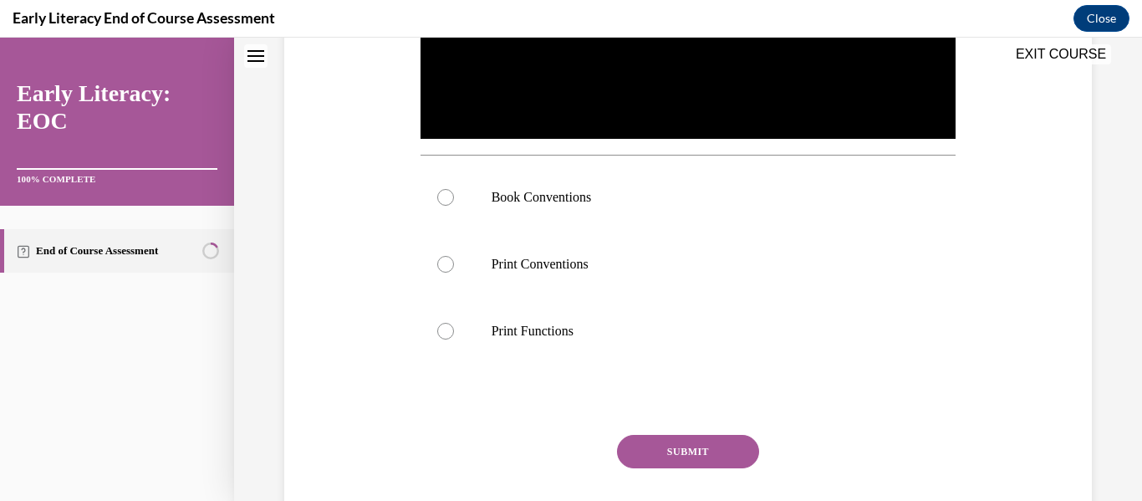
scroll to position [0, 0]
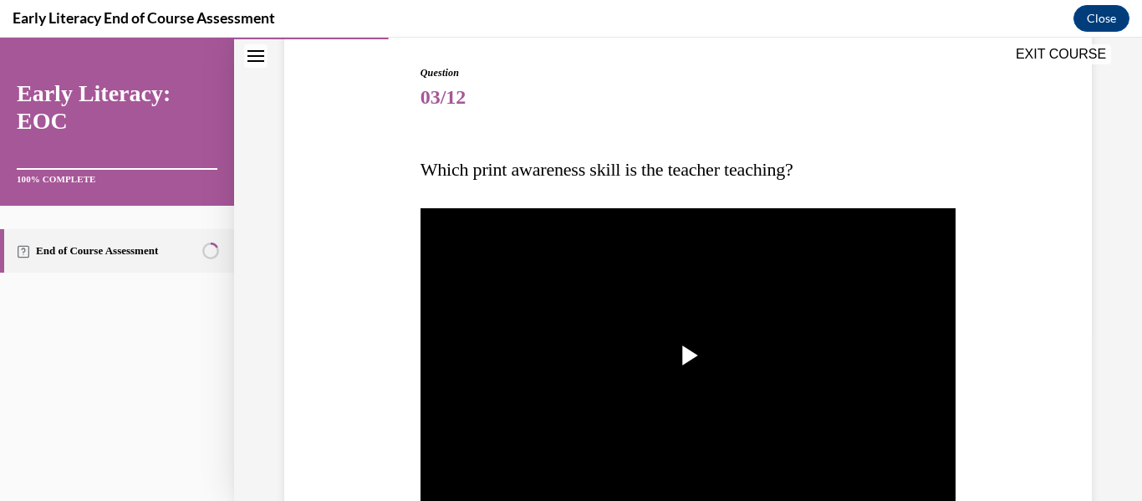
scroll to position [201, 0]
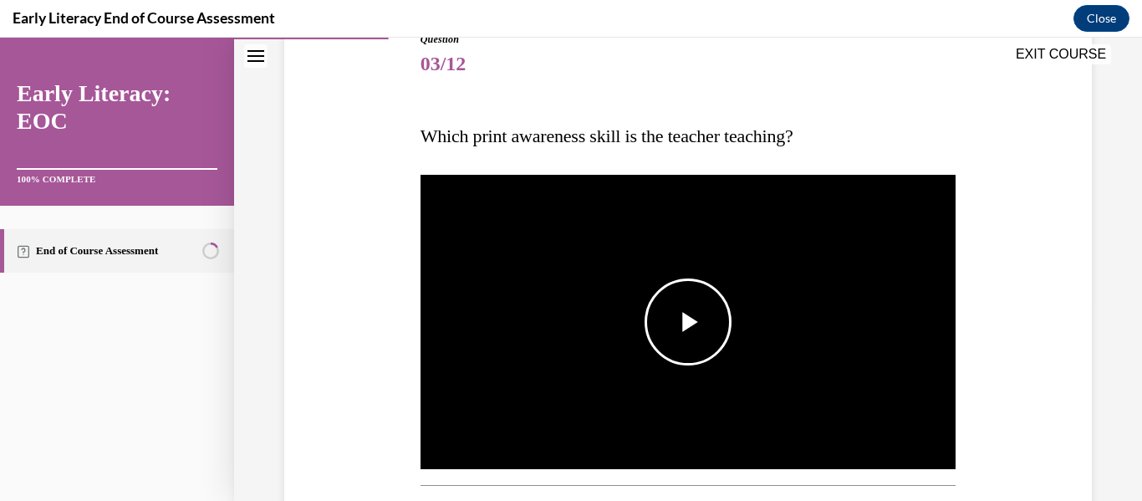
click at [486, 278] on img "Video player" at bounding box center [688, 321] width 536 height 301
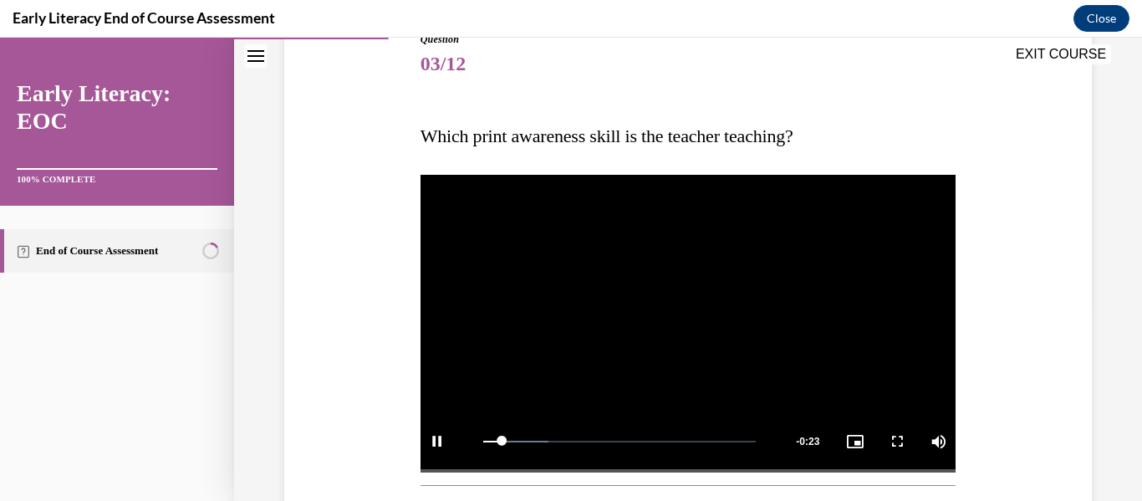
click at [766, 369] on video "Video player" at bounding box center [688, 321] width 536 height 301
click at [1039, 311] on div "Question 03/12 Which print awareness skill is the teacher teaching? Video Playe…" at bounding box center [688, 442] width 816 height 920
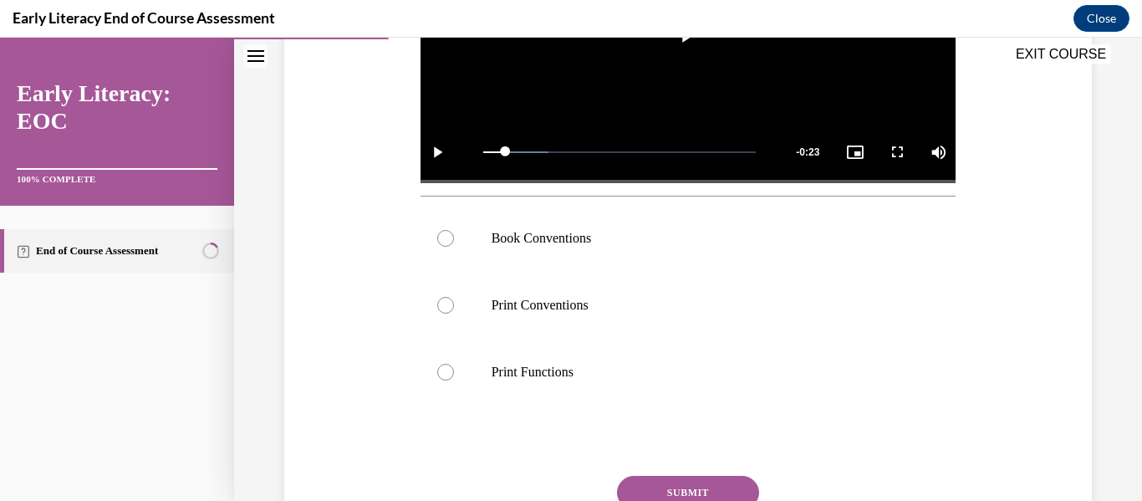
scroll to position [502, 0]
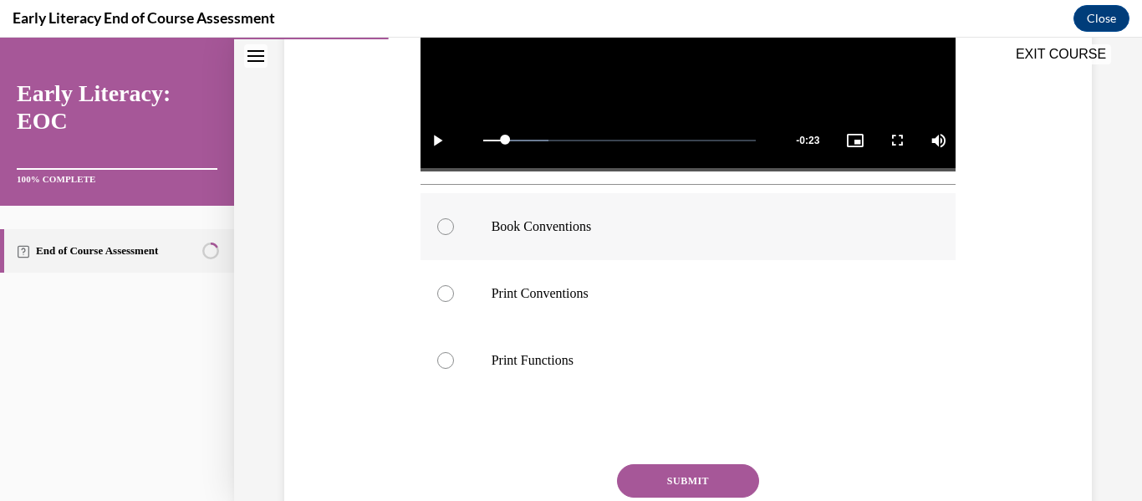
click at [555, 232] on p "Book Conventions" at bounding box center [702, 226] width 423 height 17
click at [637, 486] on button "SUBMIT" at bounding box center [688, 480] width 142 height 33
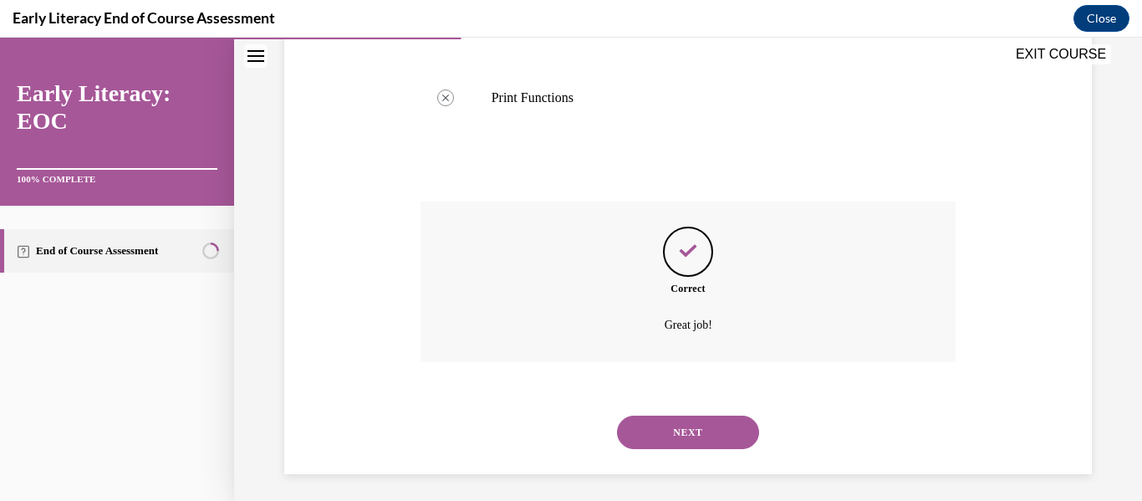
scroll to position [771, 0]
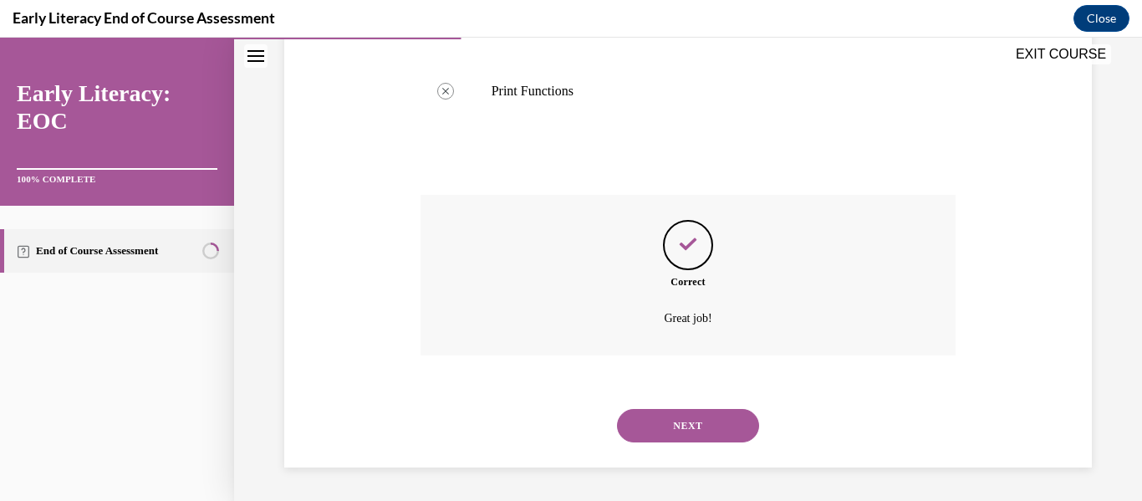
click at [684, 437] on button "NEXT" at bounding box center [688, 425] width 142 height 33
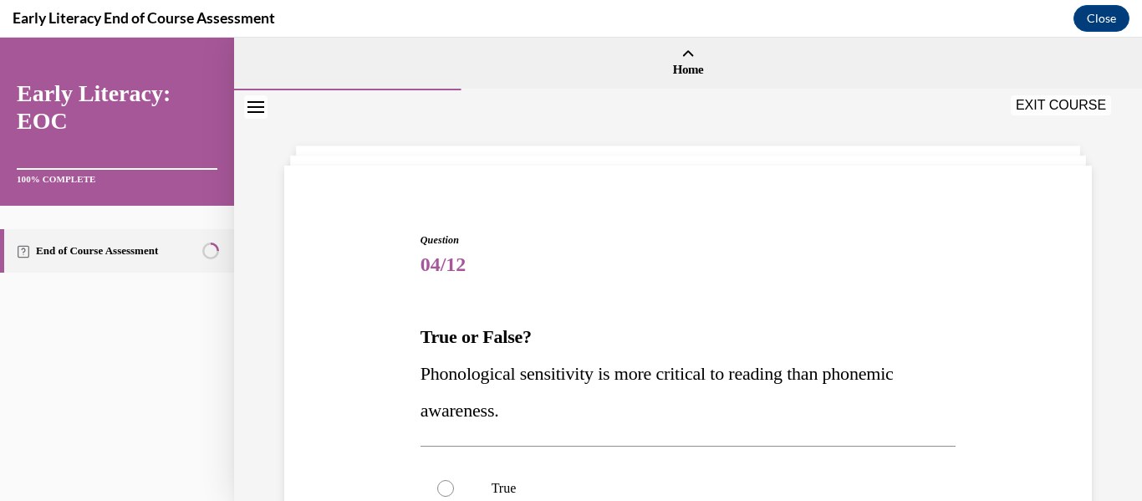
click at [624, 360] on p "Phonological sensitivity is more critical to reading than phonemic awareness." at bounding box center [688, 392] width 536 height 74
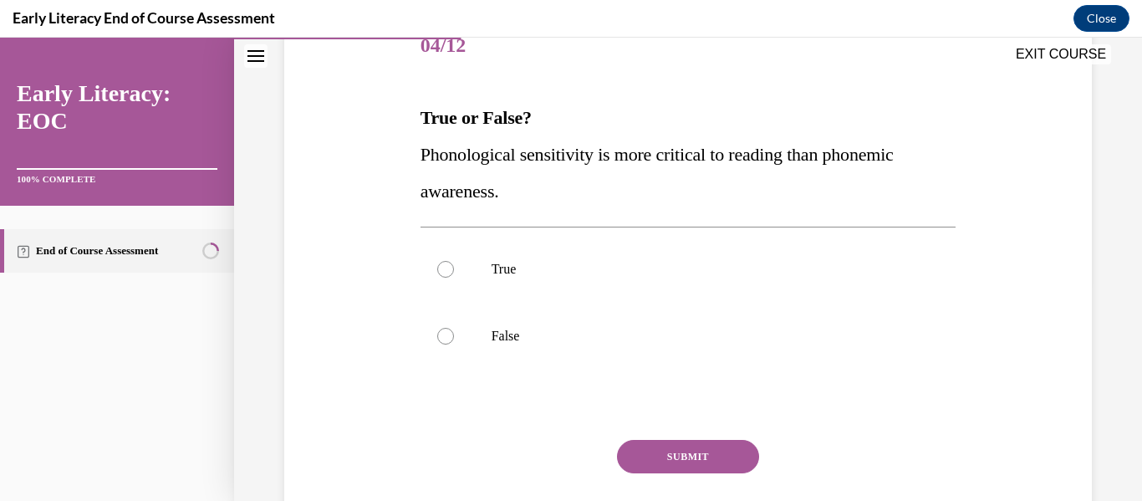
scroll to position [267, 0]
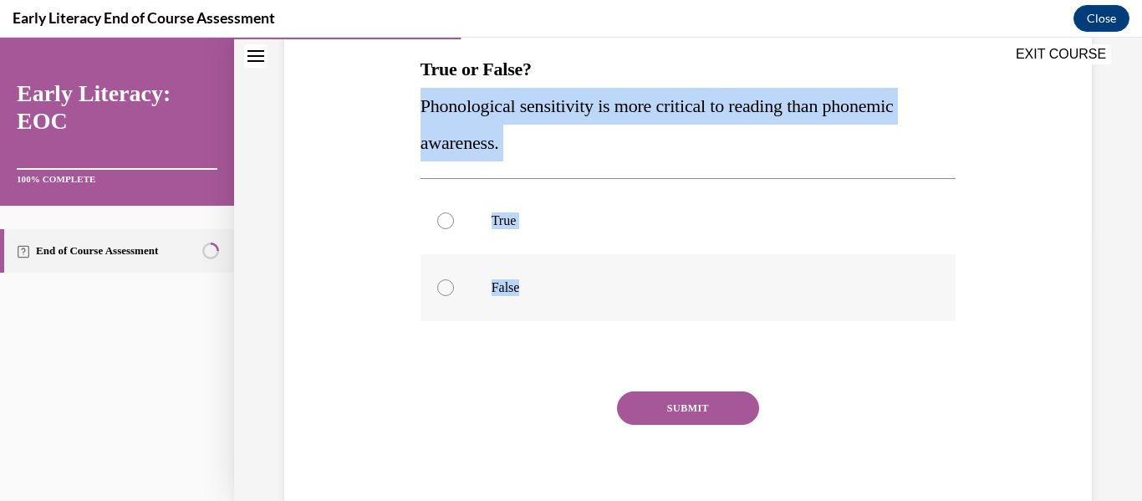
drag, startPoint x: 416, startPoint y: 109, endPoint x: 579, endPoint y: 284, distance: 239.5
click at [579, 284] on div "Question 04/12 True or False? Phonological sensitivity is more critical to read…" at bounding box center [688, 234] width 544 height 588
click at [451, 290] on div at bounding box center [445, 287] width 17 height 17
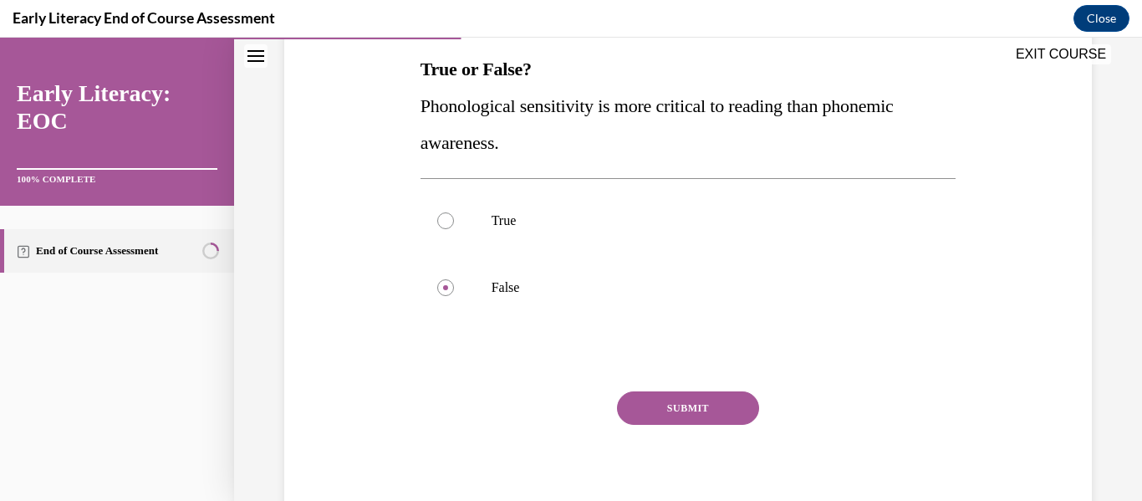
click at [708, 409] on button "SUBMIT" at bounding box center [688, 407] width 142 height 33
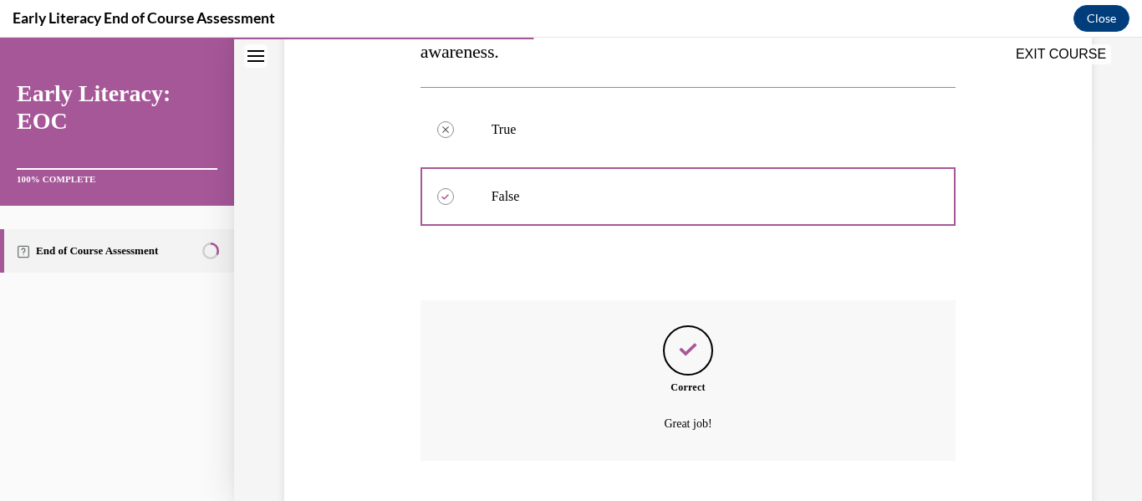
scroll to position [464, 0]
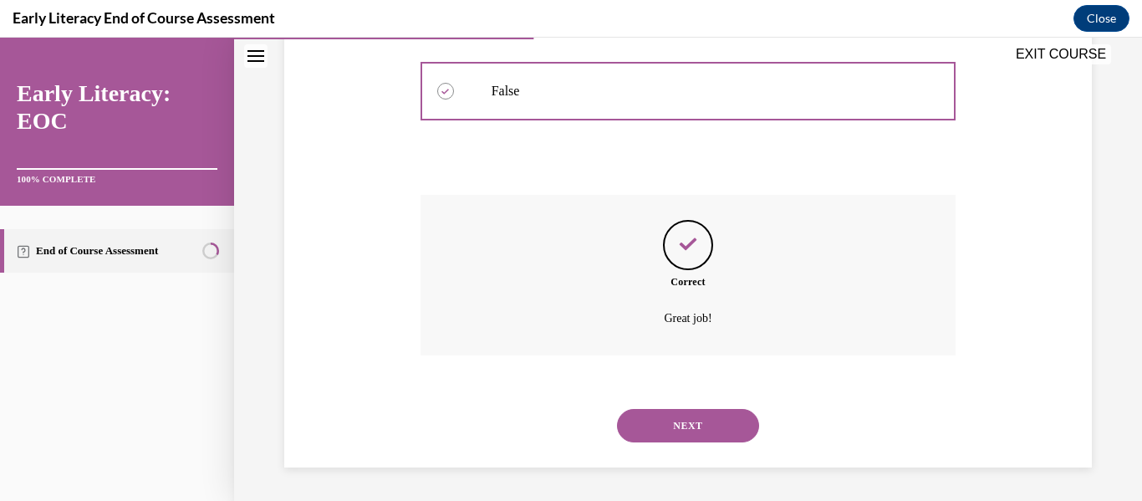
click at [708, 409] on button "NEXT" at bounding box center [688, 425] width 142 height 33
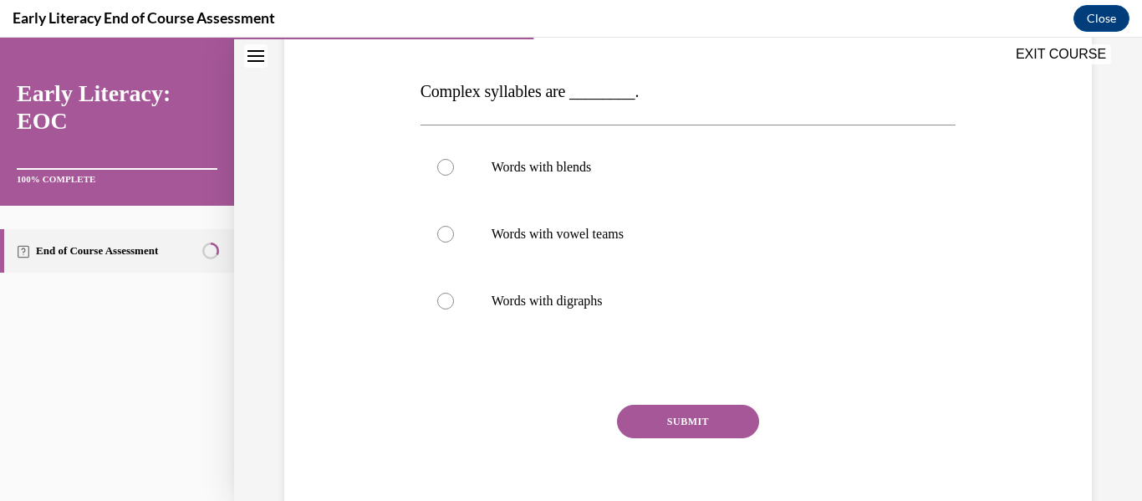
scroll to position [267, 0]
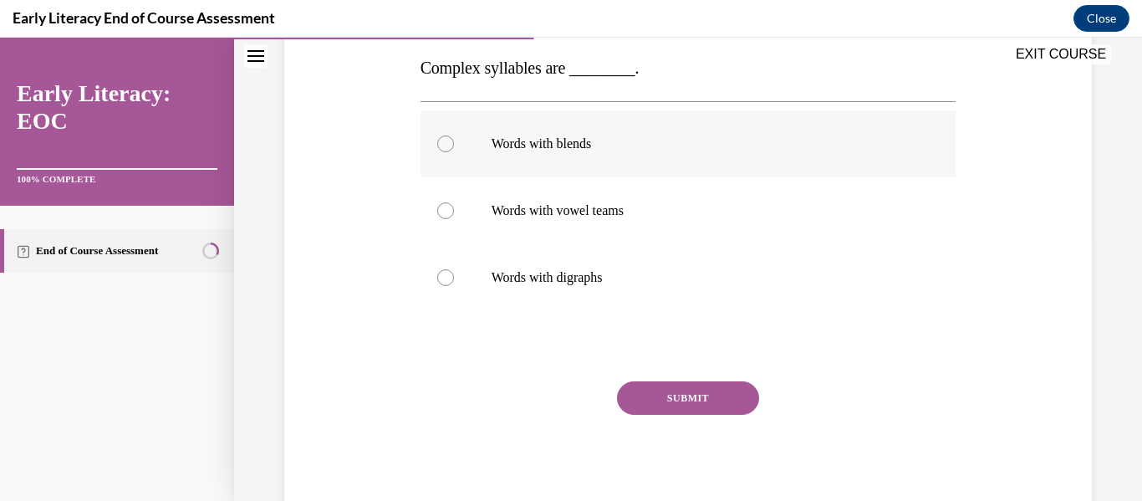
click at [473, 122] on div at bounding box center [688, 143] width 536 height 67
click at [654, 400] on button "SUBMIT" at bounding box center [688, 397] width 142 height 33
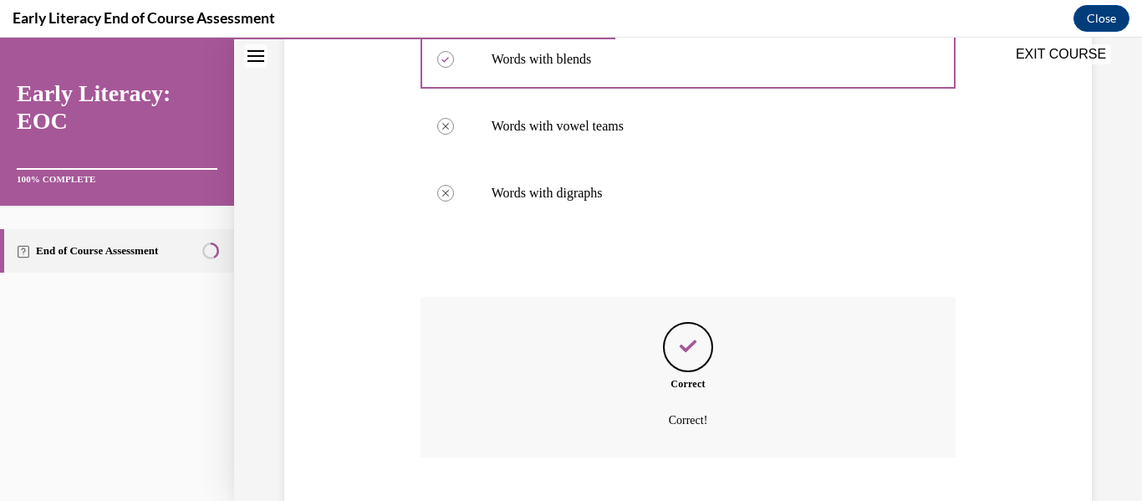
scroll to position [454, 0]
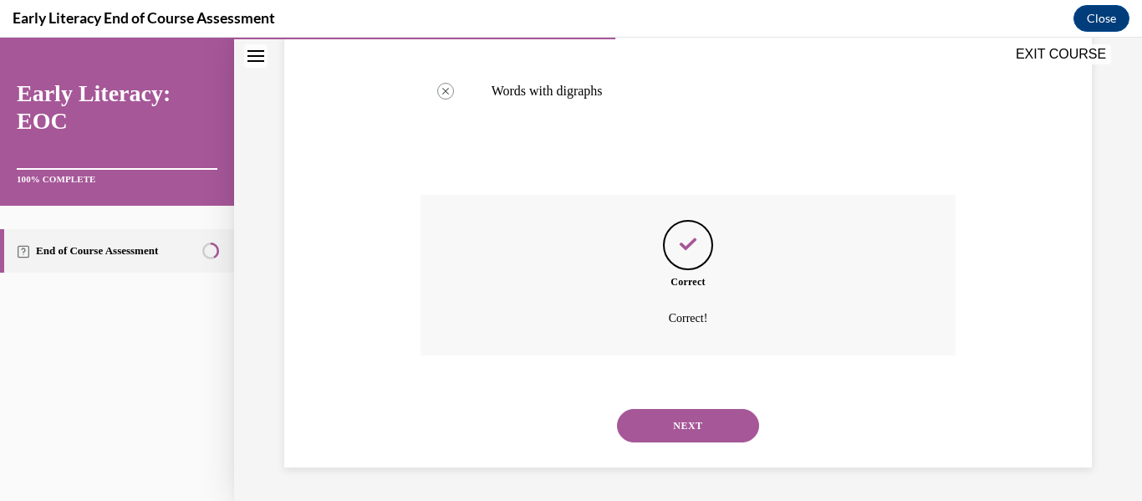
click at [687, 440] on button "NEXT" at bounding box center [688, 425] width 142 height 33
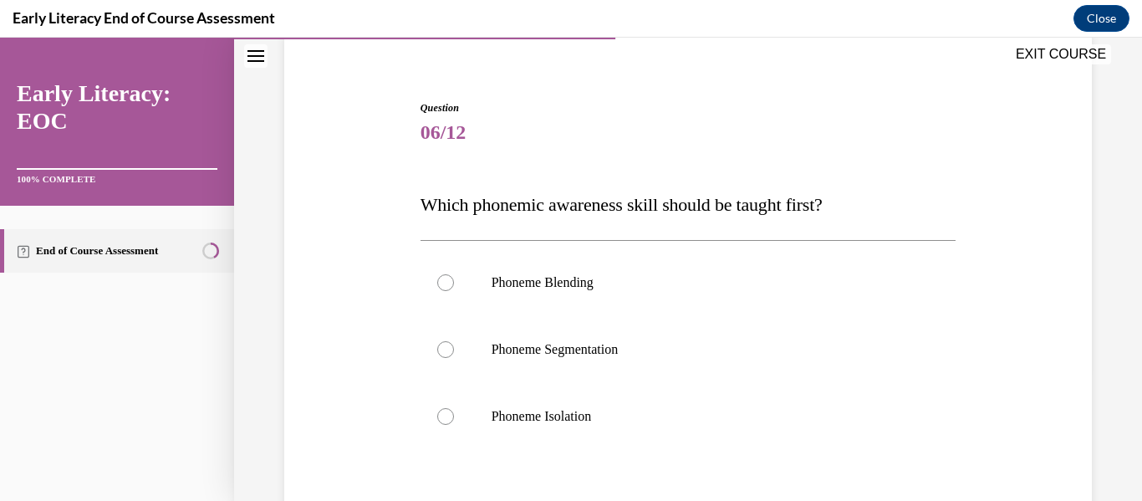
scroll to position [134, 0]
click at [496, 419] on p "Phoneme Isolation" at bounding box center [702, 414] width 423 height 17
click at [481, 430] on div at bounding box center [688, 414] width 536 height 67
click at [368, 446] on div "Question 06/12 Which phonemic awareness skill should be taught first? Phoneme B…" at bounding box center [688, 351] width 816 height 607
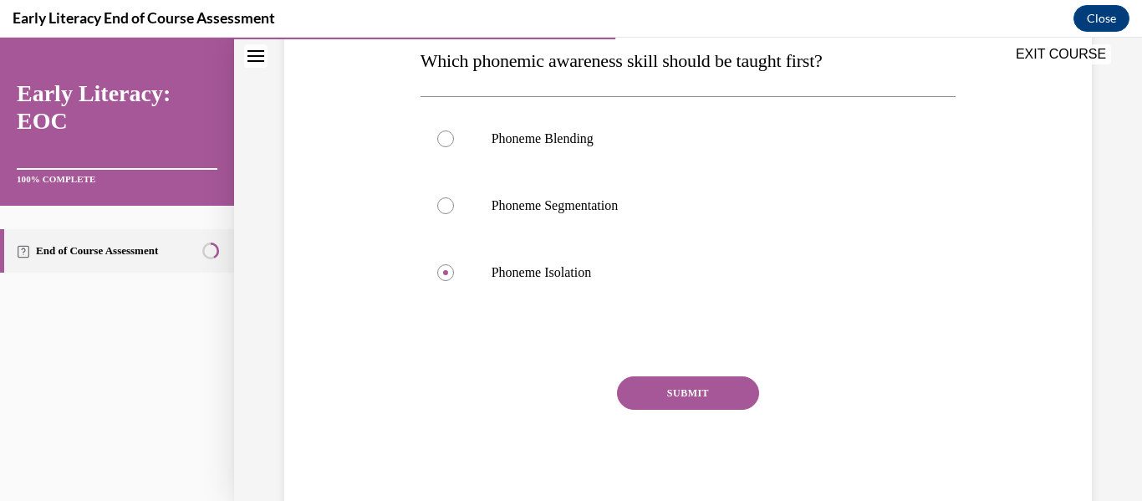
scroll to position [301, 0]
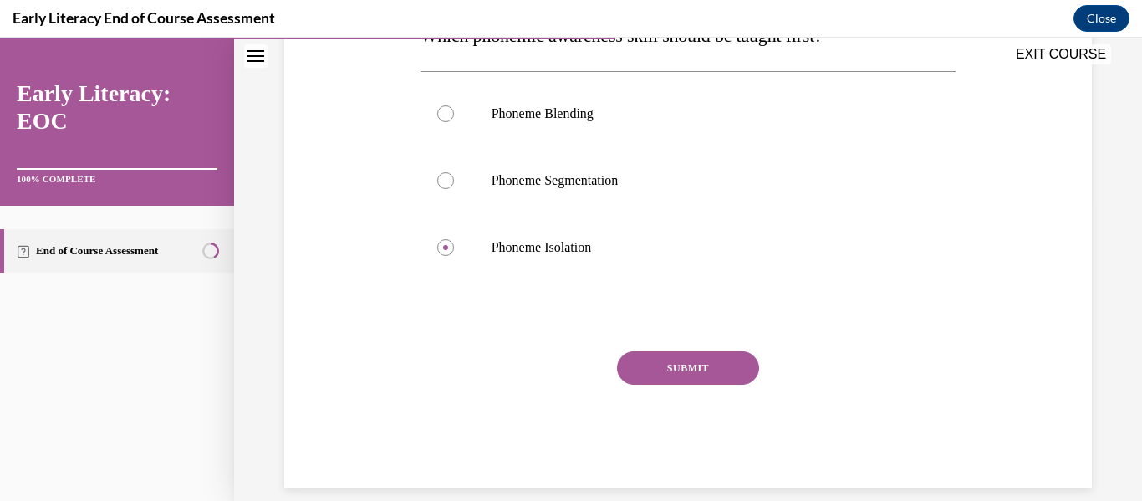
click at [743, 369] on button "SUBMIT" at bounding box center [688, 367] width 142 height 33
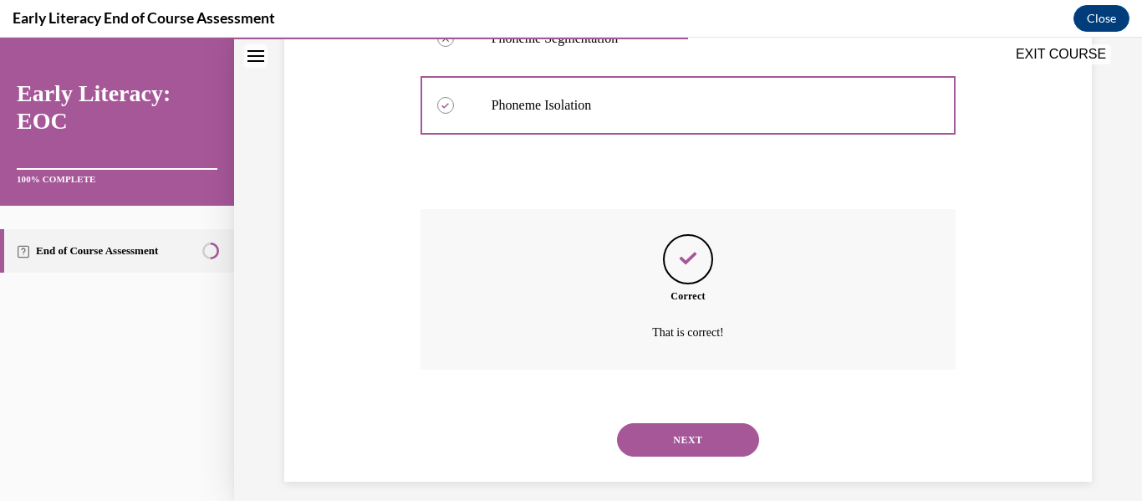
scroll to position [457, 0]
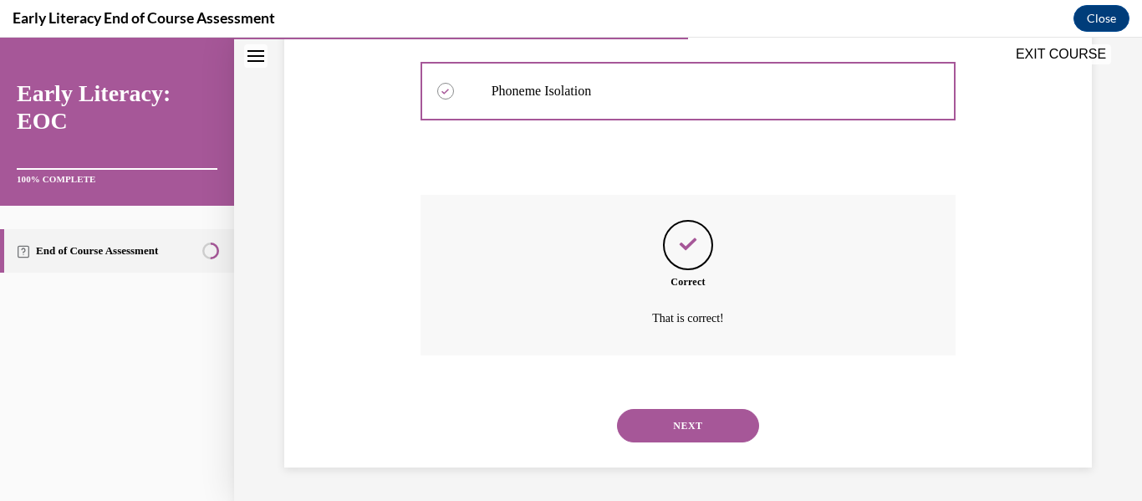
click at [652, 427] on button "NEXT" at bounding box center [688, 425] width 142 height 33
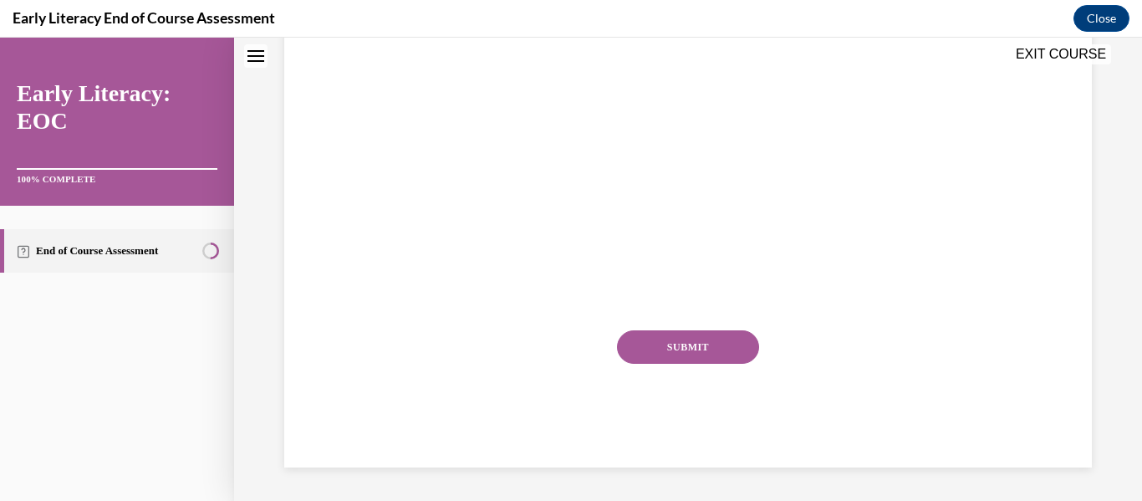
scroll to position [0, 0]
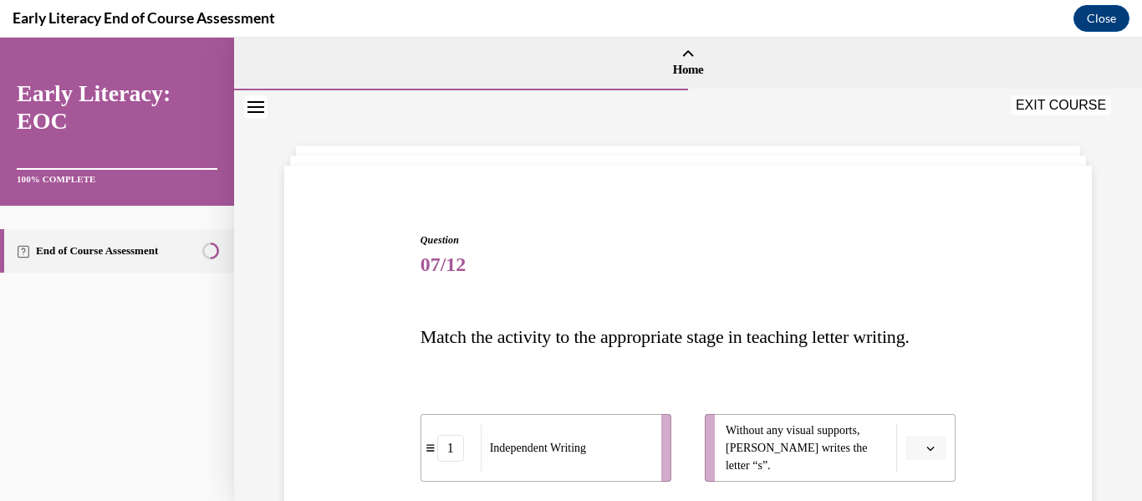
click at [420, 318] on p "Match the activity to the appropriate stage in teaching letter writing." at bounding box center [688, 336] width 536 height 37
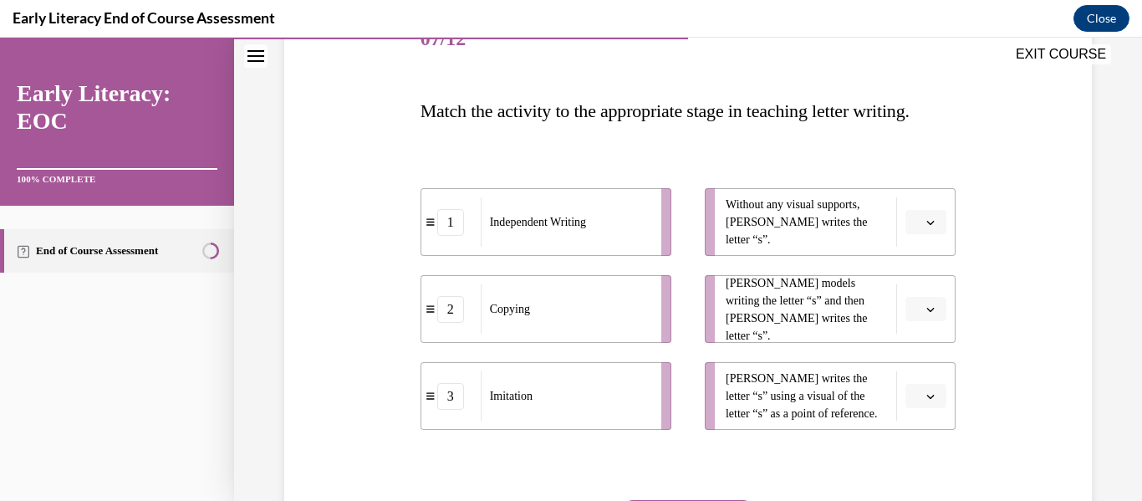
scroll to position [234, 0]
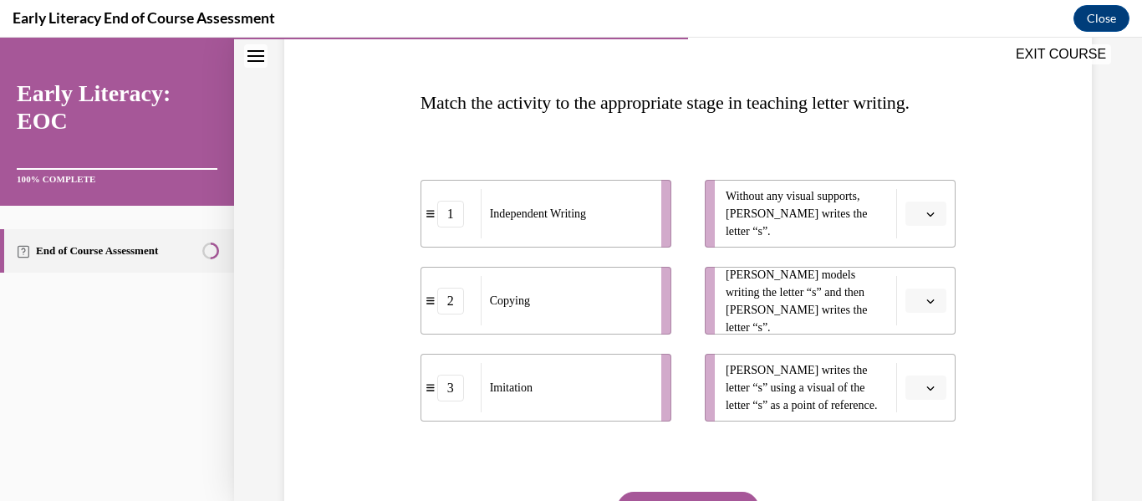
click at [919, 220] on span "Please select an option" at bounding box center [918, 214] width 6 height 17
click at [914, 291] on div "1" at bounding box center [924, 283] width 42 height 33
click at [931, 384] on icon "button" at bounding box center [930, 388] width 8 height 8
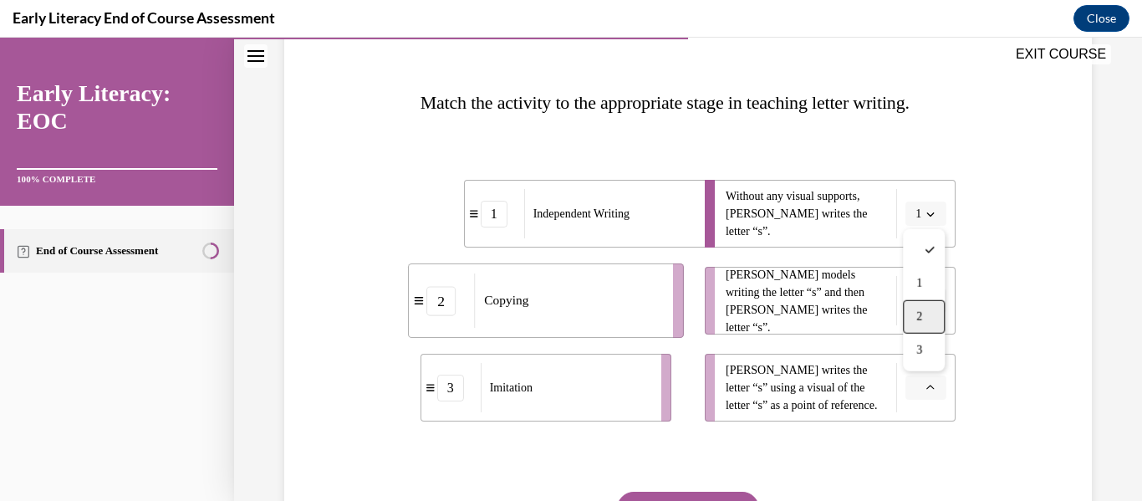
click at [911, 321] on div "2" at bounding box center [924, 316] width 42 height 33
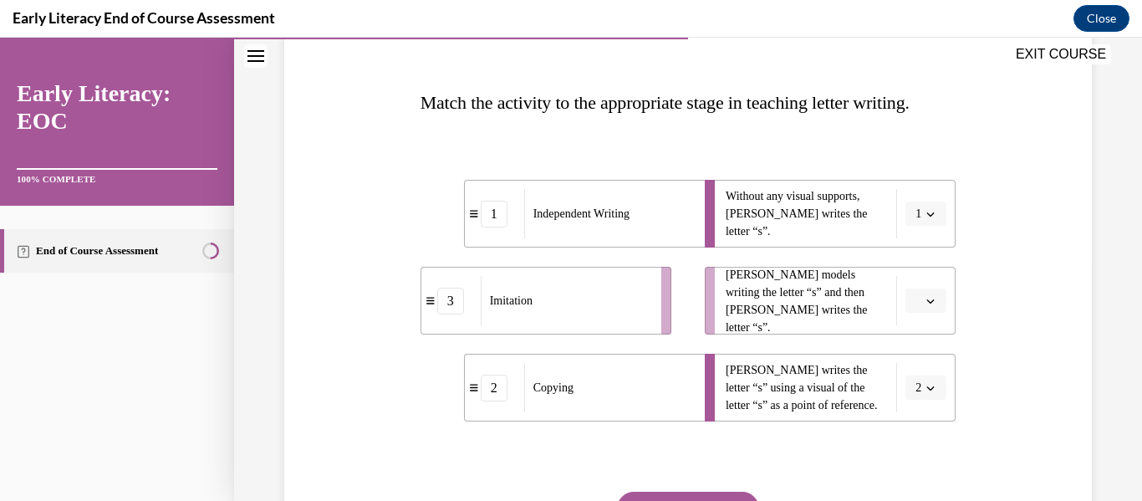
click at [924, 308] on button "button" at bounding box center [925, 300] width 41 height 25
click at [918, 431] on span "3" at bounding box center [919, 437] width 6 height 13
click at [800, 462] on div at bounding box center [688, 456] width 536 height 20
click at [731, 497] on button "SUBMIT" at bounding box center [688, 507] width 142 height 33
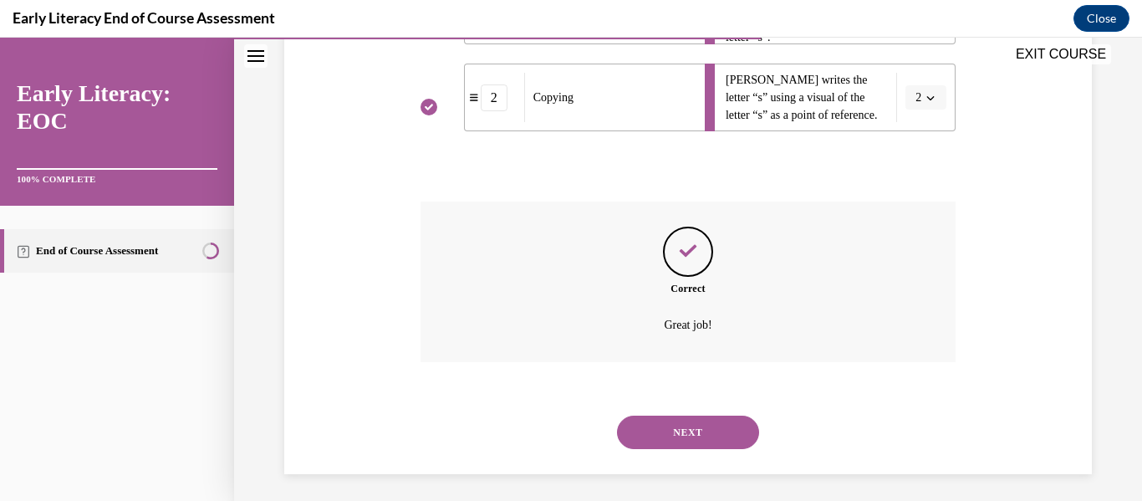
scroll to position [531, 0]
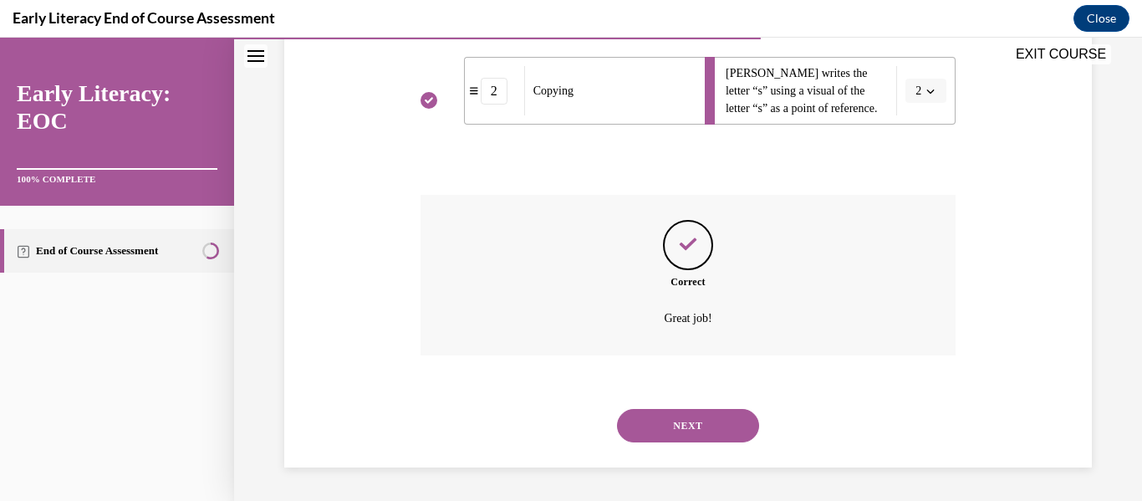
click at [682, 423] on button "NEXT" at bounding box center [688, 425] width 142 height 33
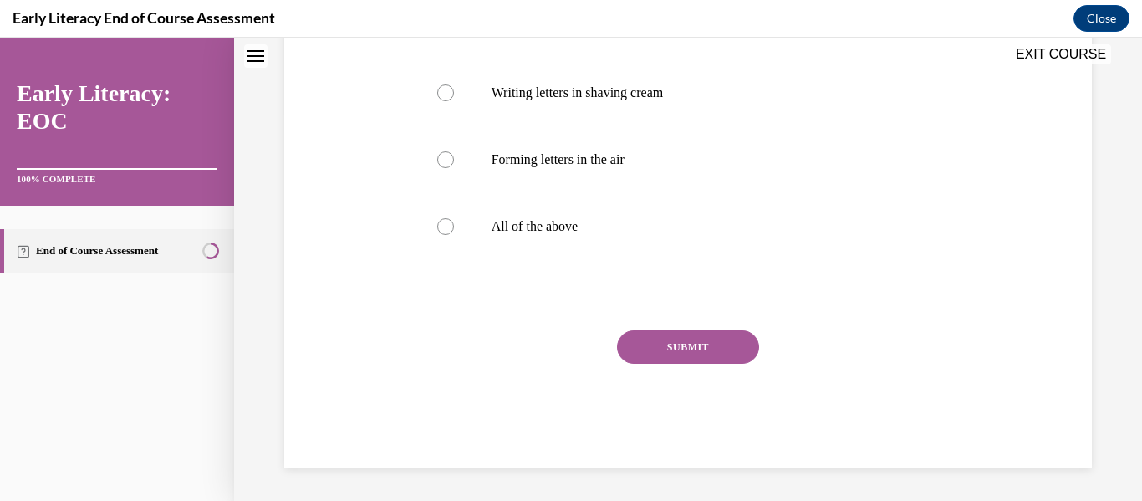
scroll to position [0, 0]
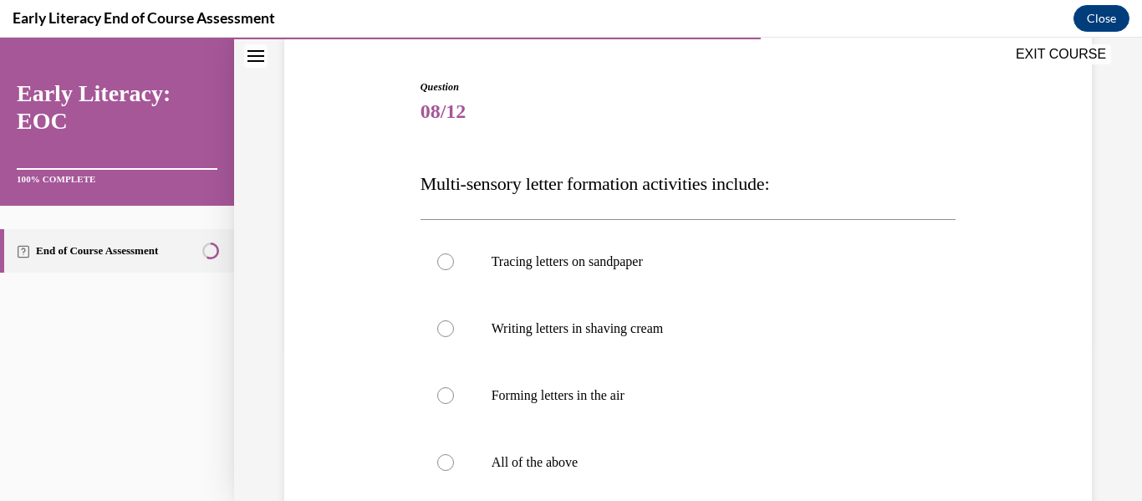
scroll to position [201, 0]
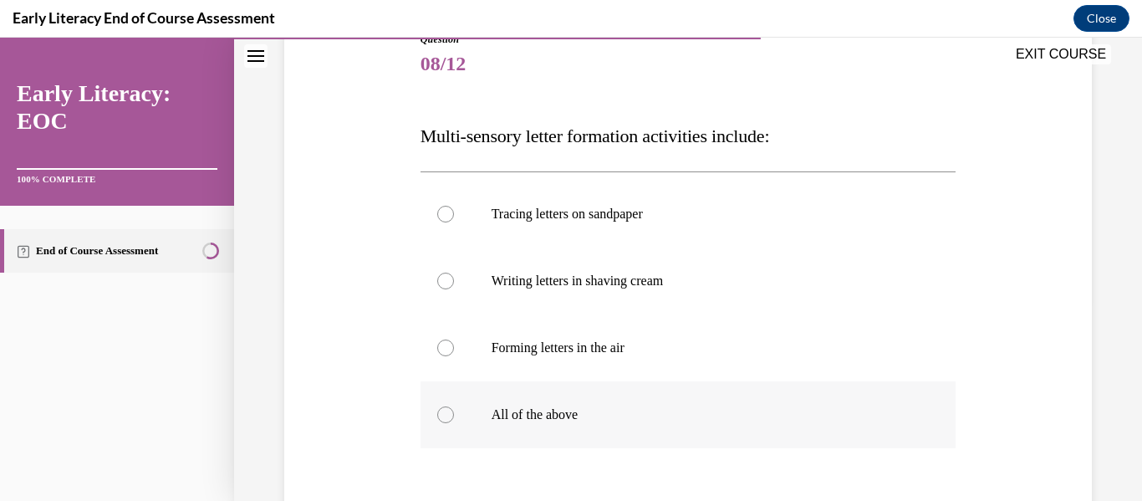
click at [548, 415] on p "All of the above" at bounding box center [702, 414] width 423 height 17
click at [319, 461] on div "Question 08/12 Multi-sensory letter formation activities include: Tracing lette…" at bounding box center [688, 319] width 816 height 674
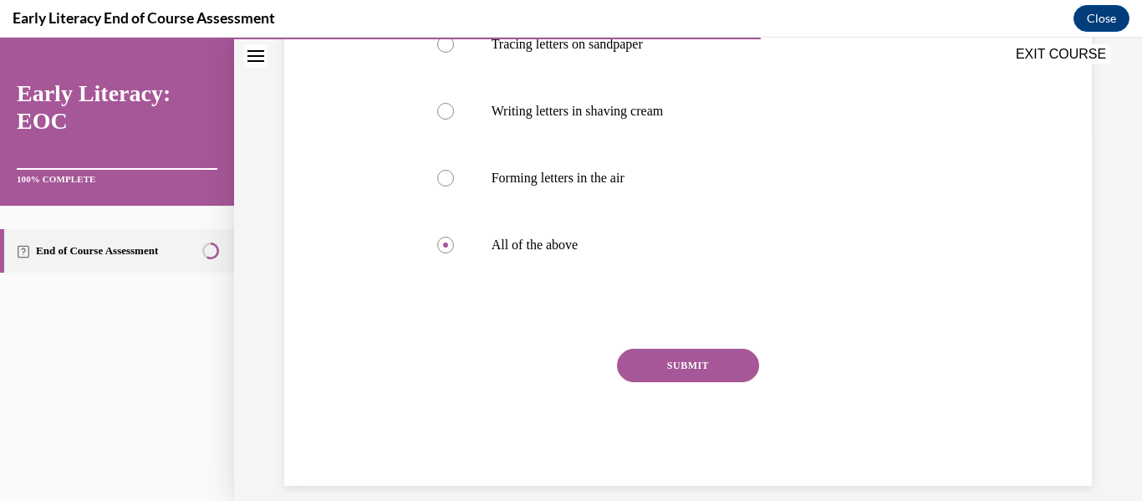
scroll to position [389, 0]
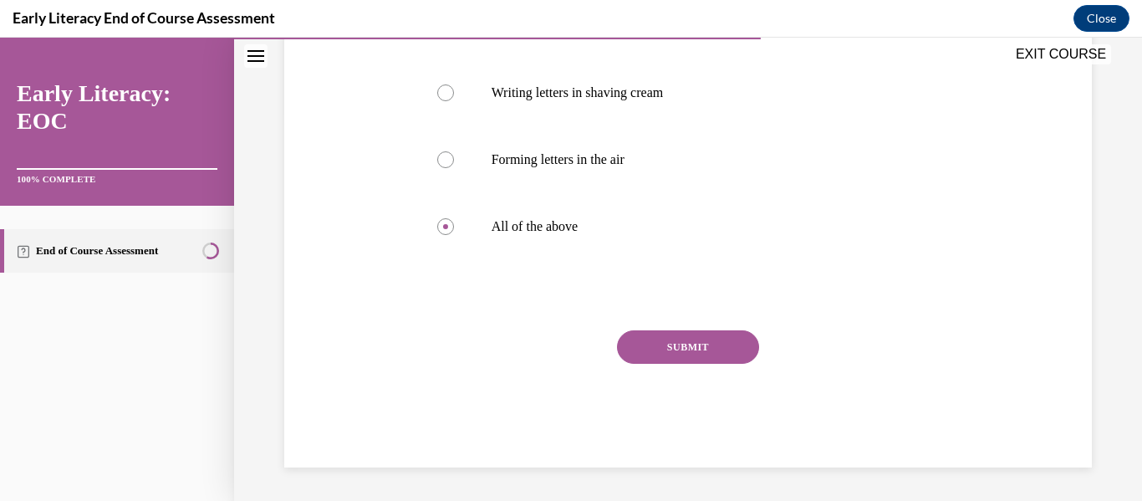
click at [648, 352] on button "SUBMIT" at bounding box center [688, 346] width 142 height 33
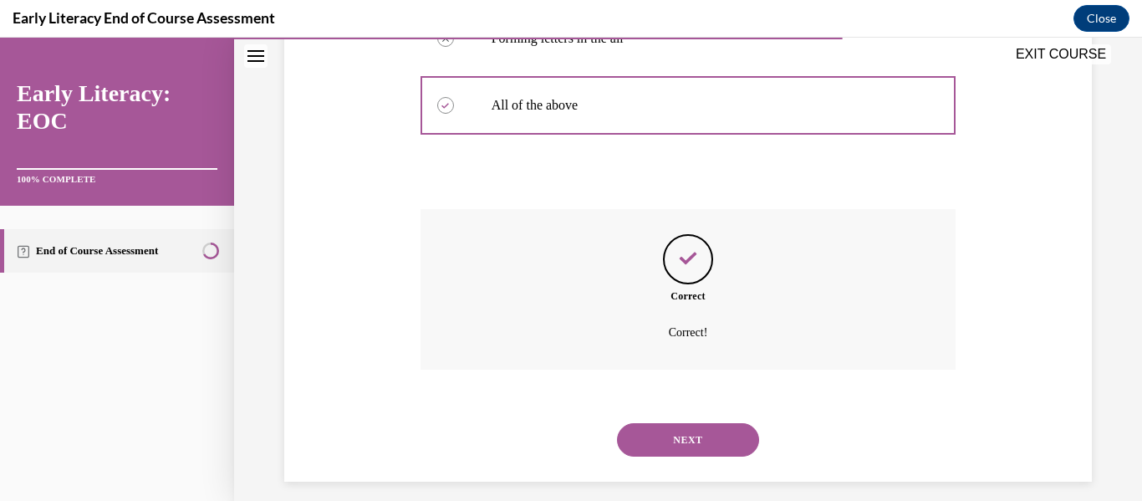
scroll to position [524, 0]
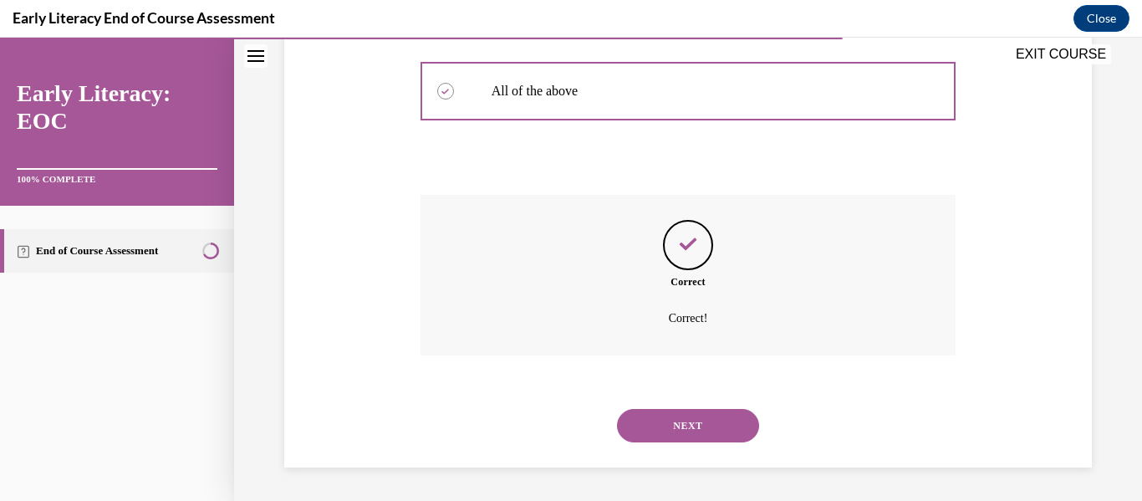
click at [655, 428] on button "NEXT" at bounding box center [688, 425] width 142 height 33
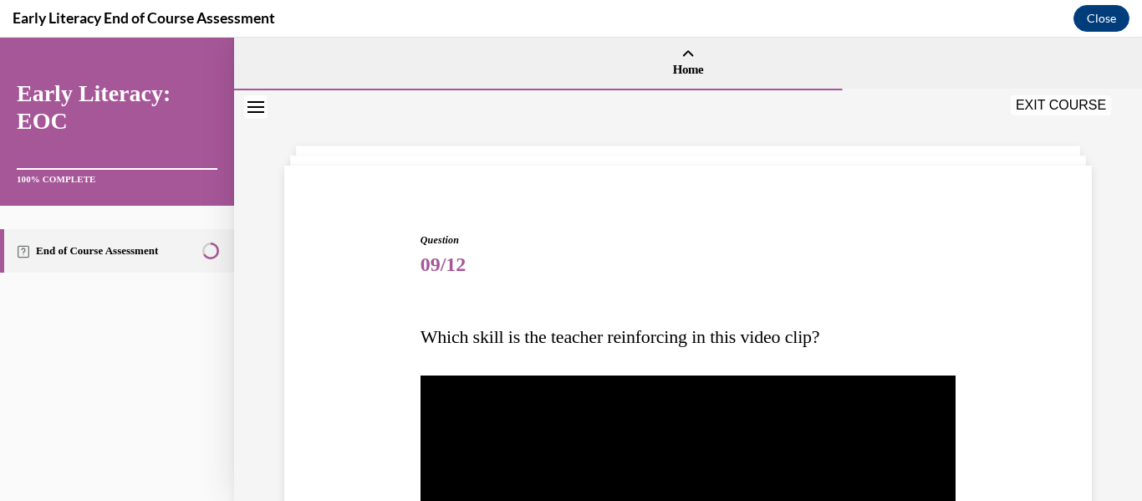
click at [546, 259] on span "09/12" at bounding box center [688, 263] width 536 height 33
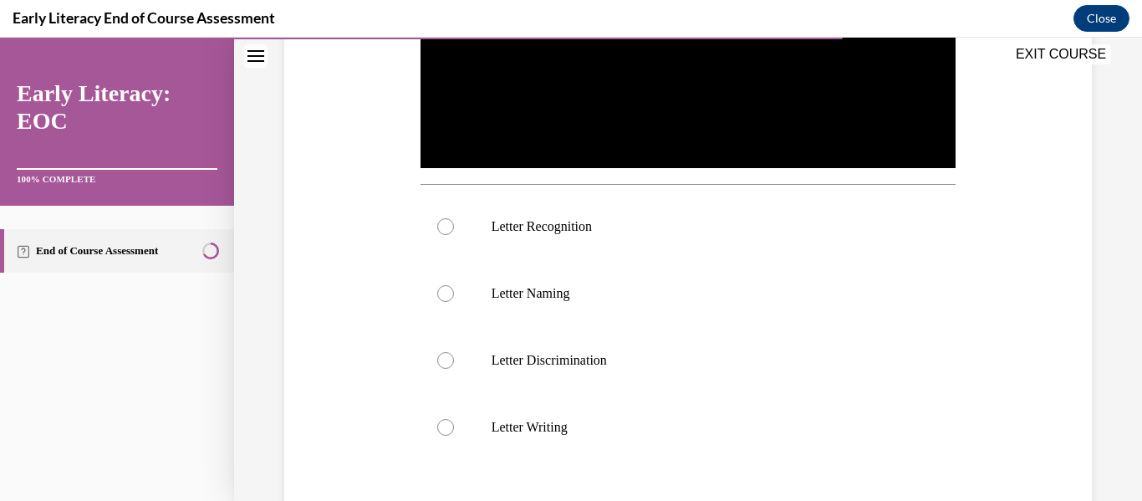
scroll to position [535, 0]
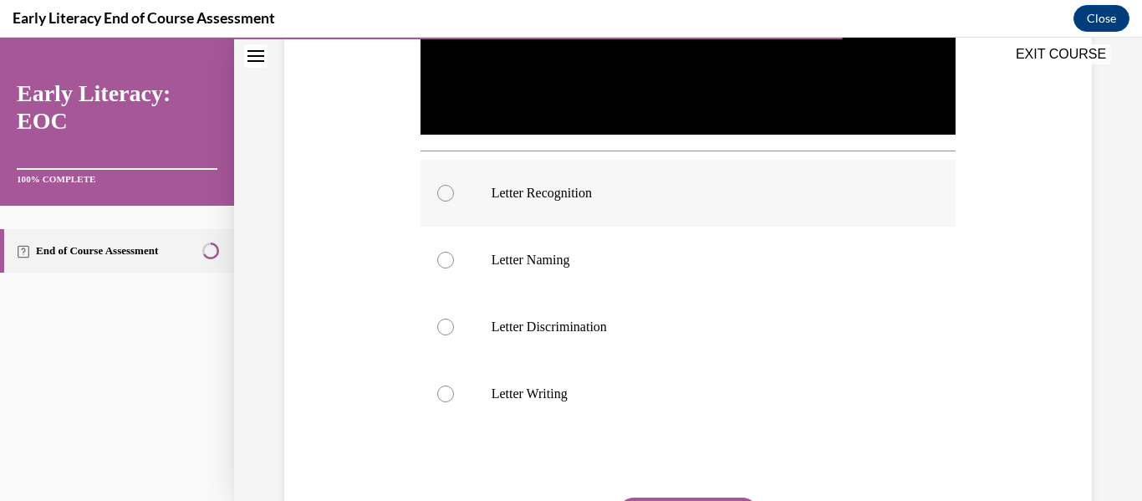
click at [574, 185] on p "Letter Recognition" at bounding box center [702, 193] width 423 height 17
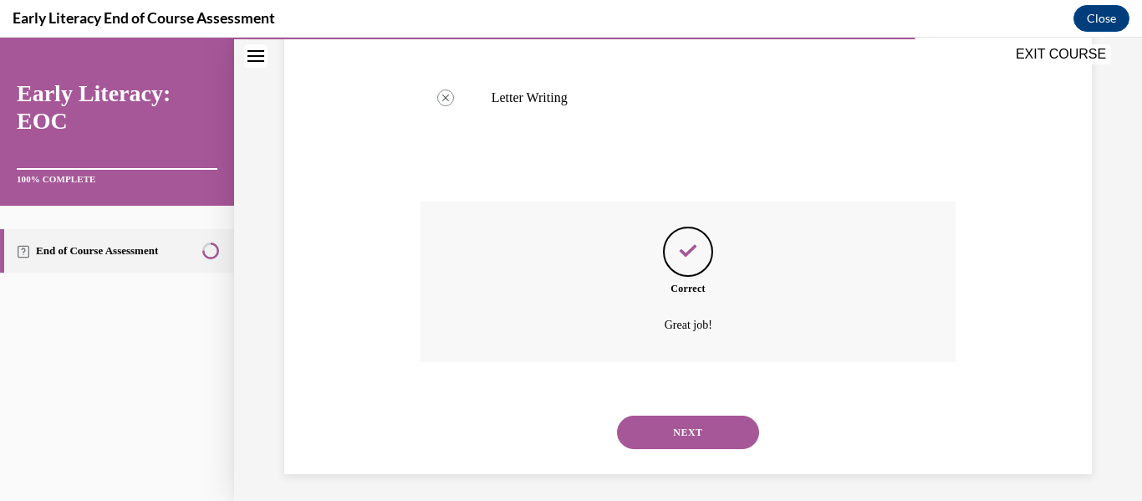
scroll to position [838, 0]
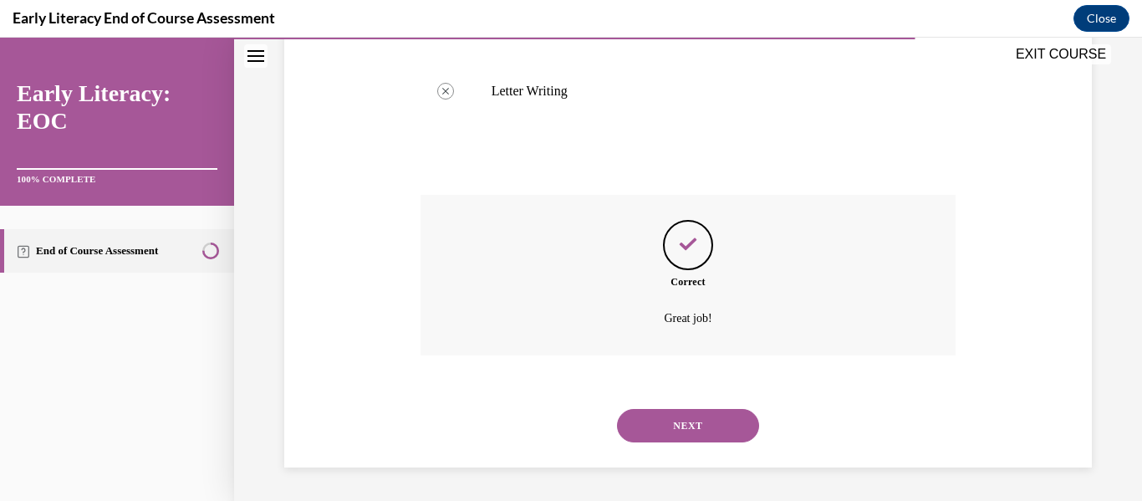
click at [673, 420] on button "NEXT" at bounding box center [688, 425] width 142 height 33
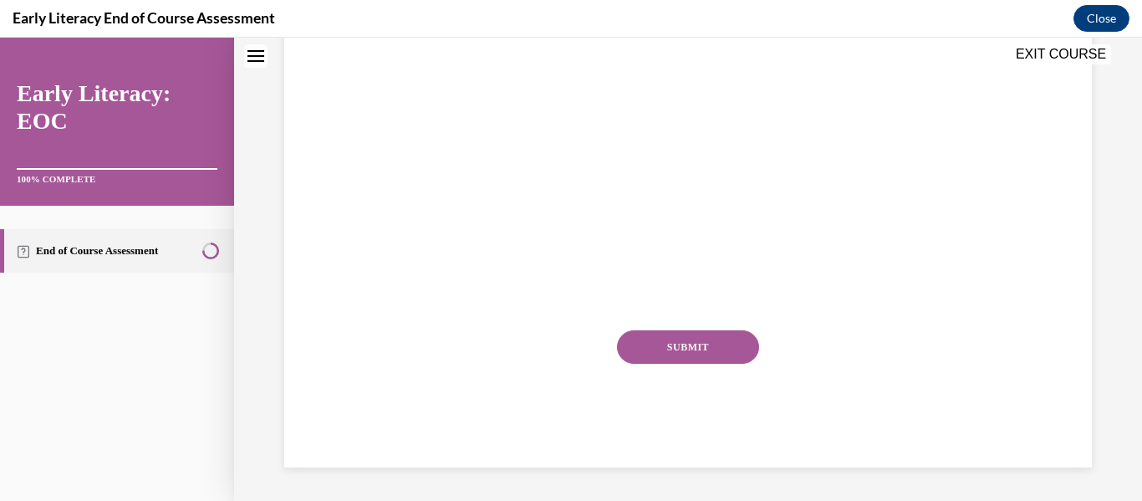
scroll to position [0, 0]
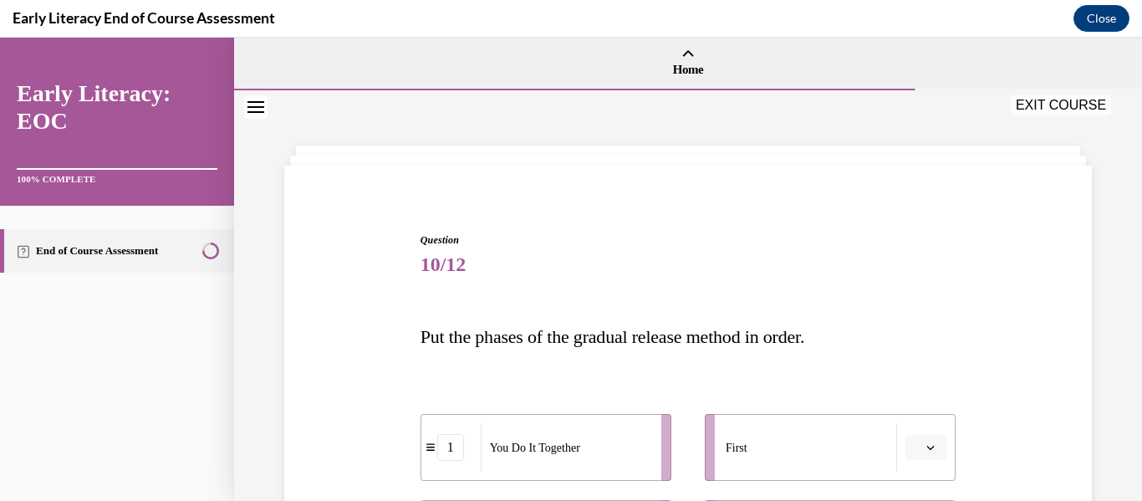
click at [641, 331] on span "Put the phases of the gradual release method in order." at bounding box center [612, 336] width 384 height 21
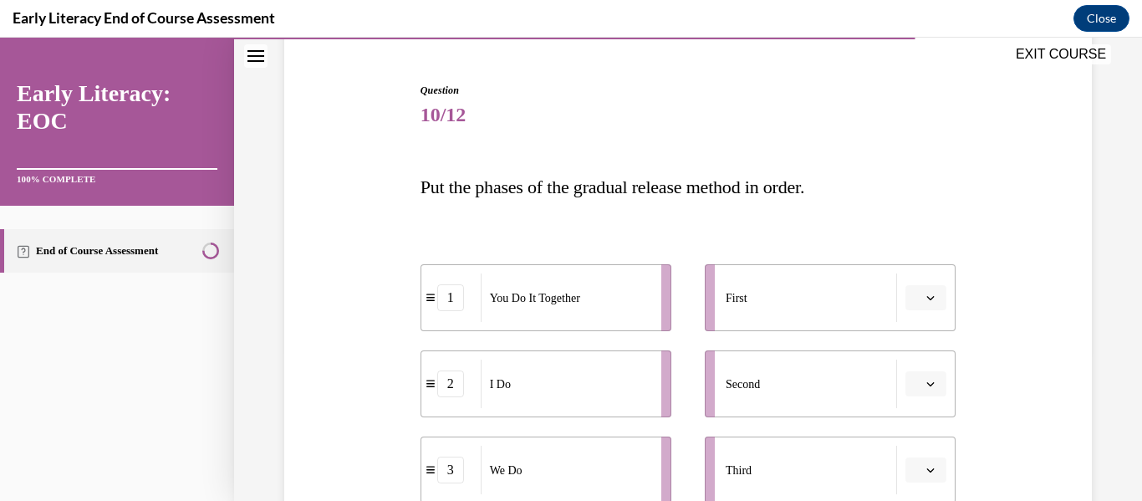
scroll to position [167, 0]
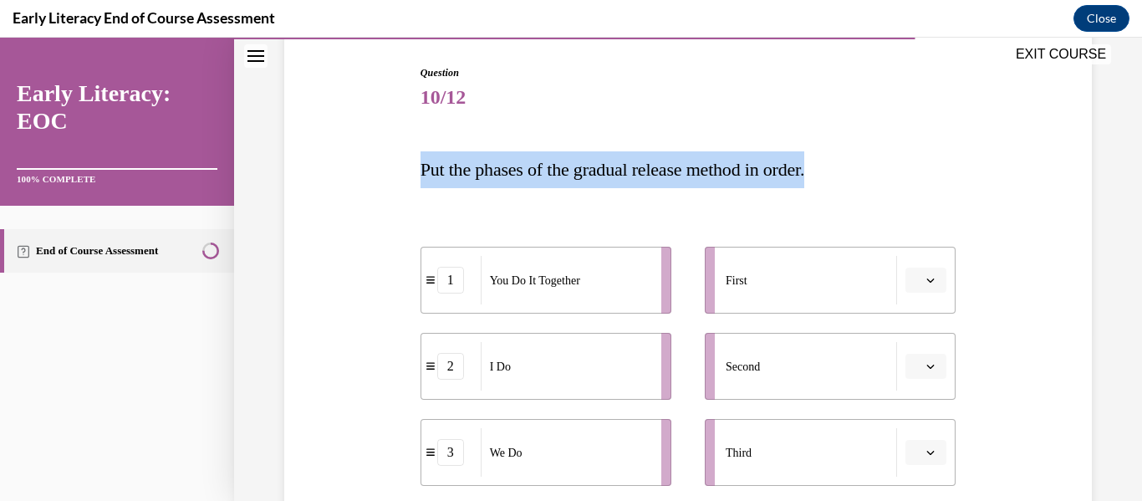
drag, startPoint x: 414, startPoint y: 171, endPoint x: 936, endPoint y: 181, distance: 522.5
click at [936, 181] on div "Question 10/12 Put the phases of the gradual release method in order. 1 You Do …" at bounding box center [688, 397] width 816 height 764
click at [928, 362] on icon "button" at bounding box center [930, 366] width 8 height 8
click at [853, 306] on li "First" at bounding box center [830, 280] width 251 height 67
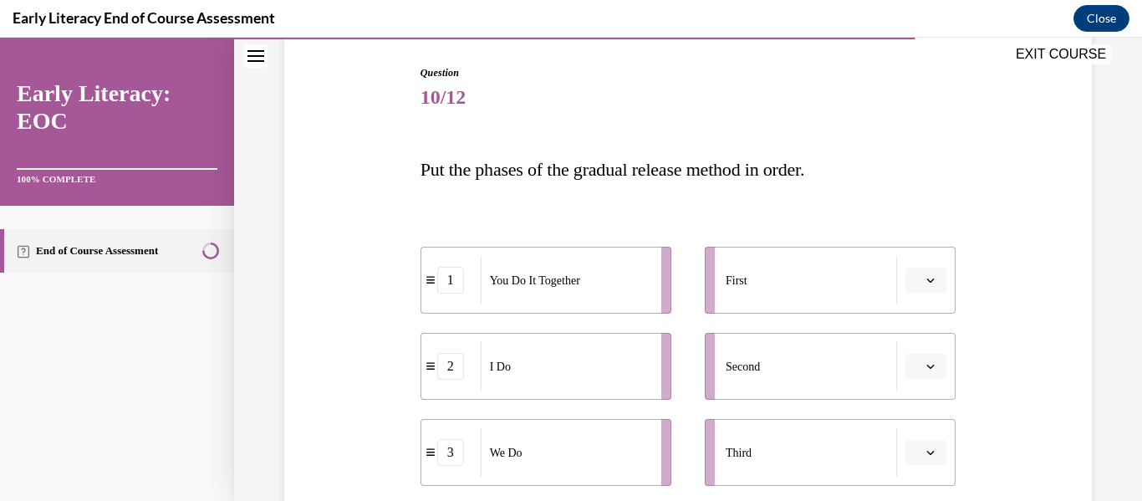
click at [945, 287] on button "button" at bounding box center [925, 279] width 41 height 25
click at [917, 374] on div "2" at bounding box center [924, 384] width 42 height 33
click at [839, 206] on div "2 I Do 1 You Do It Together 3 We Do 4 You Do First 2 Second Third Fourth" at bounding box center [688, 392] width 536 height 375
click at [930, 371] on span "button" at bounding box center [930, 366] width 12 height 12
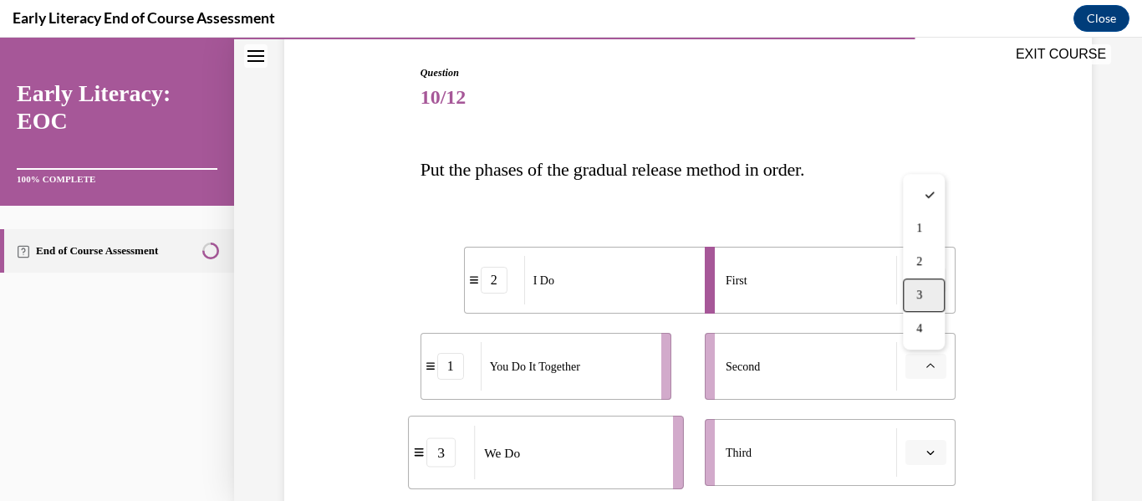
click at [920, 288] on span "3" at bounding box center [919, 294] width 6 height 13
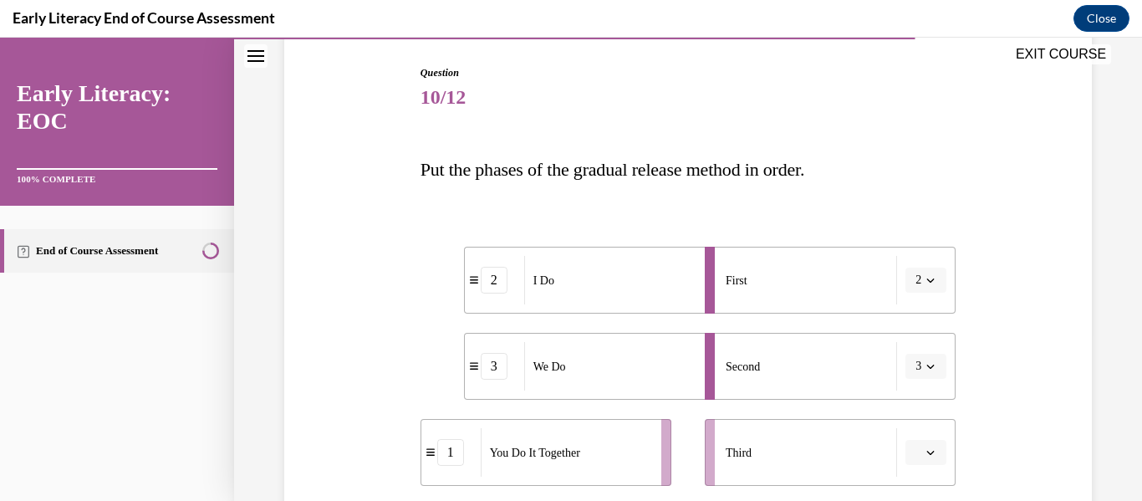
click at [911, 449] on button "button" at bounding box center [925, 452] width 41 height 25
click at [911, 321] on div "1" at bounding box center [924, 314] width 42 height 33
click at [1026, 408] on div "Question 10/12 Put the phases of the gradual release method in order. 2 I Do 3 …" at bounding box center [688, 397] width 816 height 764
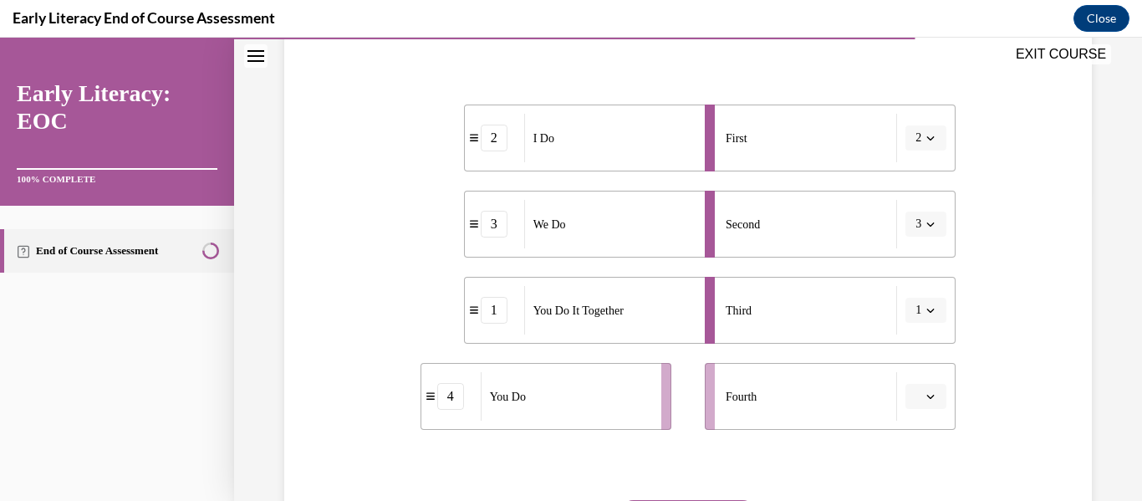
scroll to position [401, 0]
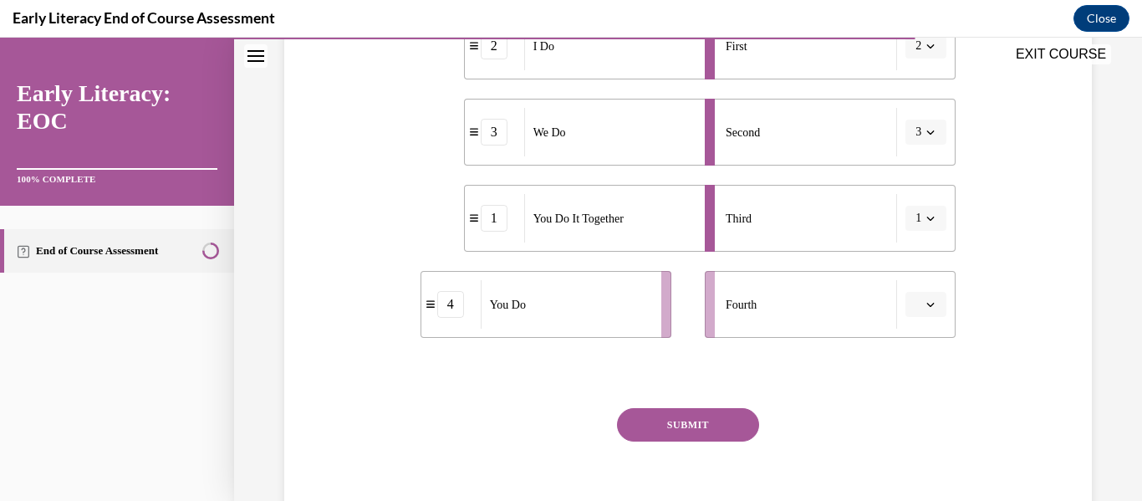
click at [929, 303] on icon "button" at bounding box center [930, 304] width 8 height 8
click at [918, 471] on span "4" at bounding box center [919, 475] width 6 height 13
click at [678, 430] on button "SUBMIT" at bounding box center [688, 424] width 142 height 33
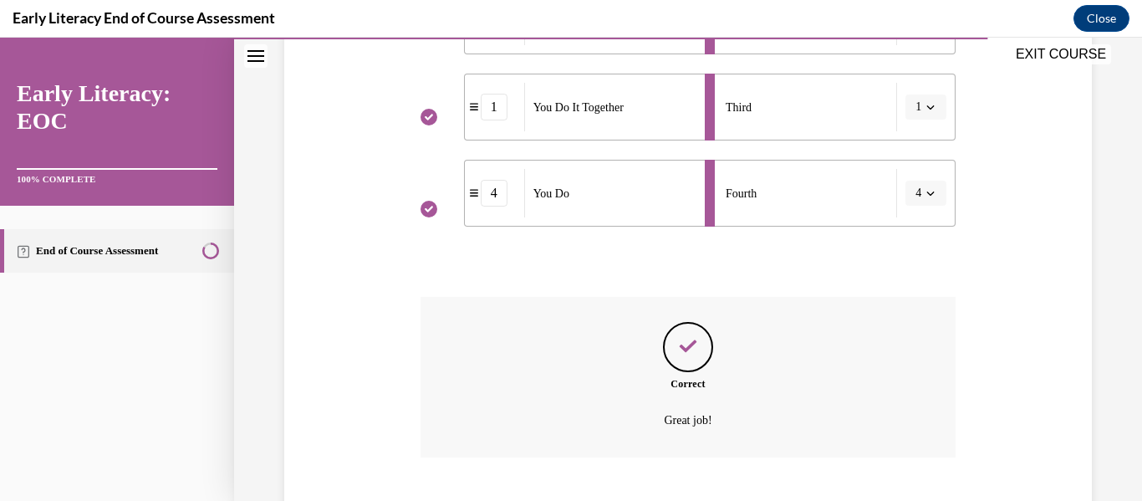
scroll to position [614, 0]
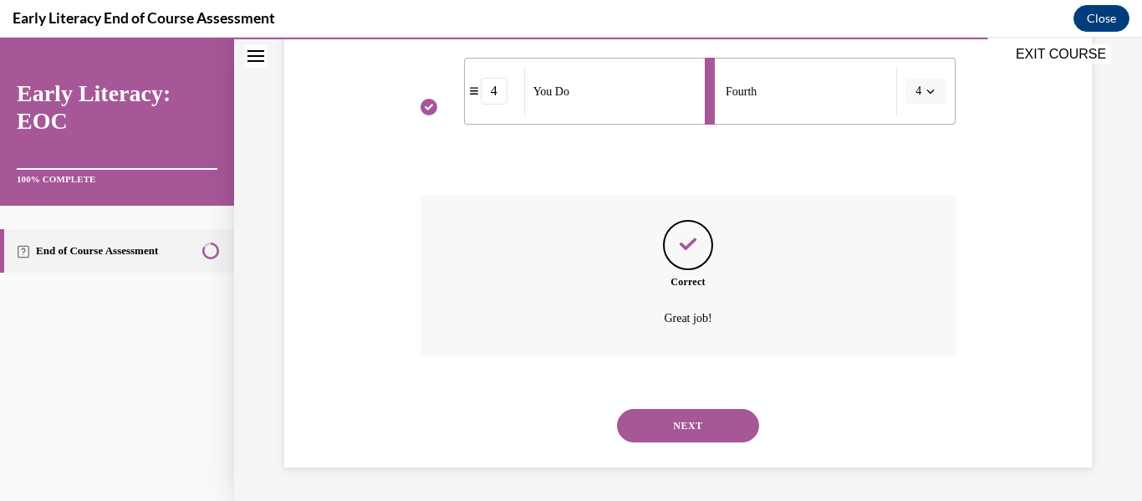
click at [672, 423] on button "NEXT" at bounding box center [688, 425] width 142 height 33
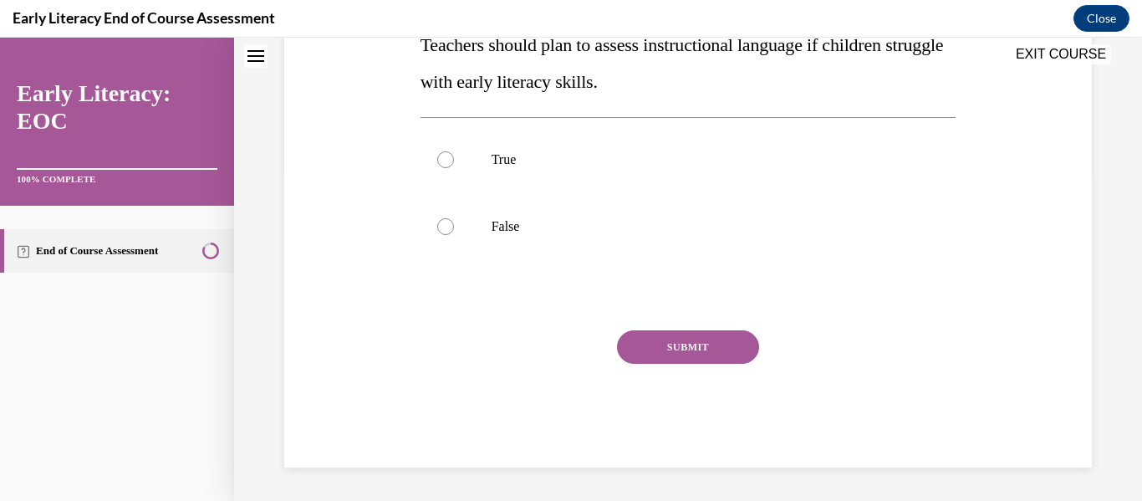
scroll to position [0, 0]
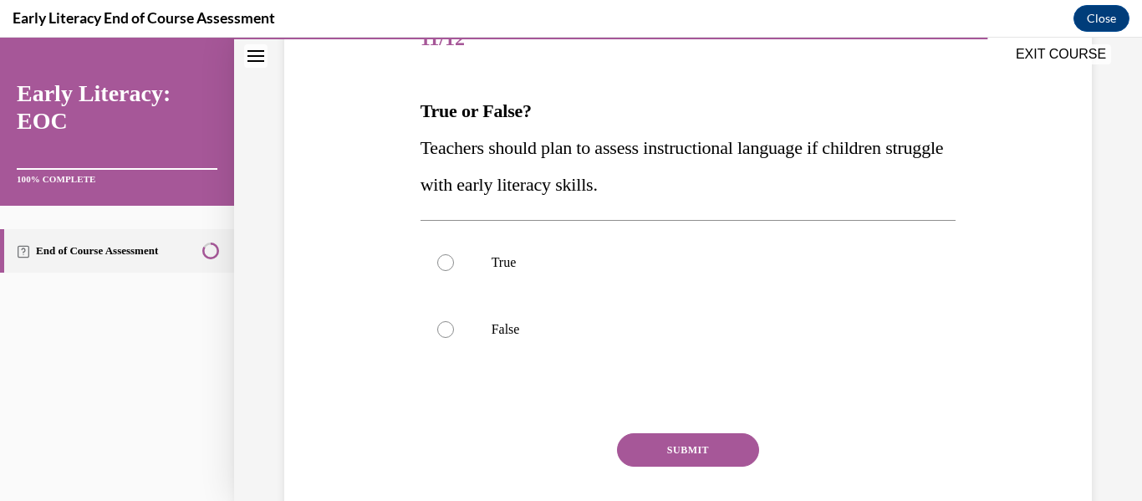
scroll to position [234, 0]
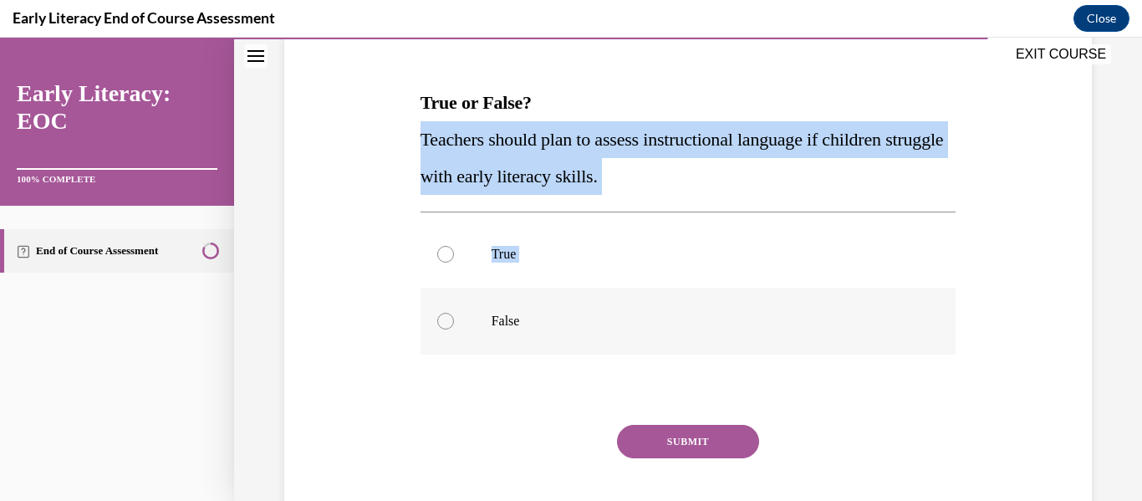
drag, startPoint x: 404, startPoint y: 135, endPoint x: 583, endPoint y: 332, distance: 265.7
click at [583, 332] on div "Question 11/12 True or False? Teachers should plan to assess instructional lang…" at bounding box center [688, 255] width 816 height 614
click at [379, 281] on div "Question 11/12 True or False? Teachers should plan to assess instructional lang…" at bounding box center [688, 255] width 816 height 614
drag, startPoint x: 422, startPoint y: 142, endPoint x: 557, endPoint y: 325, distance: 227.2
click at [557, 325] on div "Question 11/12 True or False? Teachers should plan to assess instructional lang…" at bounding box center [688, 279] width 536 height 563
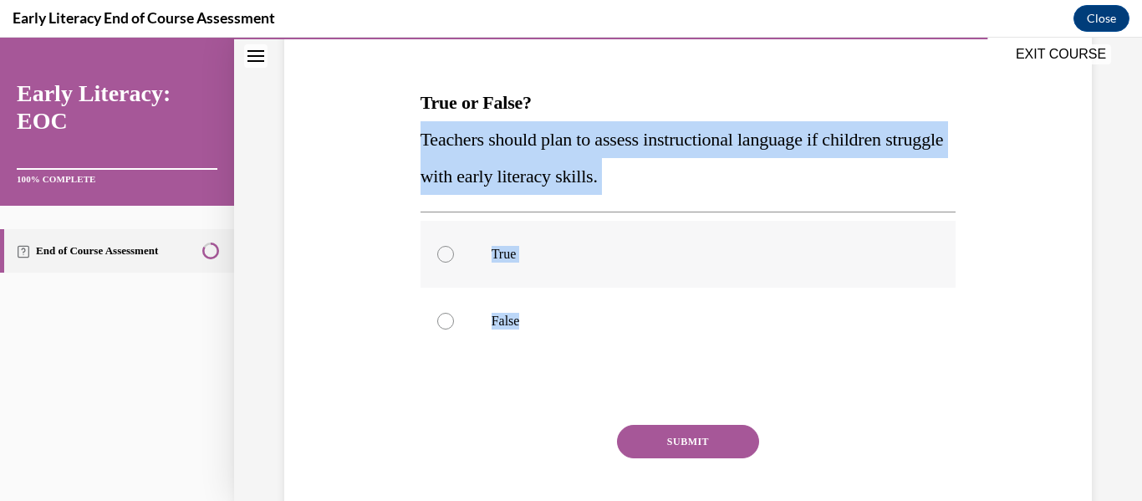
click at [475, 241] on div at bounding box center [688, 254] width 536 height 67
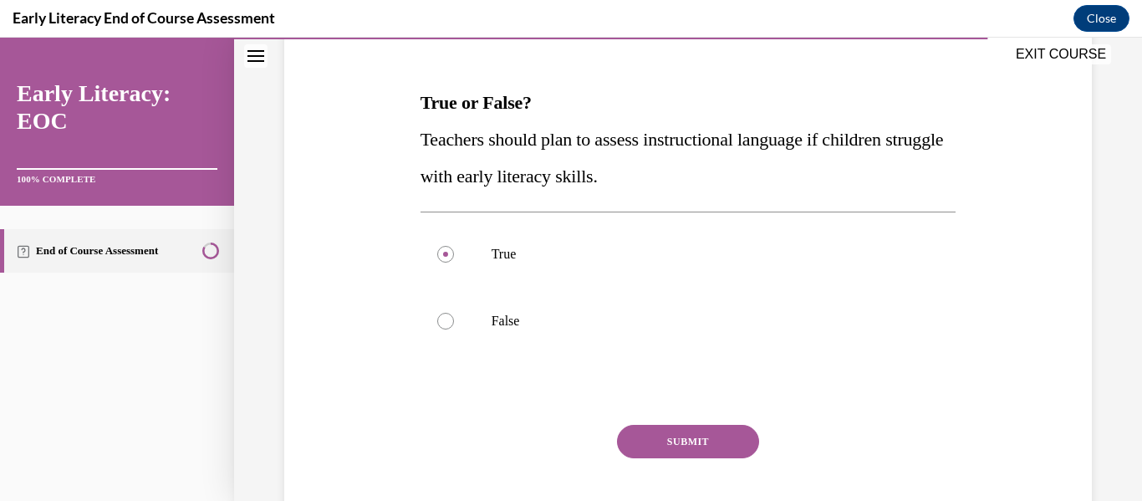
click at [704, 464] on div "SUBMIT" at bounding box center [688, 467] width 536 height 84
click at [688, 448] on button "SUBMIT" at bounding box center [688, 441] width 142 height 33
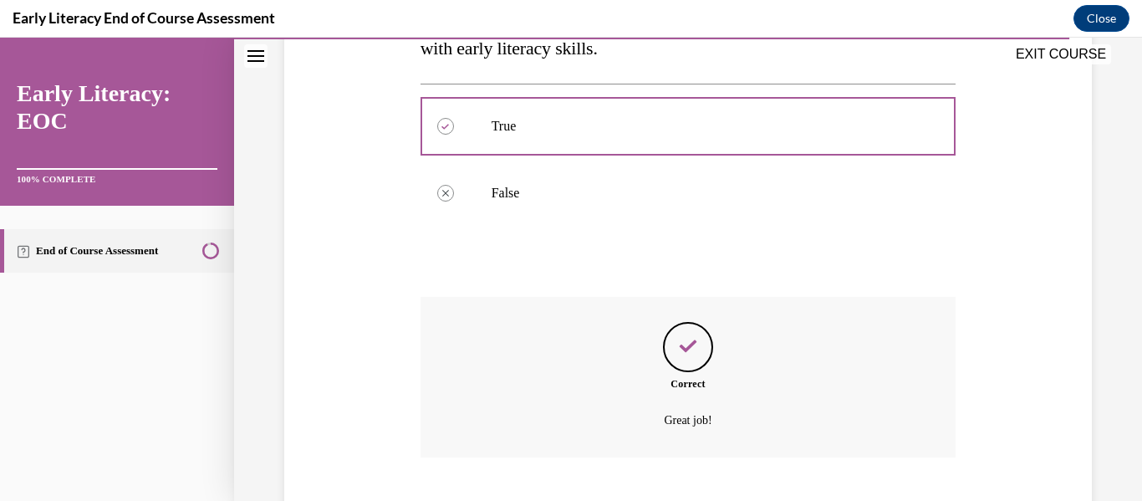
scroll to position [464, 0]
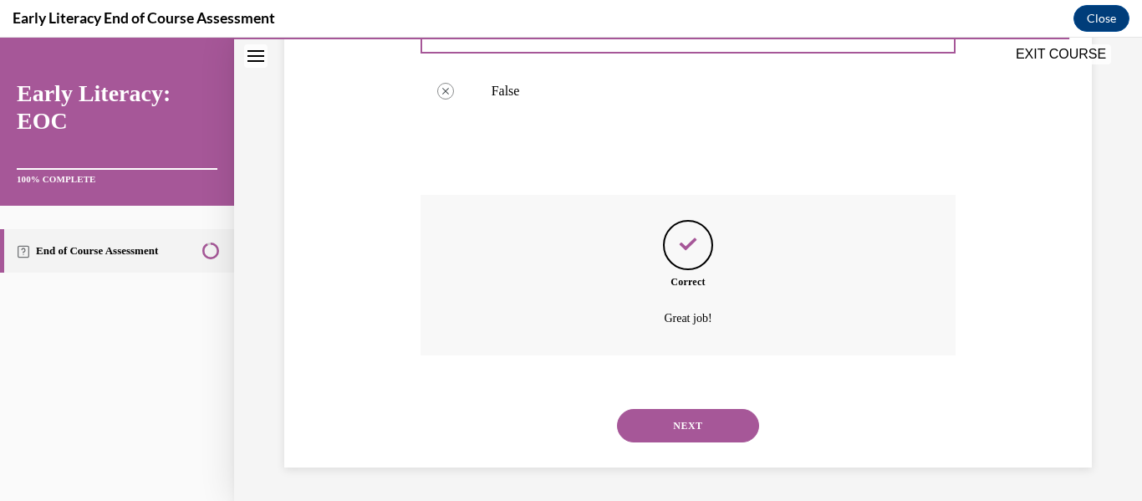
click at [329, 147] on div "Question 11/12 True or False? Teachers should plan to assess instructional lang…" at bounding box center [688, 92] width 816 height 749
click at [621, 416] on button "NEXT" at bounding box center [688, 425] width 142 height 33
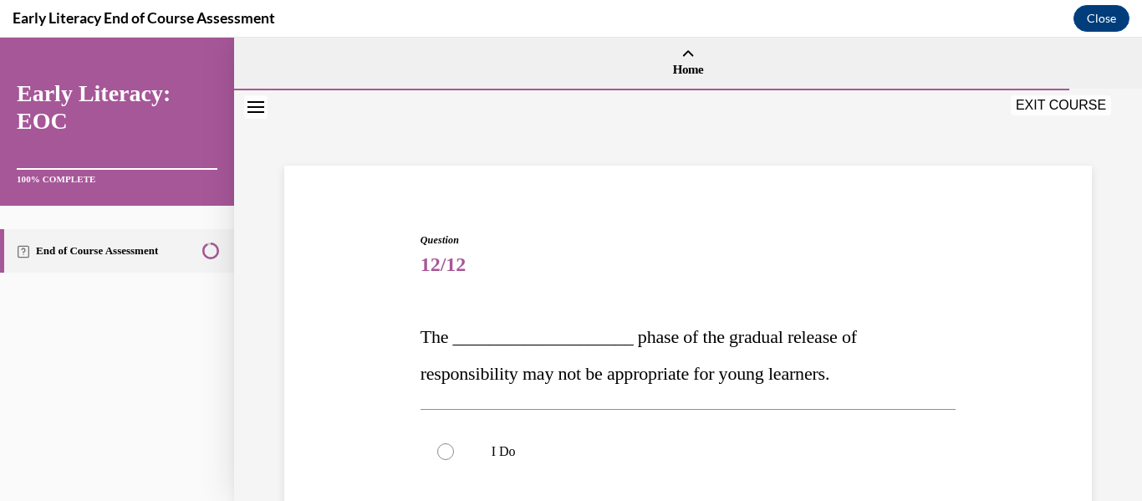
click at [511, 280] on span "12/12" at bounding box center [688, 263] width 536 height 33
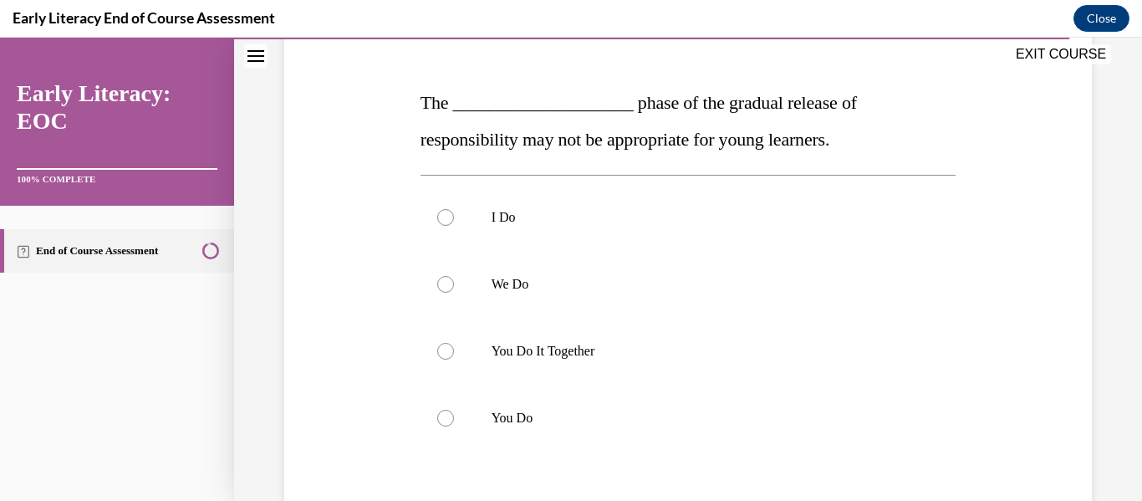
scroll to position [267, 0]
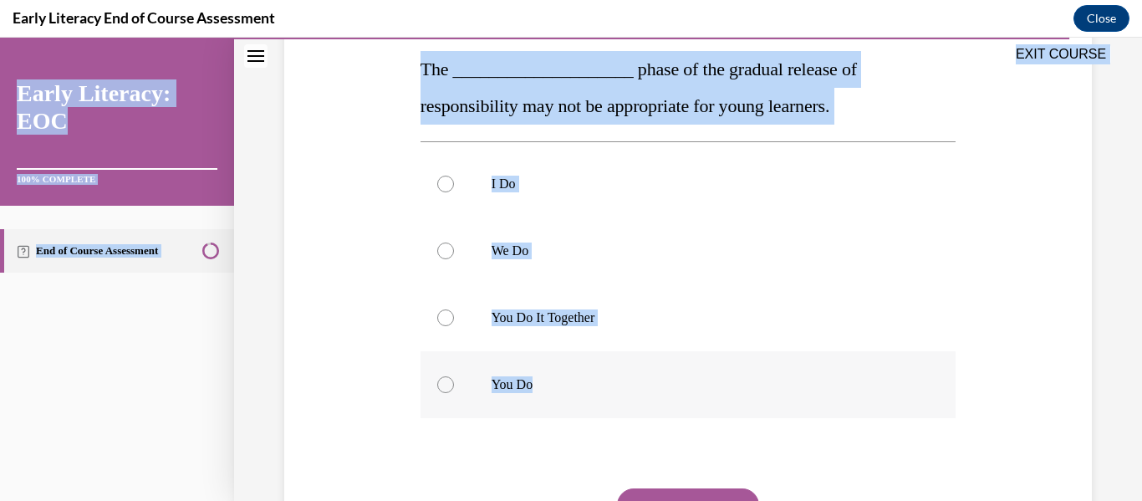
drag, startPoint x: 413, startPoint y: 59, endPoint x: 547, endPoint y: 386, distance: 354.2
click at [547, 386] on div "EXIT COURSE Early Literacy: EOC 100% COMPLETE End of Course Assessment Home Que…" at bounding box center [571, 269] width 1142 height 463
click at [467, 297] on div at bounding box center [688, 317] width 536 height 67
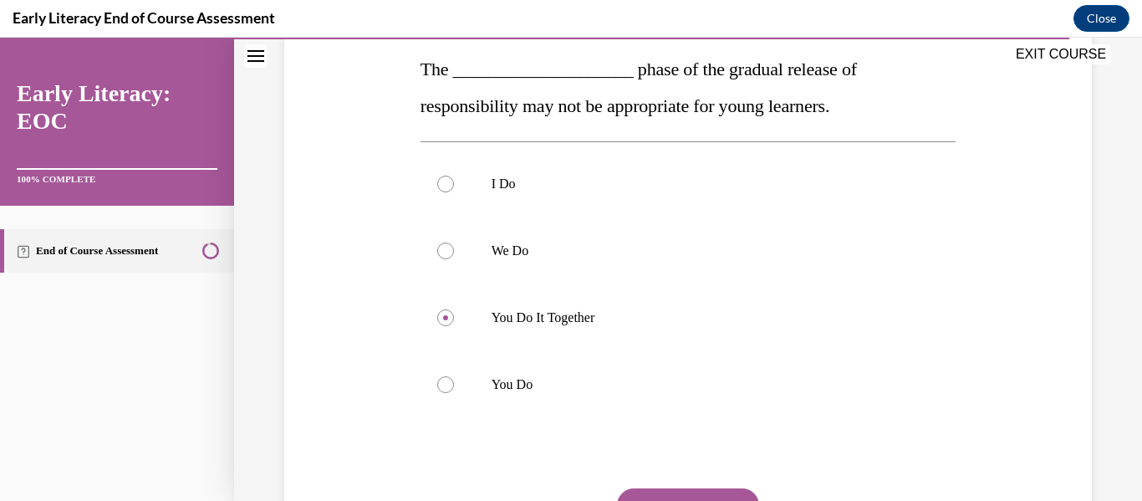
click at [648, 491] on button "SUBMIT" at bounding box center [688, 504] width 142 height 33
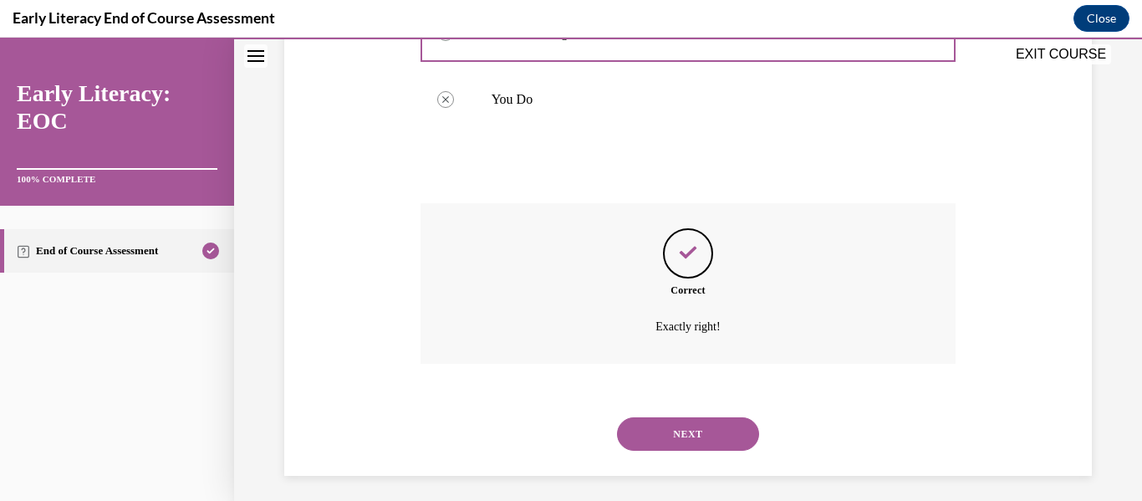
scroll to position [561, 0]
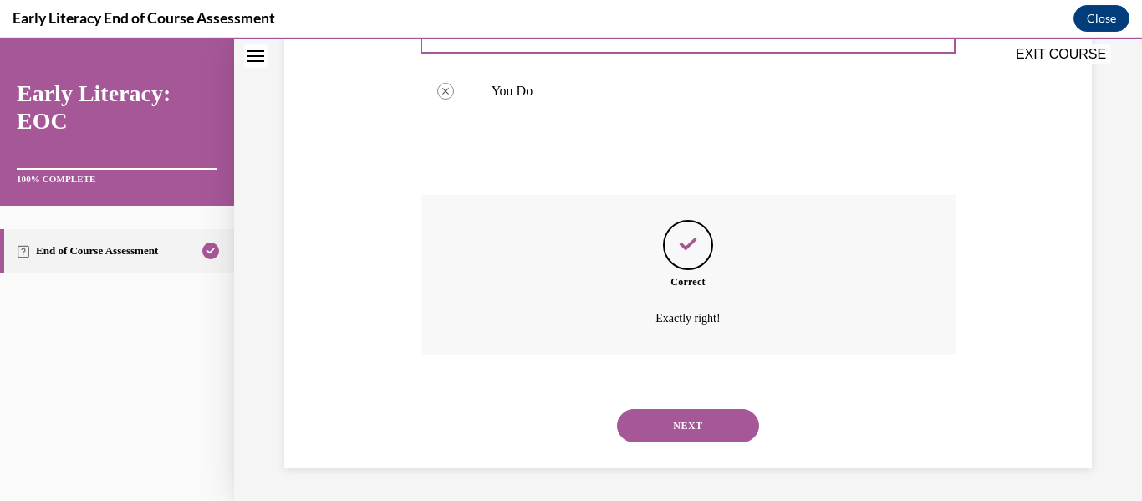
click at [673, 448] on div "NEXT" at bounding box center [688, 425] width 536 height 67
click at [663, 438] on button "NEXT" at bounding box center [688, 425] width 142 height 33
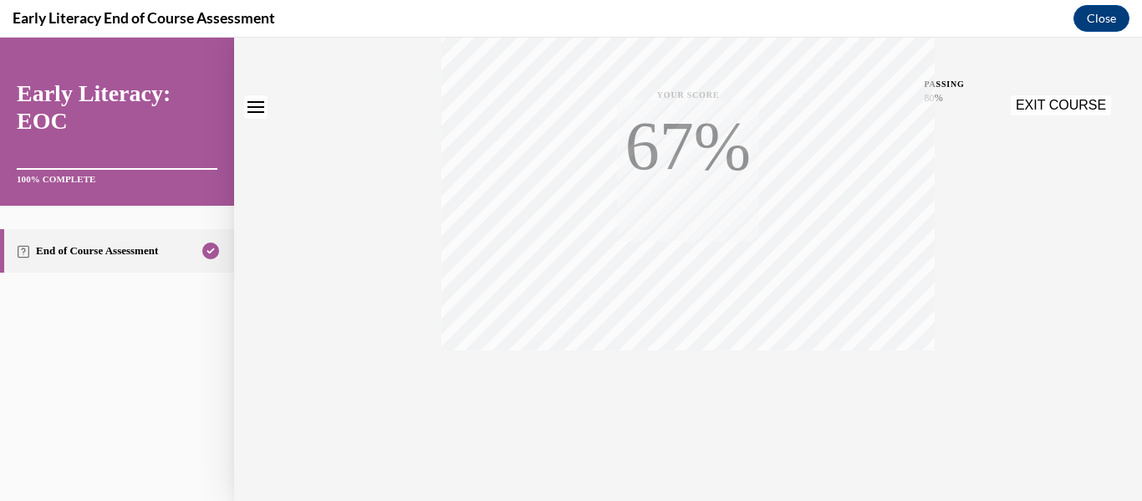
scroll to position [0, 0]
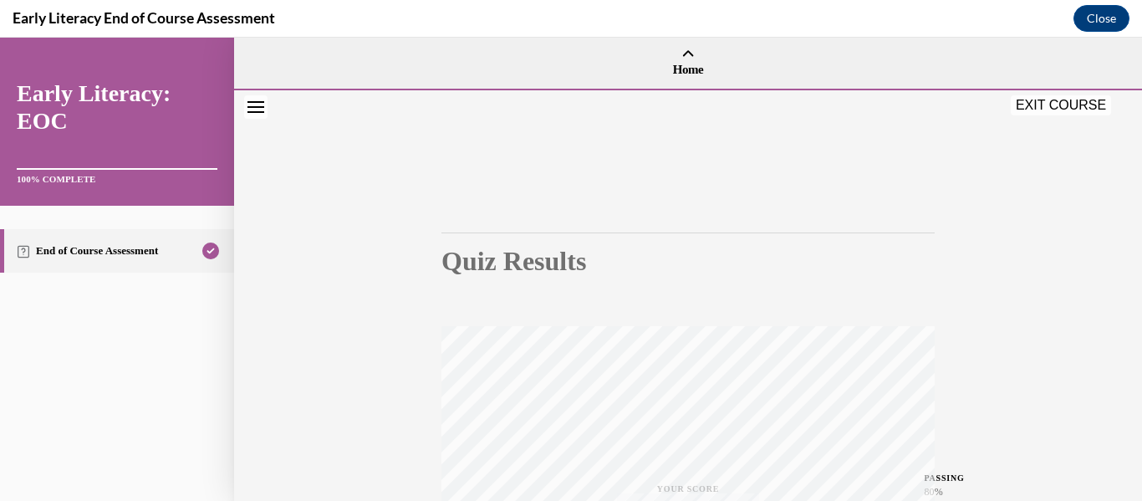
click at [620, 210] on div "Quiz Results PASSING 80% Your score 100% Passed PASSING 80% Your score Your sco…" at bounding box center [687, 492] width 493 height 654
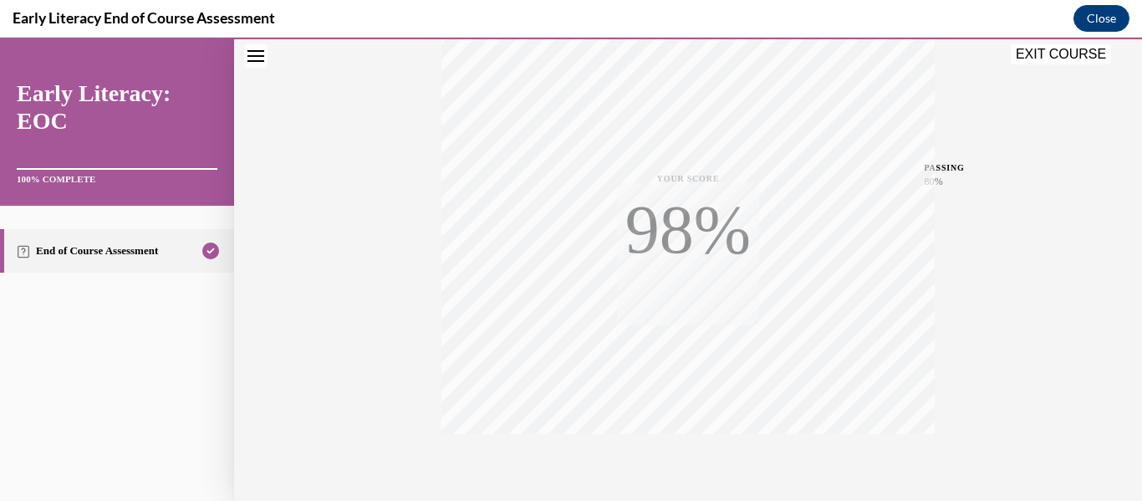
scroll to position [394, 0]
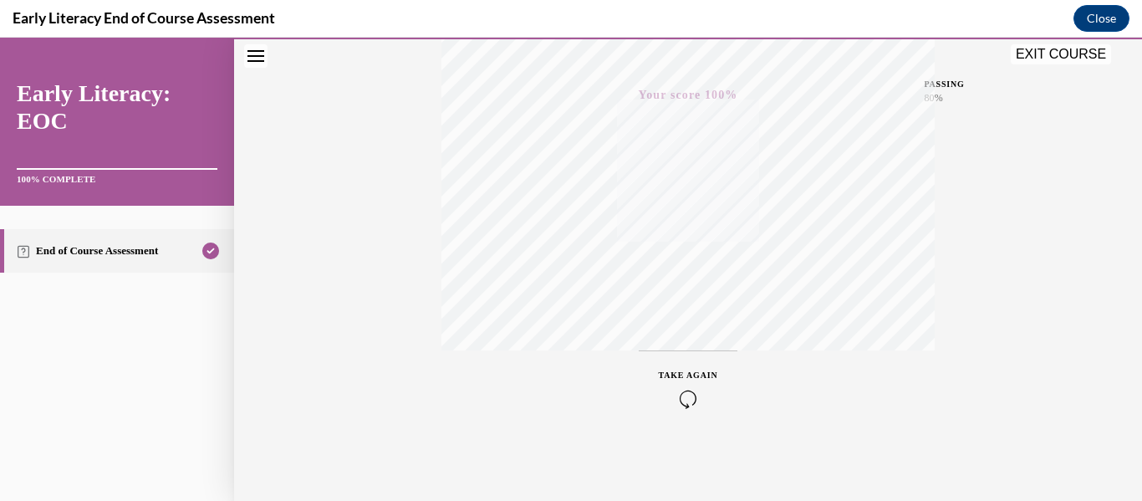
click at [943, 131] on div "Quiz Results PASSING 80% Your score 100% Passed PASSING 80% Your score Your sco…" at bounding box center [688, 99] width 908 height 804
click at [1031, 269] on div "Quiz Results PASSING 80% Your score 100% Passed PASSING 80% Your score Your sco…" at bounding box center [688, 99] width 908 height 804
click at [1029, 53] on button "EXIT COURSE" at bounding box center [1061, 54] width 100 height 20
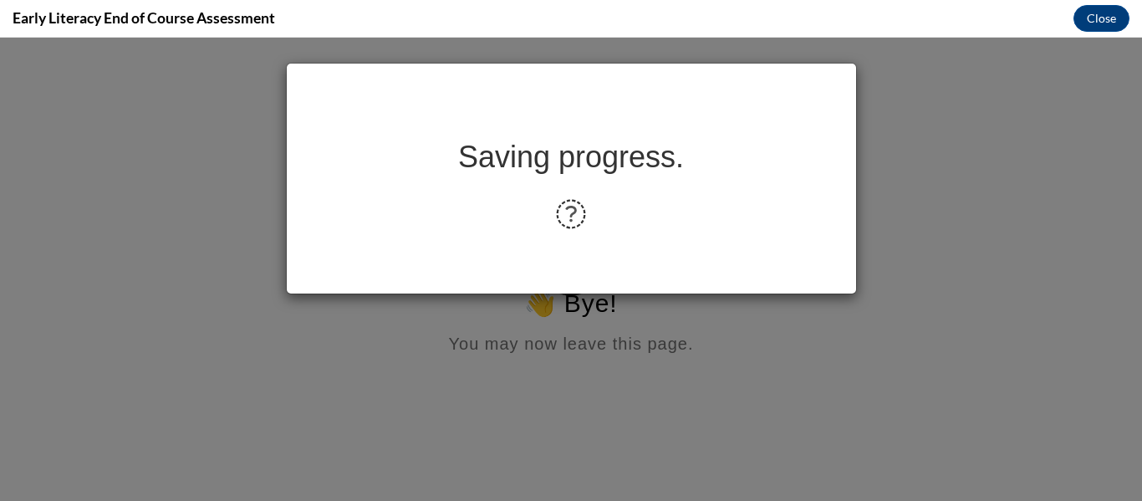
scroll to position [0, 0]
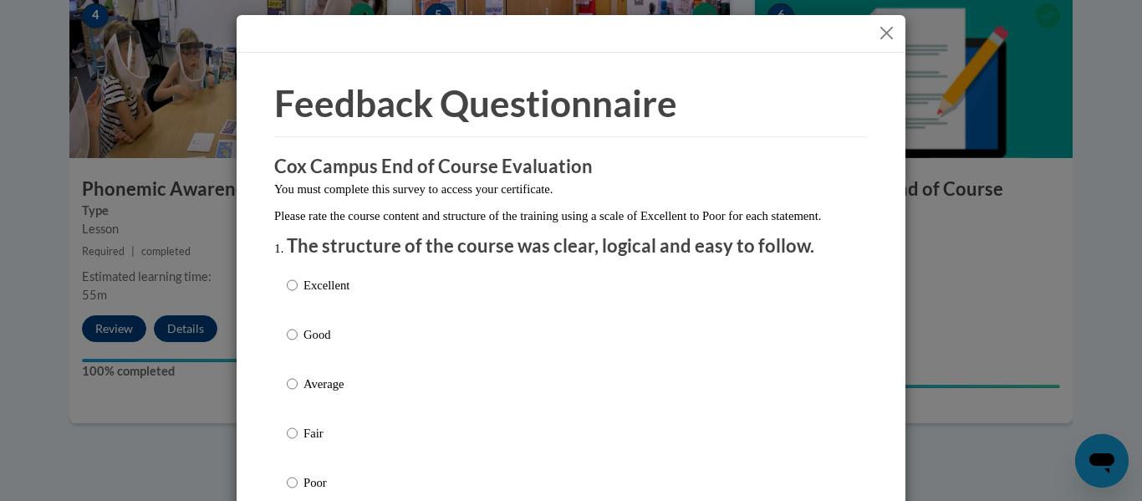
click at [299, 350] on label "Good" at bounding box center [318, 347] width 63 height 45
click at [298, 344] on input "Good" at bounding box center [292, 334] width 11 height 18
radio input "true"
click at [298, 306] on label "Excellent" at bounding box center [318, 298] width 63 height 45
click at [298, 294] on input "Excellent" at bounding box center [292, 285] width 11 height 18
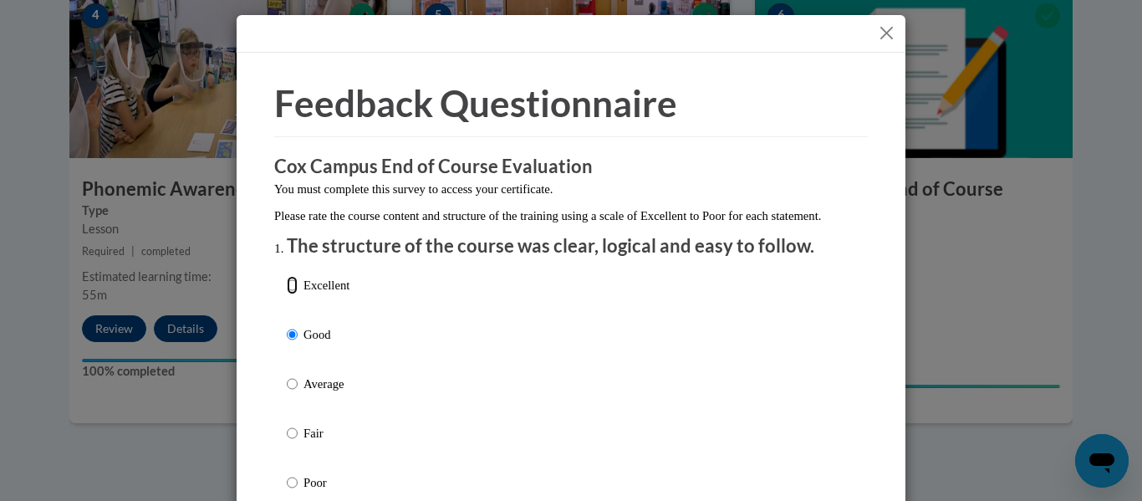
radio input "true"
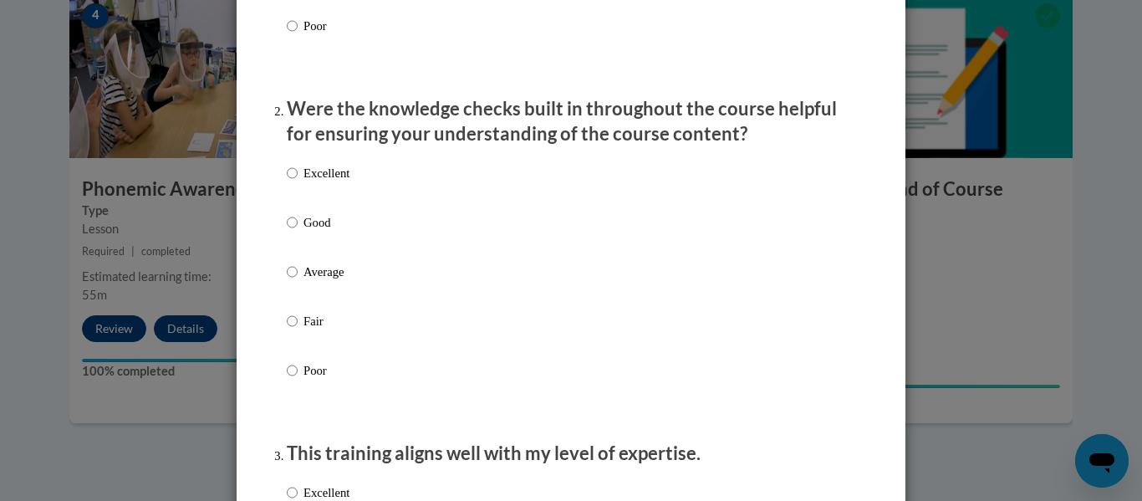
scroll to position [468, 0]
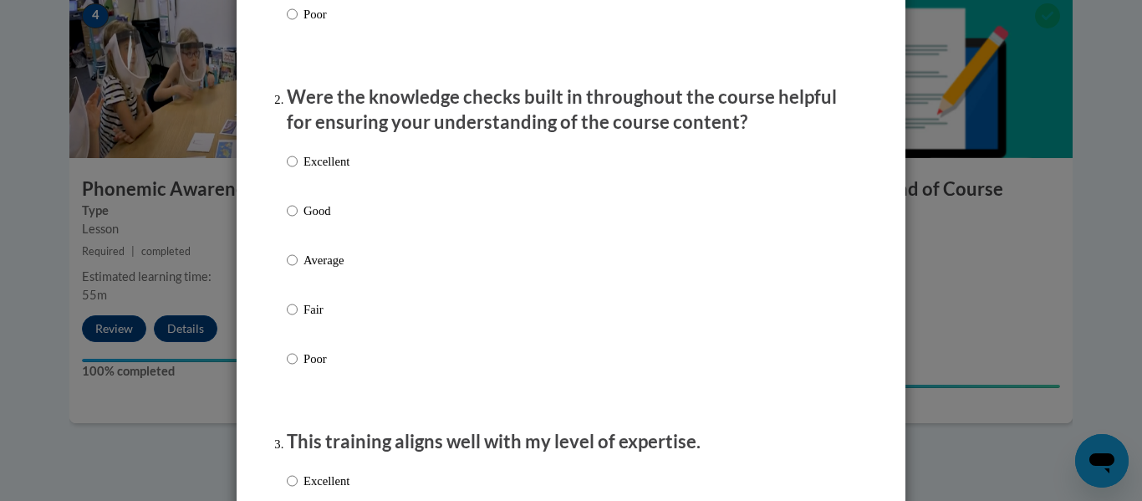
click at [298, 180] on label "Excellent" at bounding box center [318, 174] width 63 height 45
click at [298, 171] on input "Excellent" at bounding box center [292, 161] width 11 height 18
radio input "true"
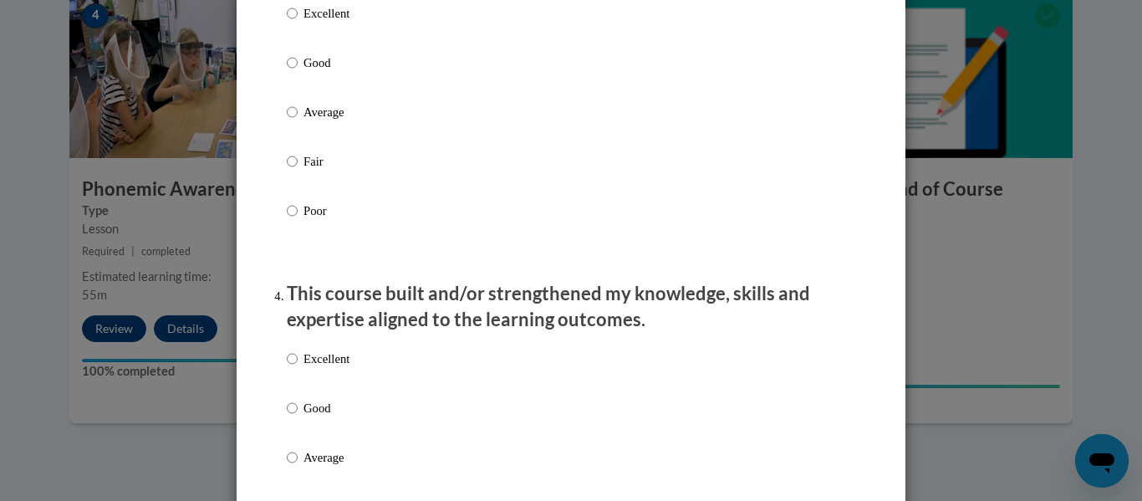
scroll to position [936, 0]
click at [290, 18] on div "Excellent Good Average Fair Poor" at bounding box center [318, 124] width 63 height 259
click at [289, 22] on input "Excellent" at bounding box center [292, 12] width 11 height 18
radio input "true"
click at [288, 367] on input "Excellent" at bounding box center [292, 358] width 11 height 18
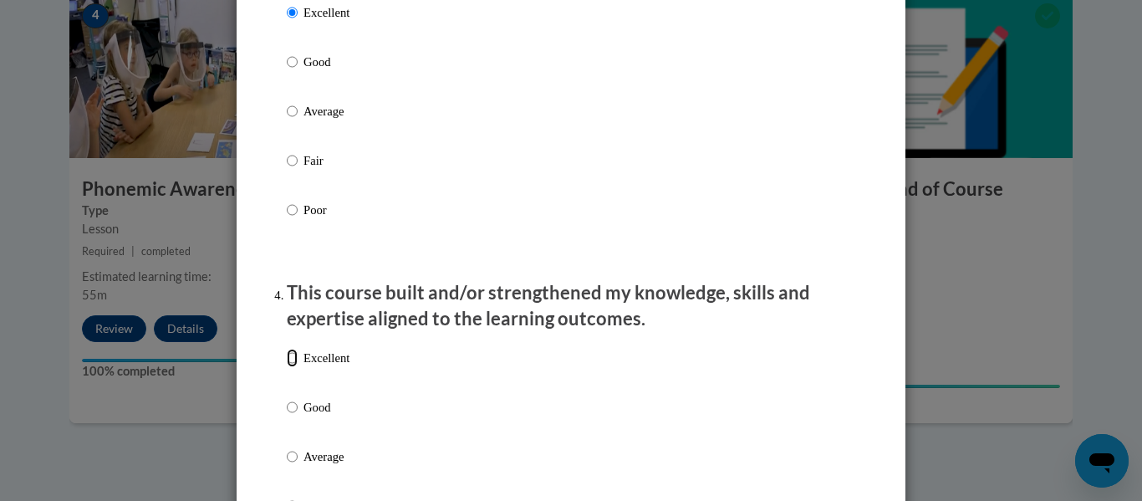
radio input "true"
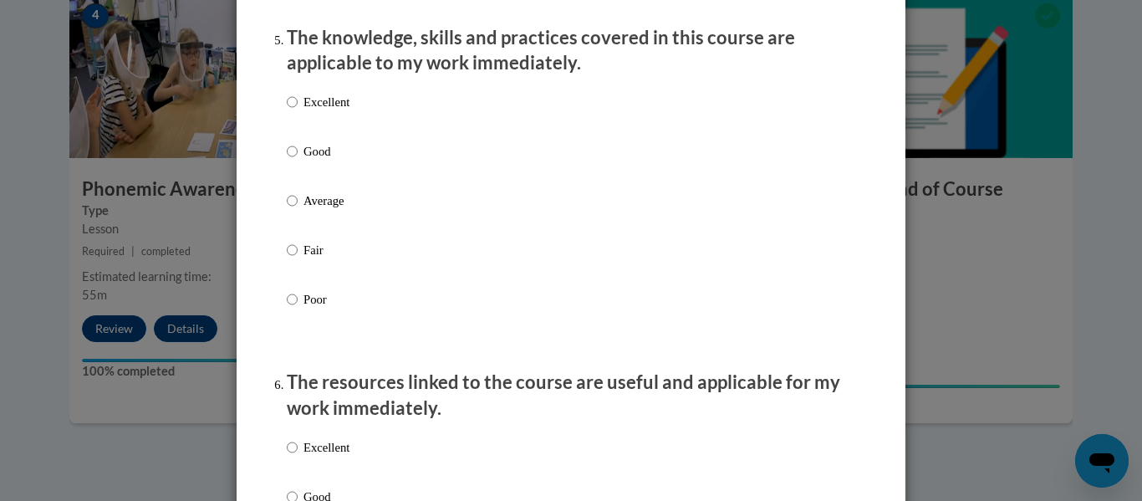
scroll to position [1538, 0]
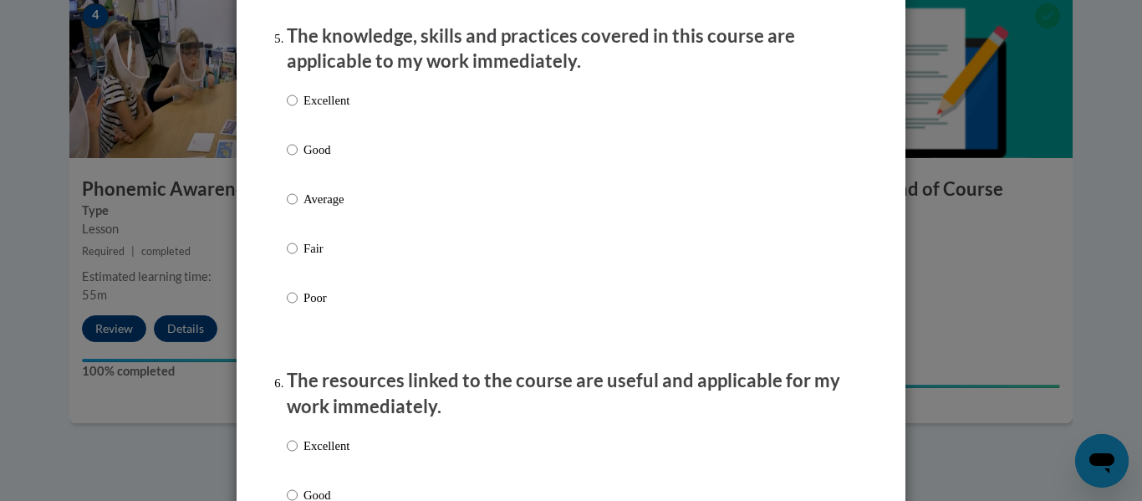
click at [304, 130] on label "Excellent" at bounding box center [318, 113] width 63 height 45
click at [298, 109] on input "Excellent" at bounding box center [292, 100] width 11 height 18
radio input "true"
click at [288, 405] on p "The resources linked to the course are useful and applicable for my work immedi…" at bounding box center [571, 394] width 568 height 52
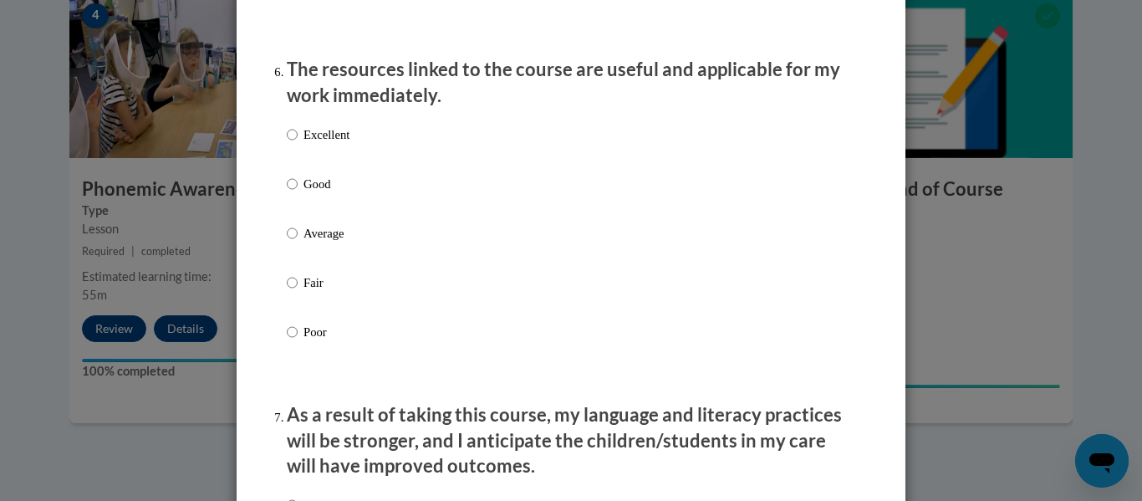
scroll to position [1872, 0]
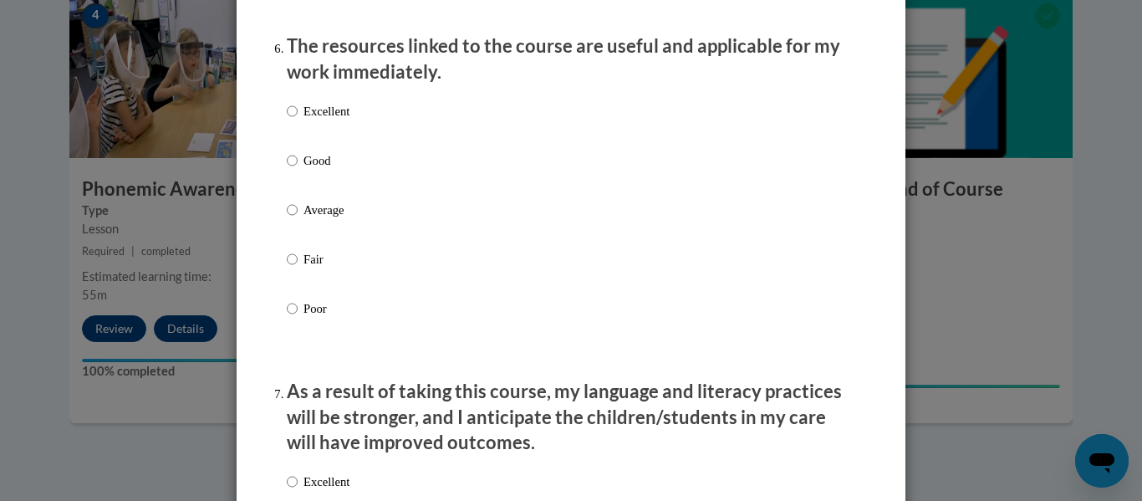
click at [303, 137] on label "Excellent" at bounding box center [318, 124] width 63 height 45
click at [298, 120] on input "Excellent" at bounding box center [292, 111] width 11 height 18
radio input "true"
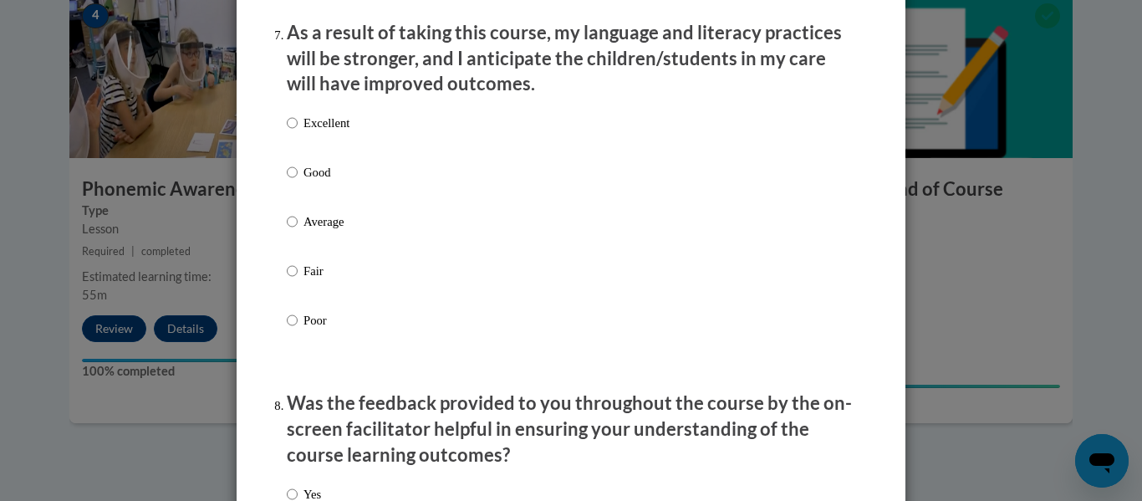
scroll to position [2240, 0]
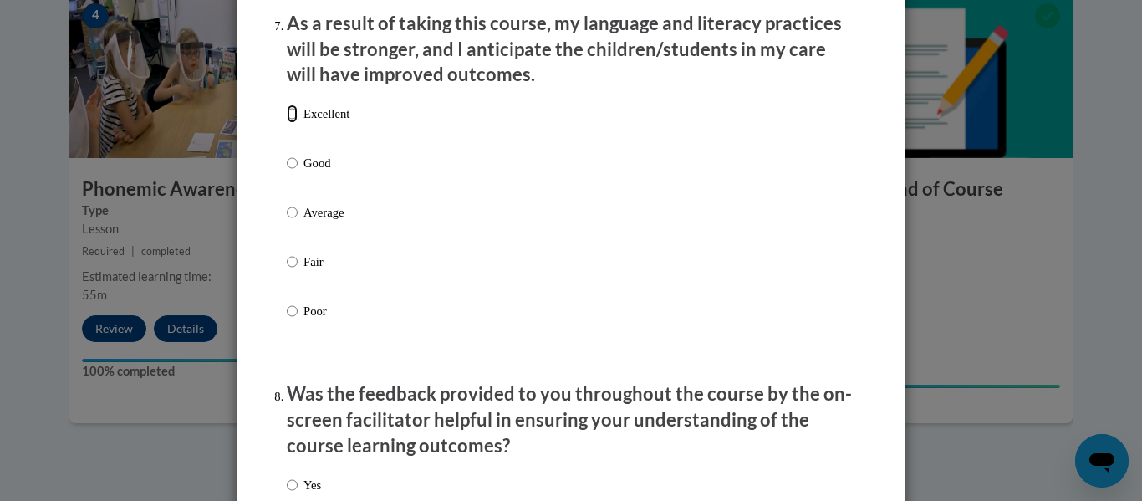
click at [289, 123] on input "Excellent" at bounding box center [292, 113] width 11 height 18
radio input "true"
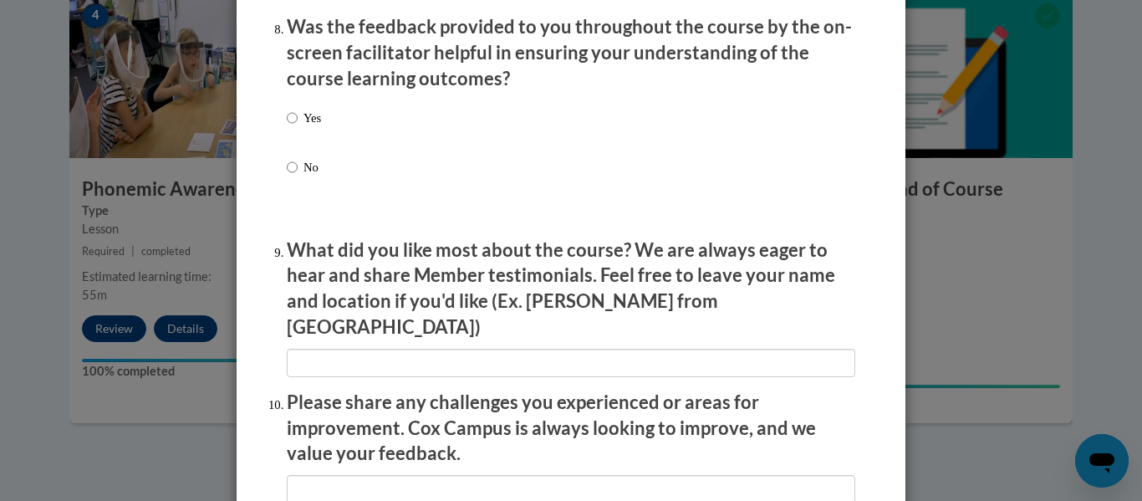
scroll to position [2608, 0]
click at [293, 126] on input "Yes" at bounding box center [292, 117] width 11 height 18
radio input "true"
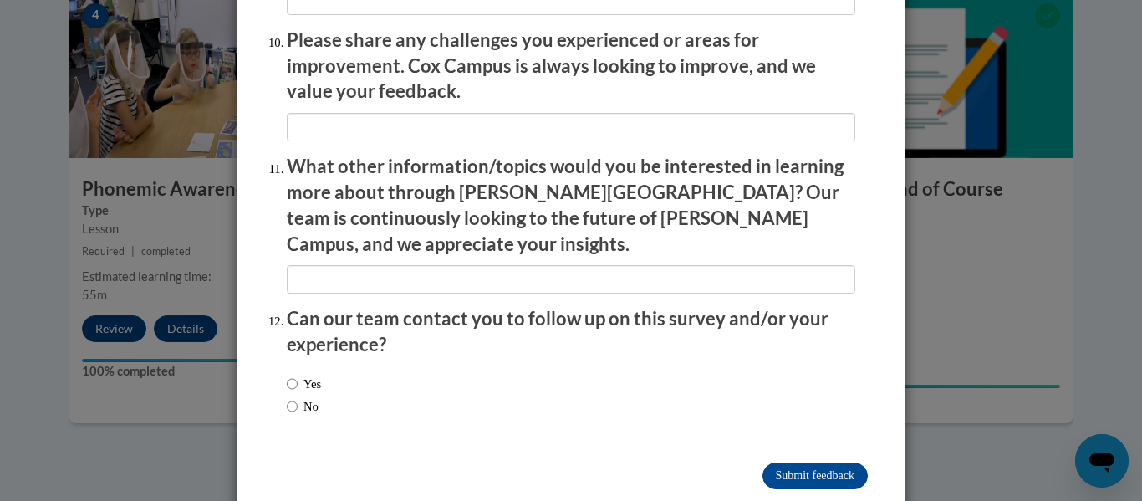
scroll to position [2972, 0]
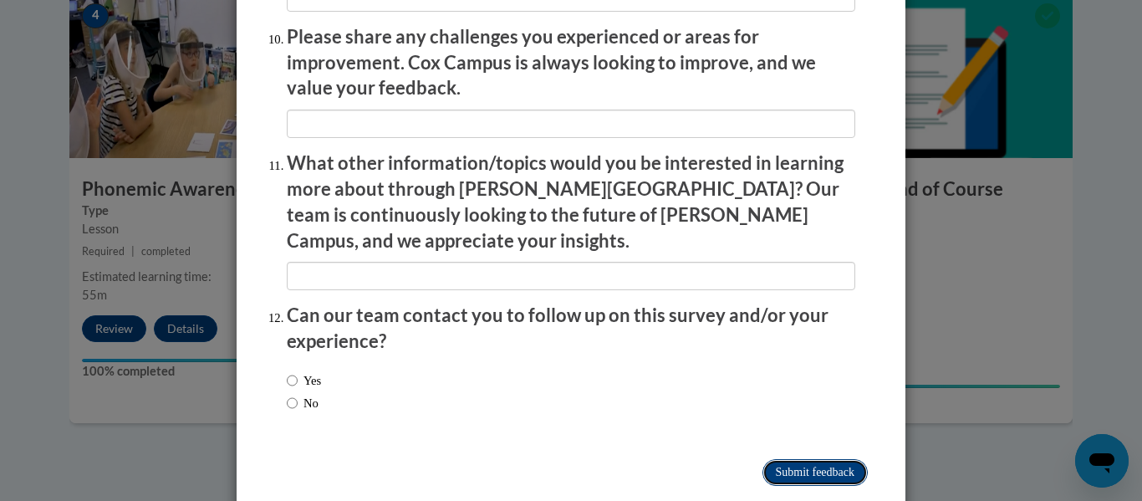
click at [822, 459] on input "Submit feedback" at bounding box center [814, 472] width 105 height 27
